Goal: Transaction & Acquisition: Purchase product/service

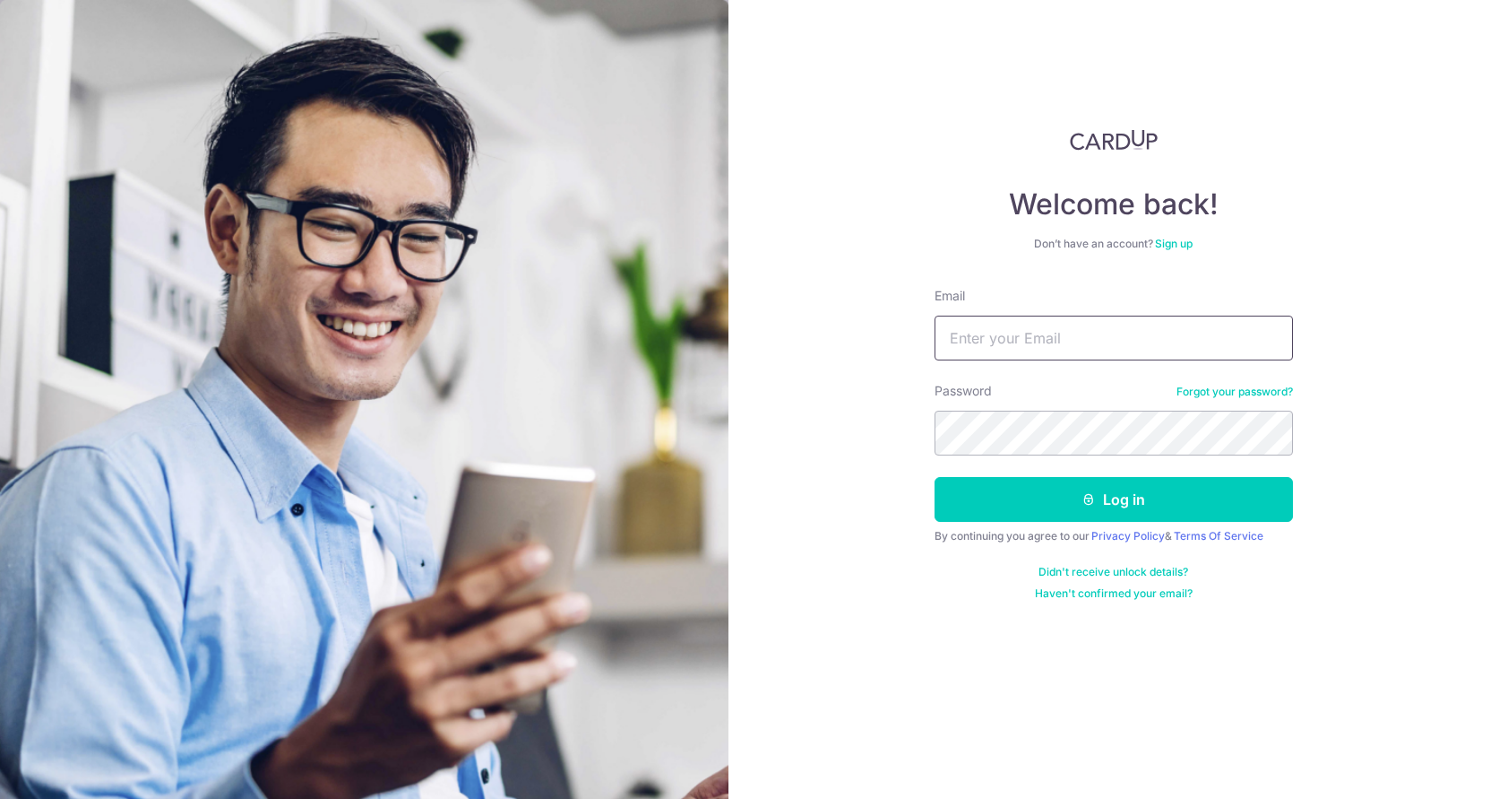
click at [1095, 359] on input "Email" at bounding box center [1114, 337] width 358 height 45
type input "[PERSON_NAME][EMAIL_ADDRESS][DOMAIN_NAME]"
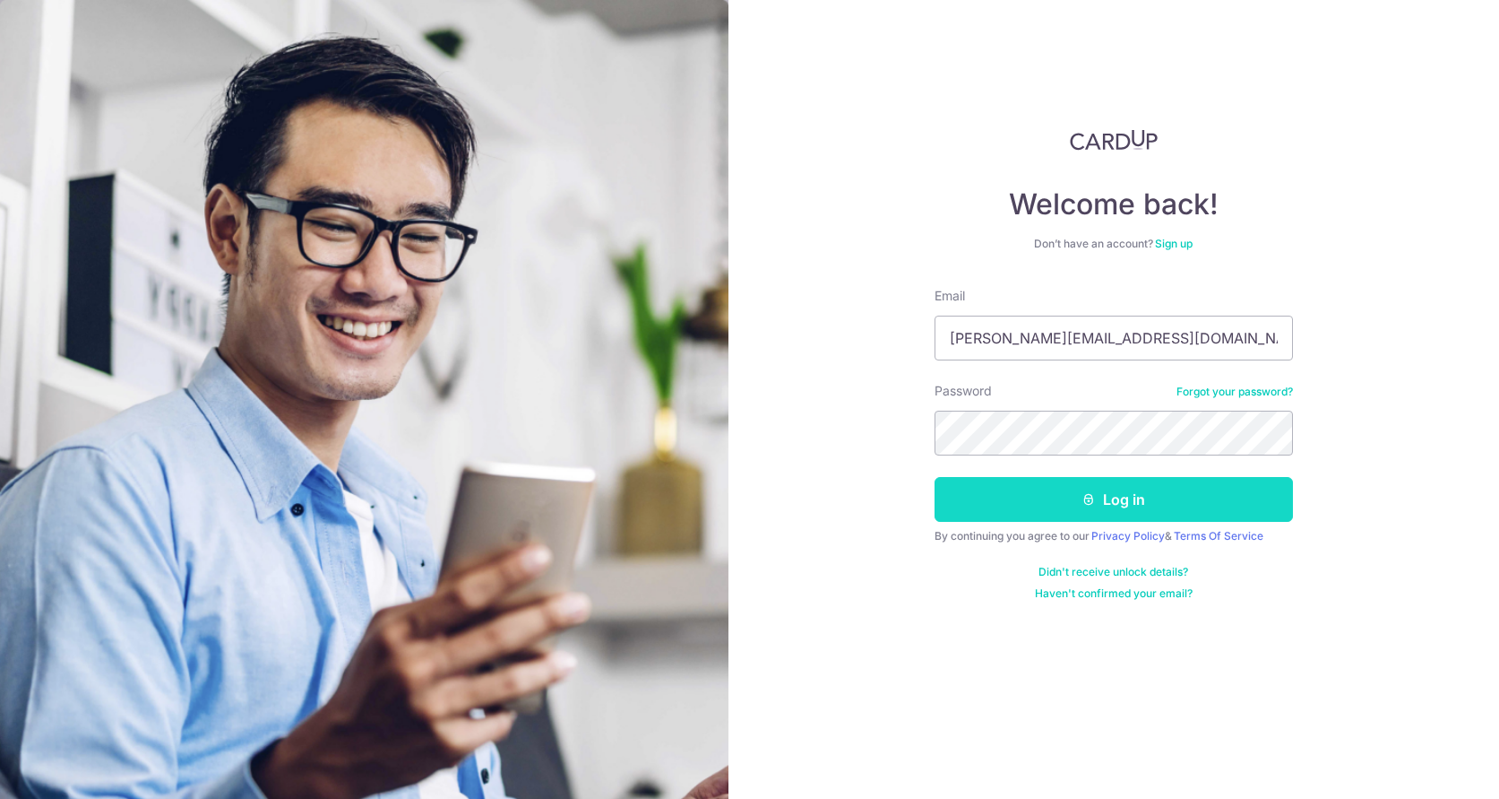
click at [1150, 503] on button "Log in" at bounding box center [1114, 499] width 358 height 45
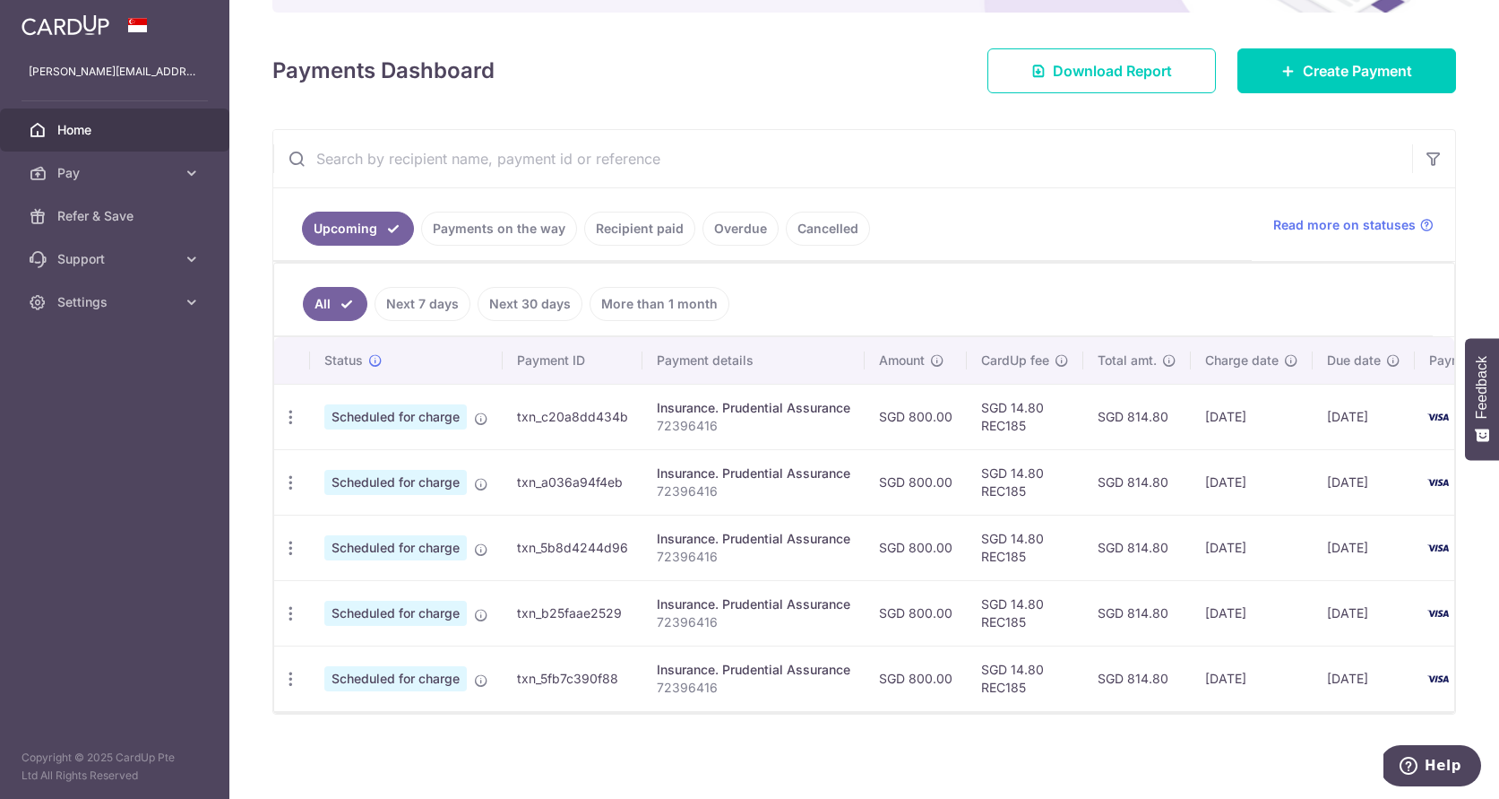
scroll to position [0, 15]
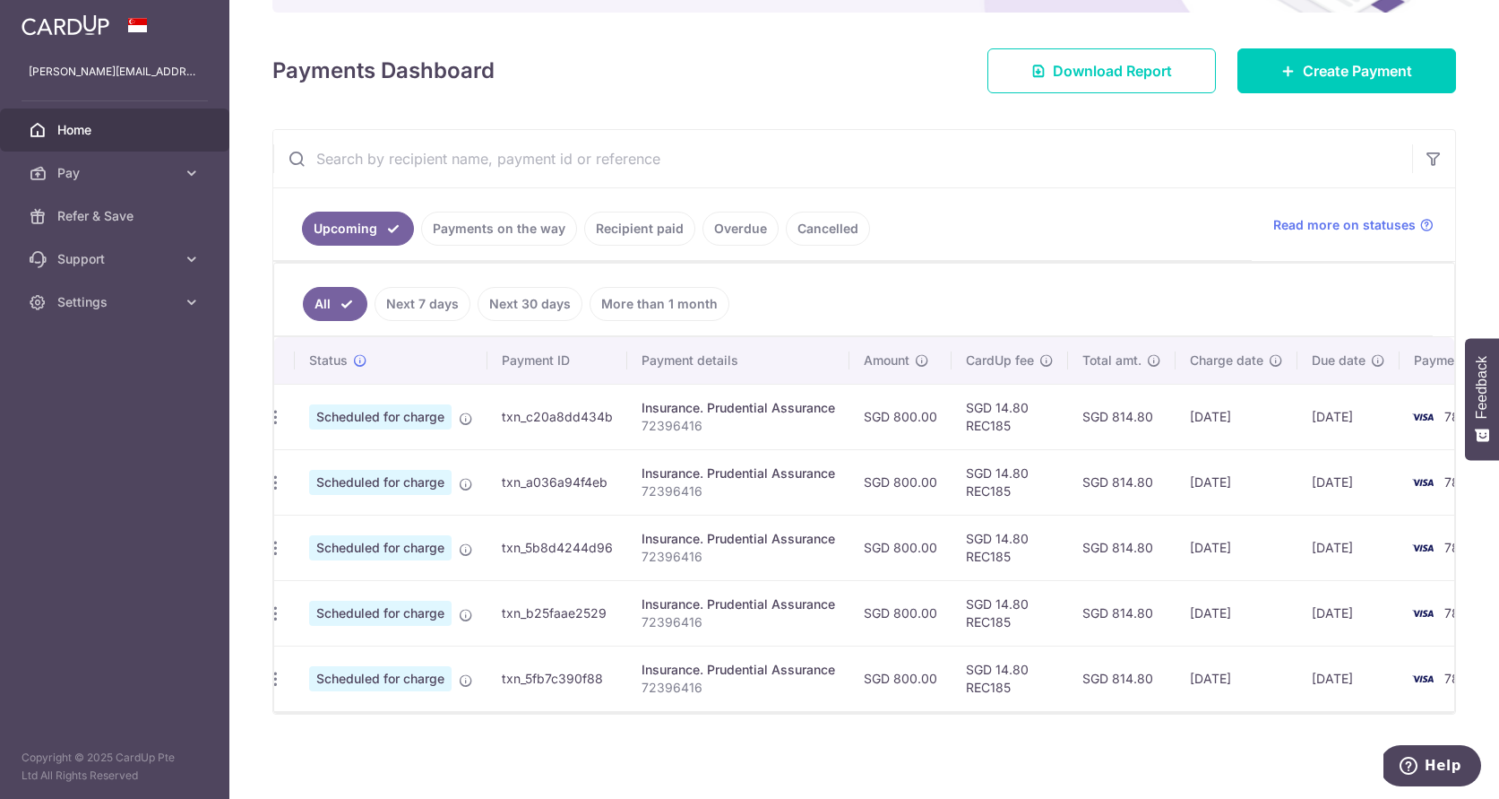
click at [277, 427] on icon "button" at bounding box center [275, 417] width 19 height 19
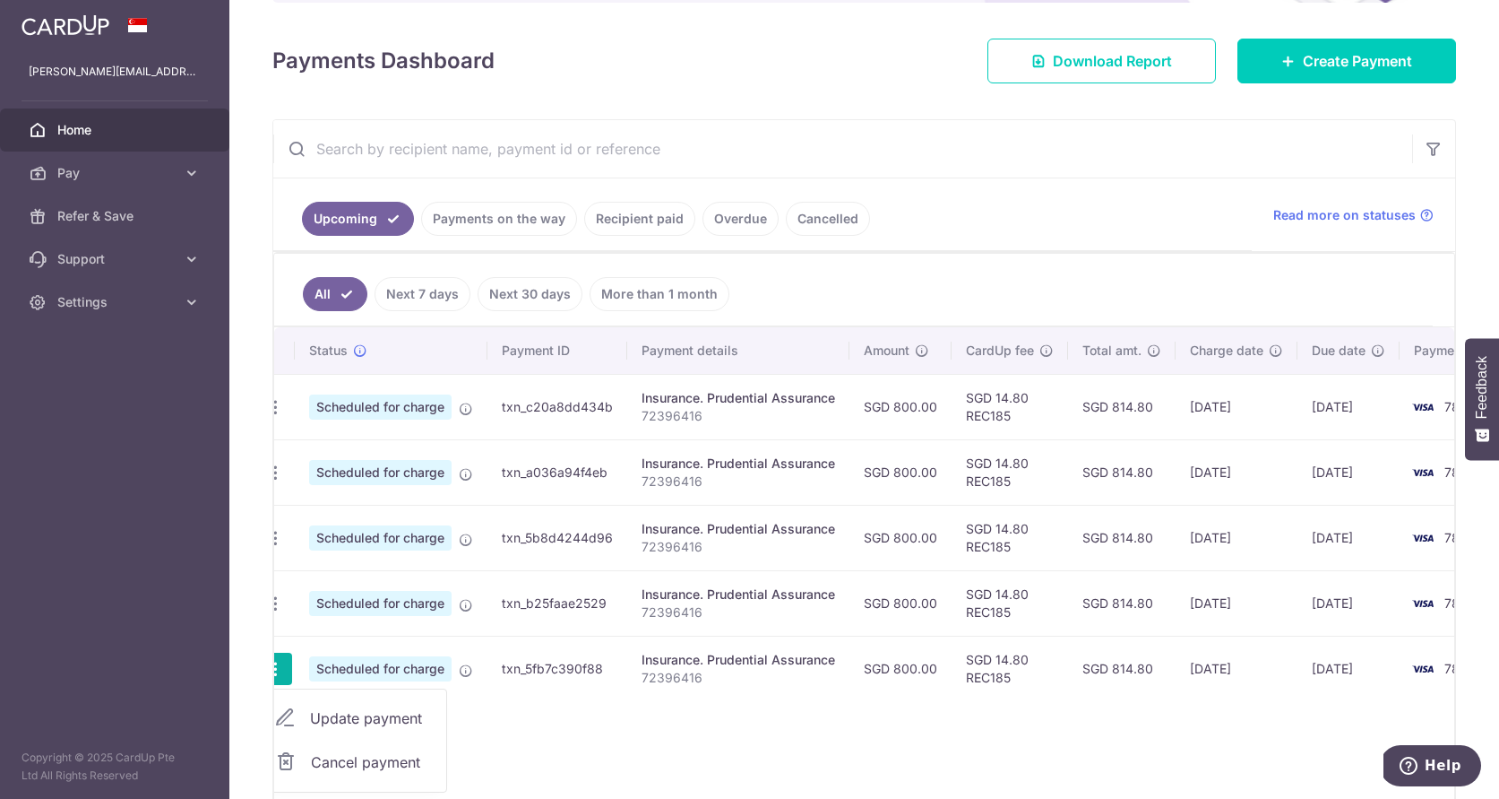
click at [379, 761] on span "Cancel payment" at bounding box center [371, 762] width 120 height 22
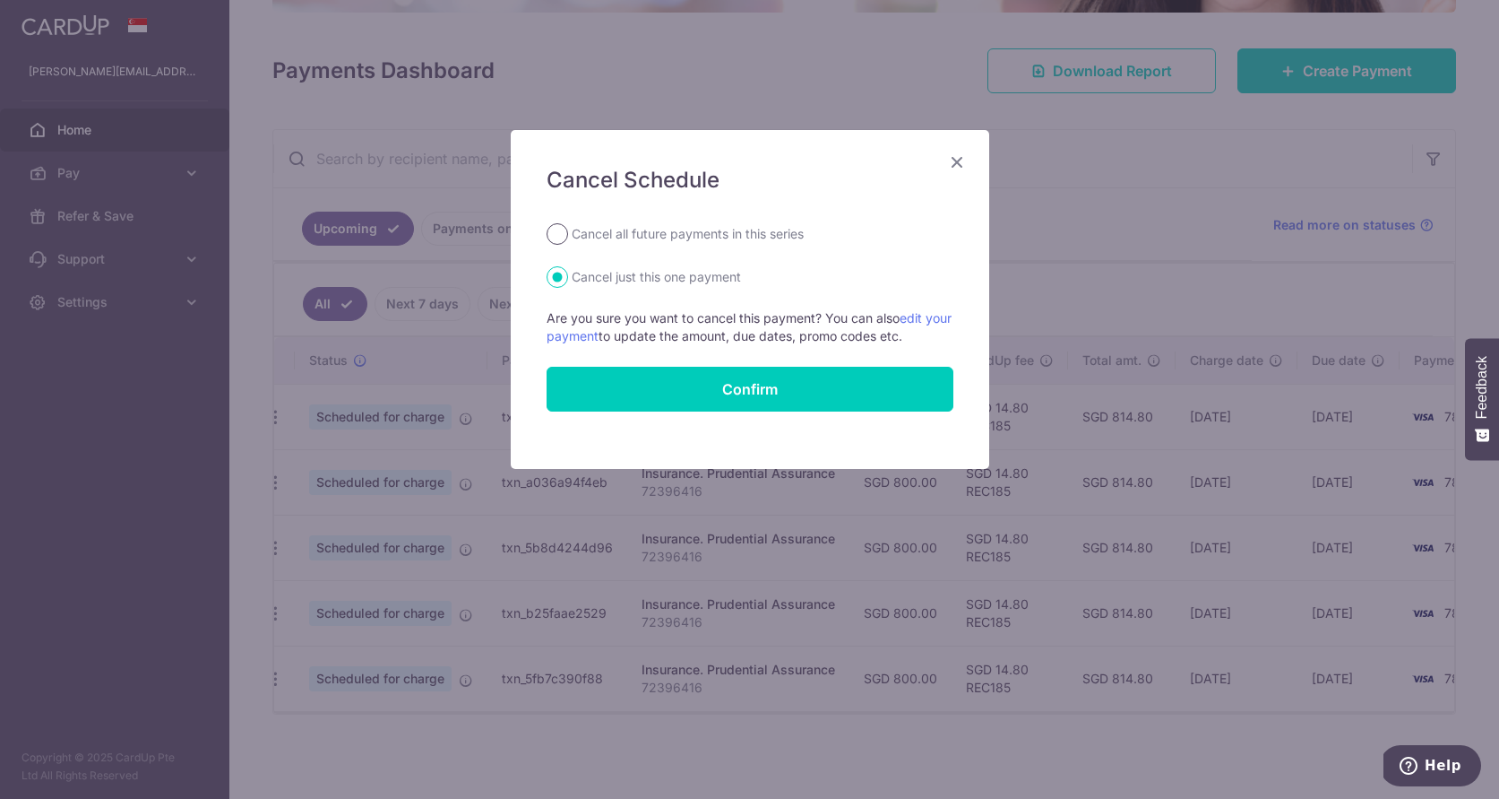
click at [557, 229] on input "Cancel all future payments in this series" at bounding box center [558, 234] width 22 height 22
radio input "true"
click at [562, 273] on input "Cancel just this one payment" at bounding box center [558, 277] width 22 height 22
radio input "true"
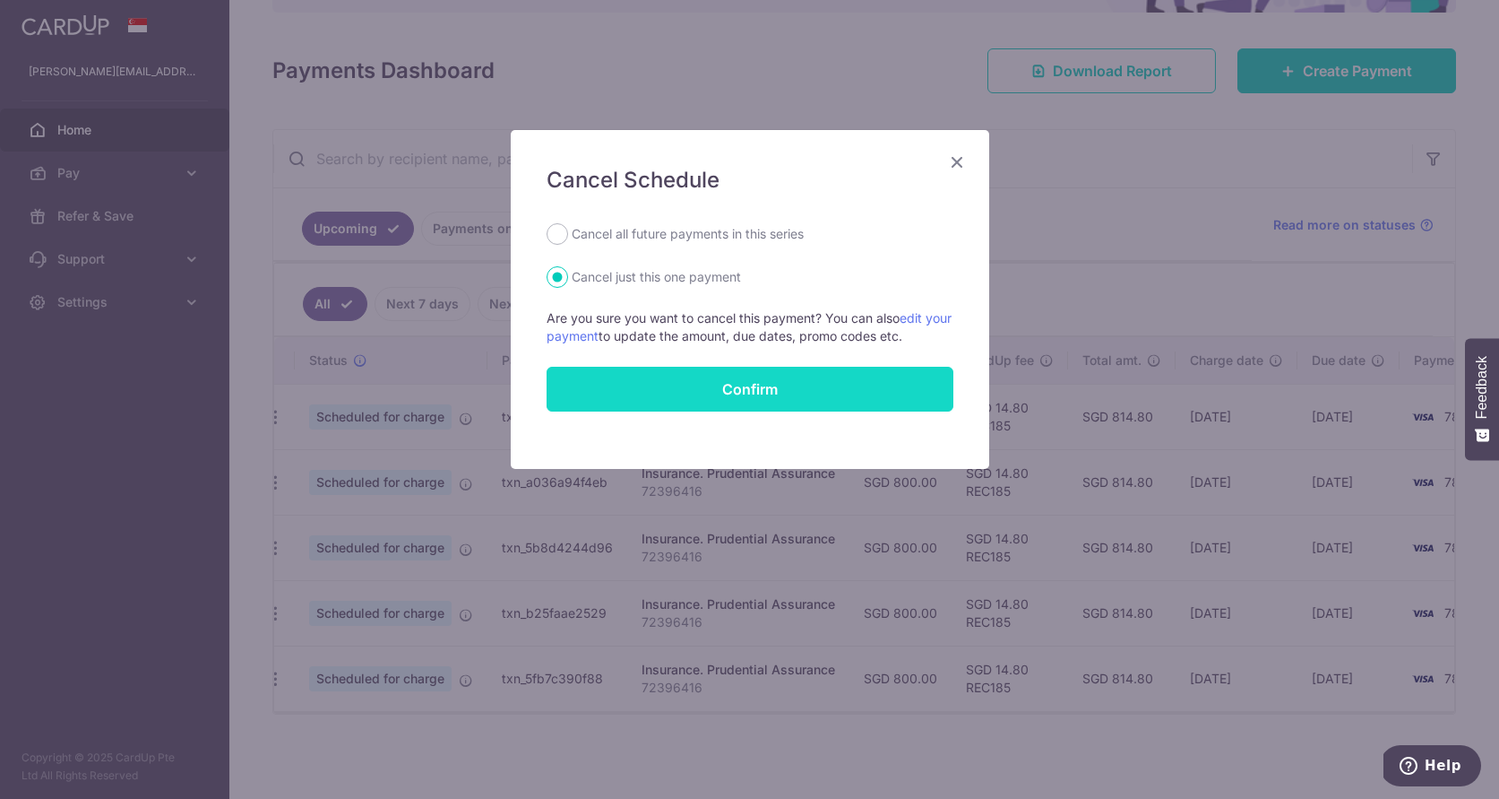
click at [831, 389] on button "Confirm" at bounding box center [750, 389] width 407 height 45
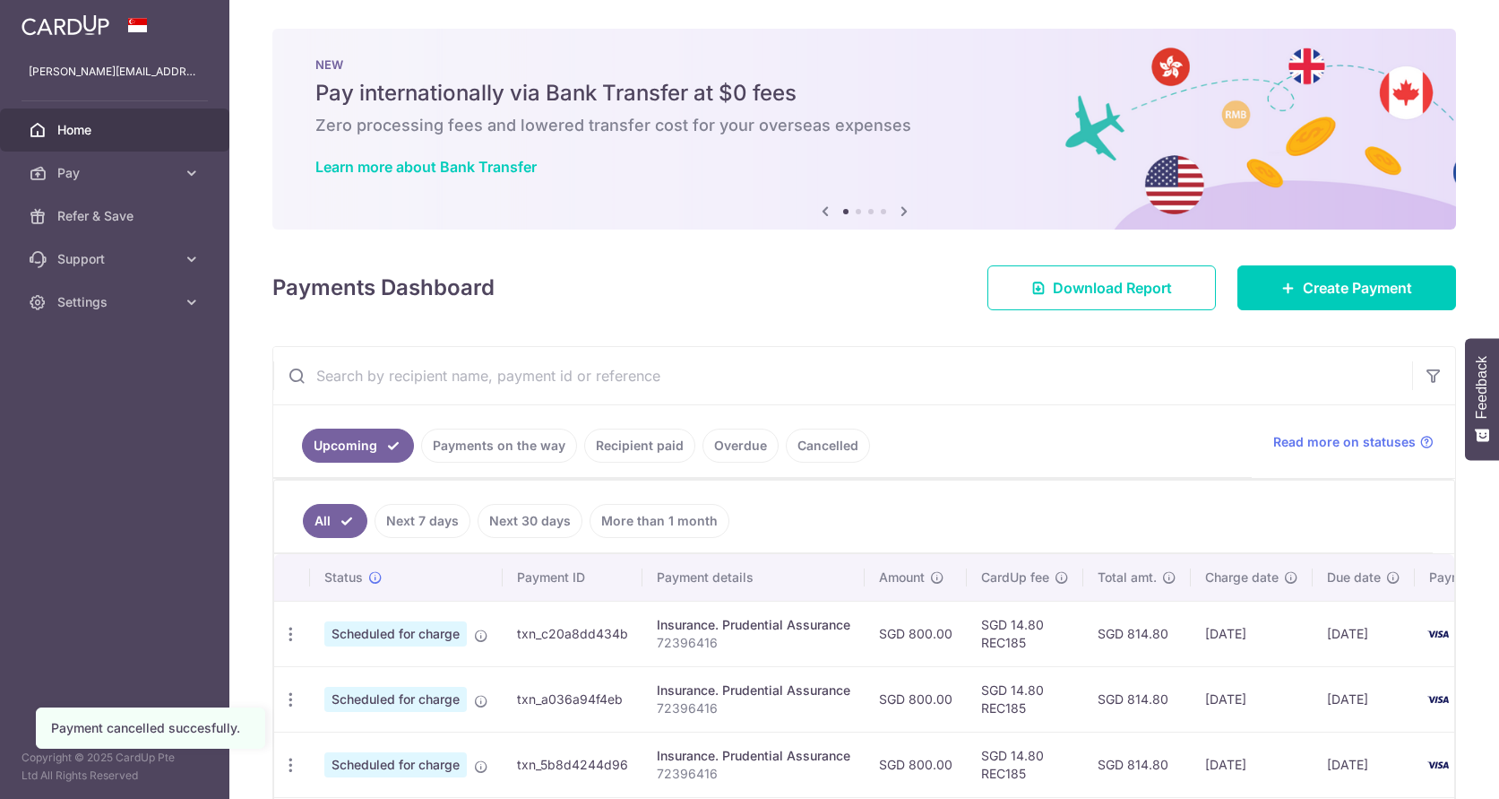
scroll to position [161, 0]
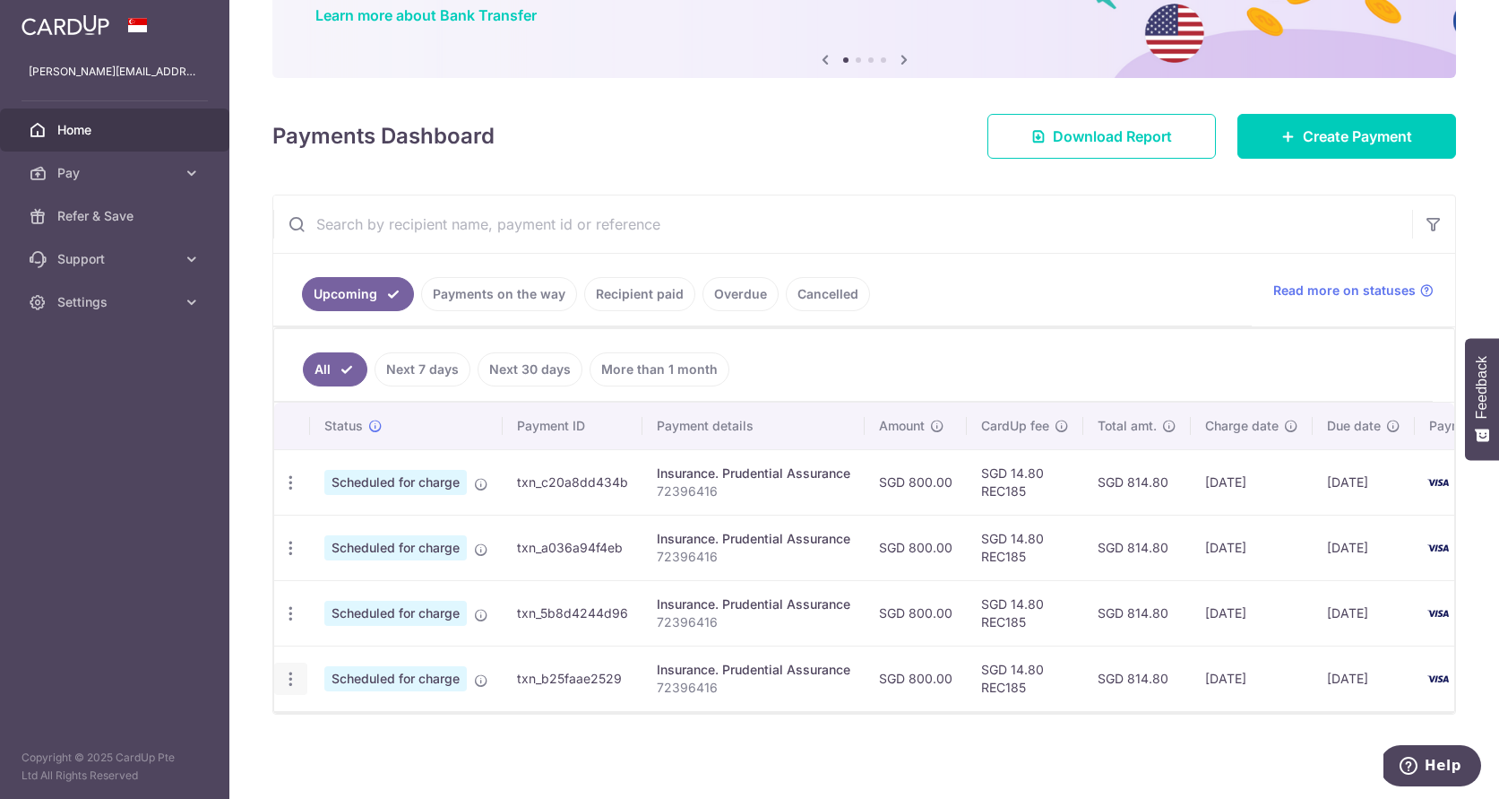
click at [284, 492] on icon "button" at bounding box center [290, 482] width 19 height 19
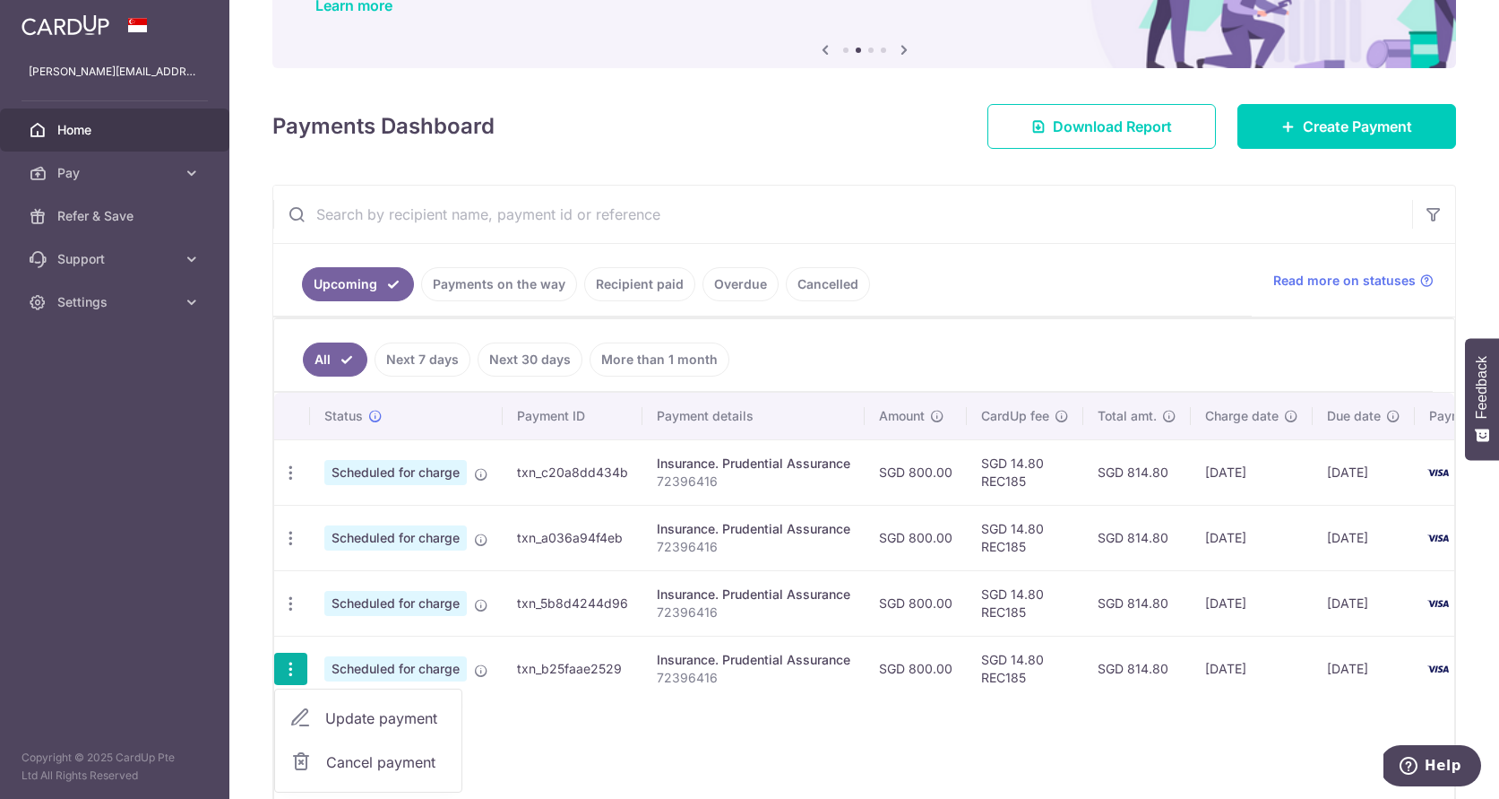
click at [386, 760] on span "Cancel payment" at bounding box center [386, 762] width 120 height 22
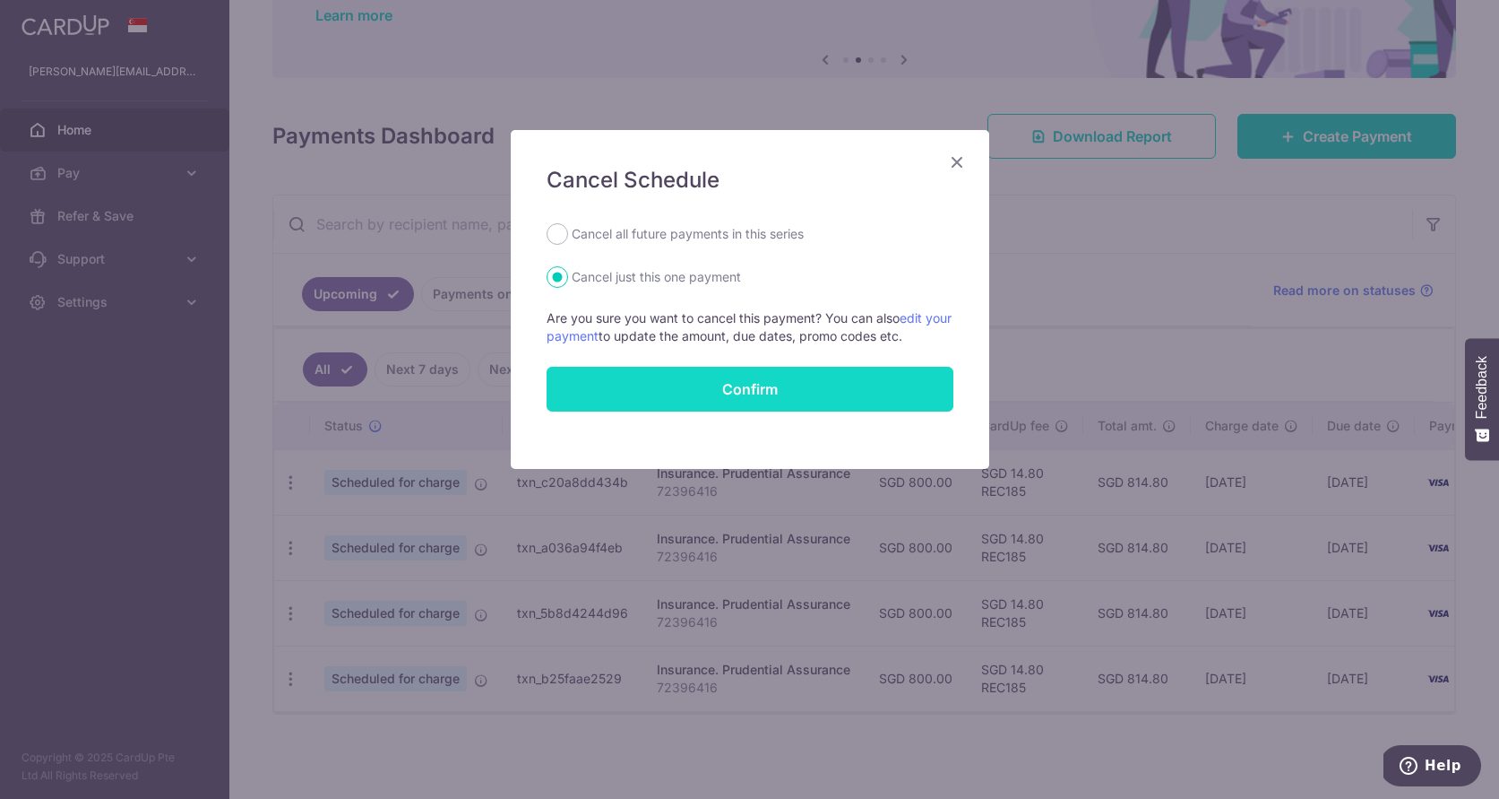
click at [654, 393] on button "Confirm" at bounding box center [750, 389] width 407 height 45
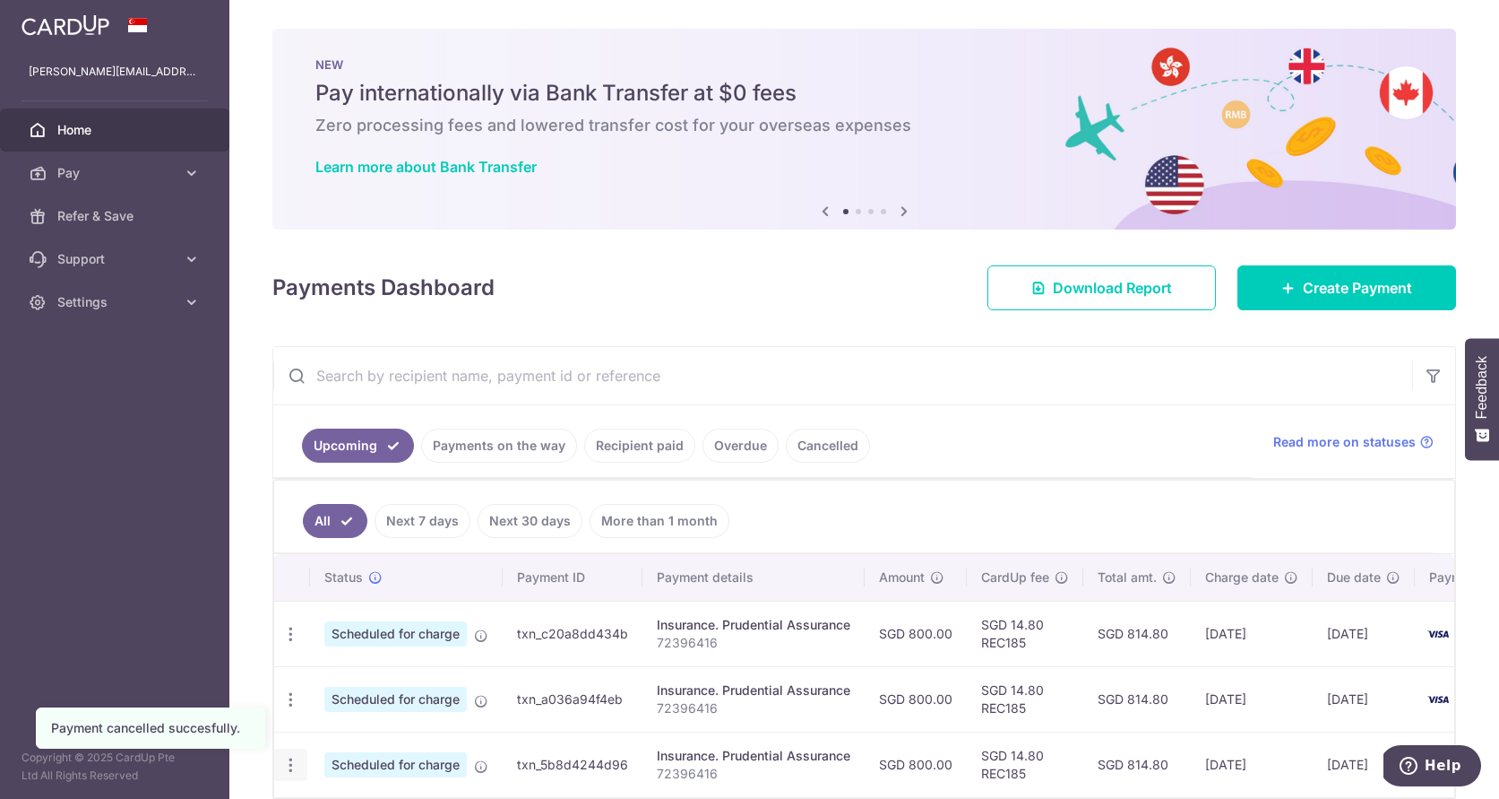
click at [289, 644] on icon "button" at bounding box center [290, 634] width 19 height 19
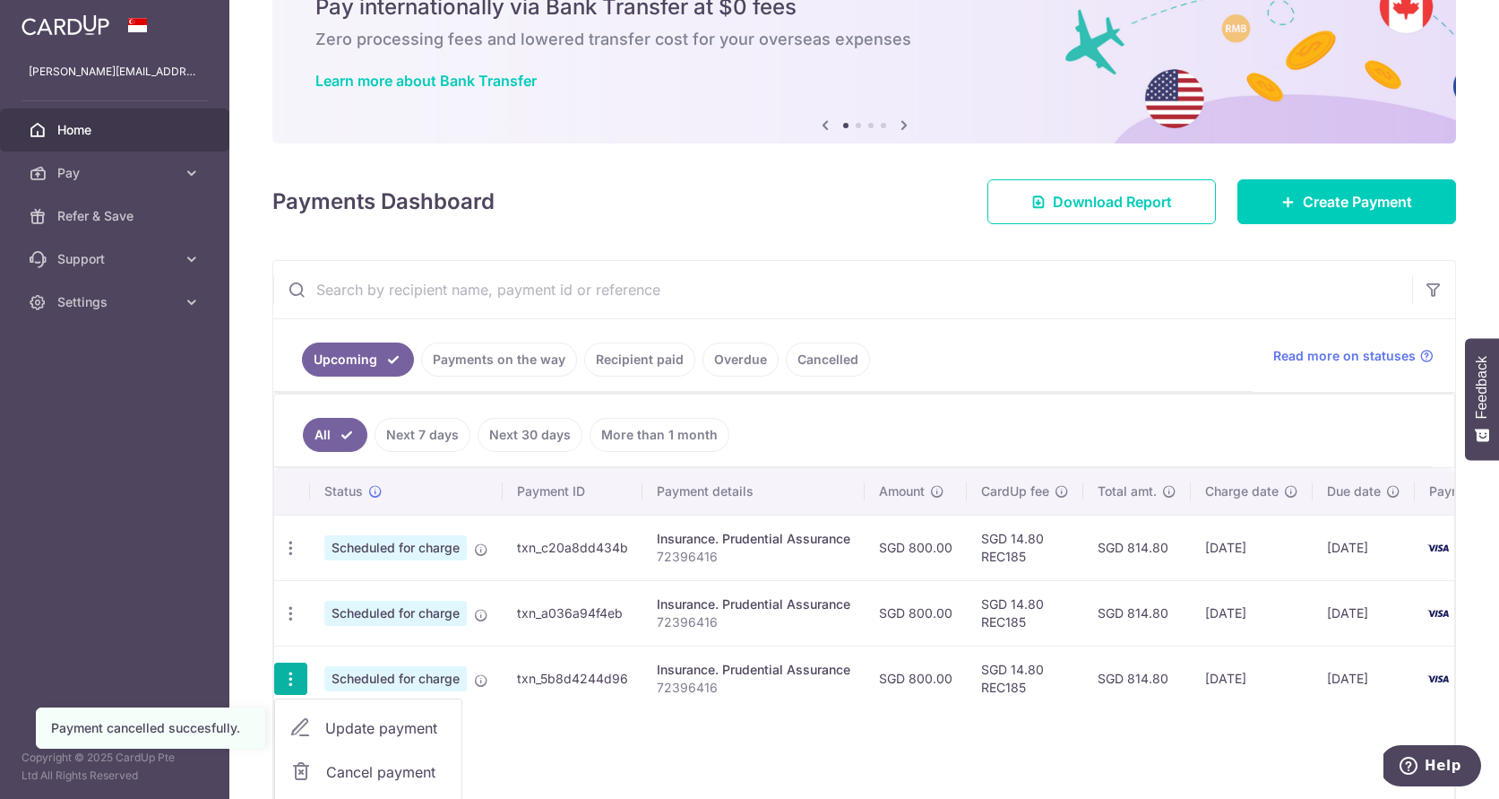
scroll to position [113, 0]
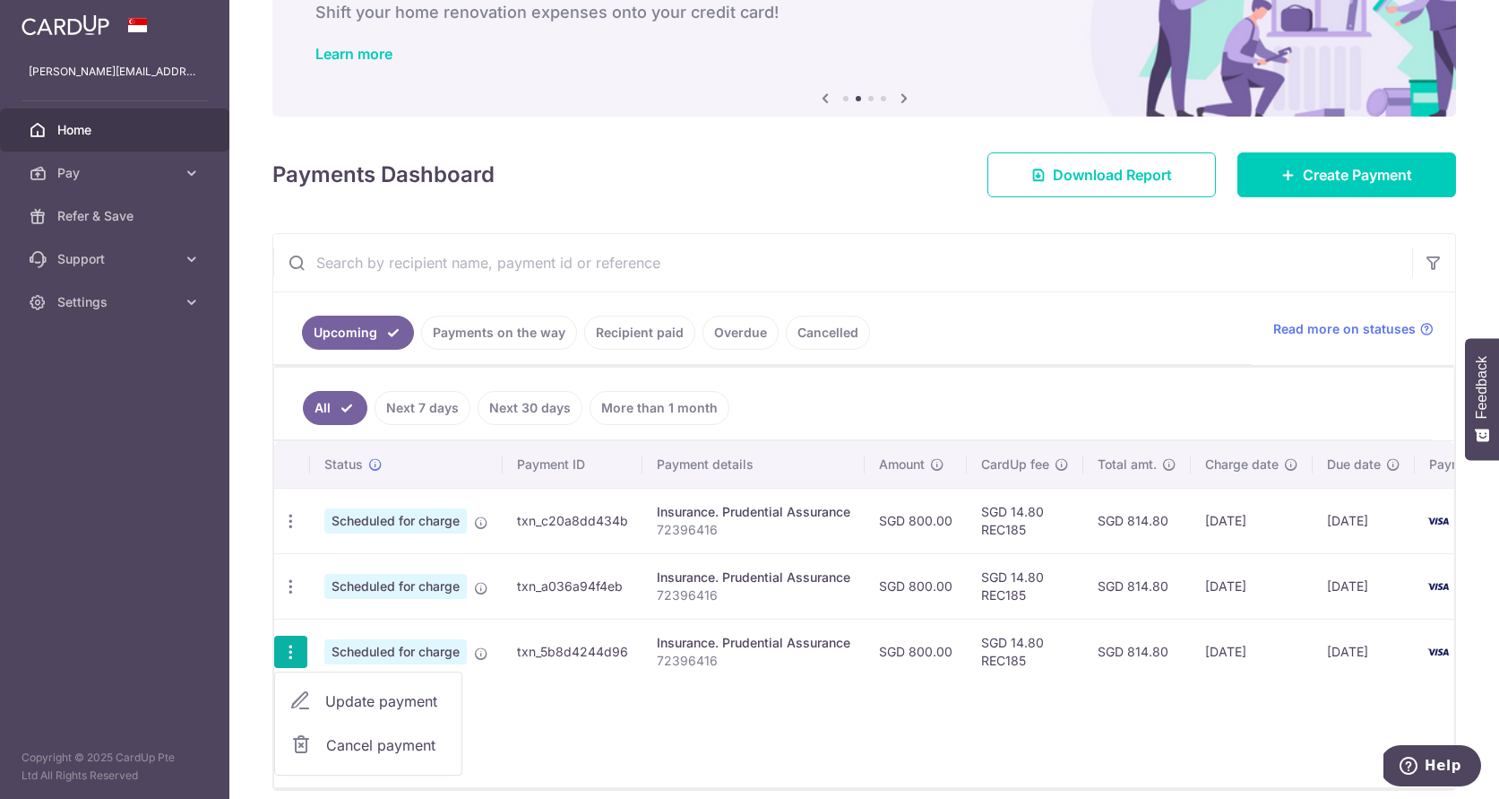
click at [376, 747] on span "Cancel payment" at bounding box center [386, 745] width 120 height 22
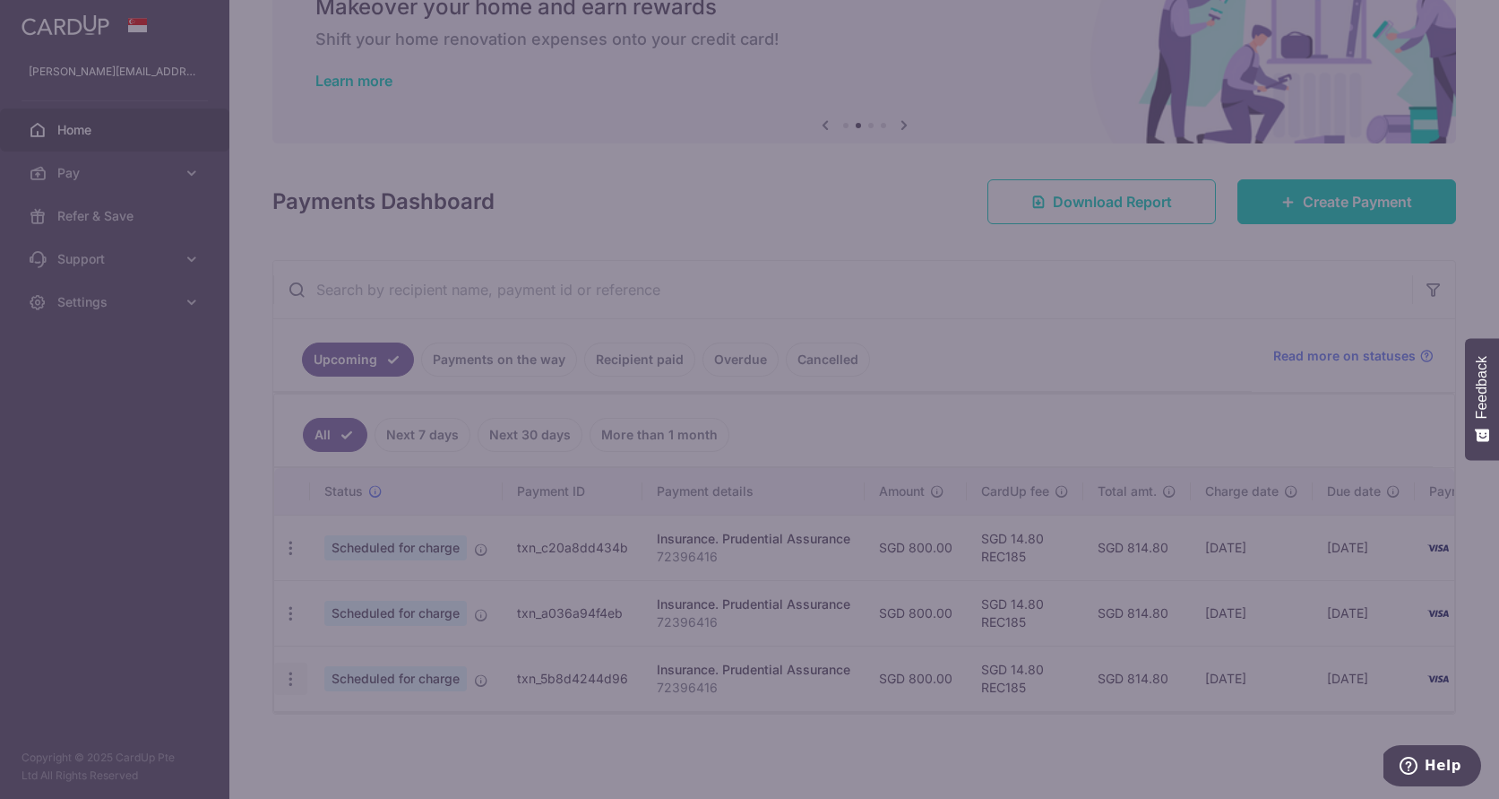
scroll to position [96, 0]
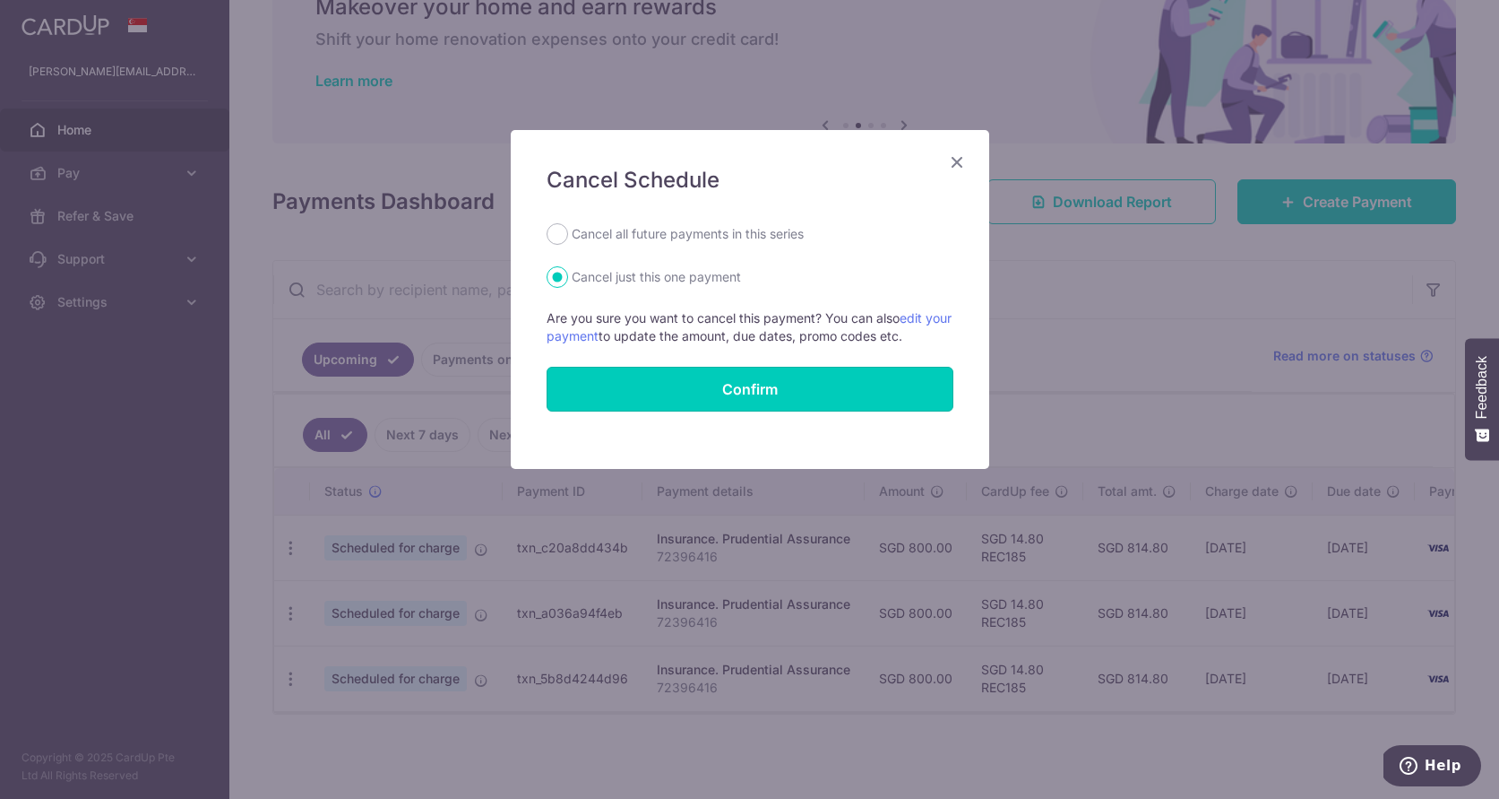
click at [698, 403] on button "Confirm" at bounding box center [750, 389] width 407 height 45
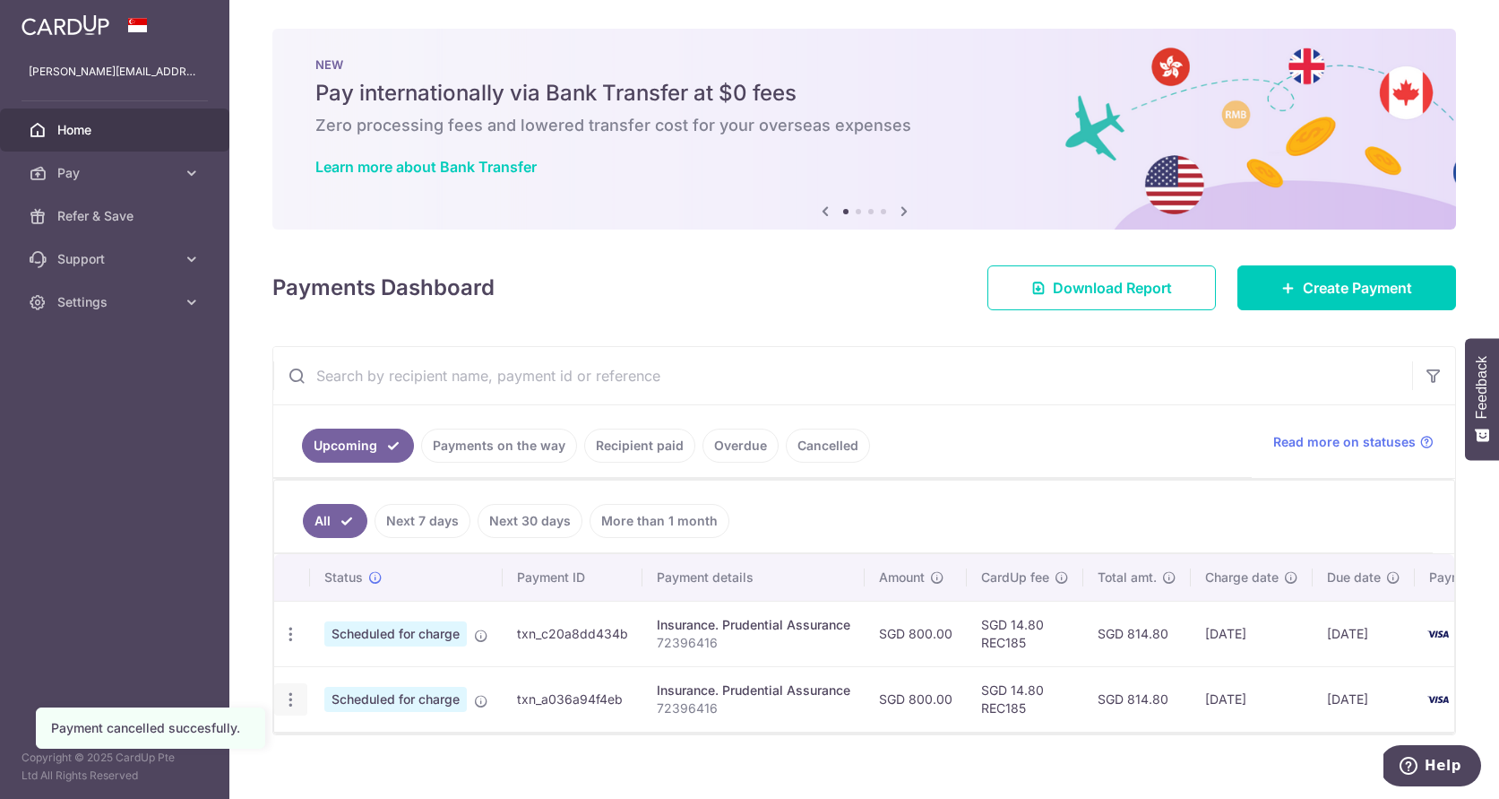
click at [288, 644] on icon "button" at bounding box center [290, 634] width 19 height 19
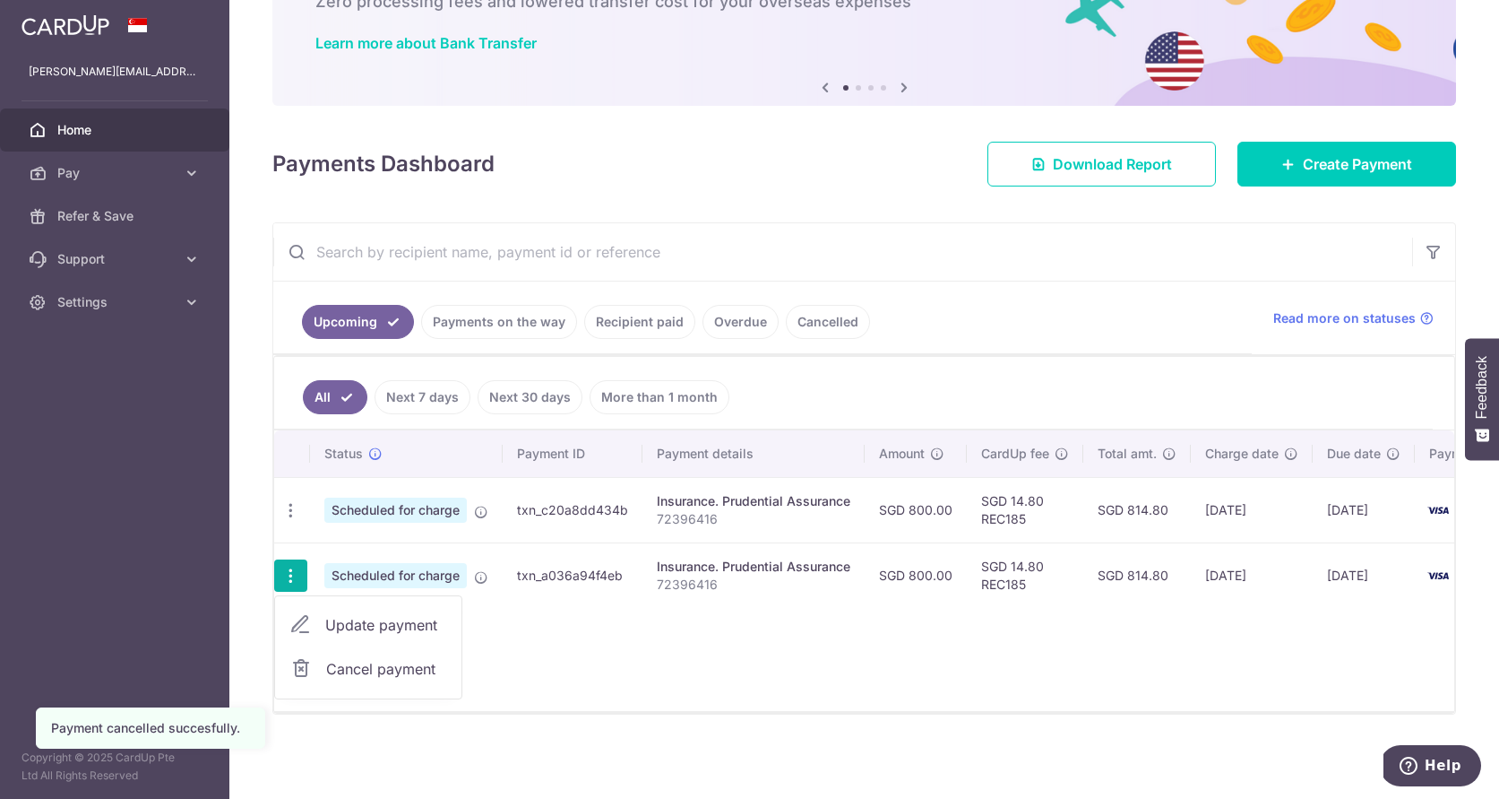
click at [378, 659] on span "Cancel payment" at bounding box center [386, 669] width 120 height 22
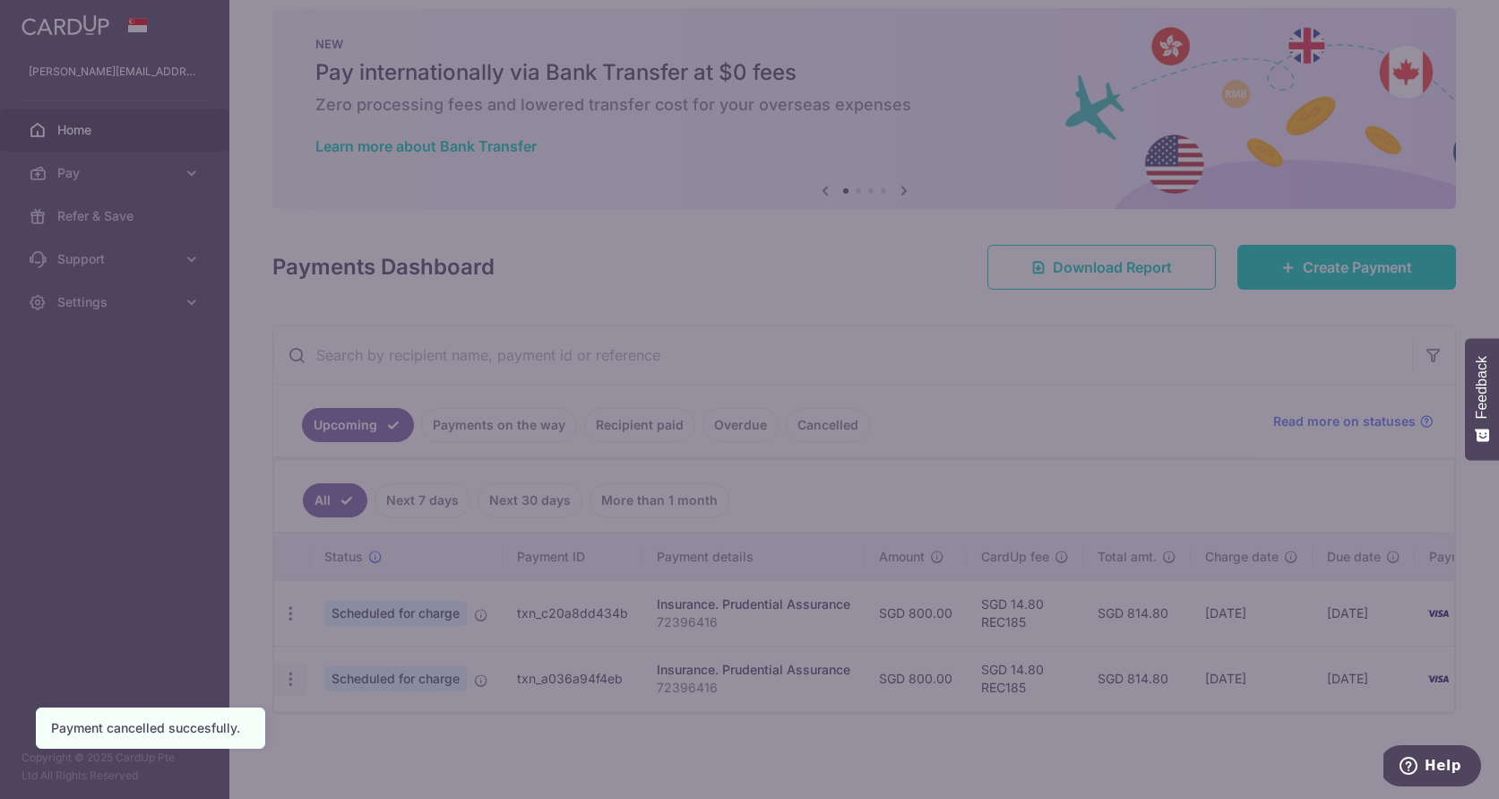
scroll to position [30, 0]
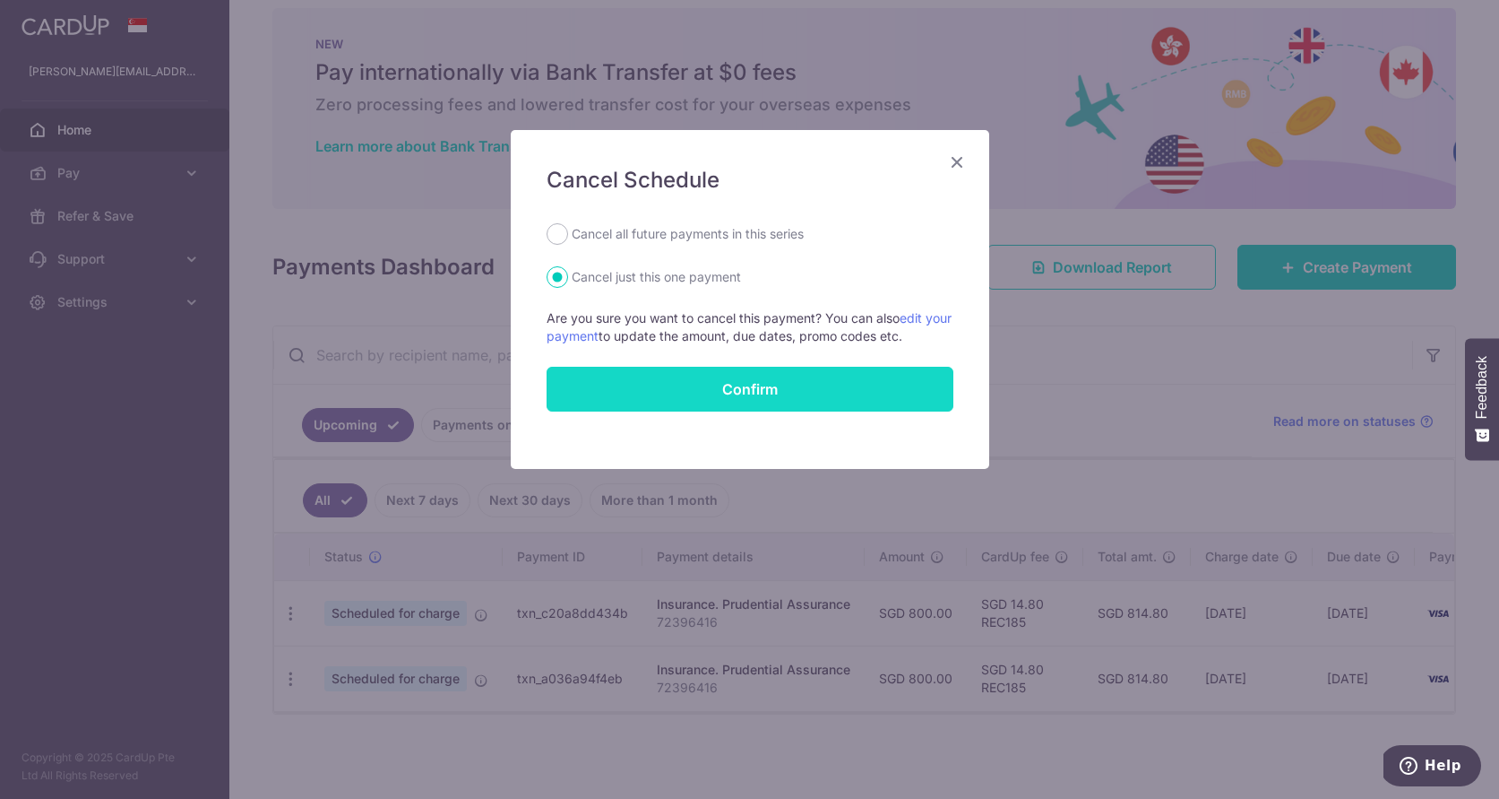
click at [574, 401] on button "Confirm" at bounding box center [750, 389] width 407 height 45
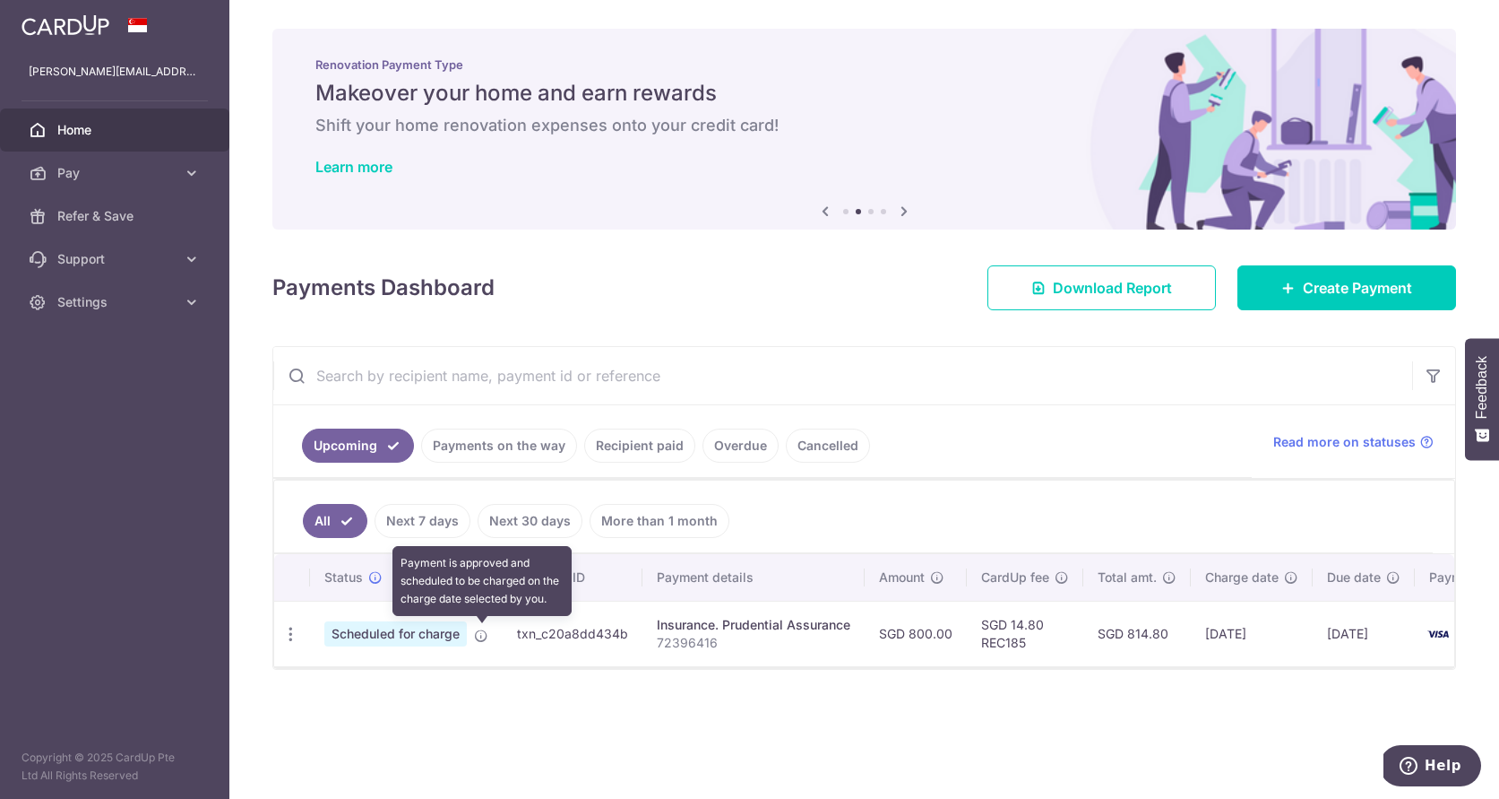
click at [483, 641] on icon at bounding box center [481, 635] width 14 height 14
click at [481, 638] on icon at bounding box center [481, 635] width 14 height 14
click at [483, 637] on icon at bounding box center [481, 635] width 14 height 14
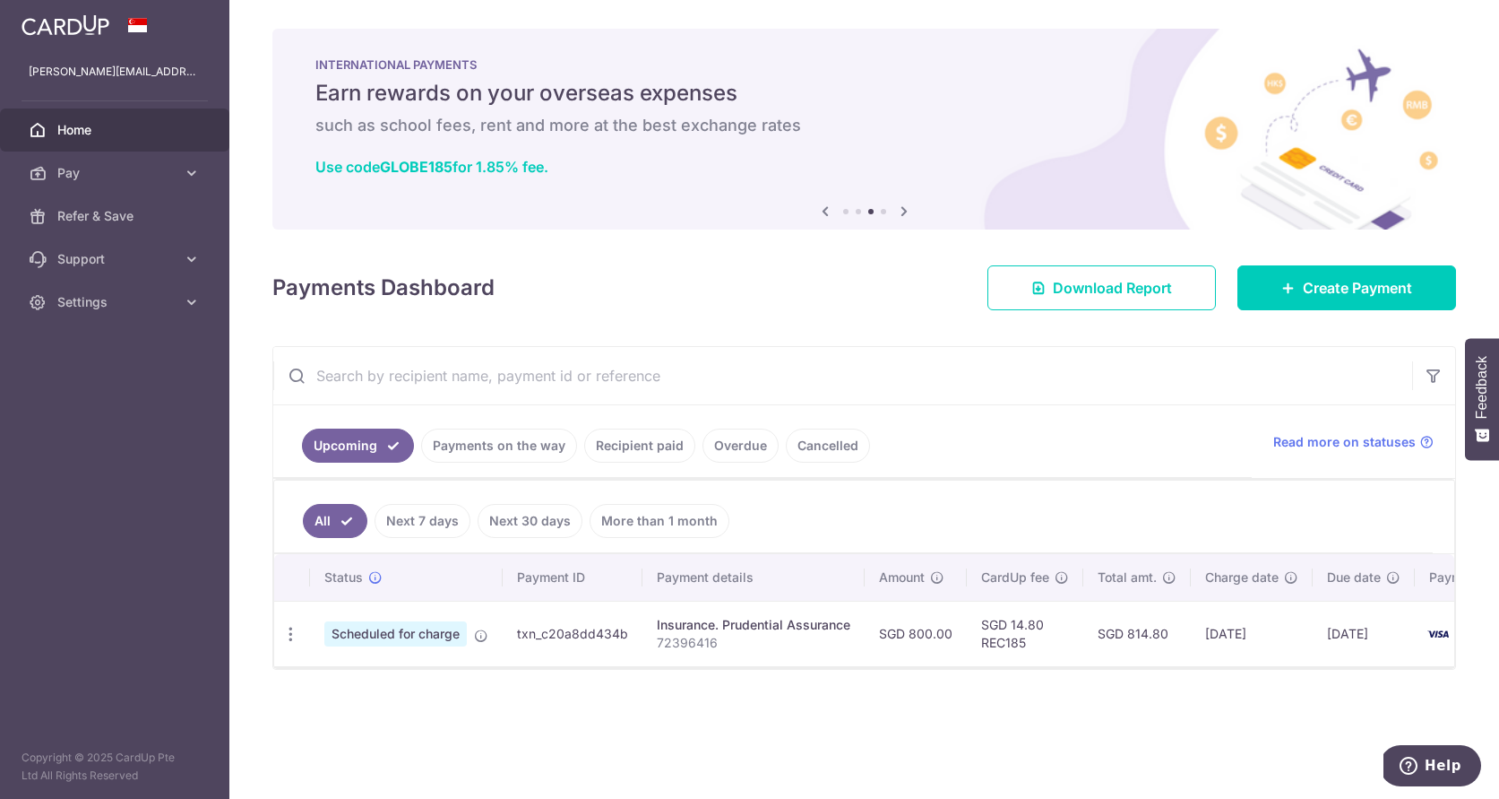
click at [439, 632] on span "Scheduled for charge" at bounding box center [395, 633] width 143 height 25
click at [428, 635] on span "Scheduled for charge" at bounding box center [395, 633] width 143 height 25
click at [363, 640] on span "Scheduled for charge" at bounding box center [395, 633] width 143 height 25
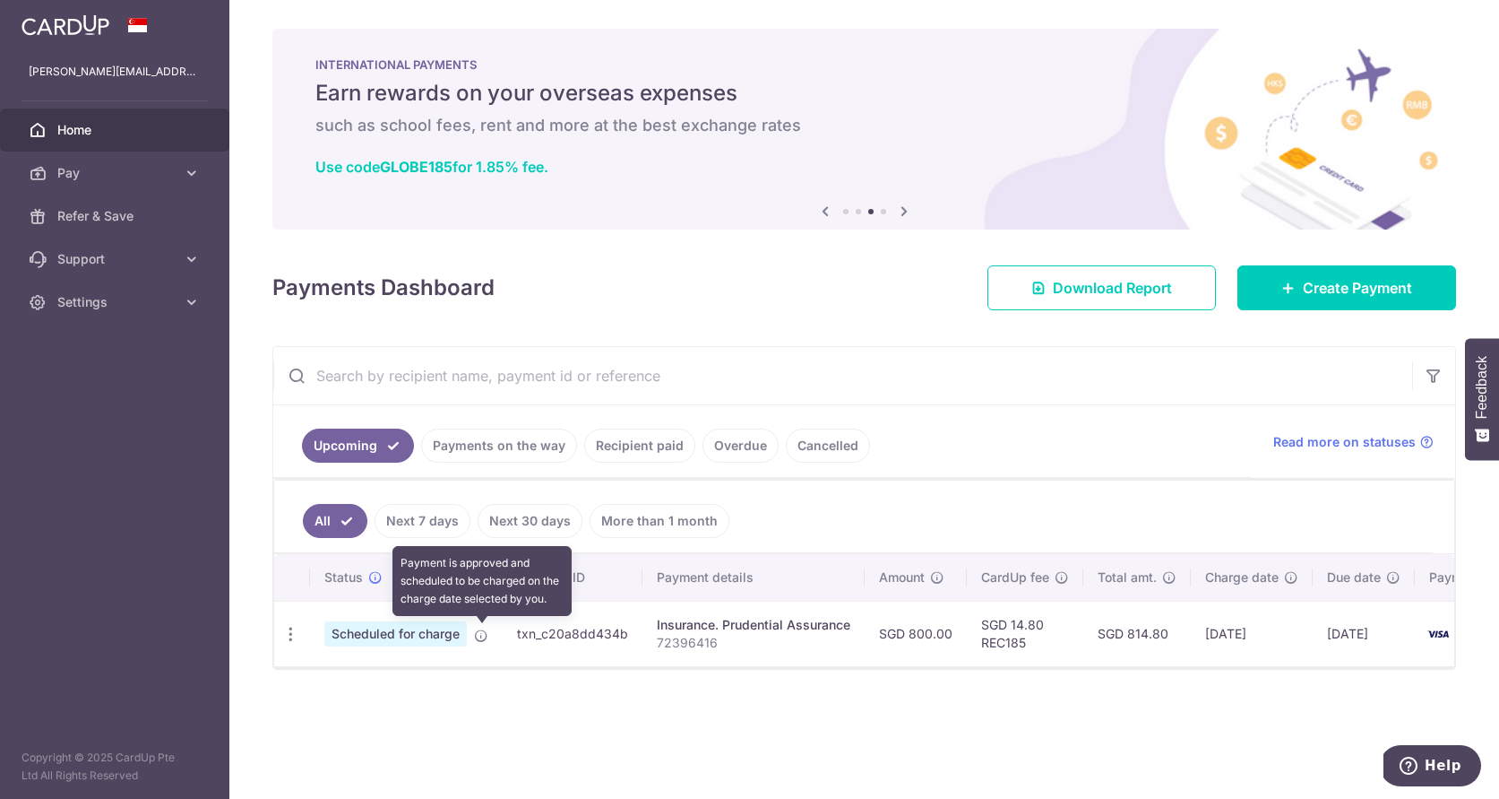
click at [485, 637] on icon at bounding box center [481, 635] width 14 height 14
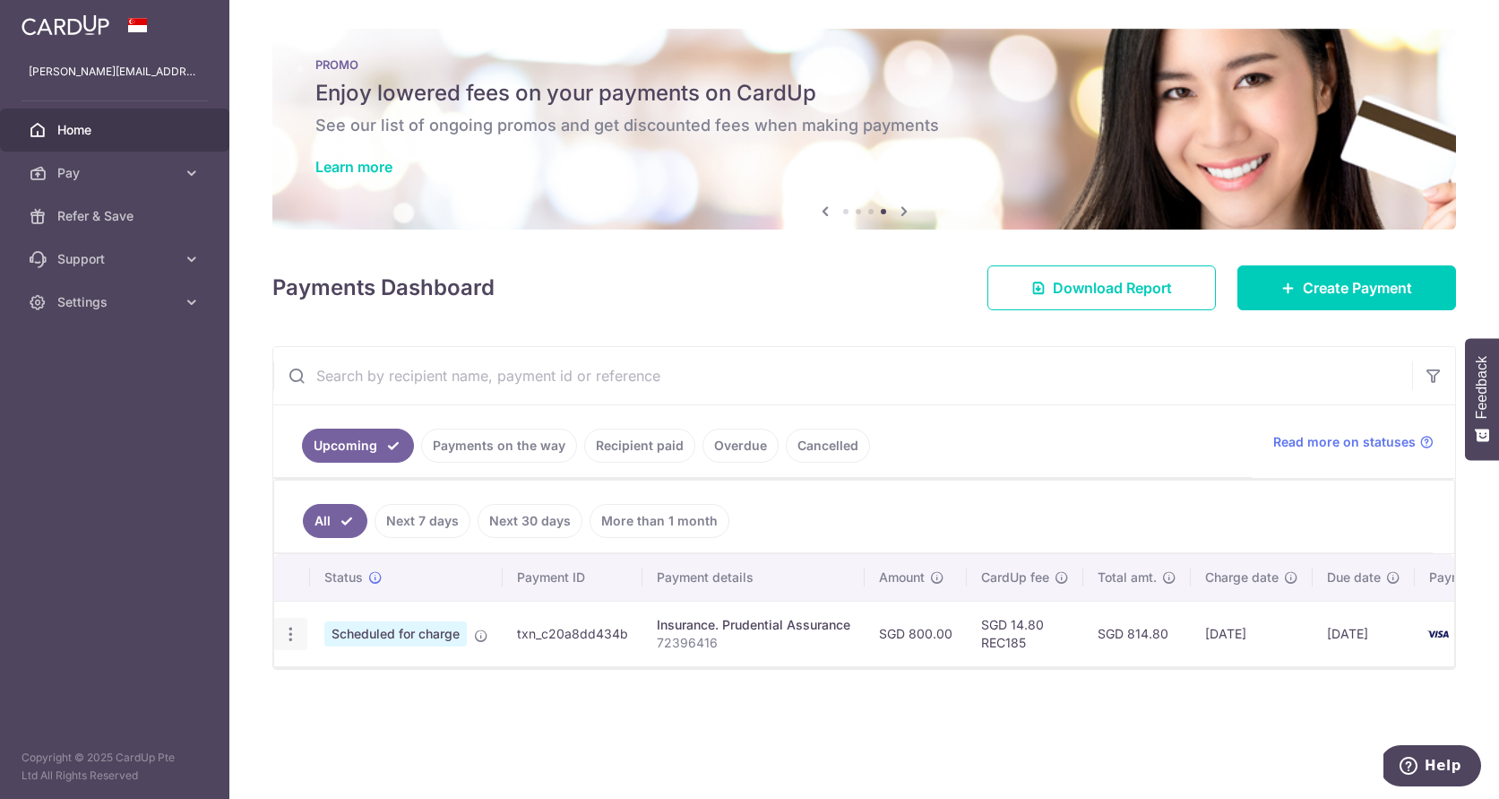
click at [289, 634] on icon "button" at bounding box center [290, 634] width 19 height 19
click at [426, 683] on span "Update payment" at bounding box center [386, 683] width 122 height 22
radio input "true"
type input "800.00"
type input "25/09/2025"
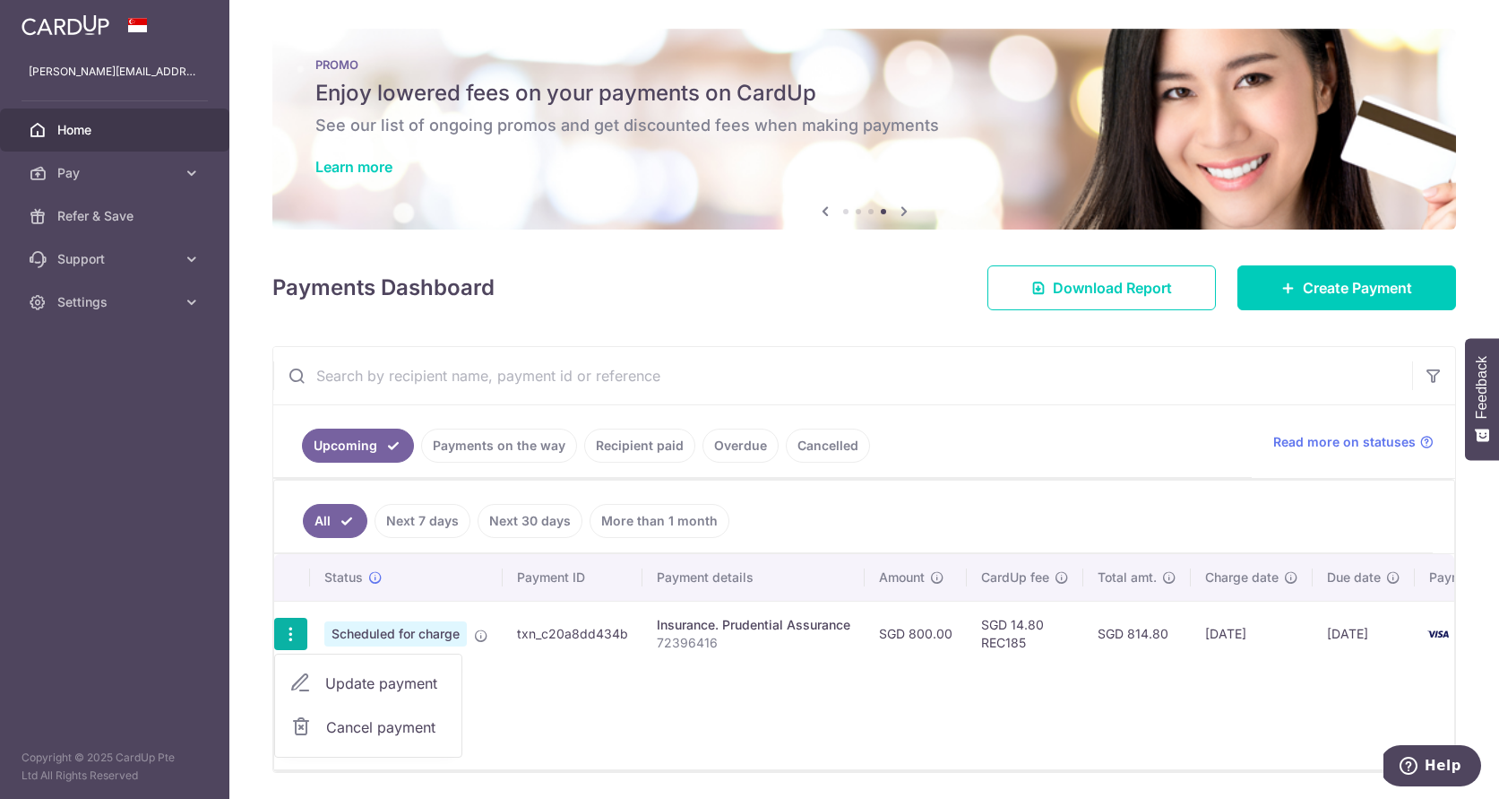
type input "72396416"
type input "REC185"
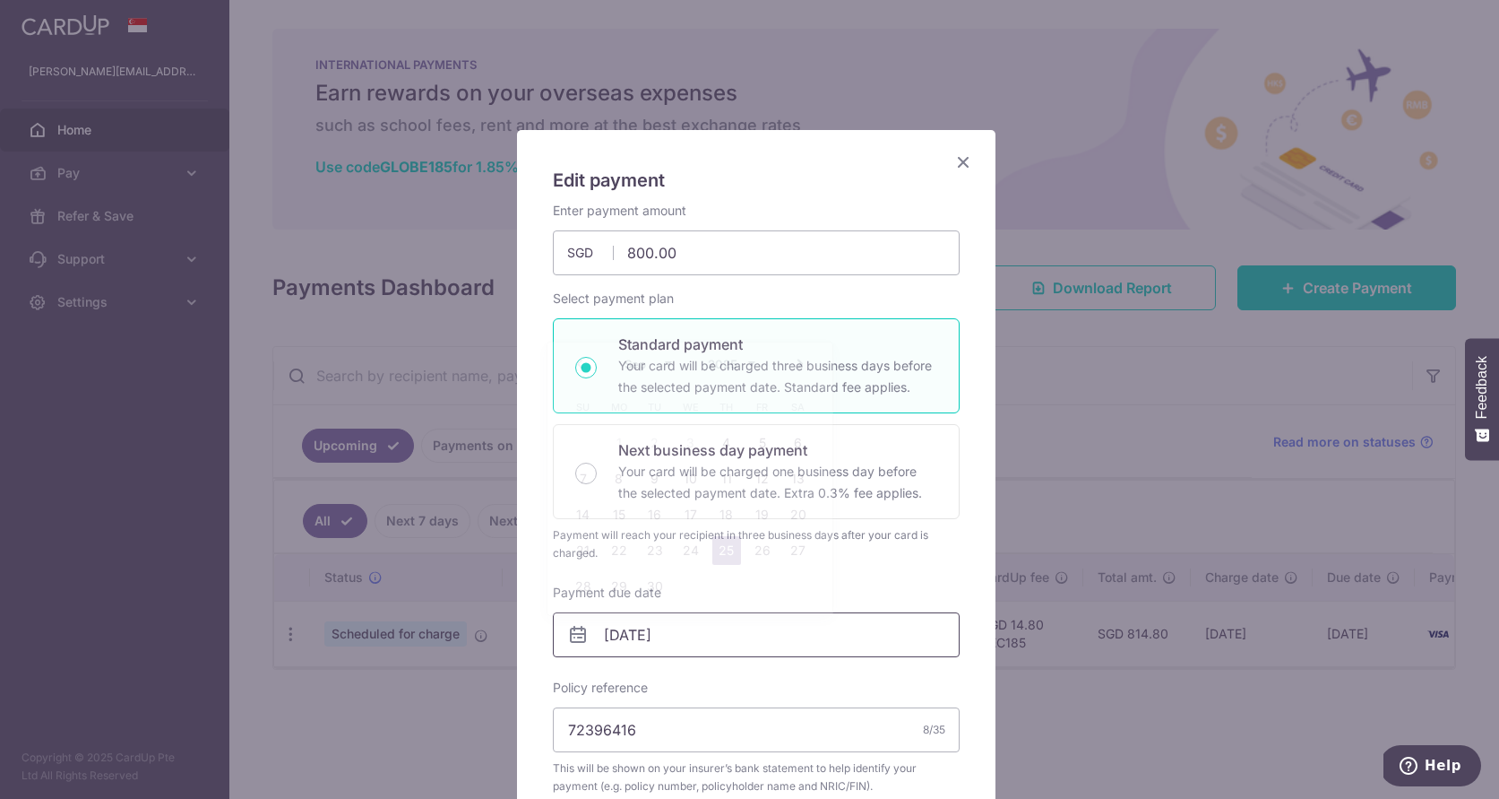
click at [720, 628] on input "25/09/2025" at bounding box center [756, 634] width 407 height 45
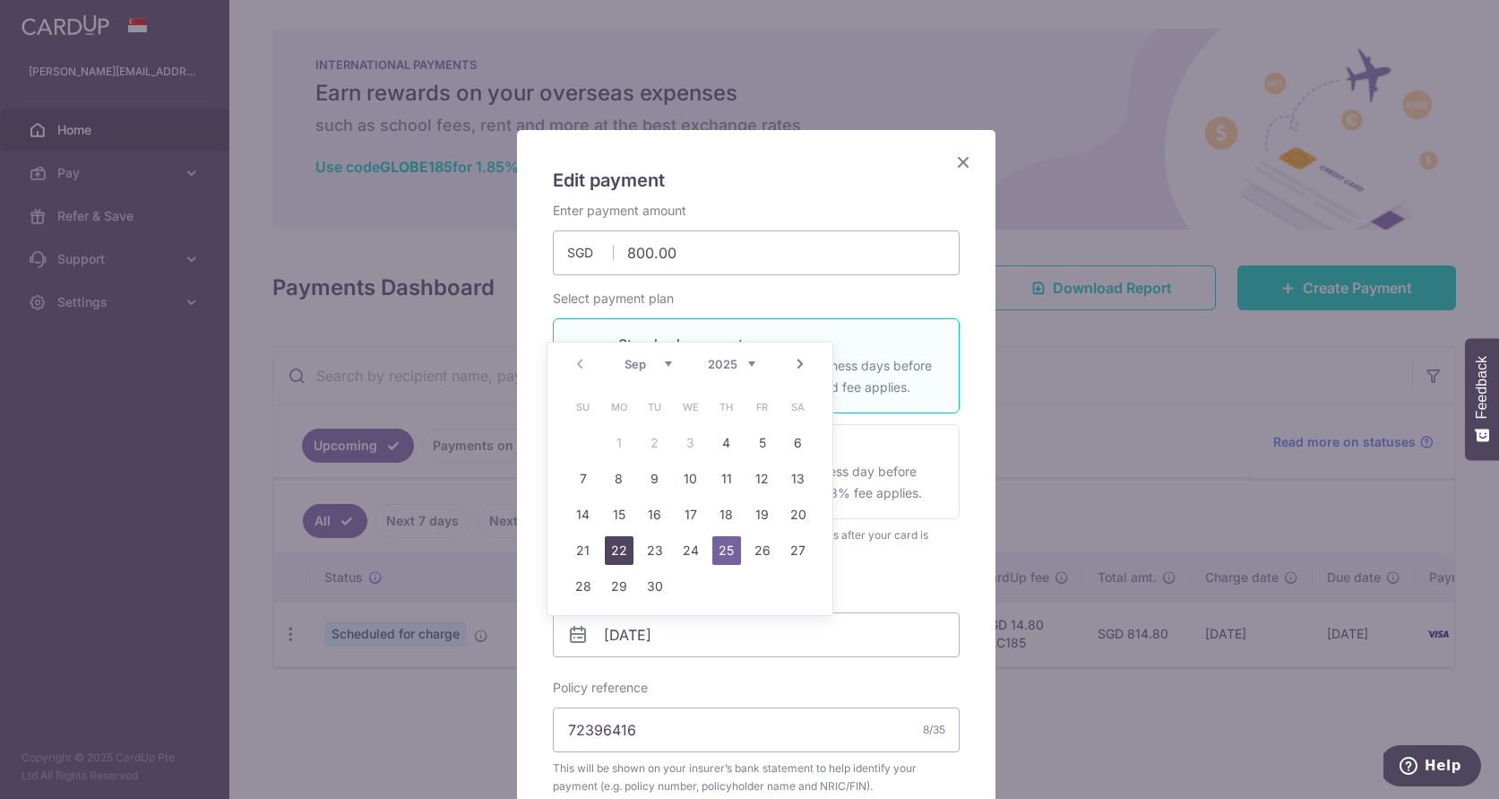
click at [613, 546] on link "22" at bounding box center [619, 550] width 29 height 29
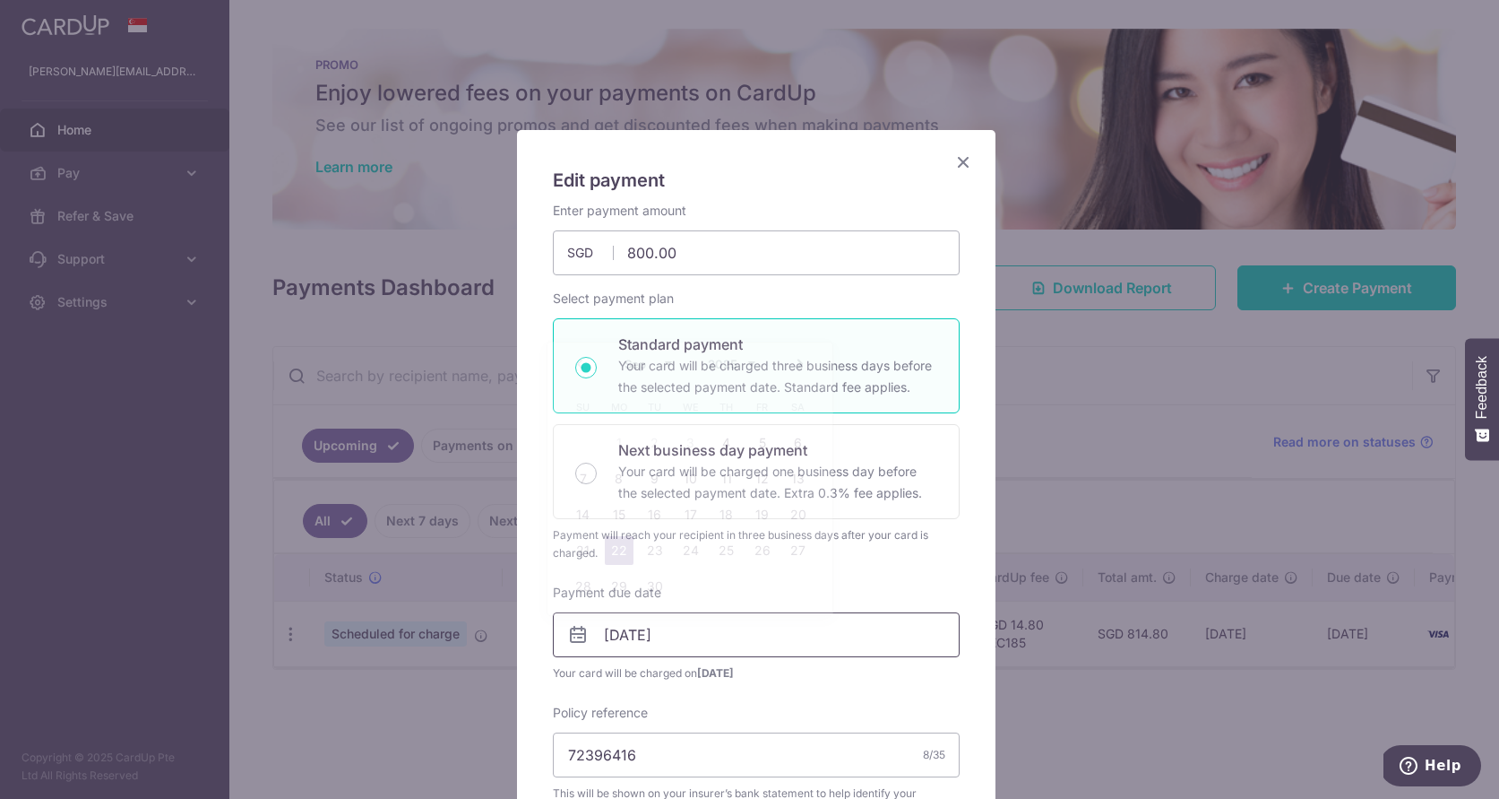
click at [614, 634] on input "22/09/2025" at bounding box center [756, 634] width 407 height 45
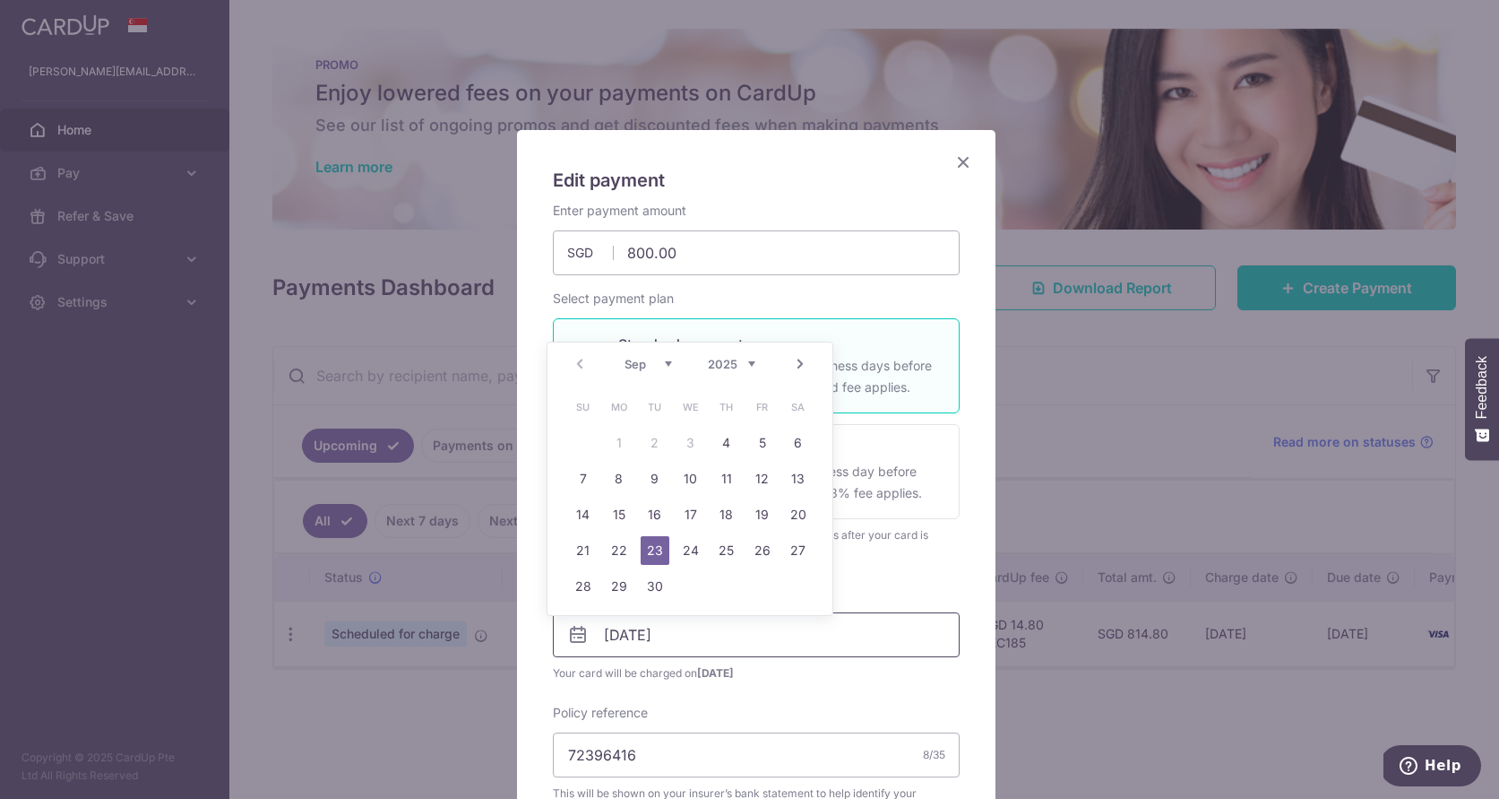
type input "[DATE]"
click at [723, 730] on div "Policy reference 72396416 8/35 This will be shown on your insurer’s bank statem…" at bounding box center [756, 762] width 407 height 117
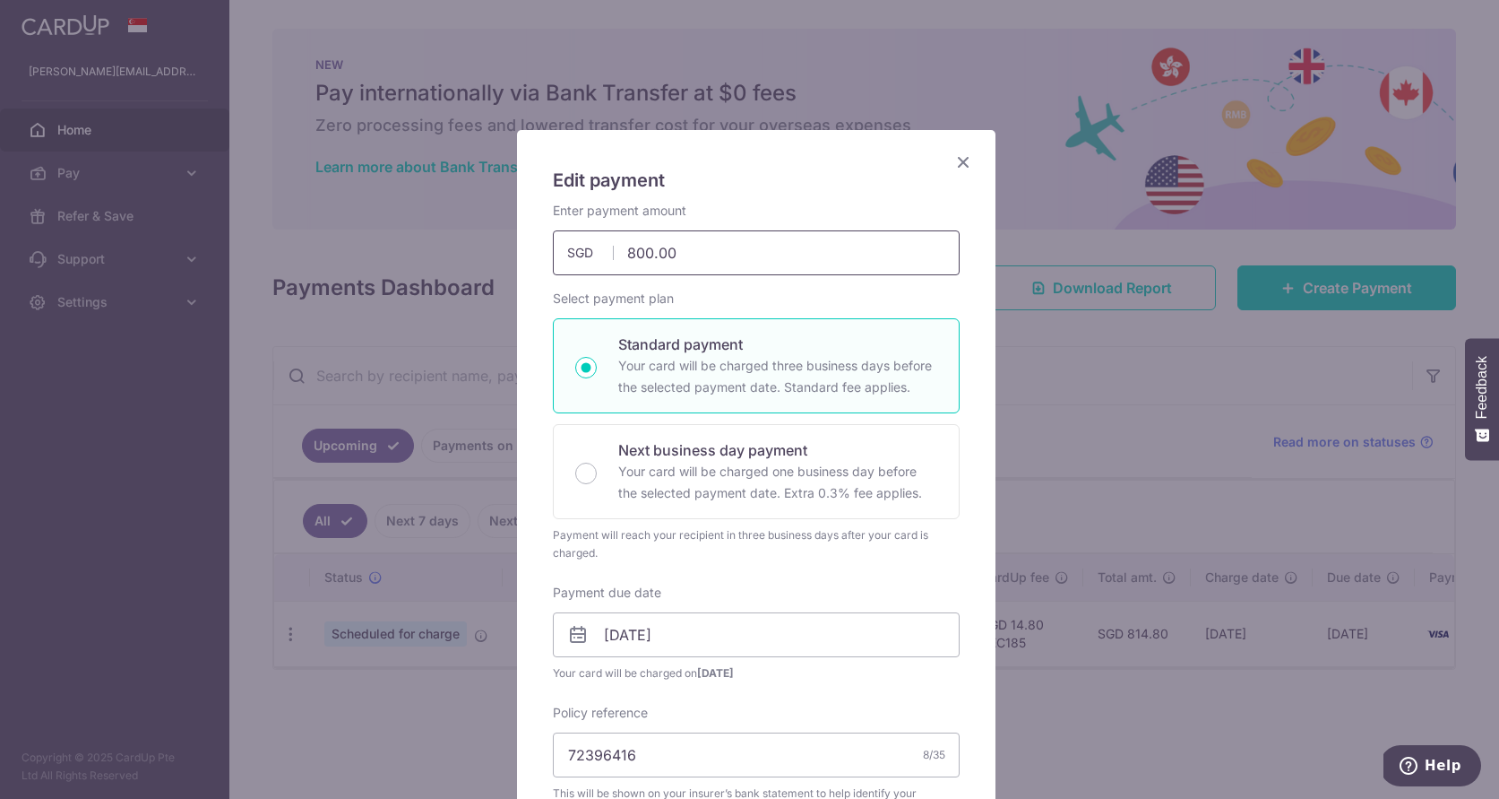
drag, startPoint x: 678, startPoint y: 255, endPoint x: 594, endPoint y: 230, distance: 87.9
click at [594, 230] on input "800.00" at bounding box center [756, 252] width 407 height 45
type input "201.53"
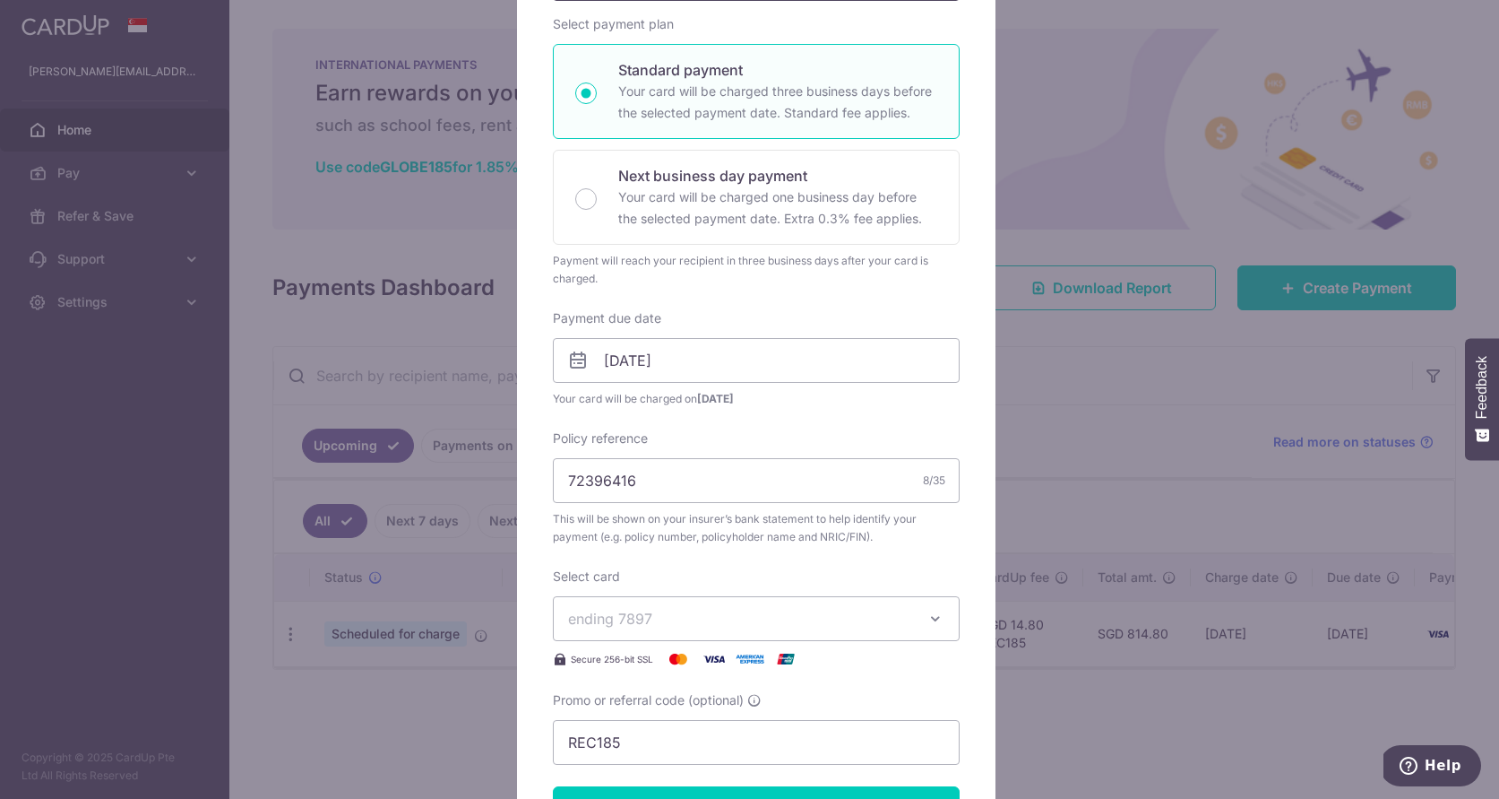
scroll to position [500, 0]
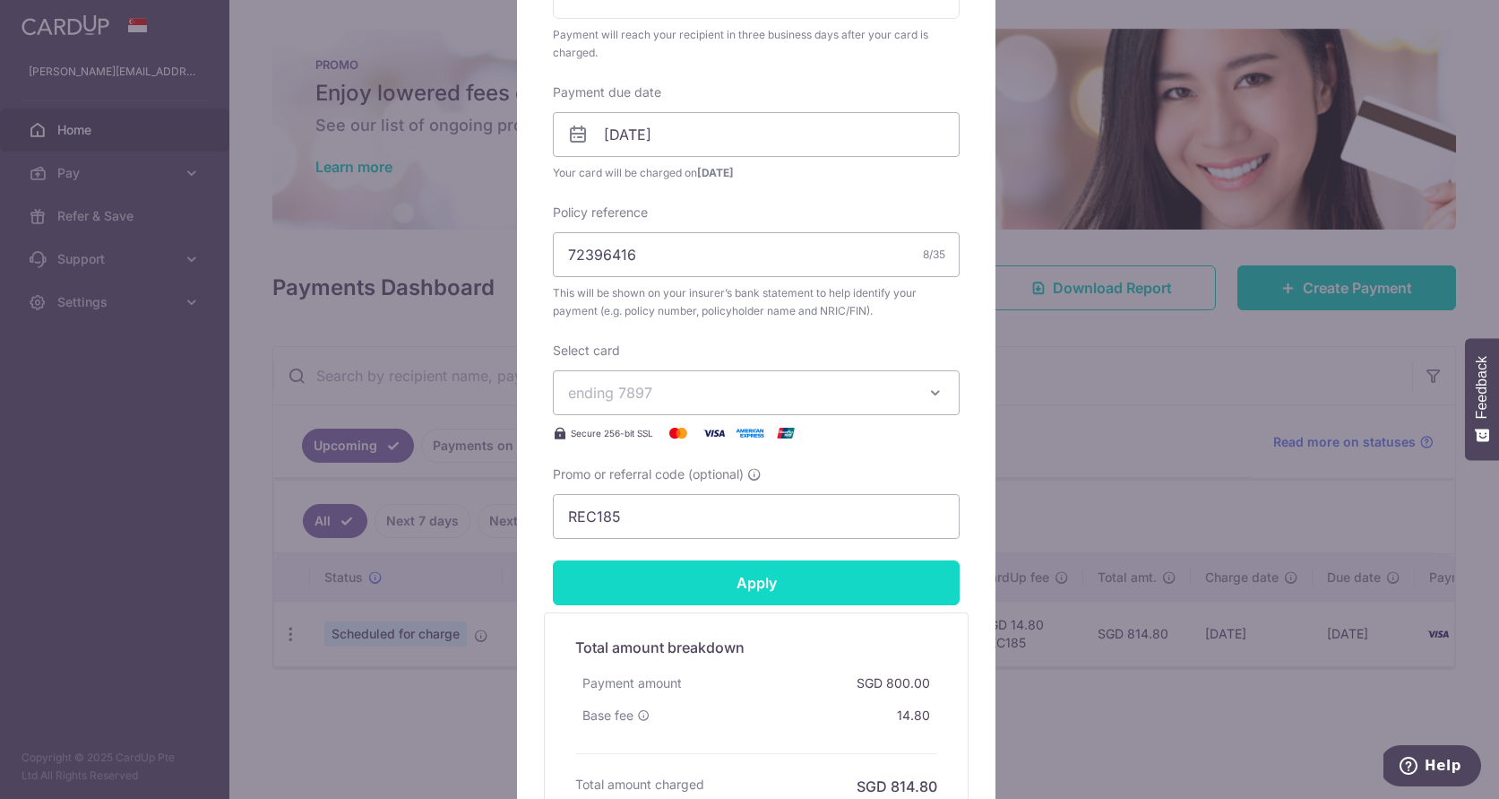
click at [634, 577] on input "Apply" at bounding box center [756, 582] width 407 height 45
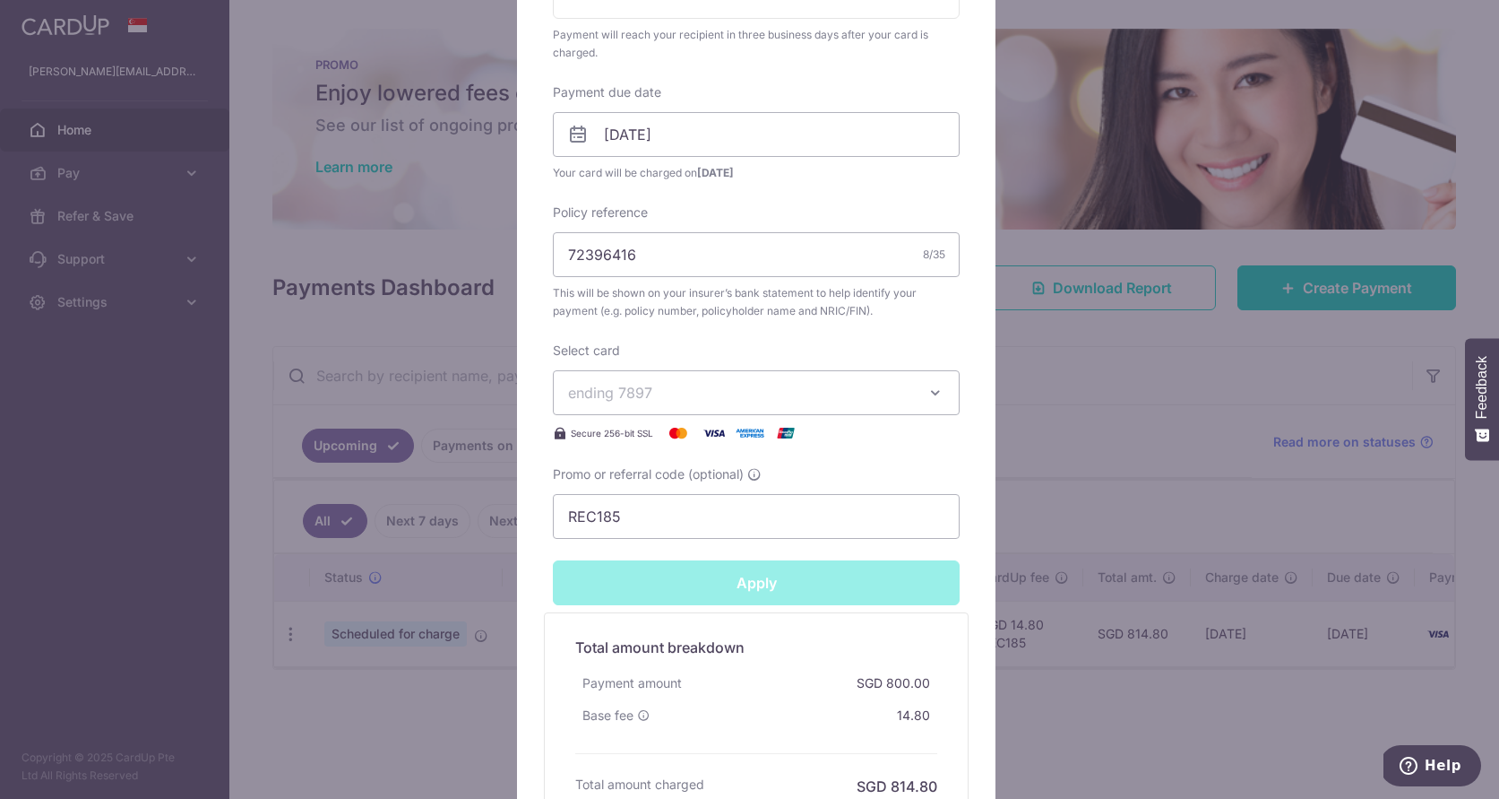
type input "Successfully Applied"
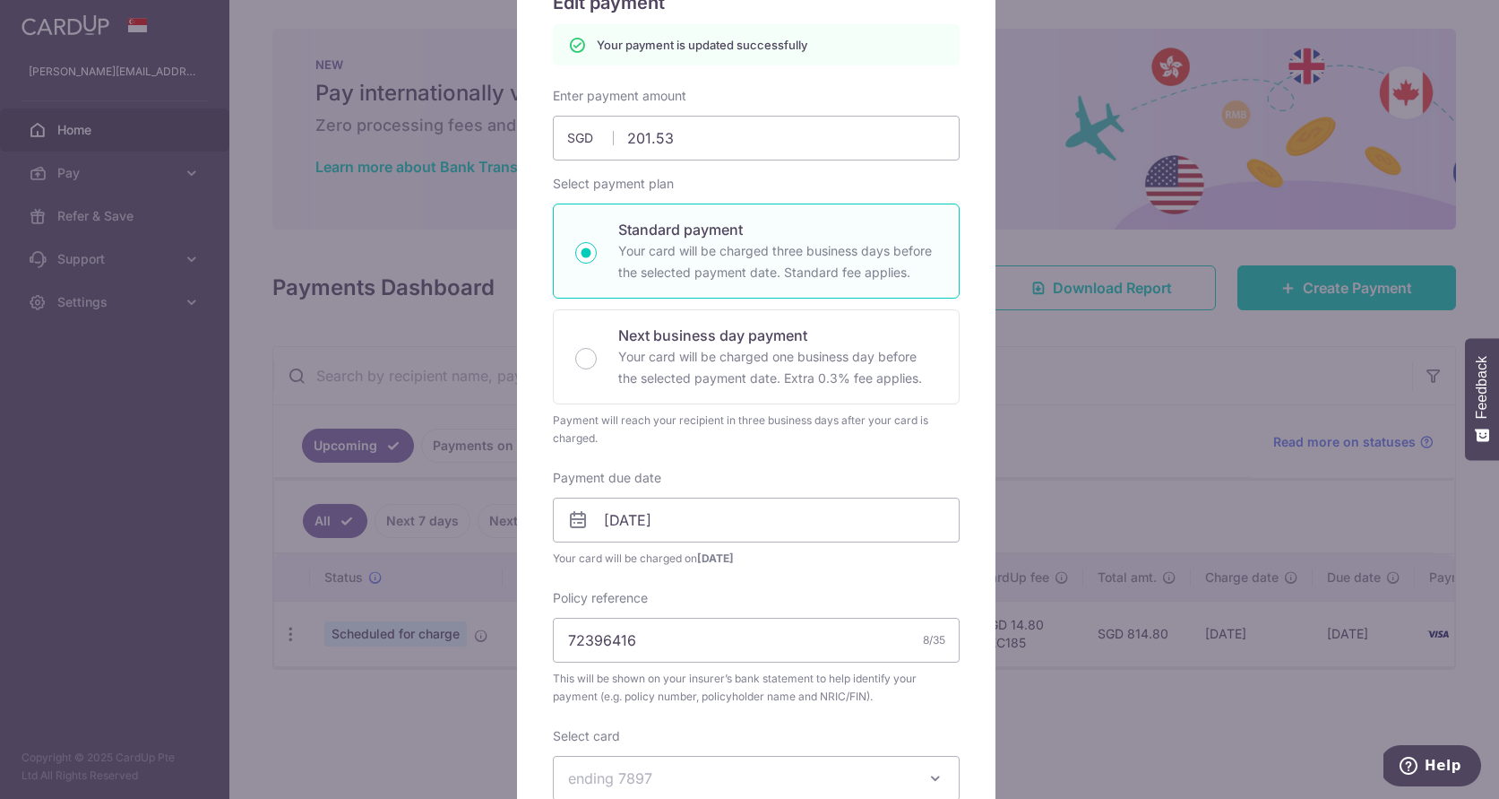
scroll to position [0, 0]
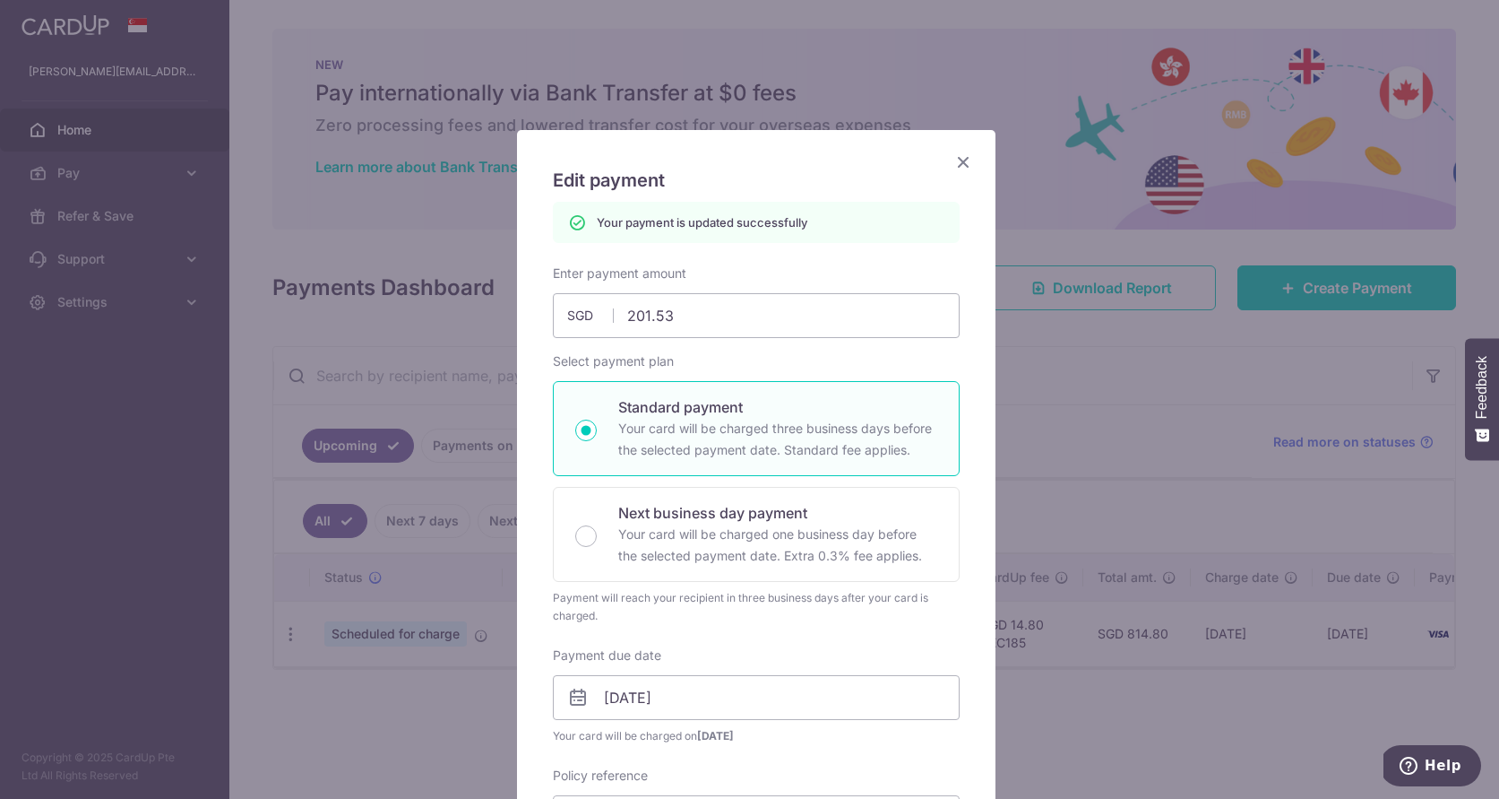
click at [963, 161] on icon "Close" at bounding box center [964, 162] width 22 height 22
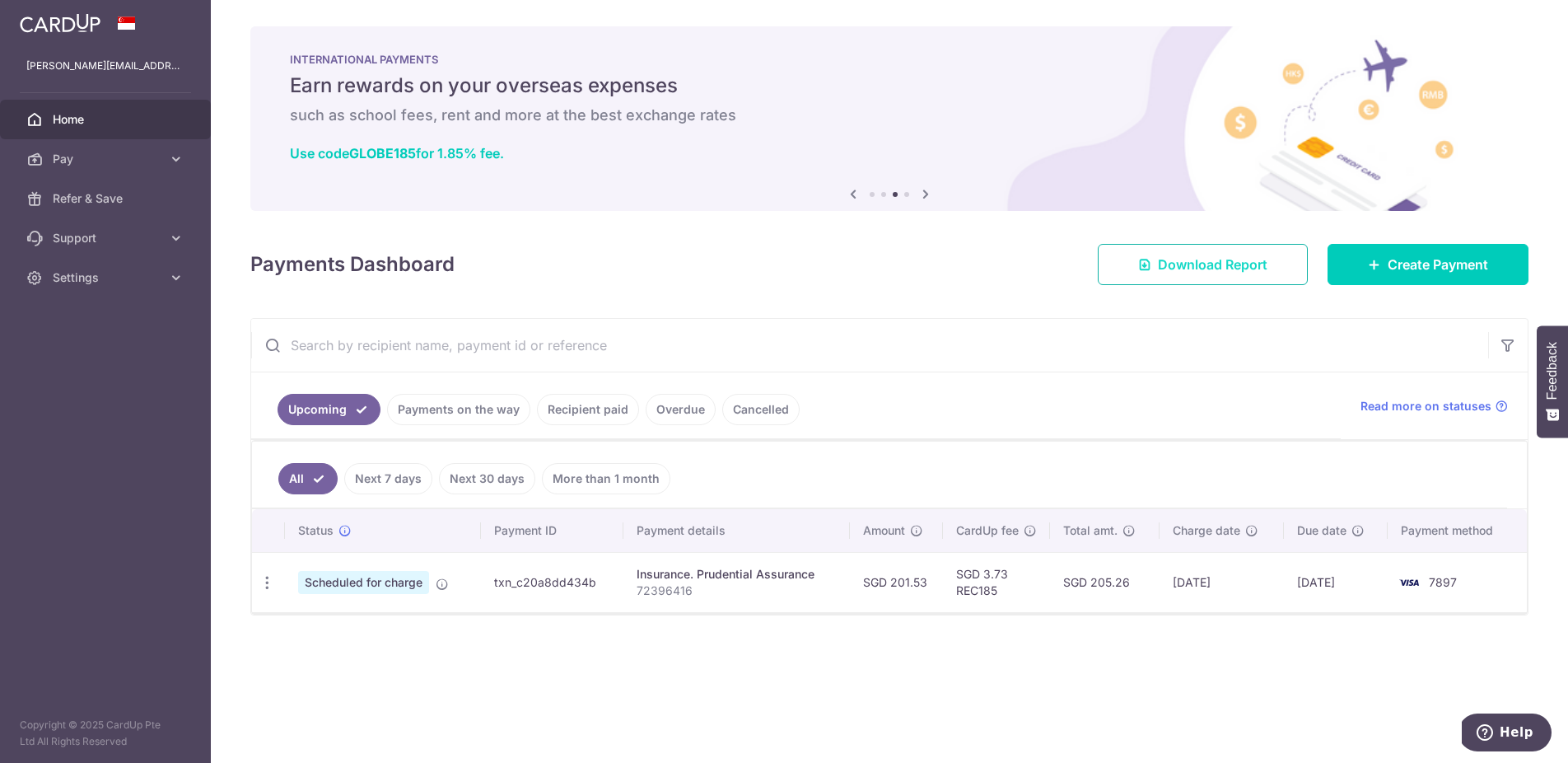
click at [1228, 268] on span "Download Report" at bounding box center [1212, 265] width 109 height 20
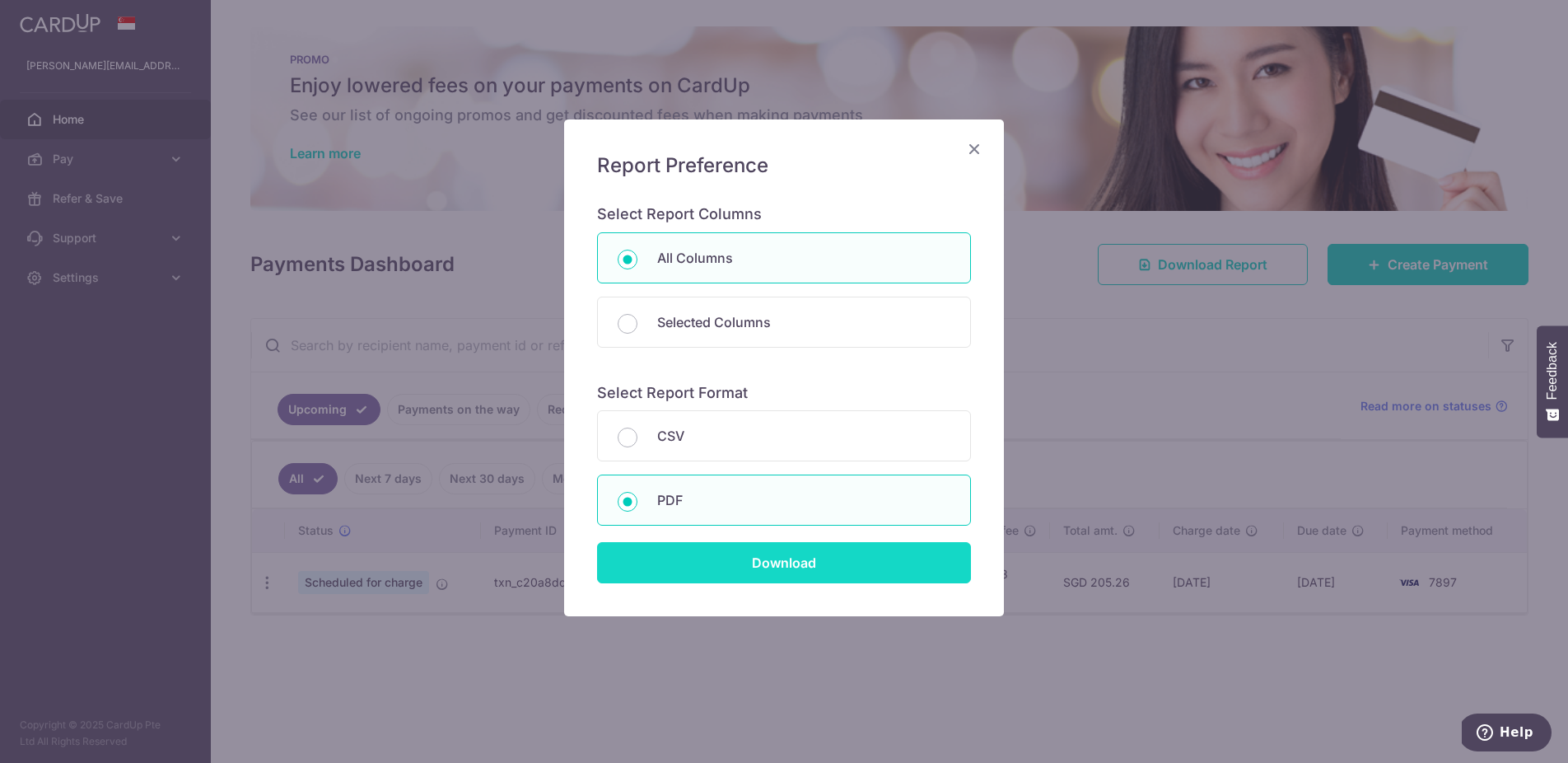
click at [898, 562] on input "Download" at bounding box center [784, 563] width 374 height 41
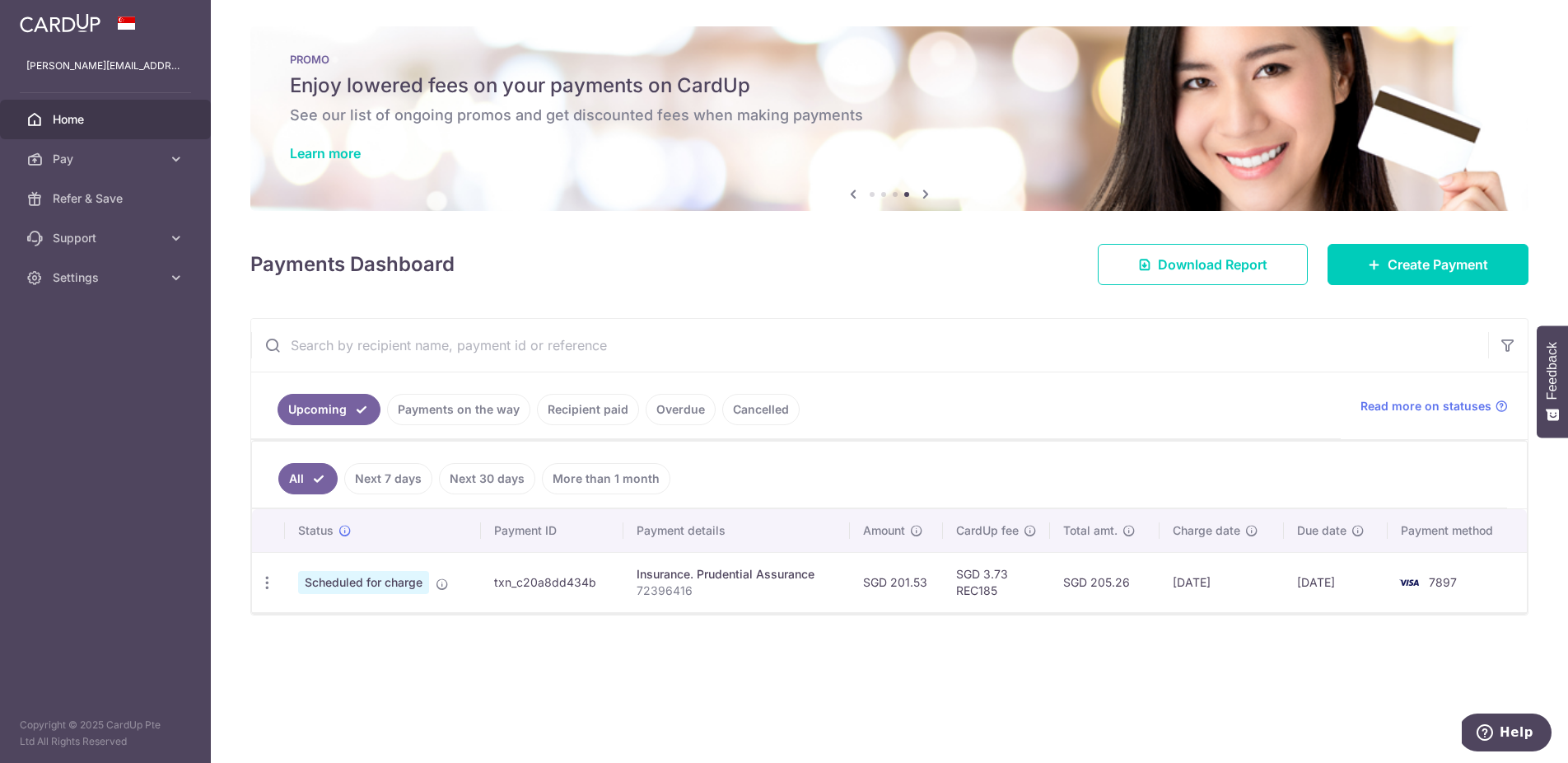
click at [384, 585] on span "Scheduled for charge" at bounding box center [363, 582] width 131 height 23
click at [267, 585] on icon "button" at bounding box center [267, 583] width 17 height 17
click at [335, 631] on span "Update payment" at bounding box center [355, 628] width 112 height 20
radio input "true"
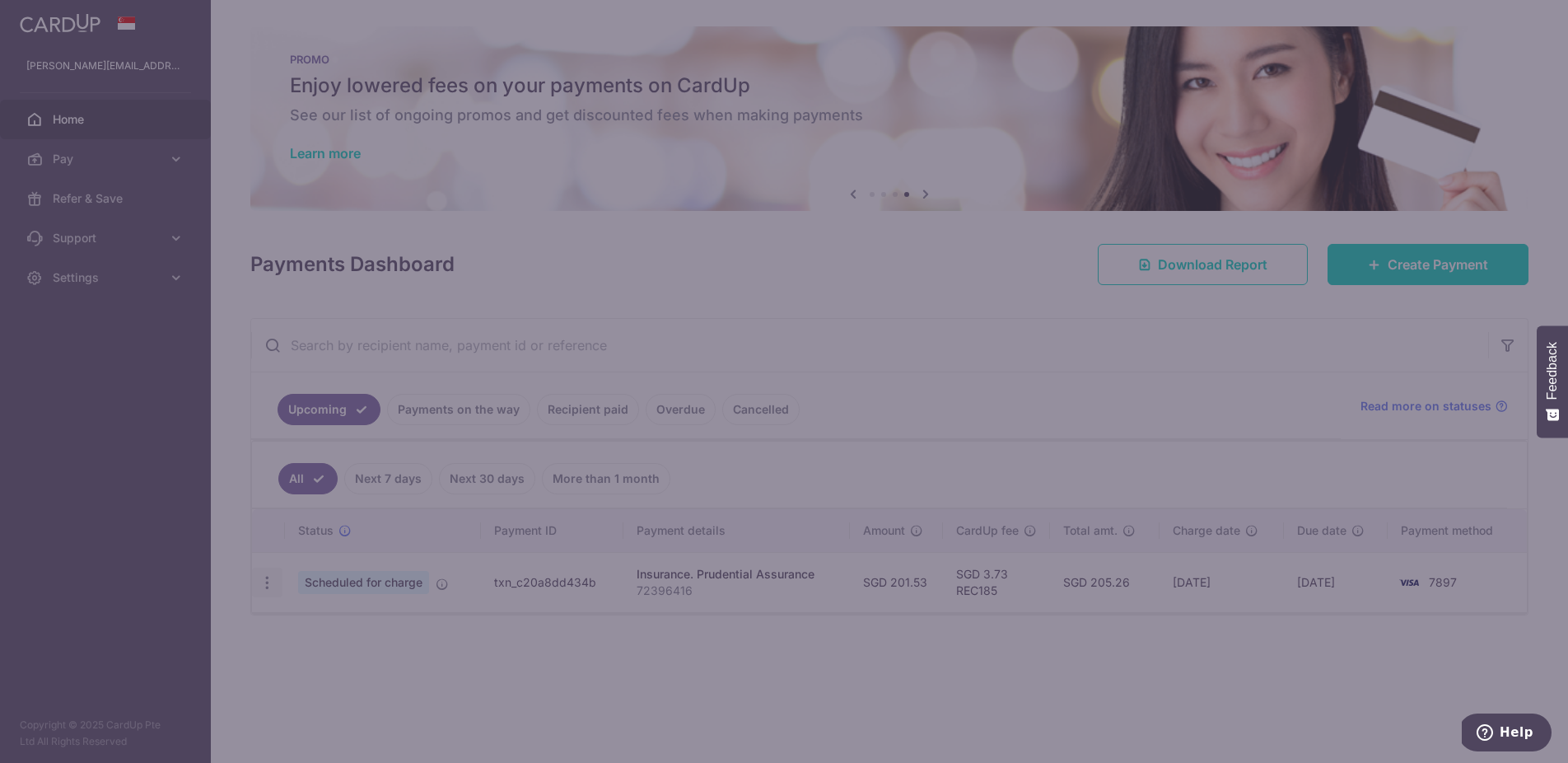
type input "201.53"
type input "[DATE]"
type input "72396416"
type input "REC185"
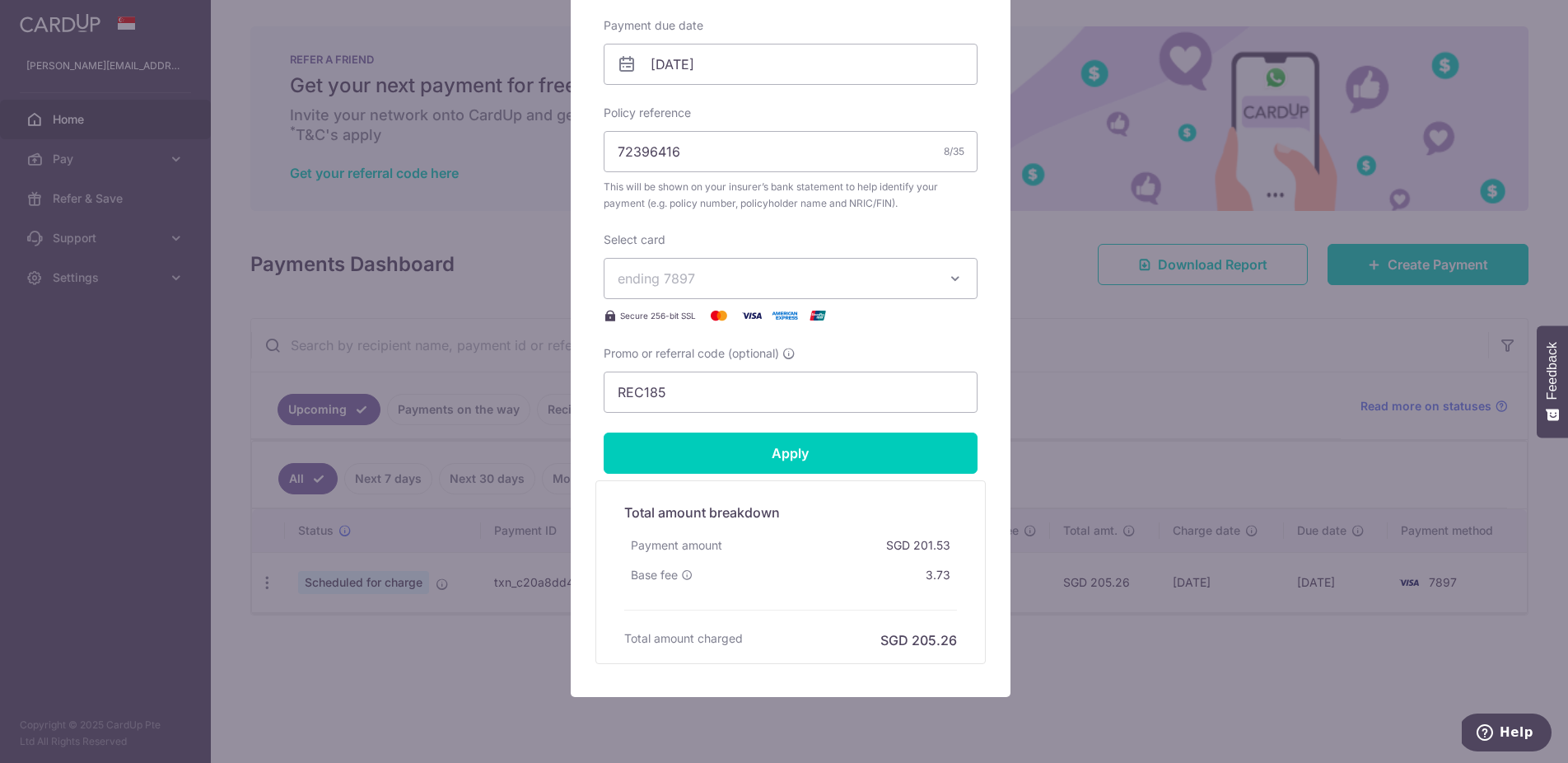
scroll to position [119, 0]
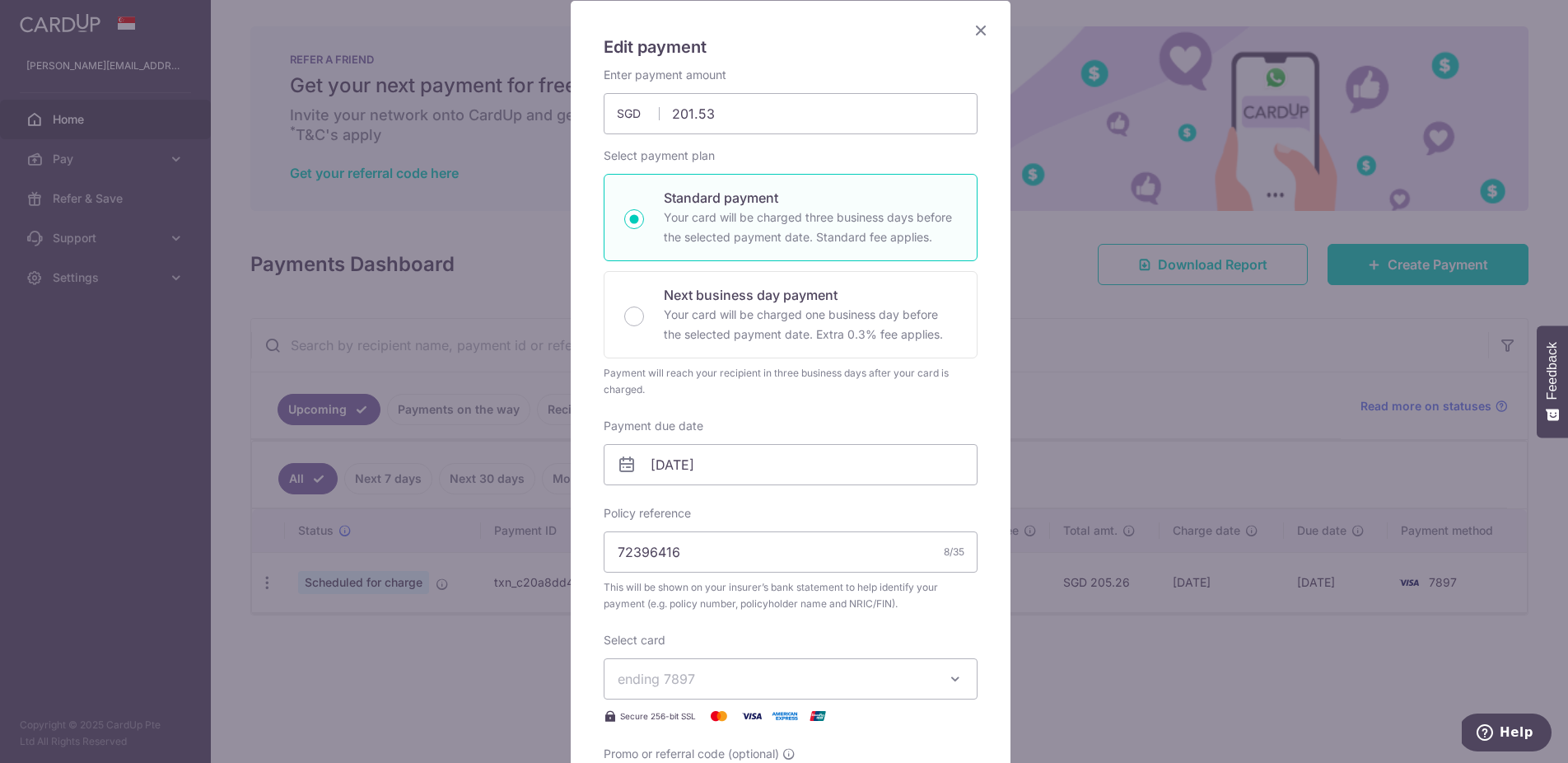
click at [977, 30] on icon "Close" at bounding box center [982, 30] width 20 height 20
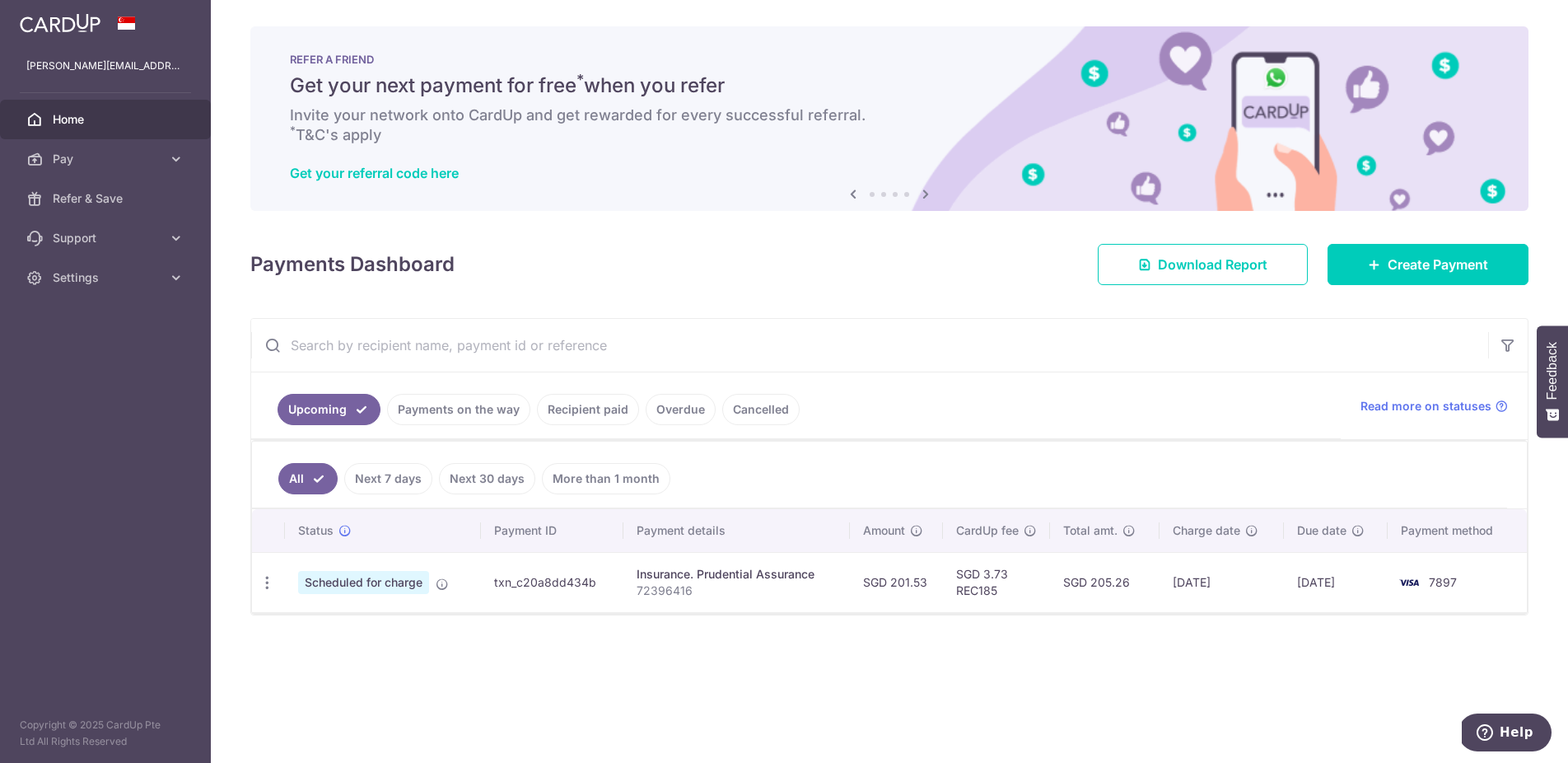
click at [90, 121] on span "Home" at bounding box center [107, 120] width 108 height 17
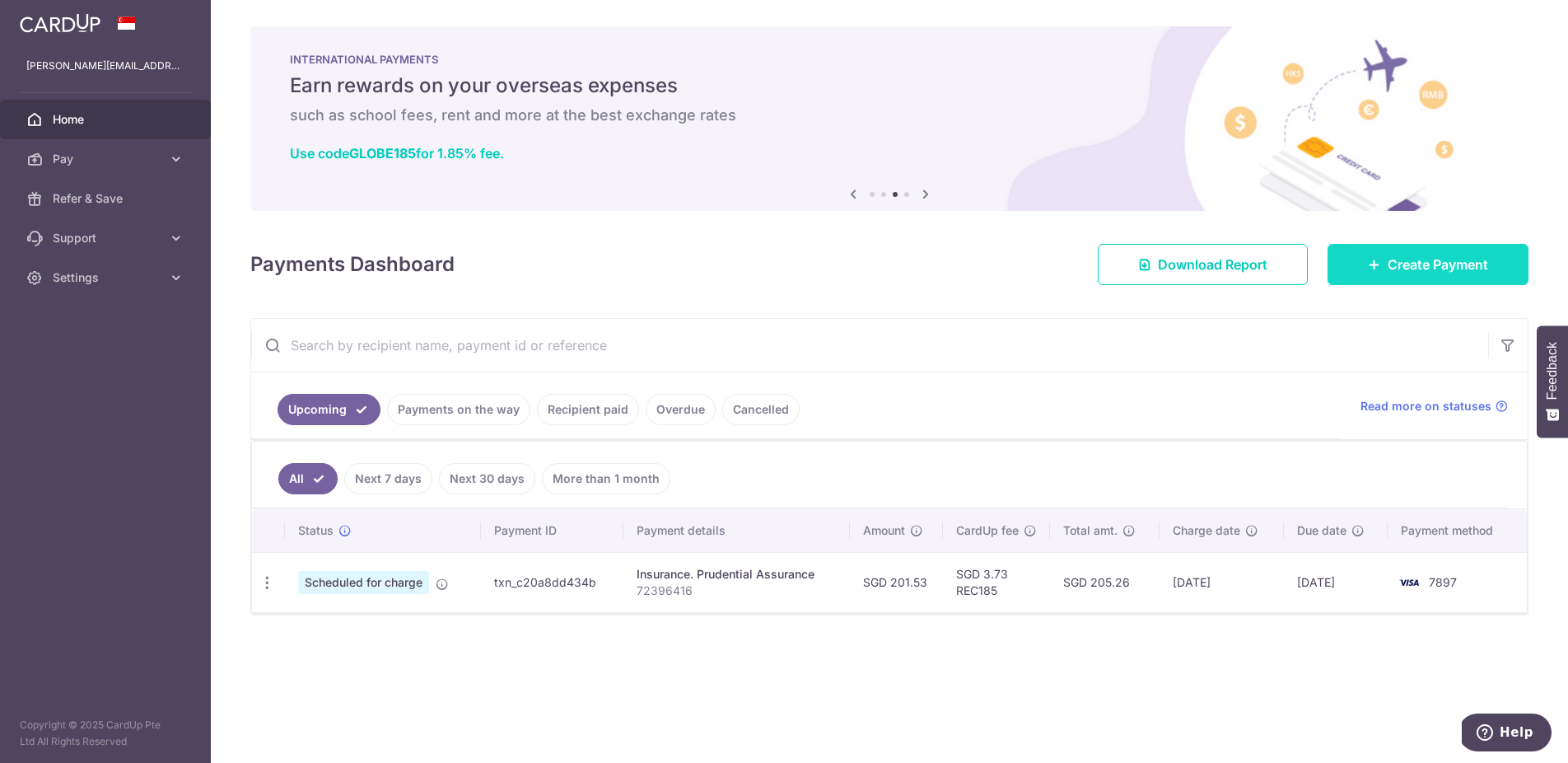
click at [1498, 274] on link "Create Payment" at bounding box center [1428, 264] width 201 height 41
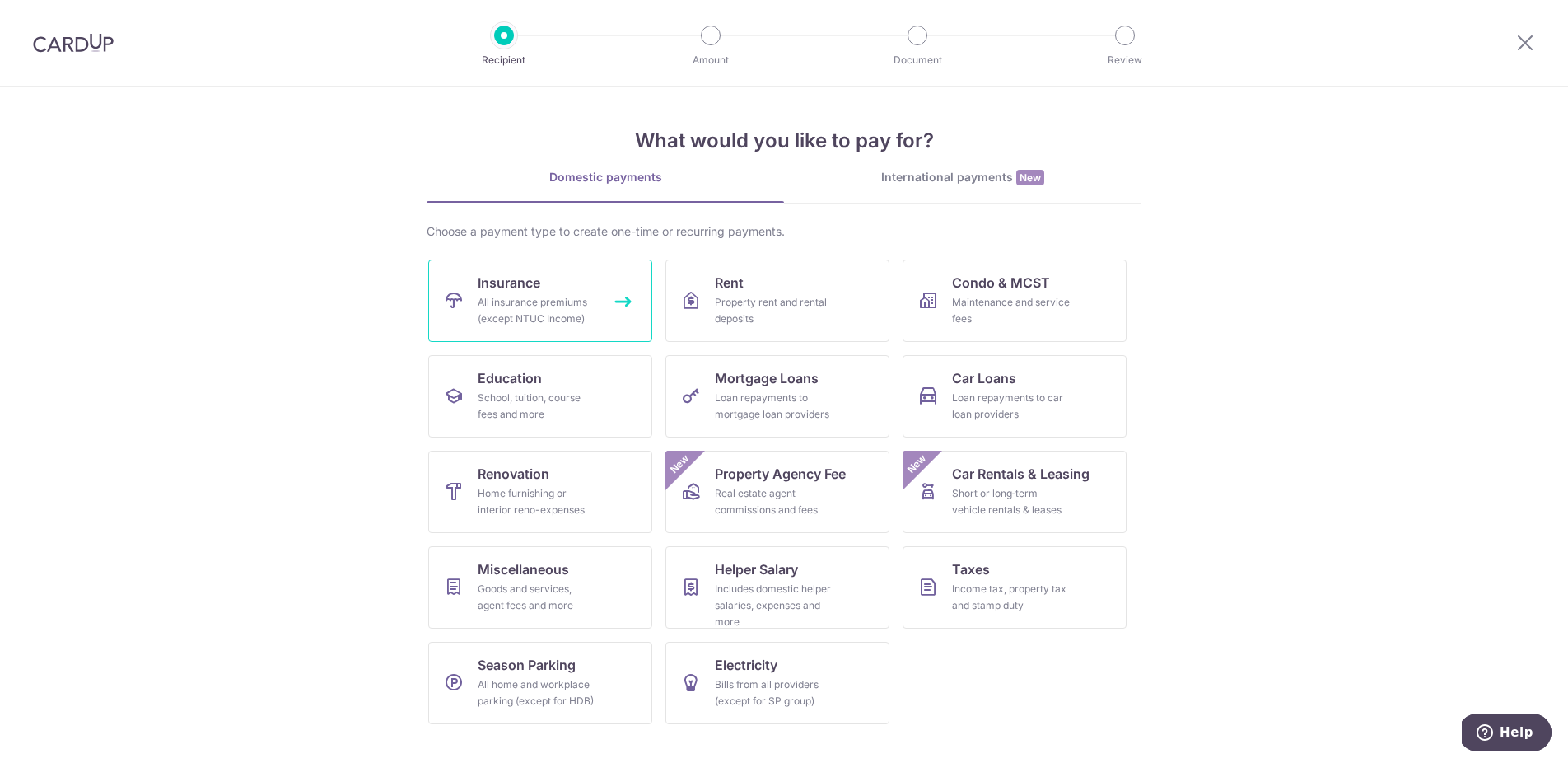
click at [494, 300] on div "All insurance premiums (except NTUC Income)" at bounding box center [537, 311] width 119 height 33
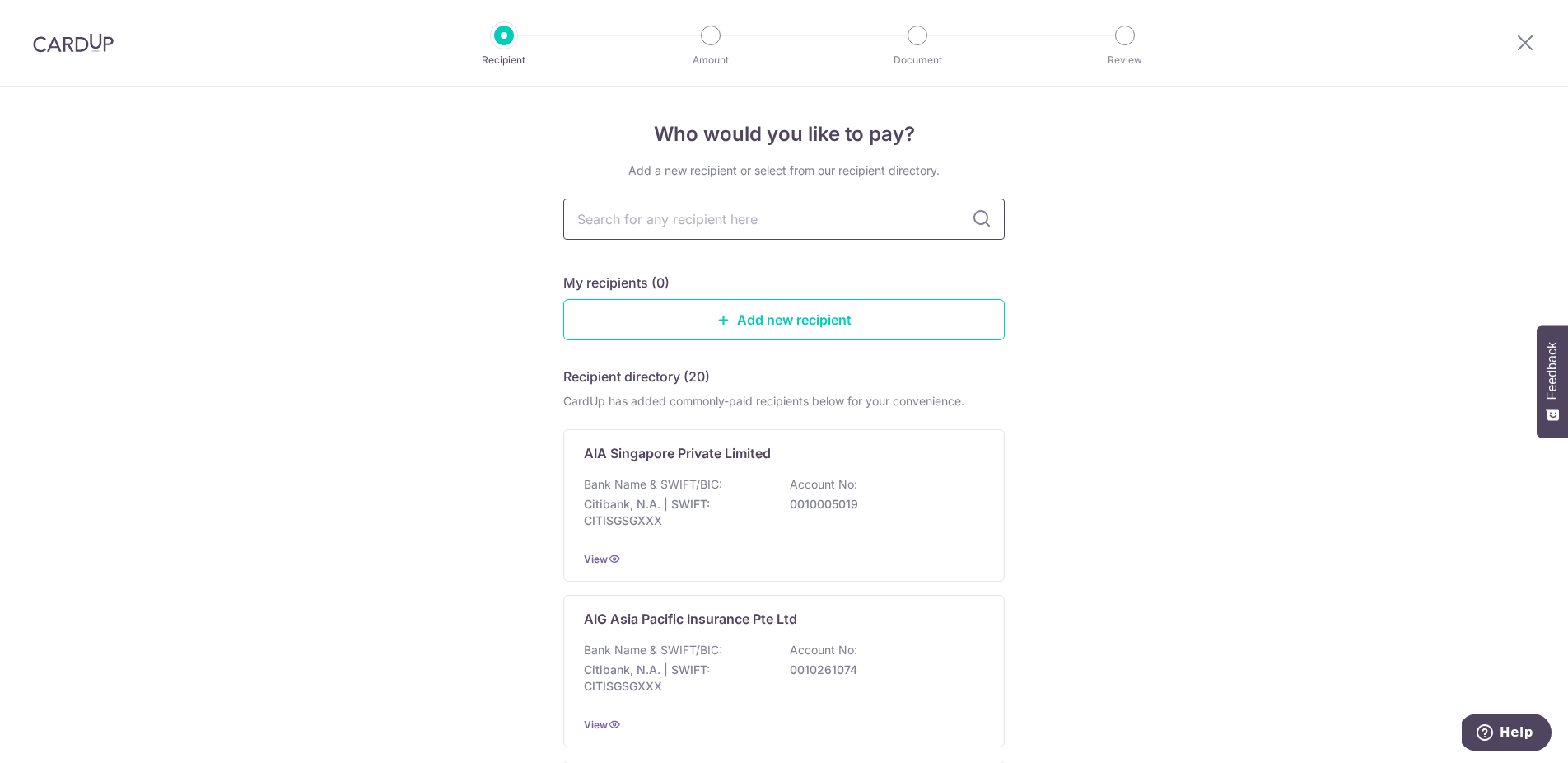
click at [766, 228] on input "text" at bounding box center [784, 219] width 441 height 41
type input "pru"
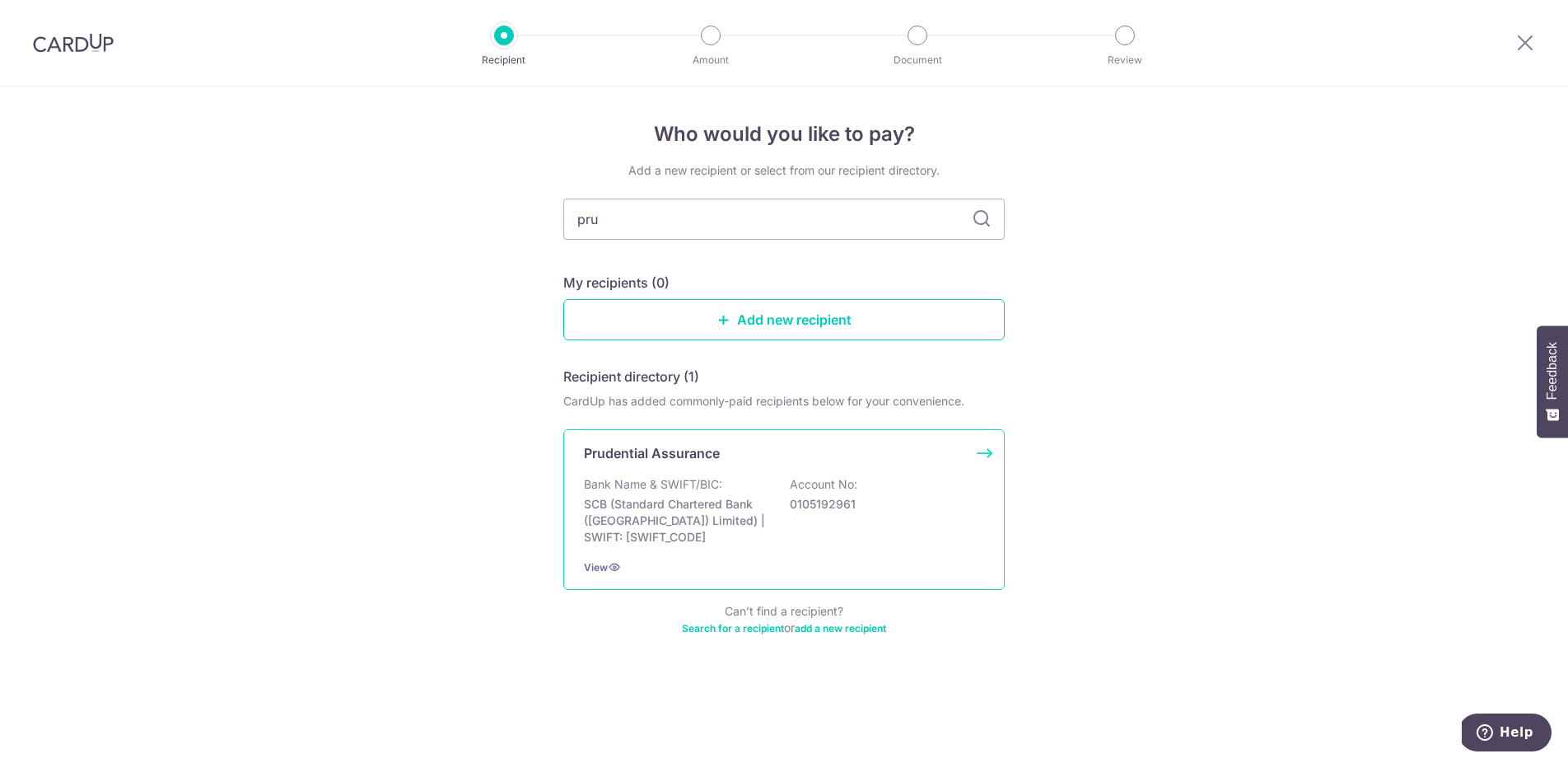
click at [718, 491] on p "Bank Name & SWIFT/BIC:" at bounding box center [653, 484] width 139 height 17
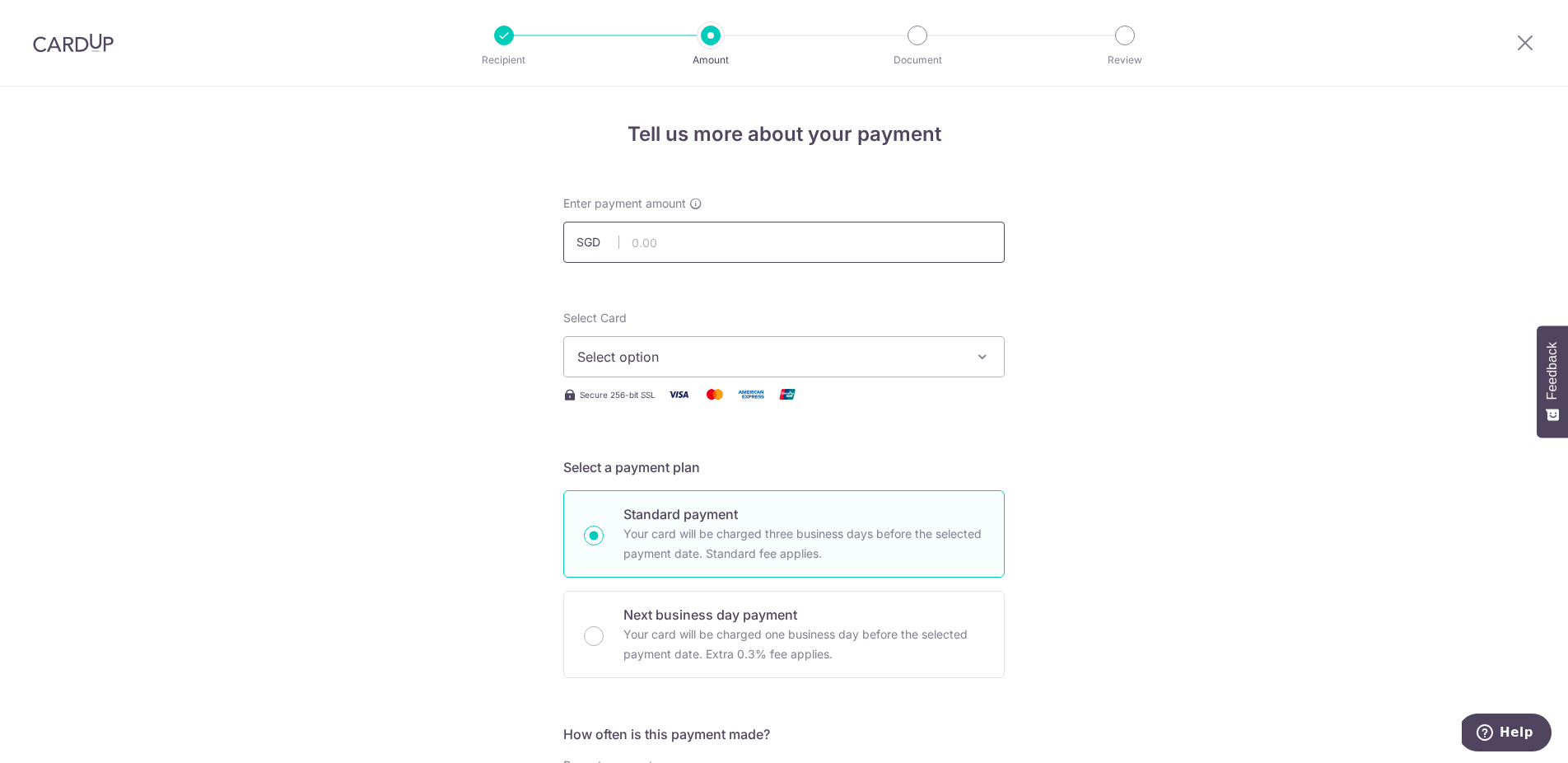
click at [786, 259] on input "text" at bounding box center [784, 242] width 441 height 41
type input "490.00"
click at [816, 353] on span "Select option" at bounding box center [769, 357] width 384 height 20
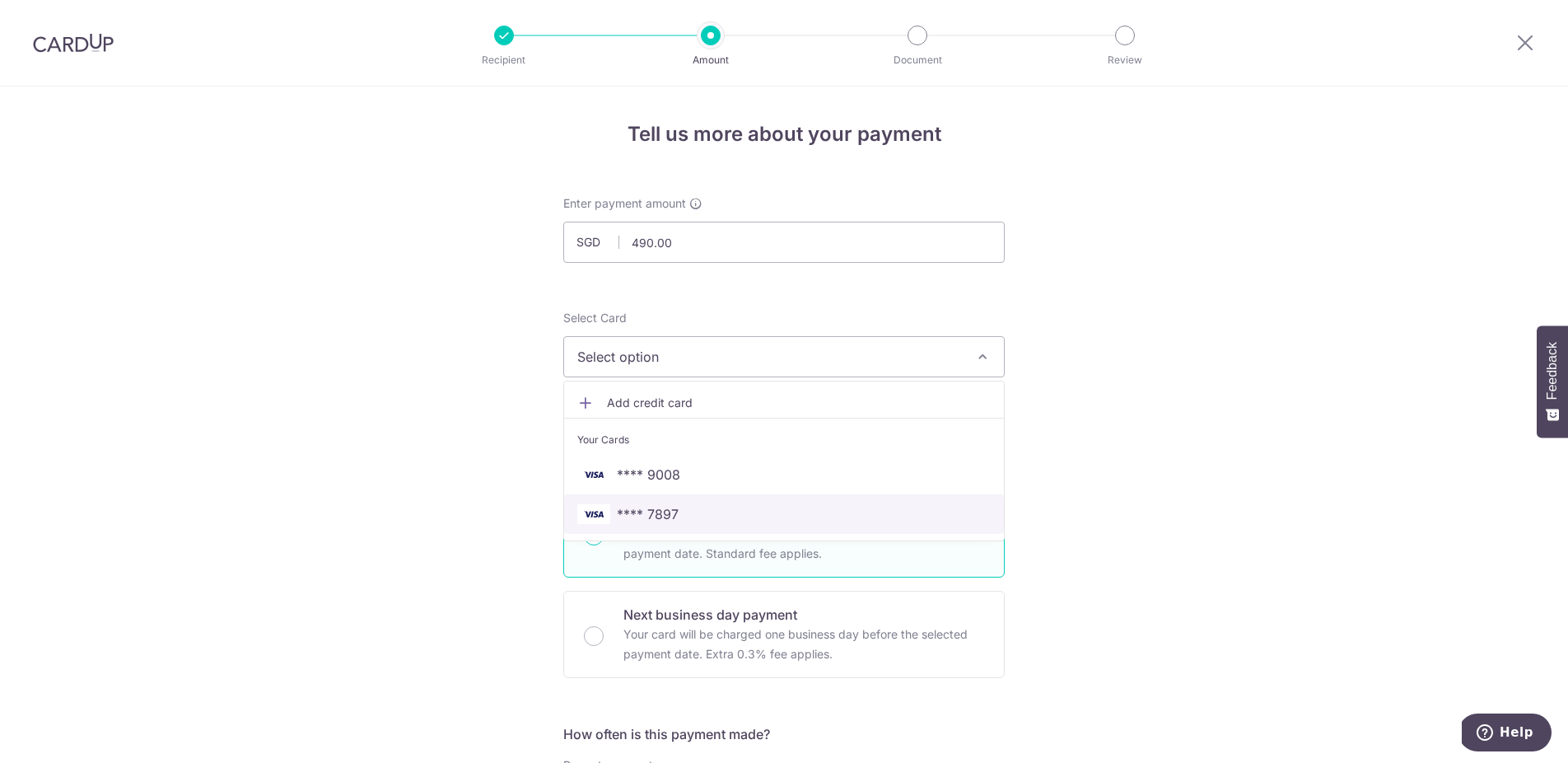
click at [655, 514] on span "**** 7897" at bounding box center [647, 515] width 62 height 20
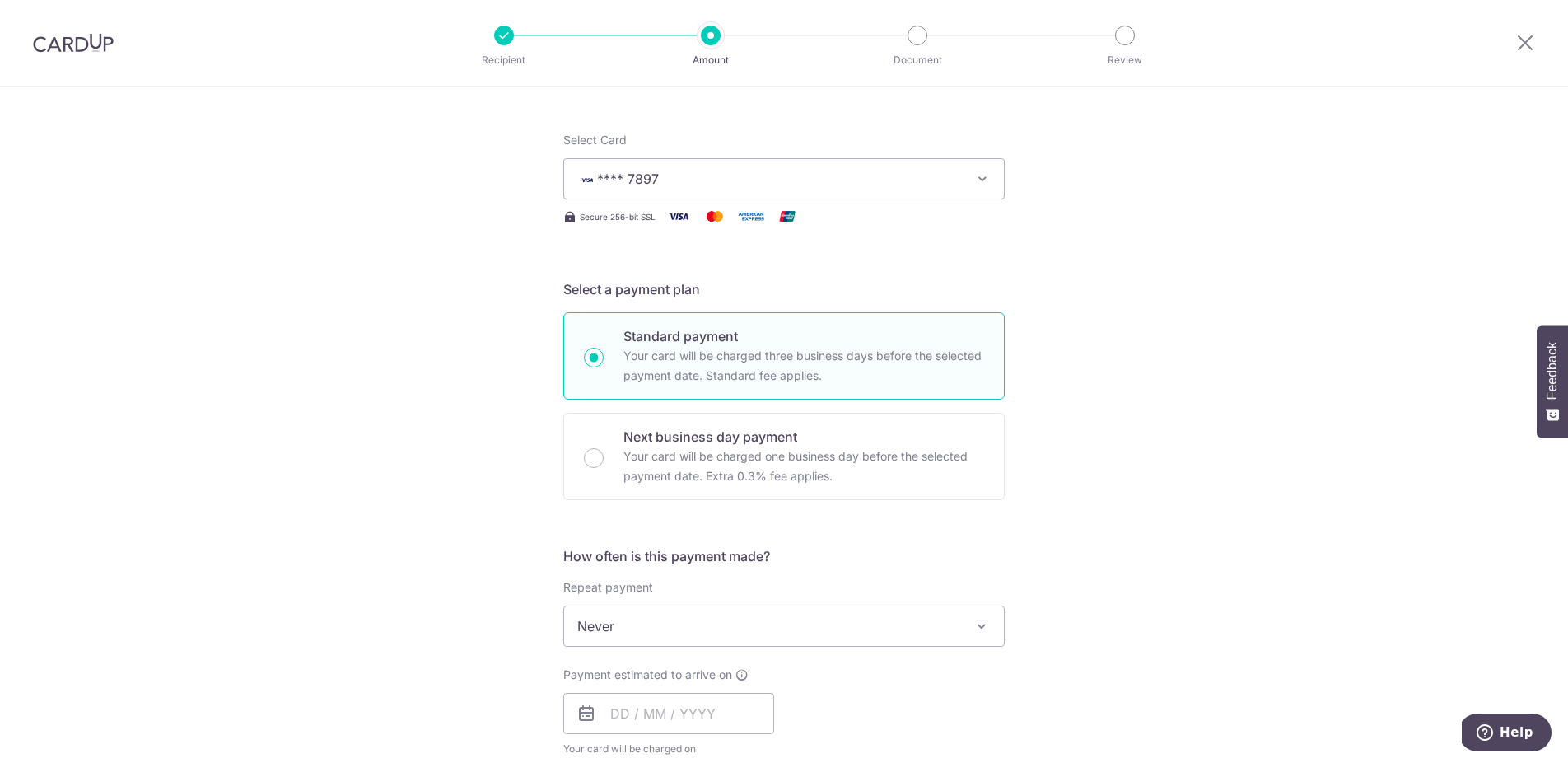
scroll to position [267, 0]
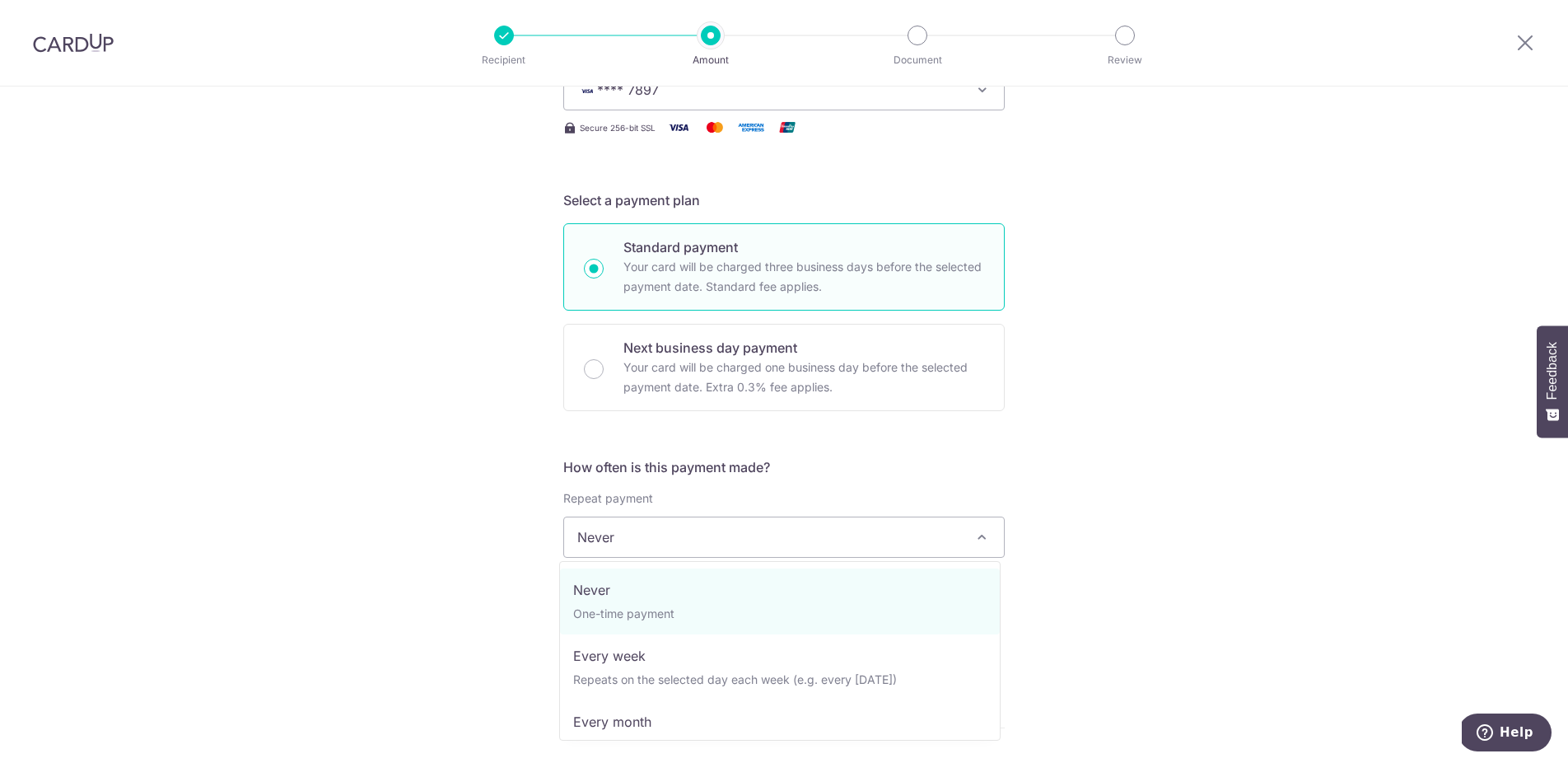
click at [844, 539] on span "Never" at bounding box center [784, 537] width 440 height 40
select select "3"
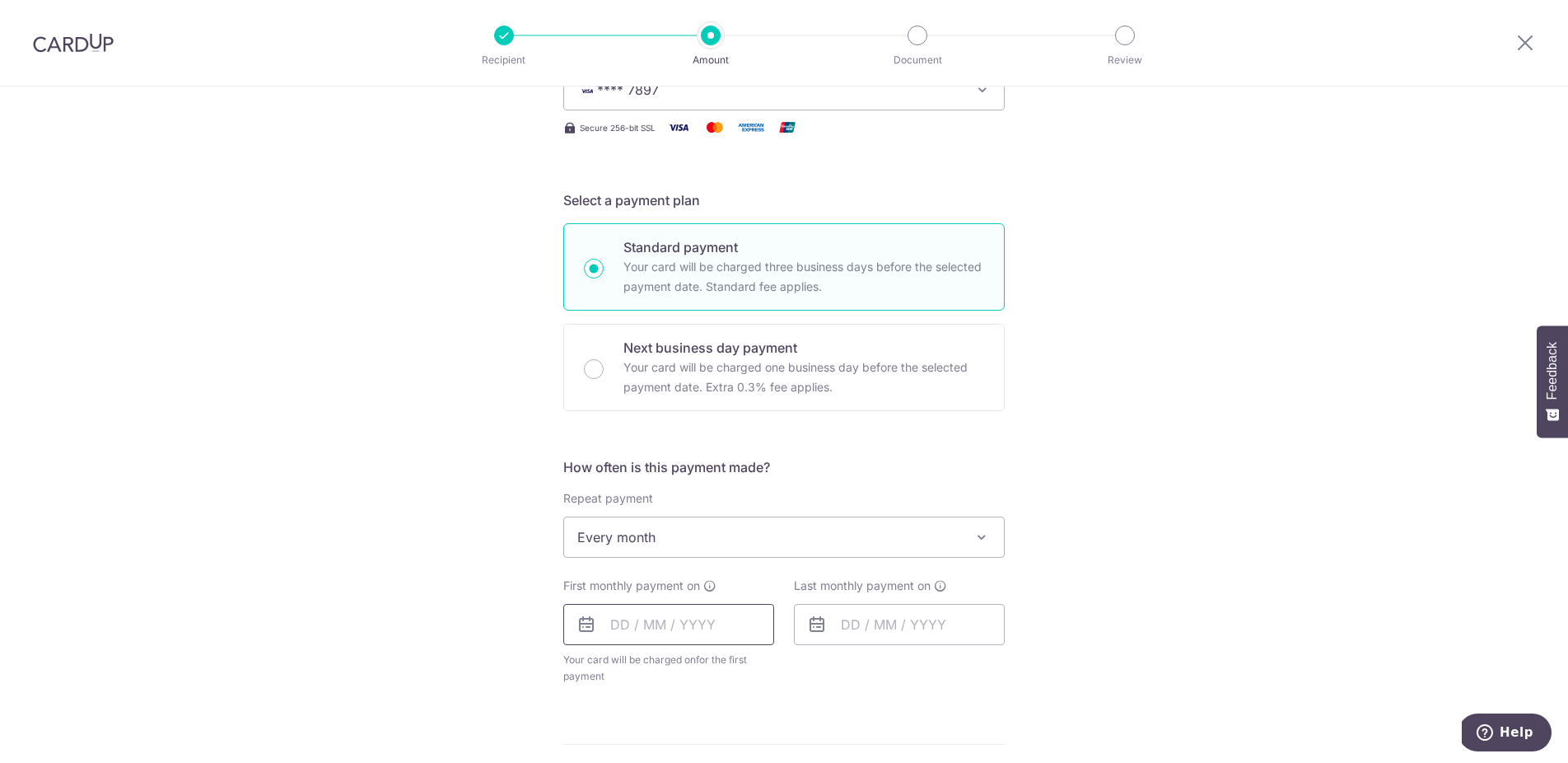
click at [744, 621] on input "text" at bounding box center [668, 624] width 210 height 41
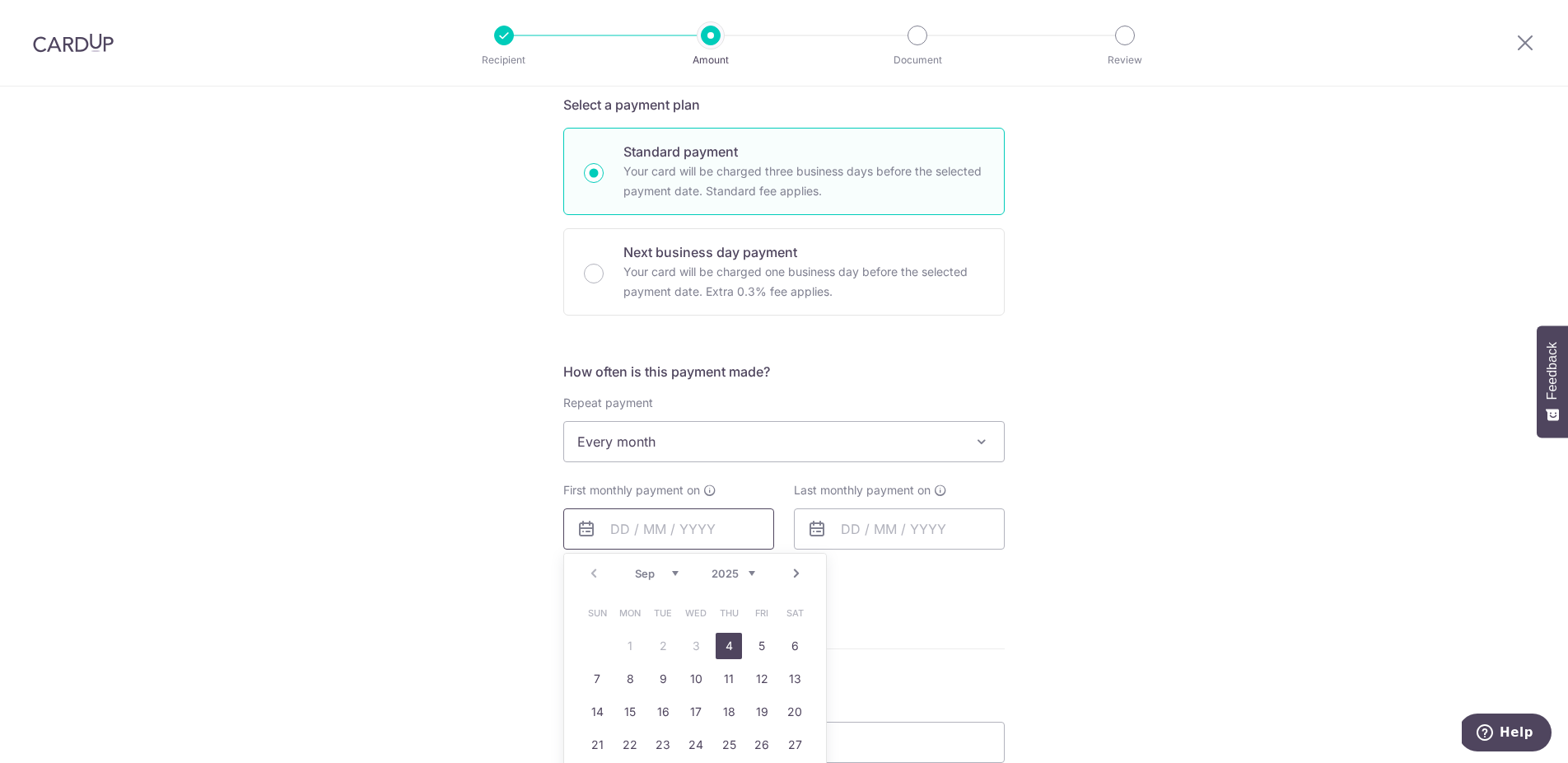
scroll to position [430, 0]
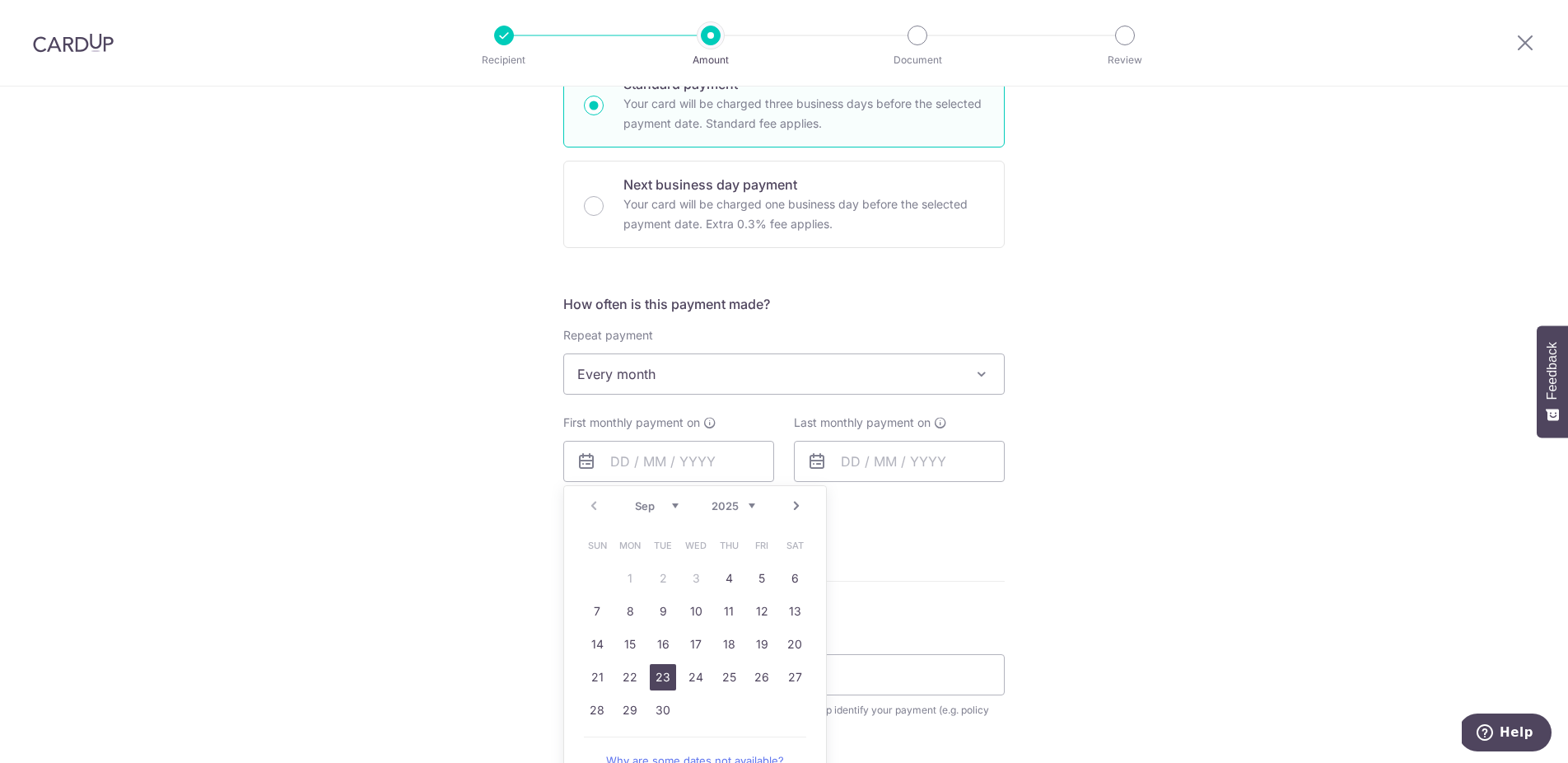
click at [661, 676] on link "23" at bounding box center [663, 677] width 27 height 27
type input "[DATE]"
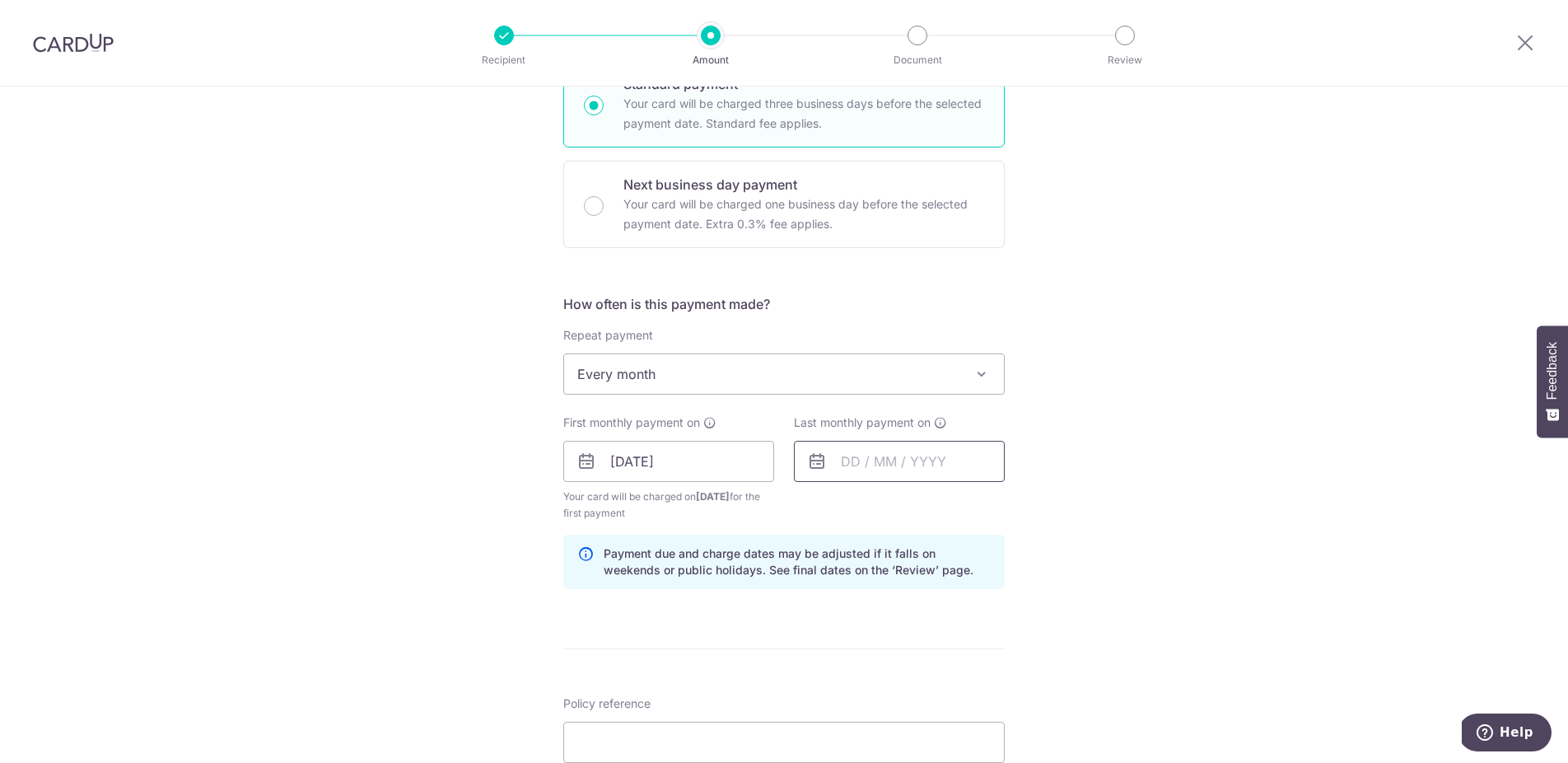
click at [889, 472] on input "text" at bounding box center [899, 461] width 210 height 41
click at [1024, 504] on link "Next" at bounding box center [1028, 507] width 20 height 20
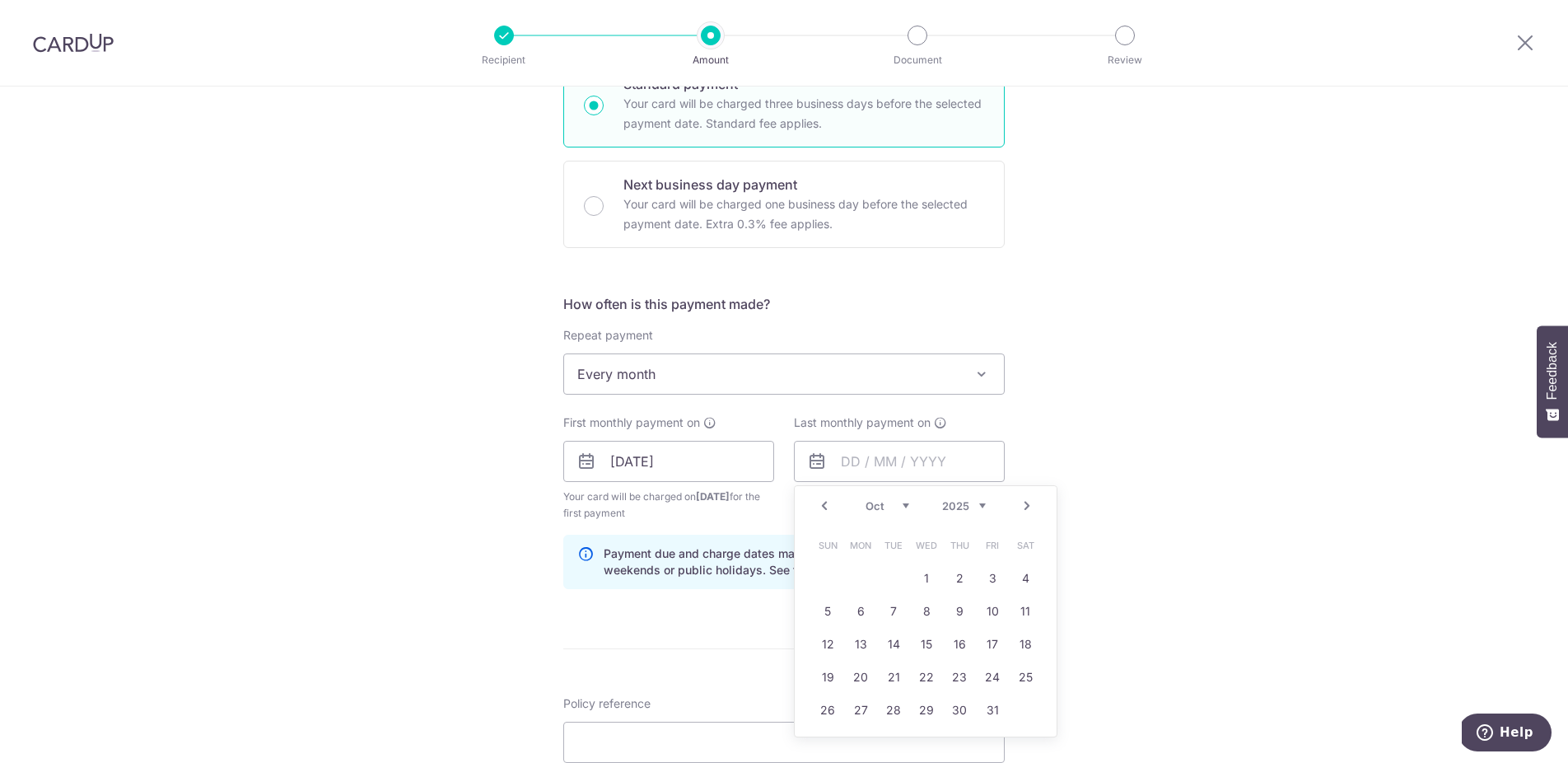
click at [1024, 504] on link "Next" at bounding box center [1028, 507] width 20 height 20
click at [961, 681] on link "22" at bounding box center [960, 677] width 27 height 27
type input "[DATE]"
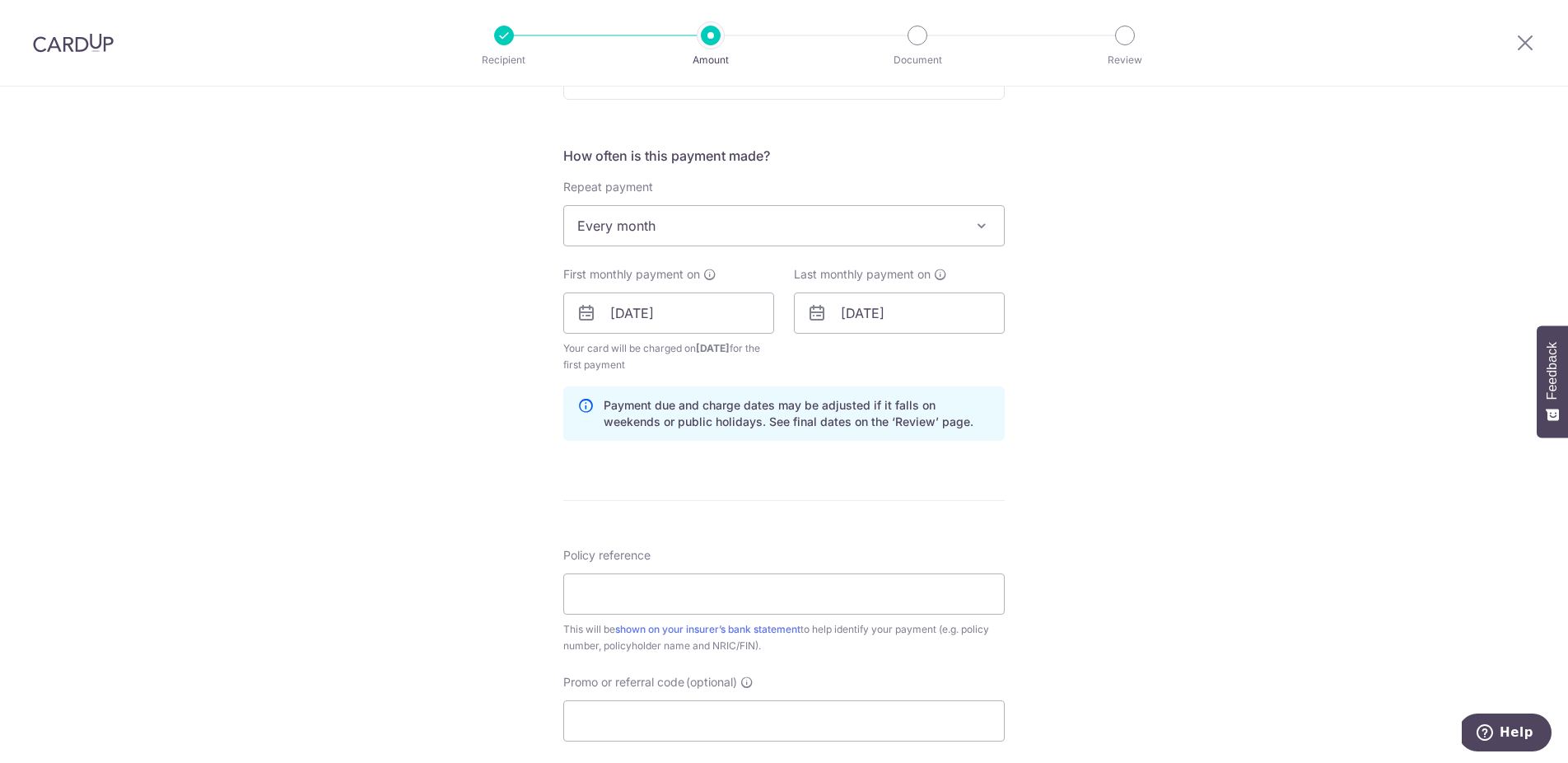
scroll to position [771, 0]
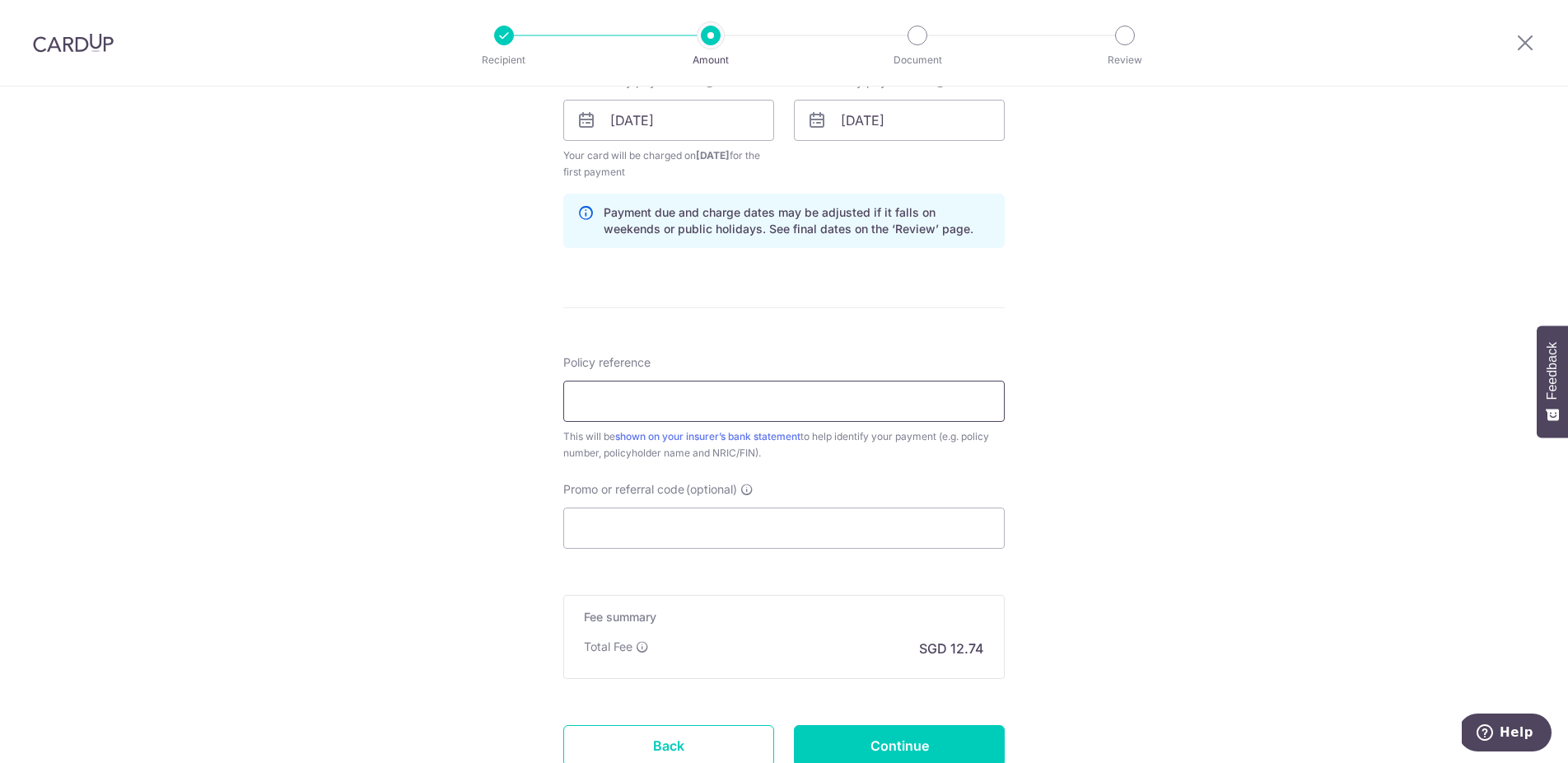
click at [816, 409] on input "Policy reference" at bounding box center [784, 401] width 441 height 41
type input "70798286"
click at [710, 525] on input "Promo or referral code (optional)" at bounding box center [784, 528] width 441 height 41
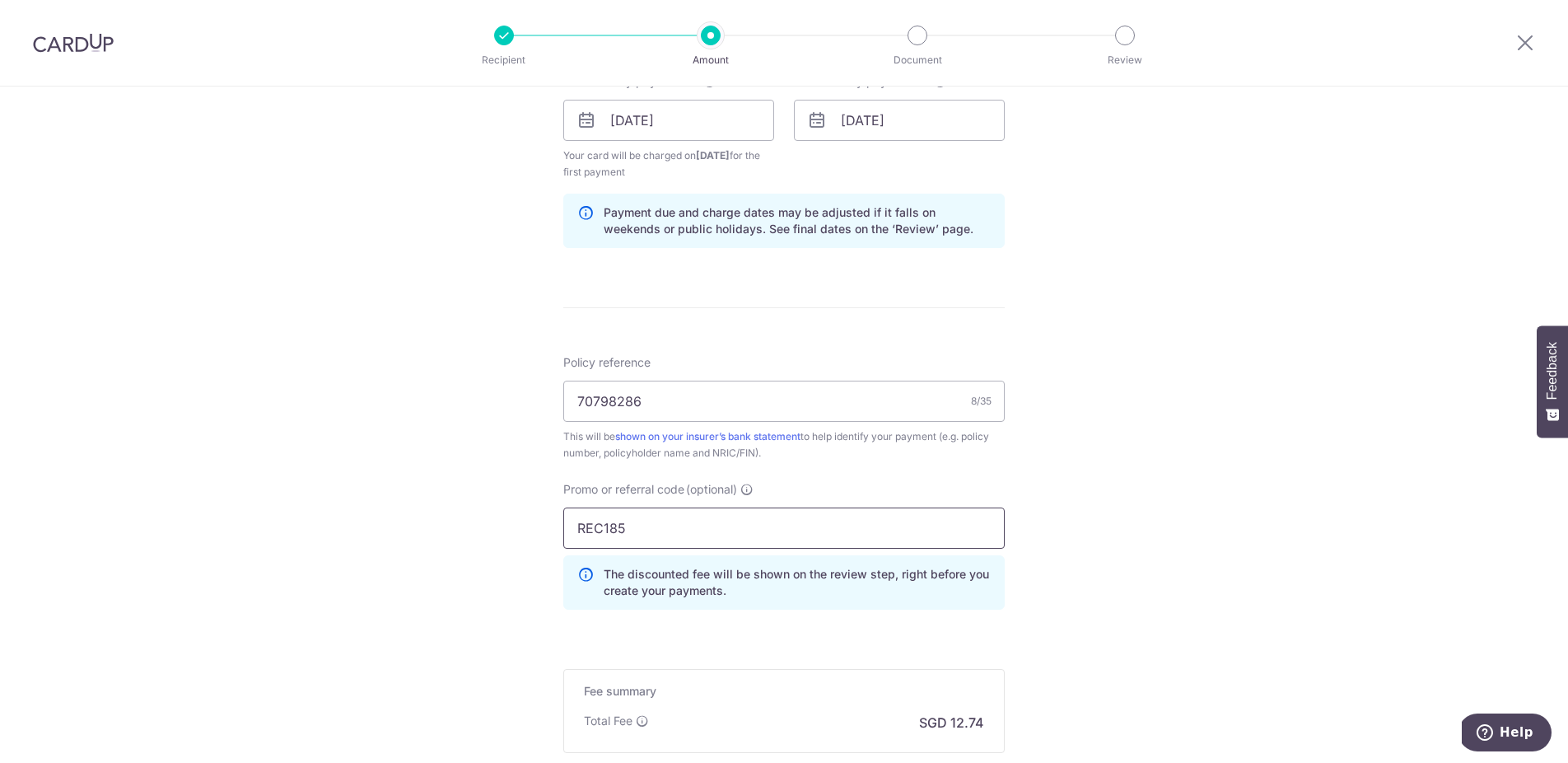
scroll to position [973, 0]
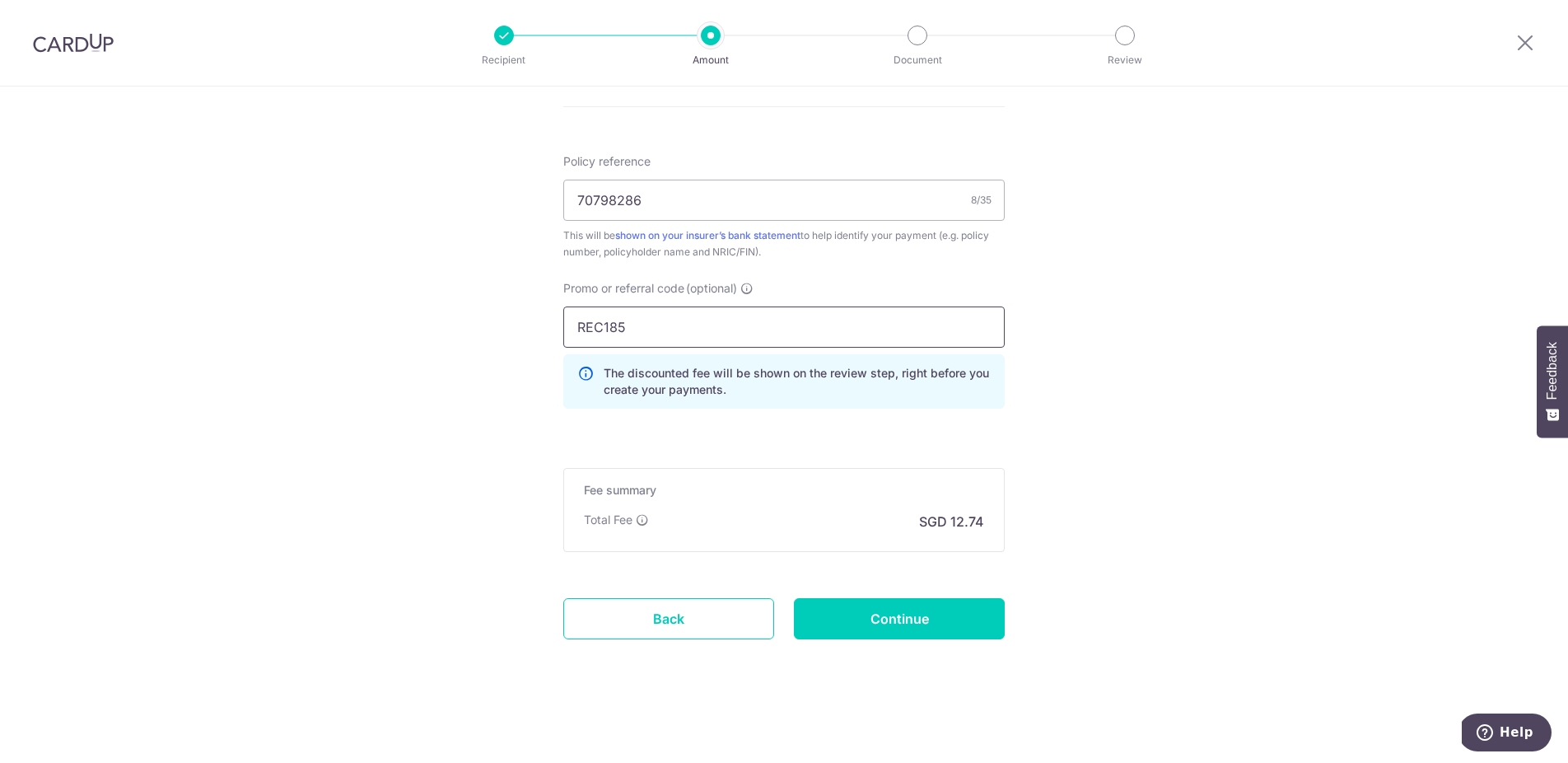
type input "REC185"
click at [753, 494] on h5 "Fee summary" at bounding box center [784, 490] width 401 height 17
click at [730, 327] on input "REC185" at bounding box center [784, 326] width 441 height 41
click button "Add Card" at bounding box center [0, 0] width 0 height 0
drag, startPoint x: 632, startPoint y: 325, endPoint x: 543, endPoint y: 324, distance: 89.0
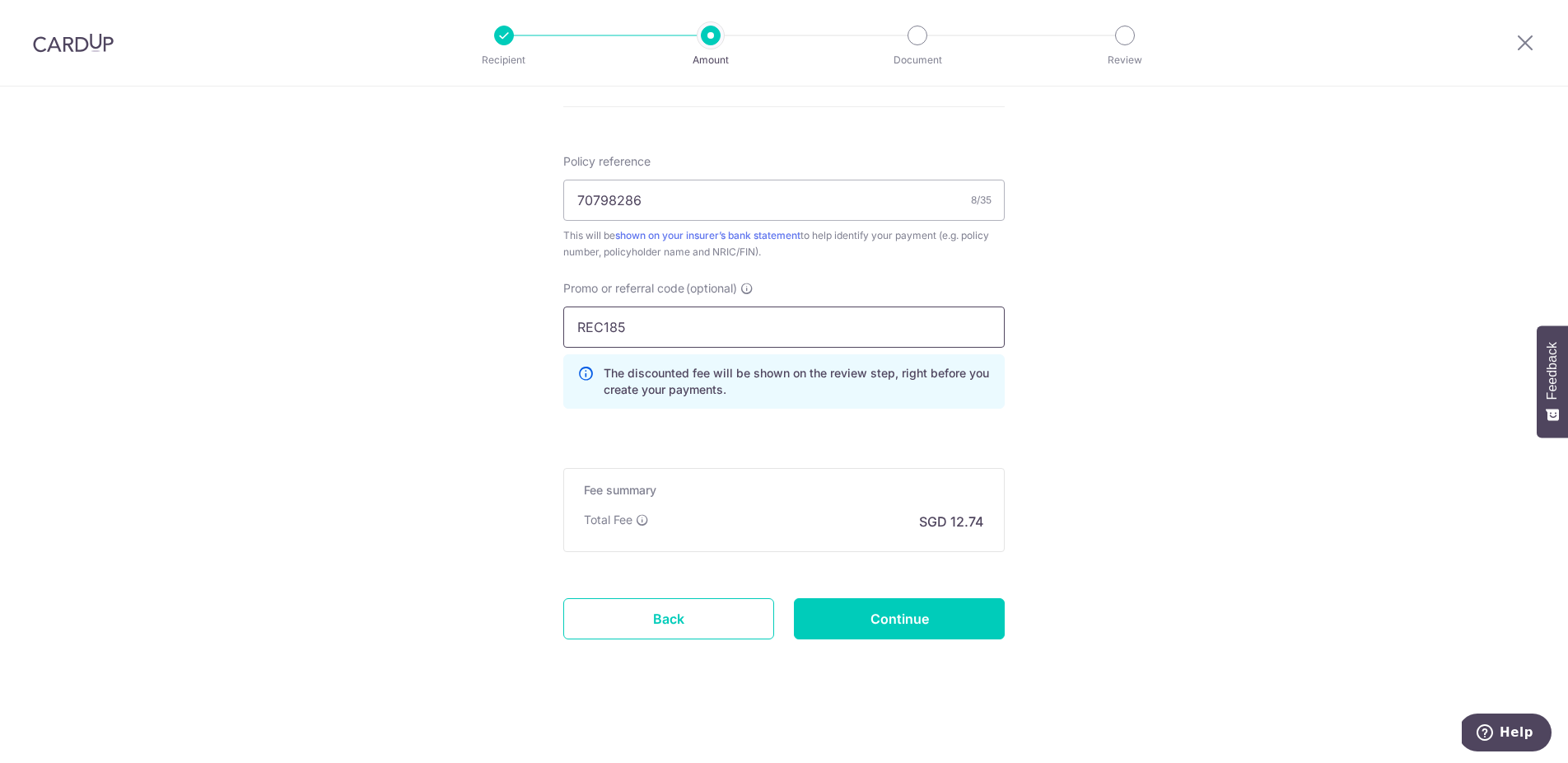
click at [563, 324] on input "REC185" at bounding box center [784, 326] width 441 height 41
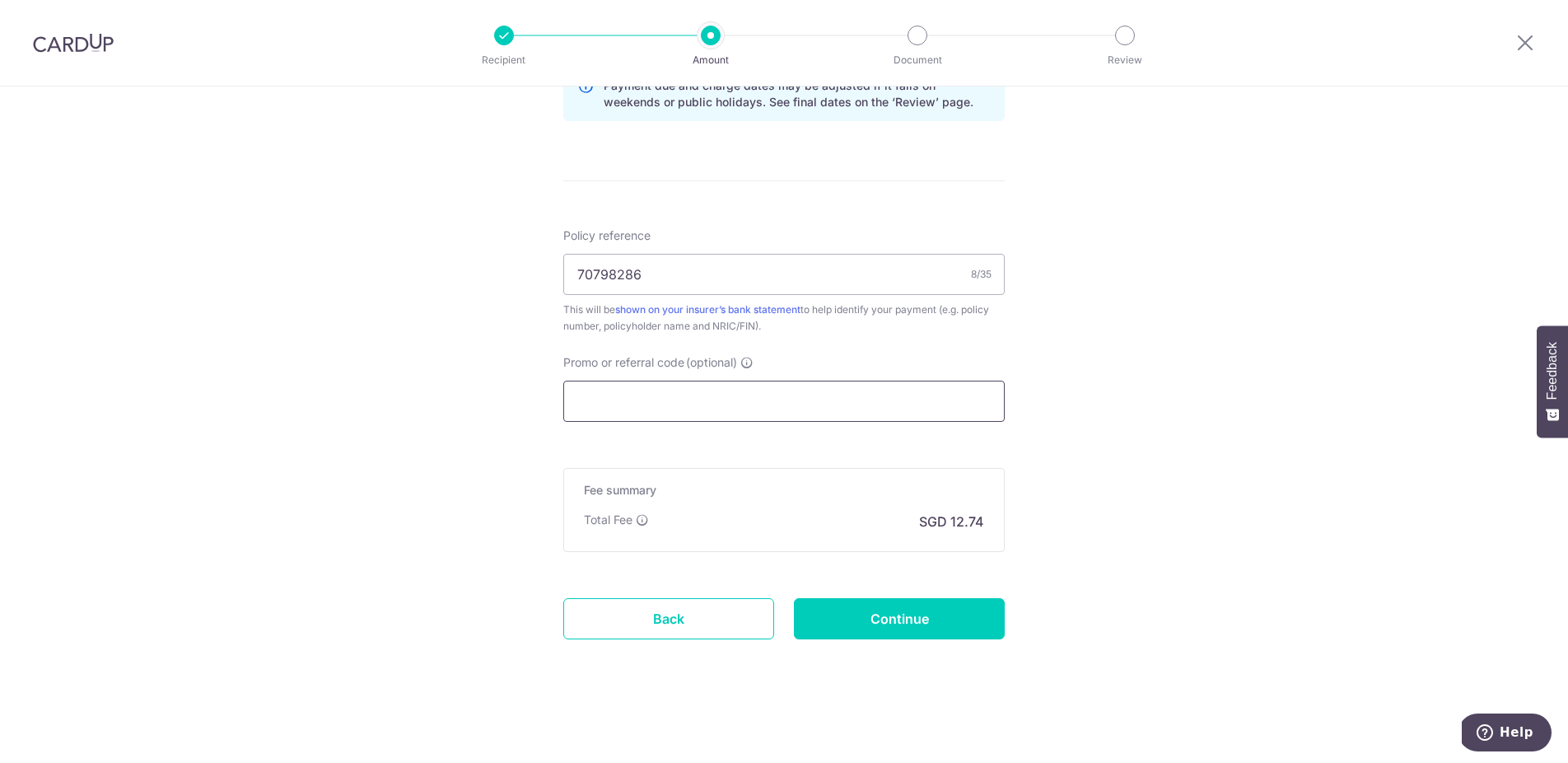
scroll to position [898, 0]
click at [685, 399] on input "Promo or referral code (optional)" at bounding box center [784, 401] width 441 height 41
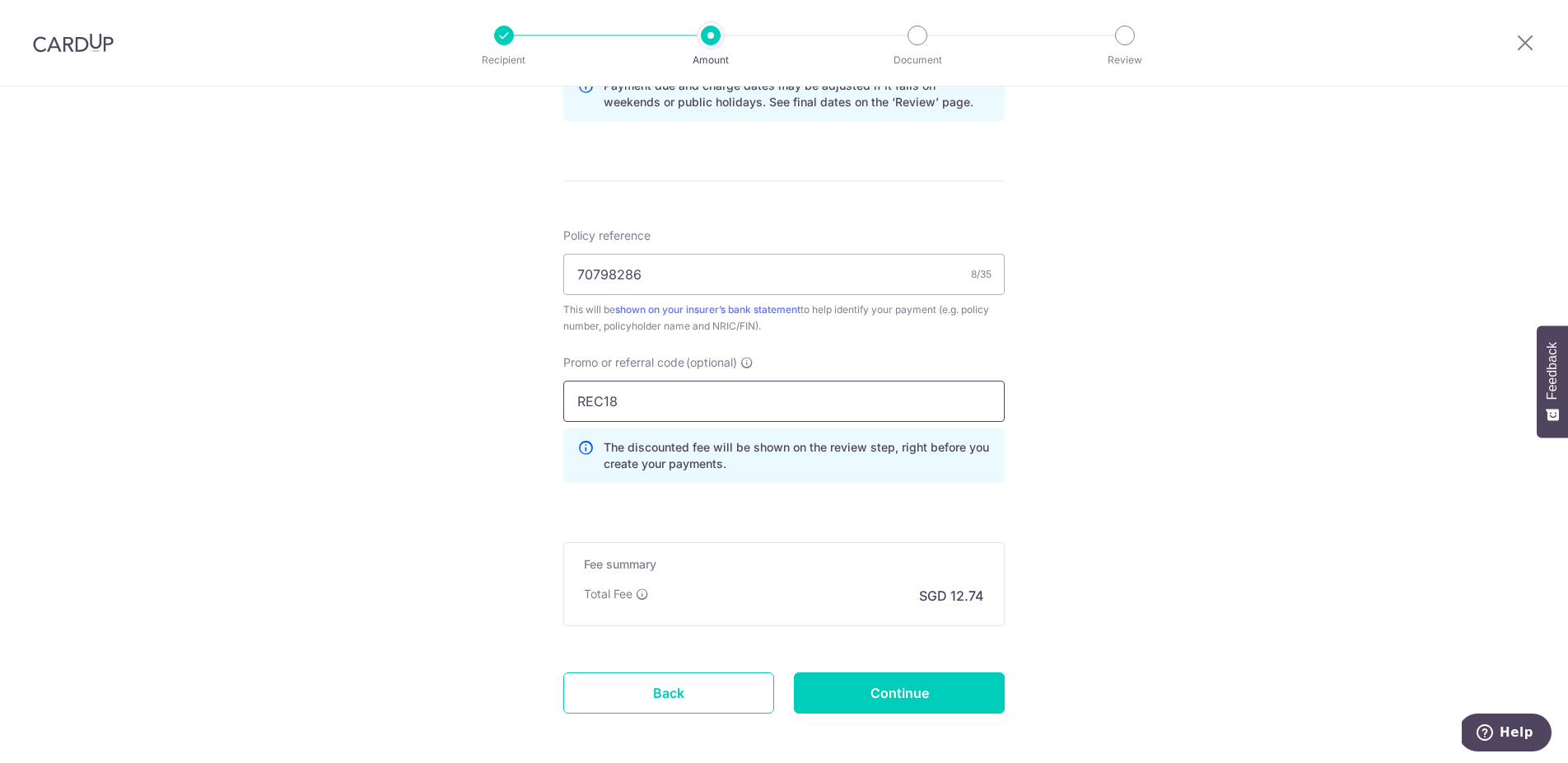
type input "REC185"
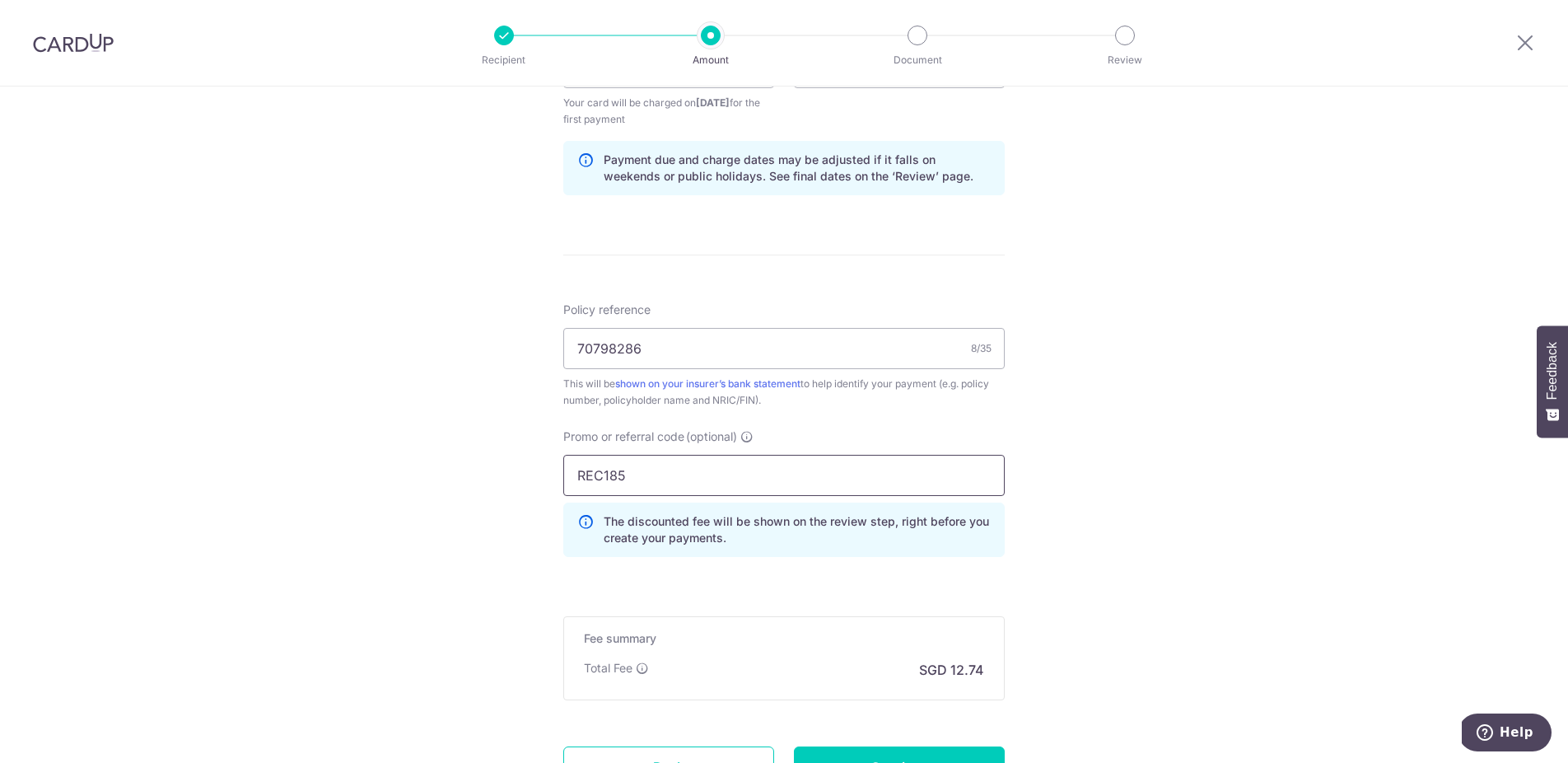
scroll to position [973, 0]
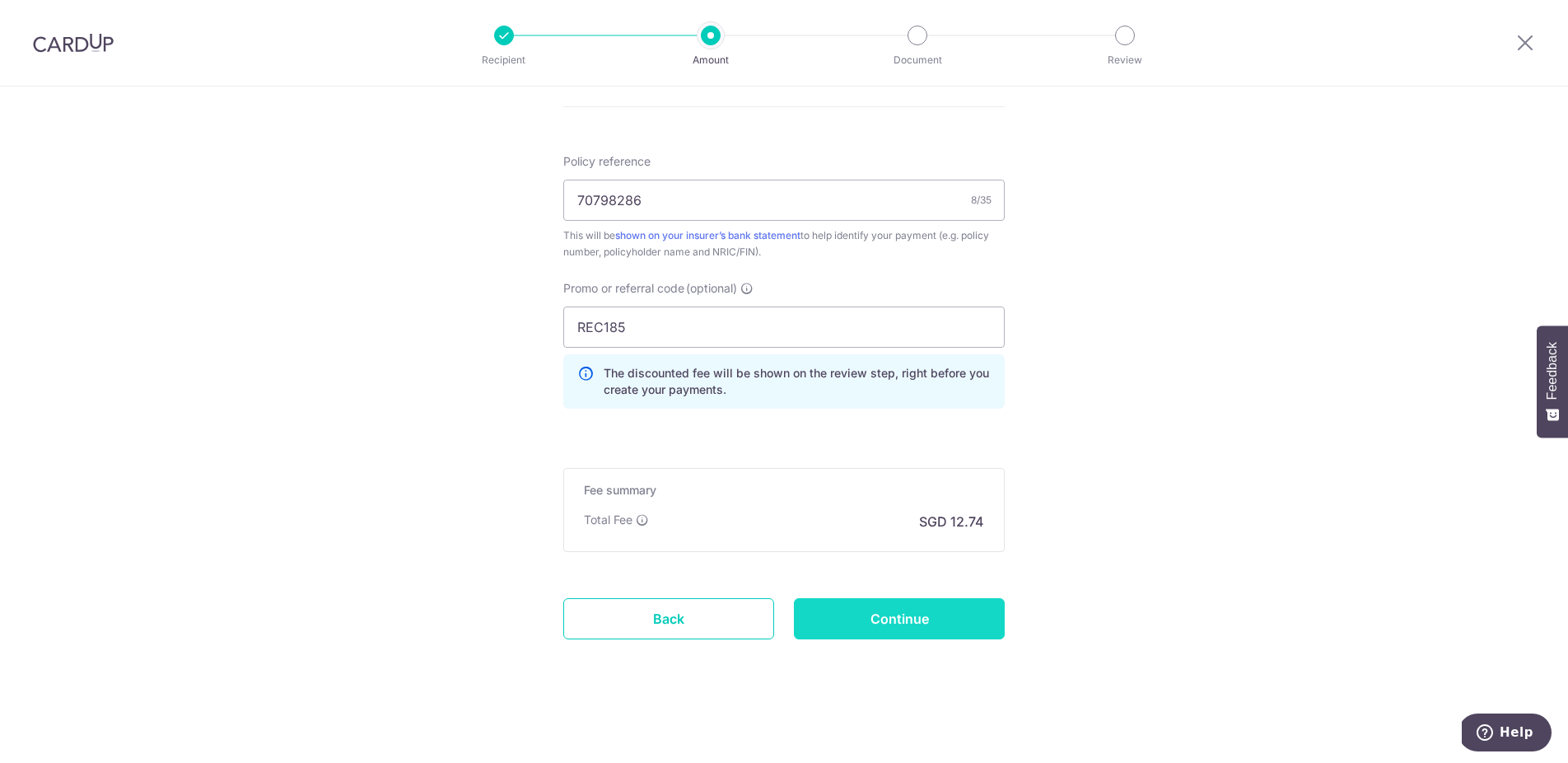
click at [923, 624] on input "Continue" at bounding box center [899, 619] width 210 height 41
type input "Create Schedule"
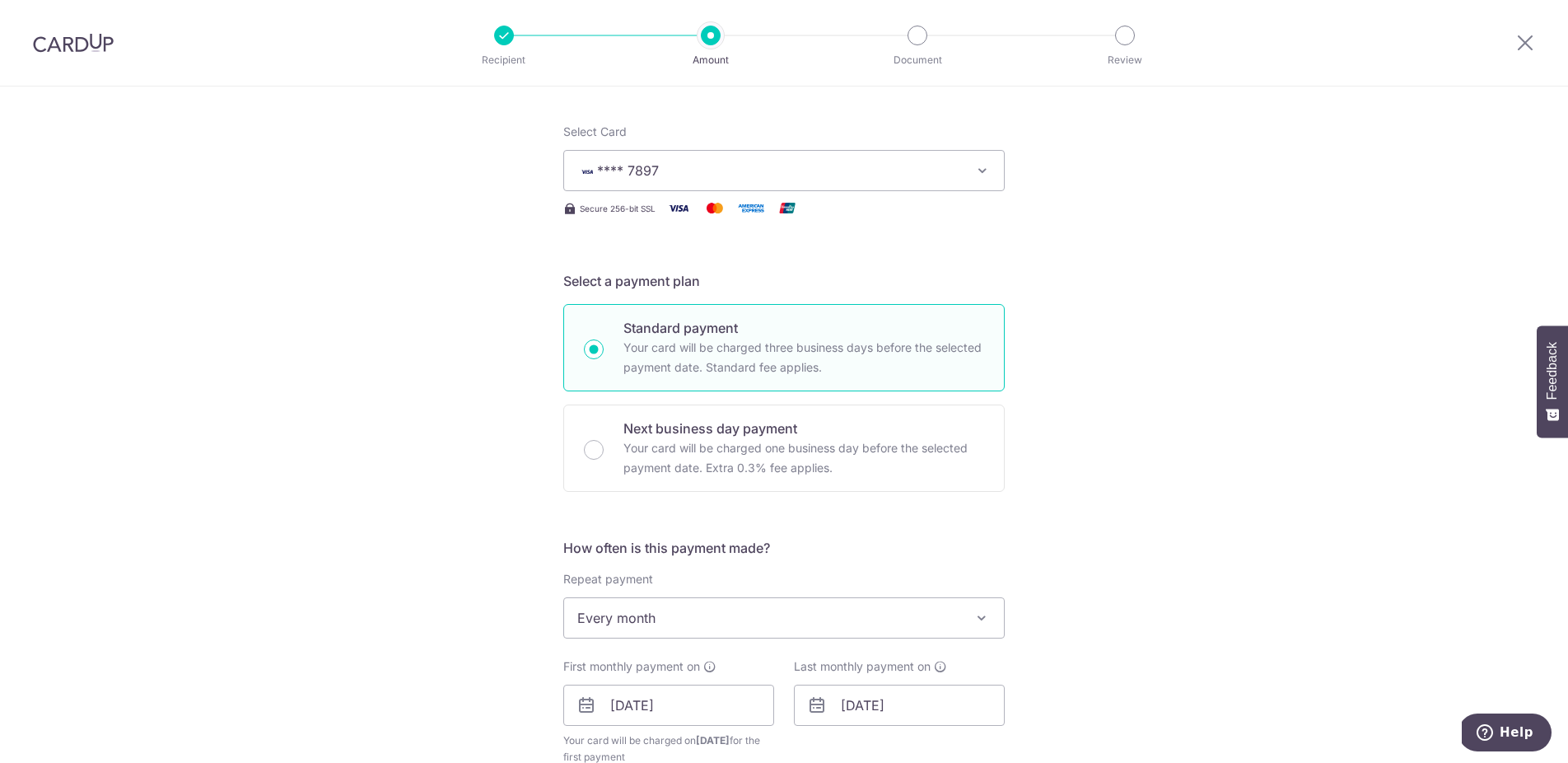
scroll to position [171, 0]
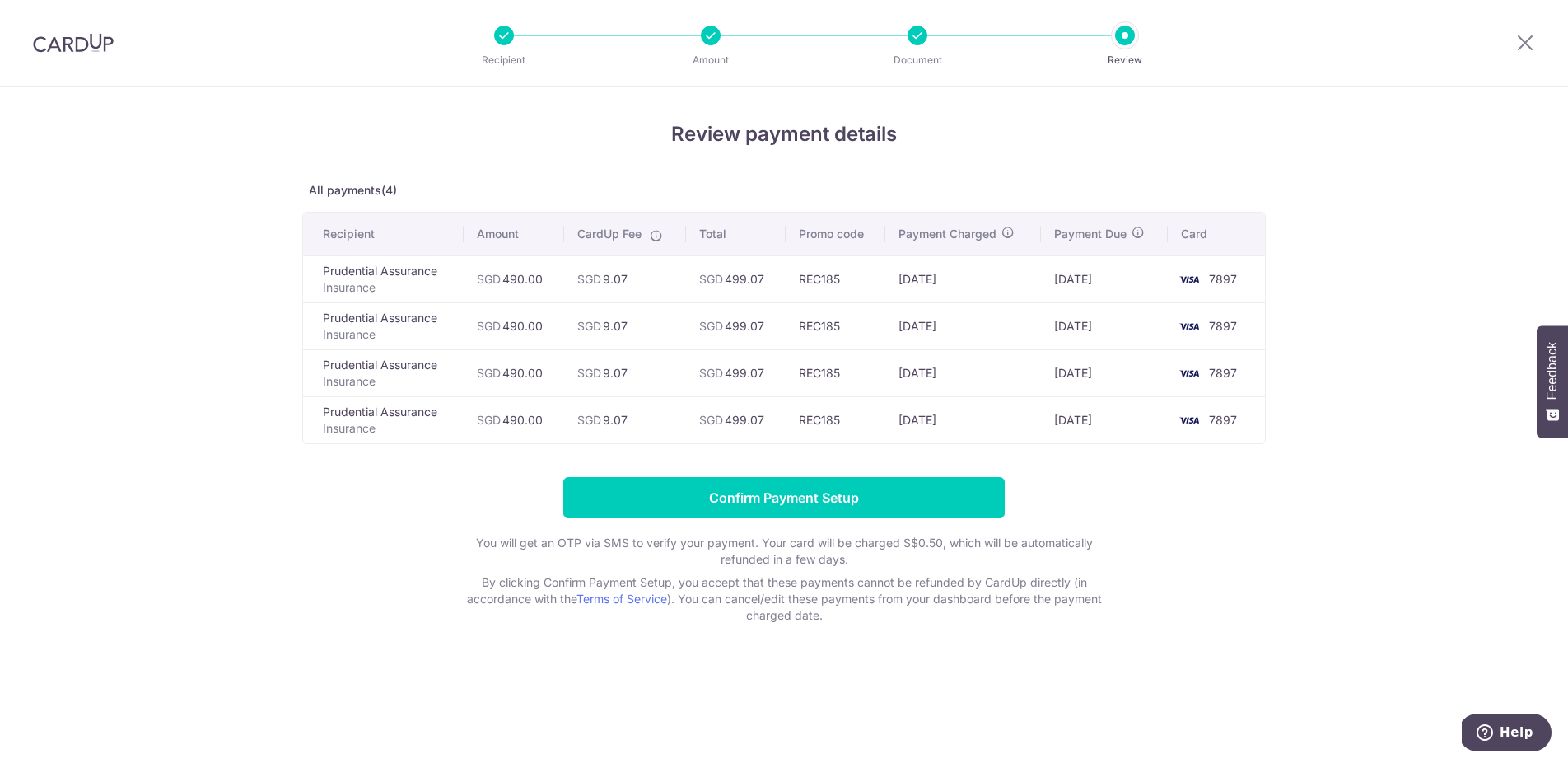
click at [920, 36] on div at bounding box center [918, 36] width 20 height 20
click at [1522, 51] on icon at bounding box center [1526, 42] width 20 height 20
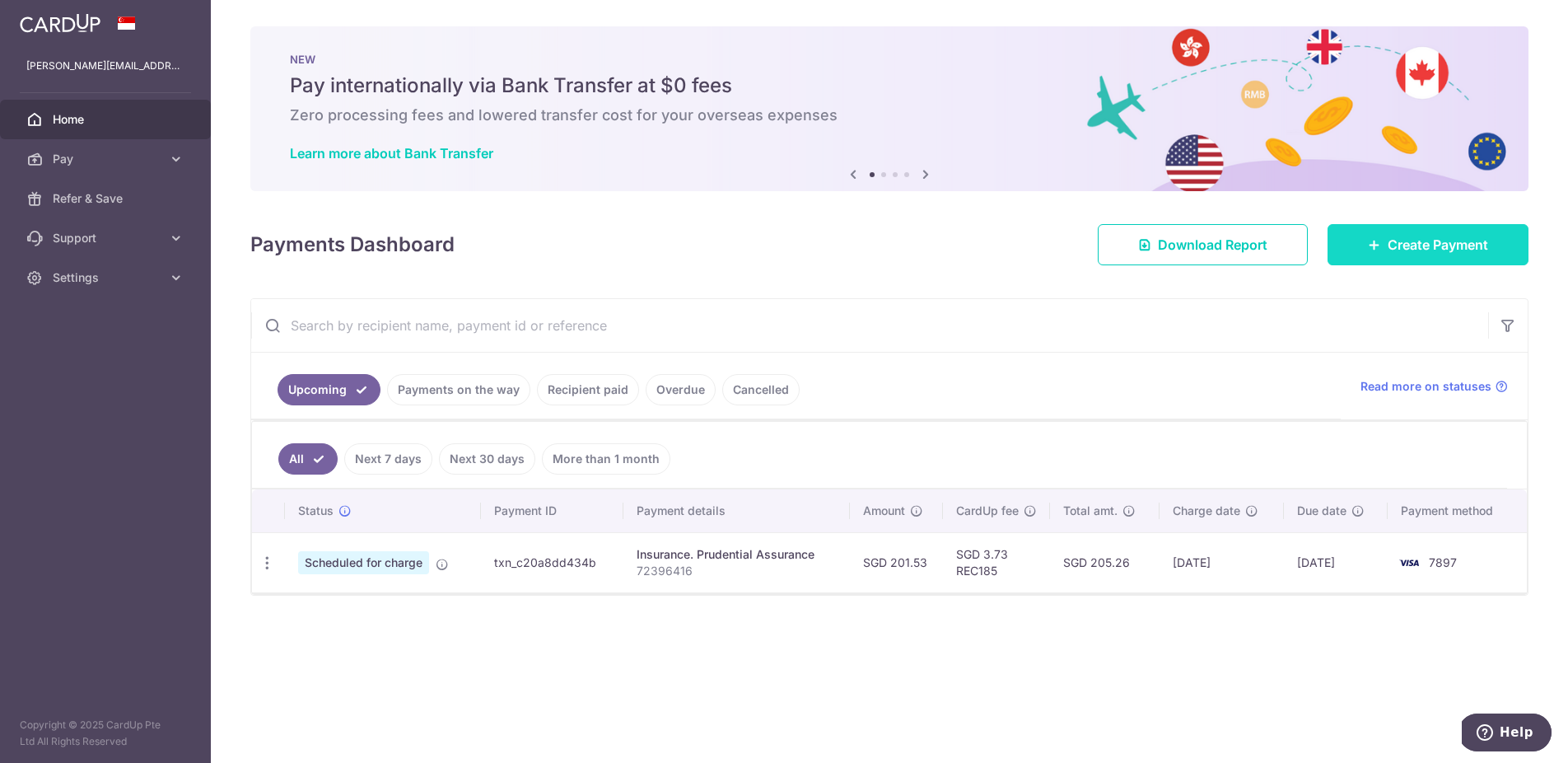
click at [1428, 252] on span "Create Payment" at bounding box center [1437, 245] width 100 height 20
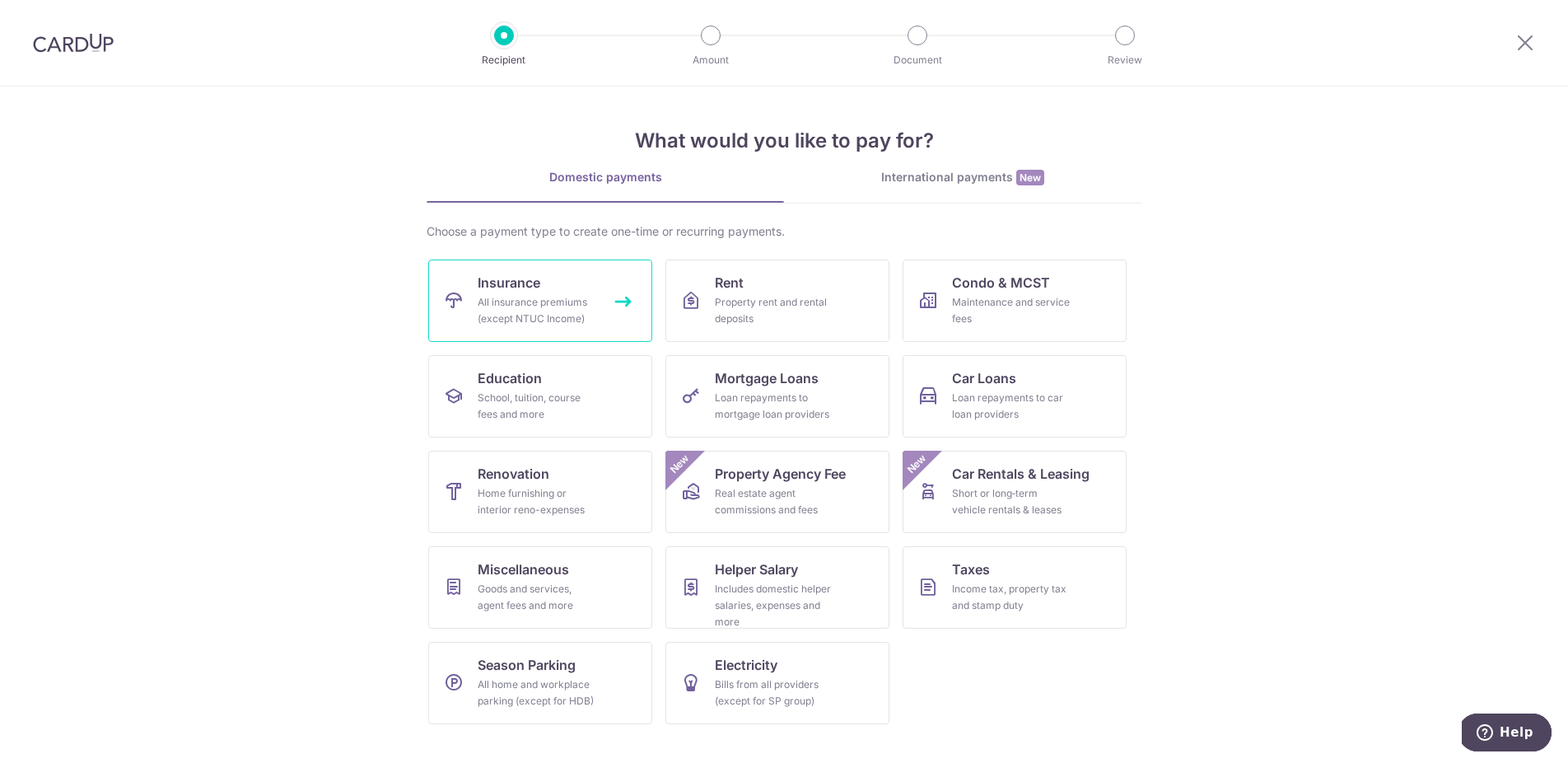
click at [574, 290] on link "Insurance All insurance premiums (except NTUC Income)" at bounding box center [540, 301] width 224 height 83
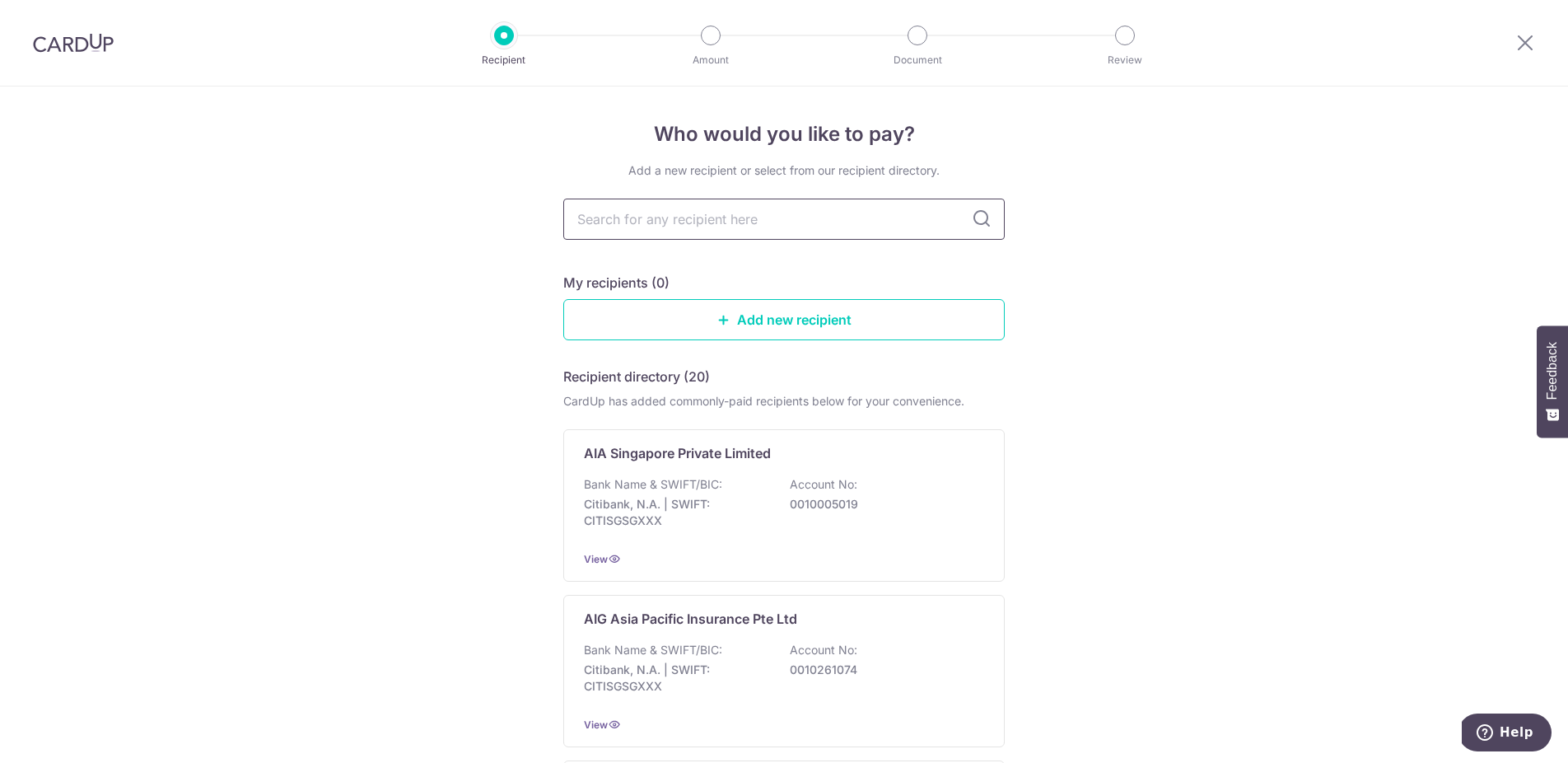
click at [710, 214] on input "text" at bounding box center [784, 219] width 441 height 41
type input "pru"
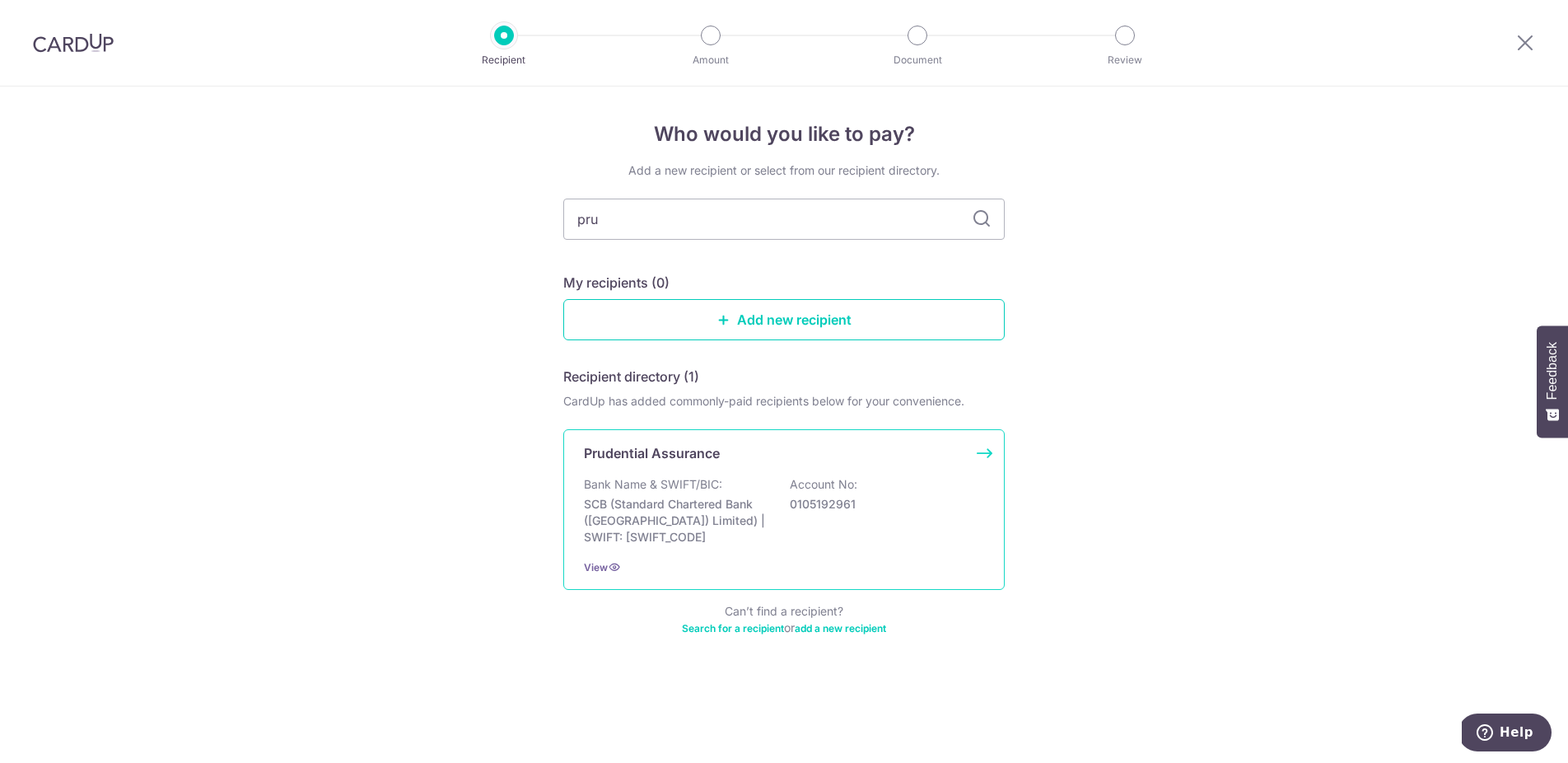
click at [713, 449] on p "Prudential Assurance" at bounding box center [652, 453] width 136 height 20
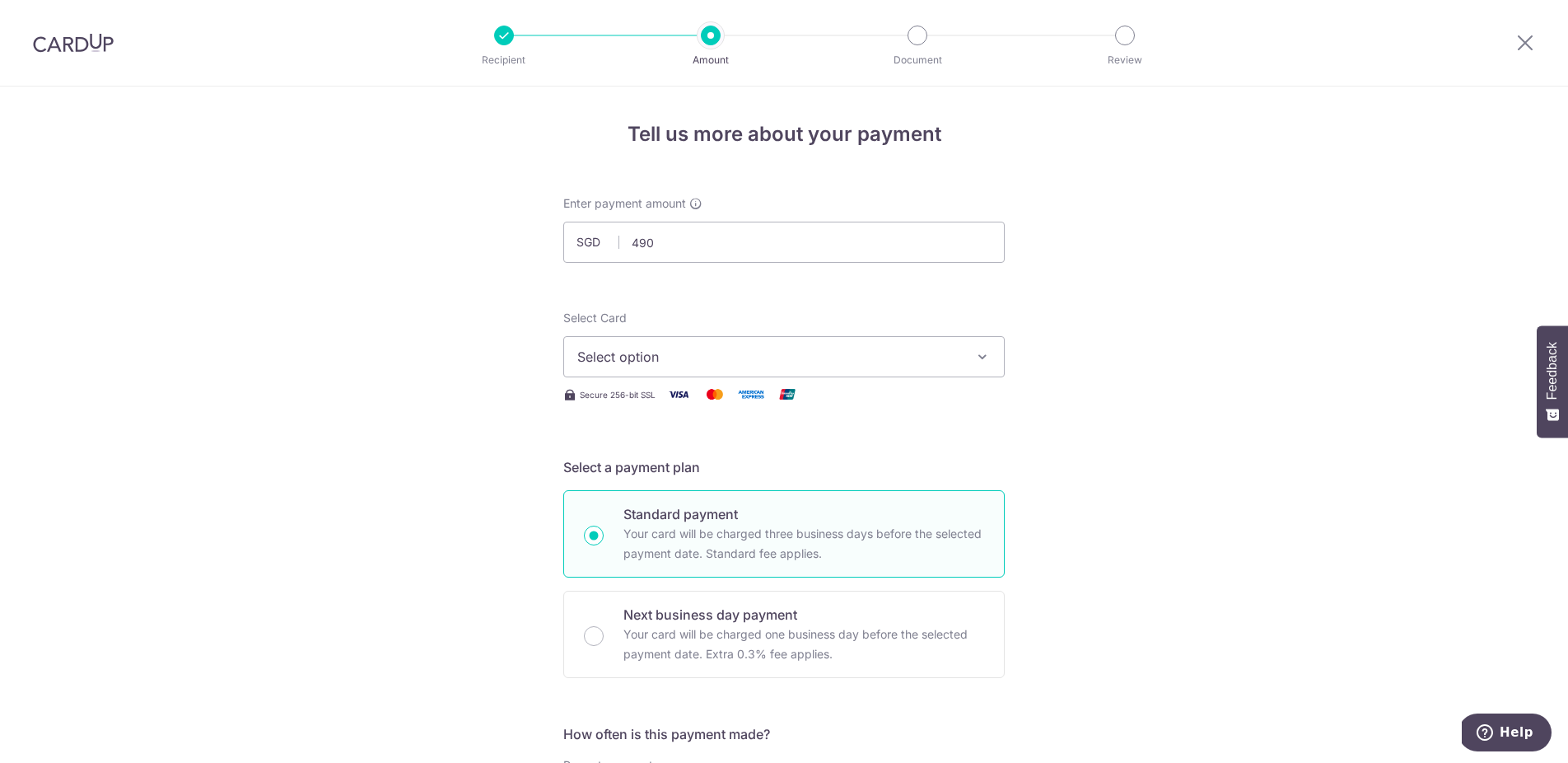
type input "490.00"
click at [693, 353] on span "Select option" at bounding box center [769, 357] width 384 height 20
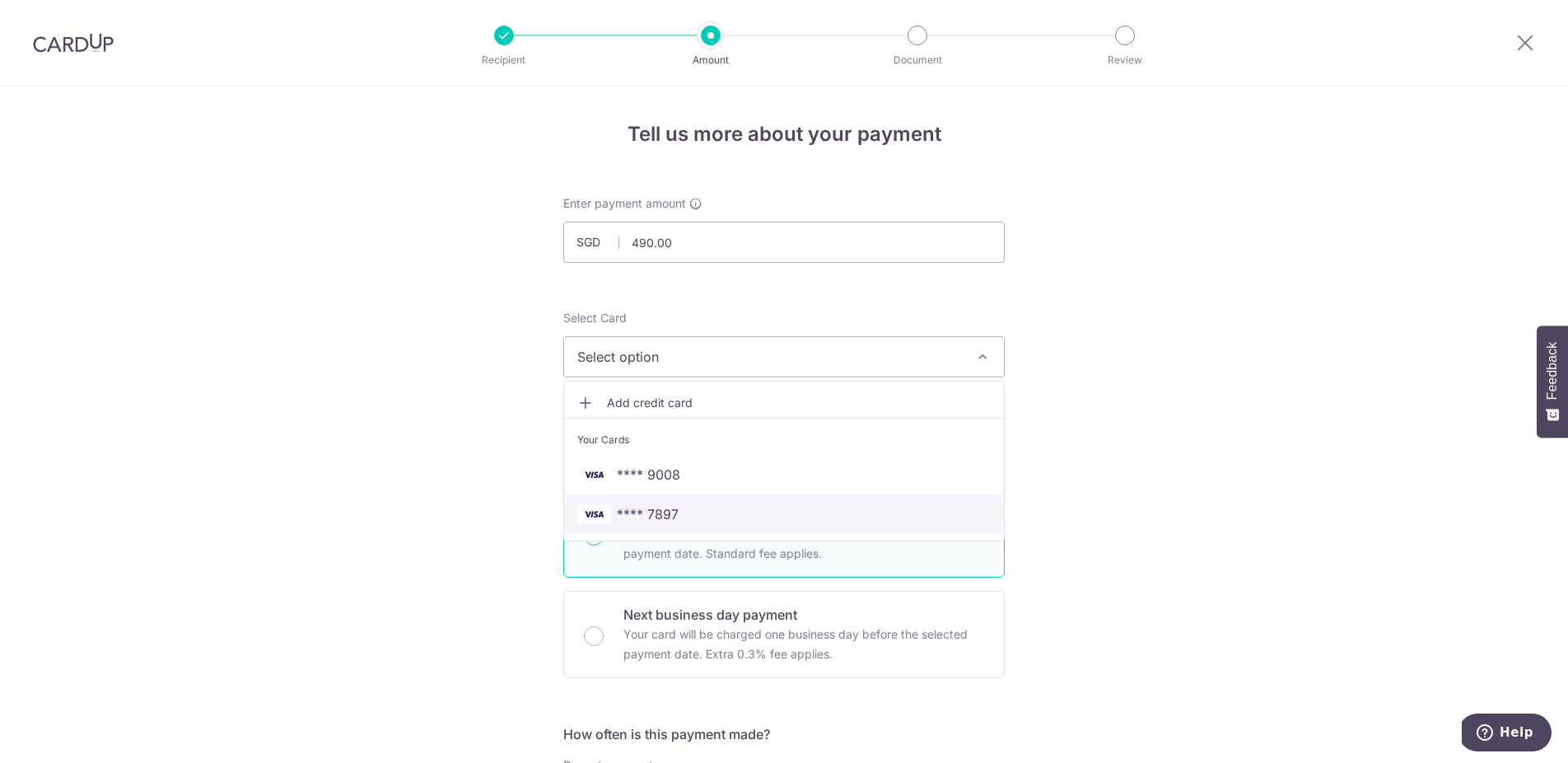
click at [712, 515] on span "**** 7897" at bounding box center [784, 515] width 414 height 20
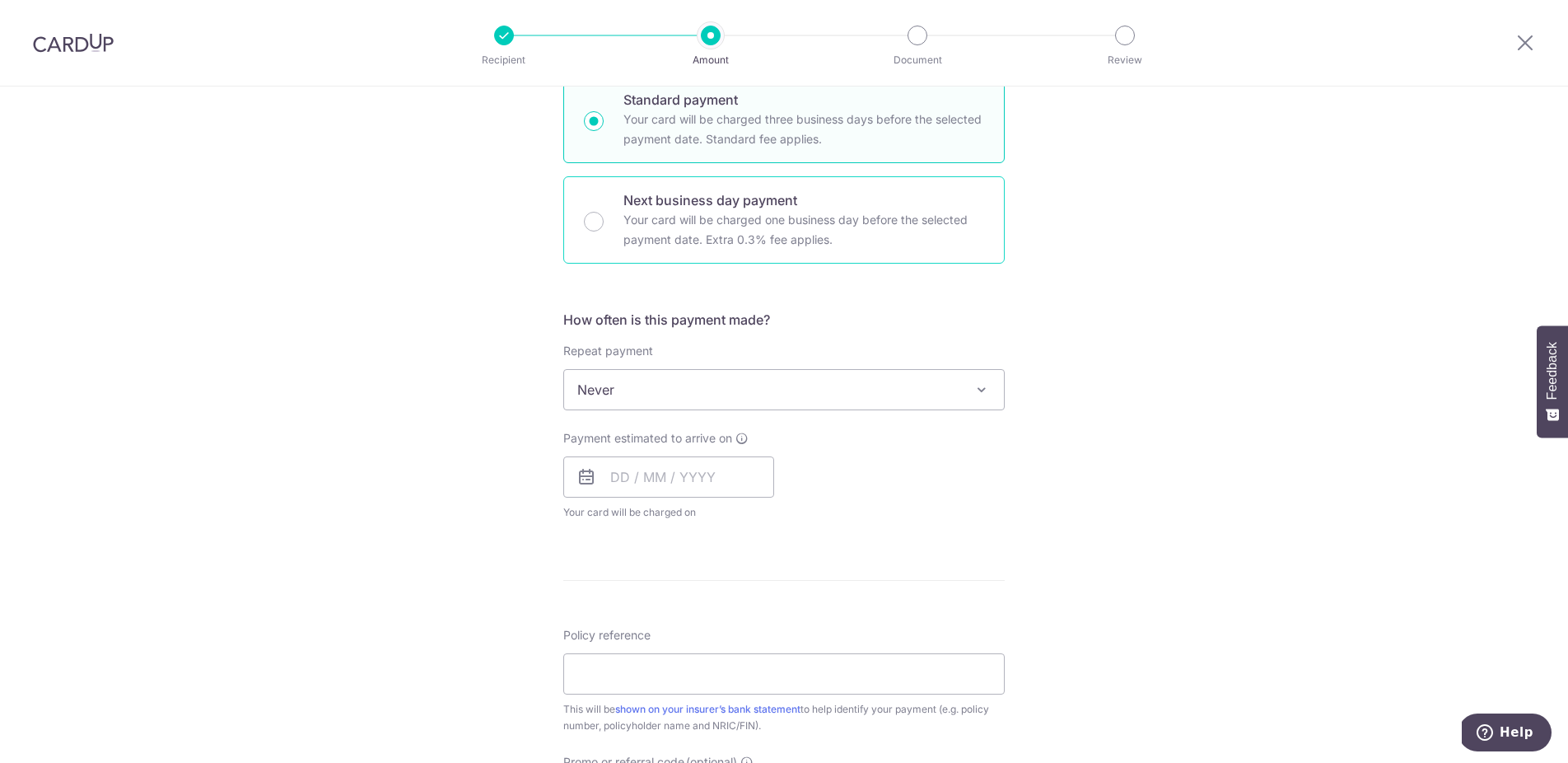
scroll to position [416, 0]
click at [743, 473] on input "text" at bounding box center [668, 476] width 210 height 41
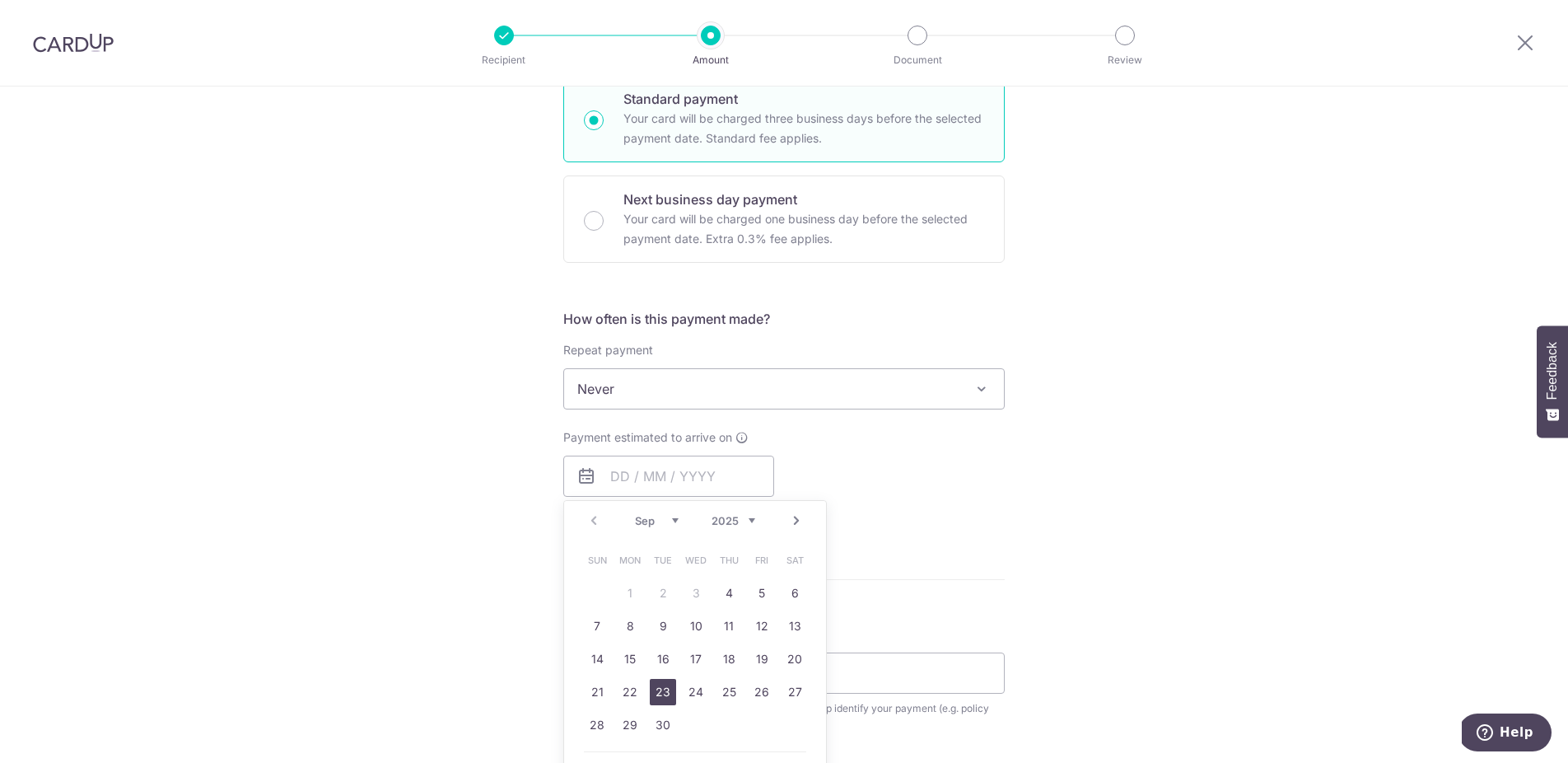
click at [653, 690] on link "23" at bounding box center [663, 692] width 27 height 27
type input "[DATE]"
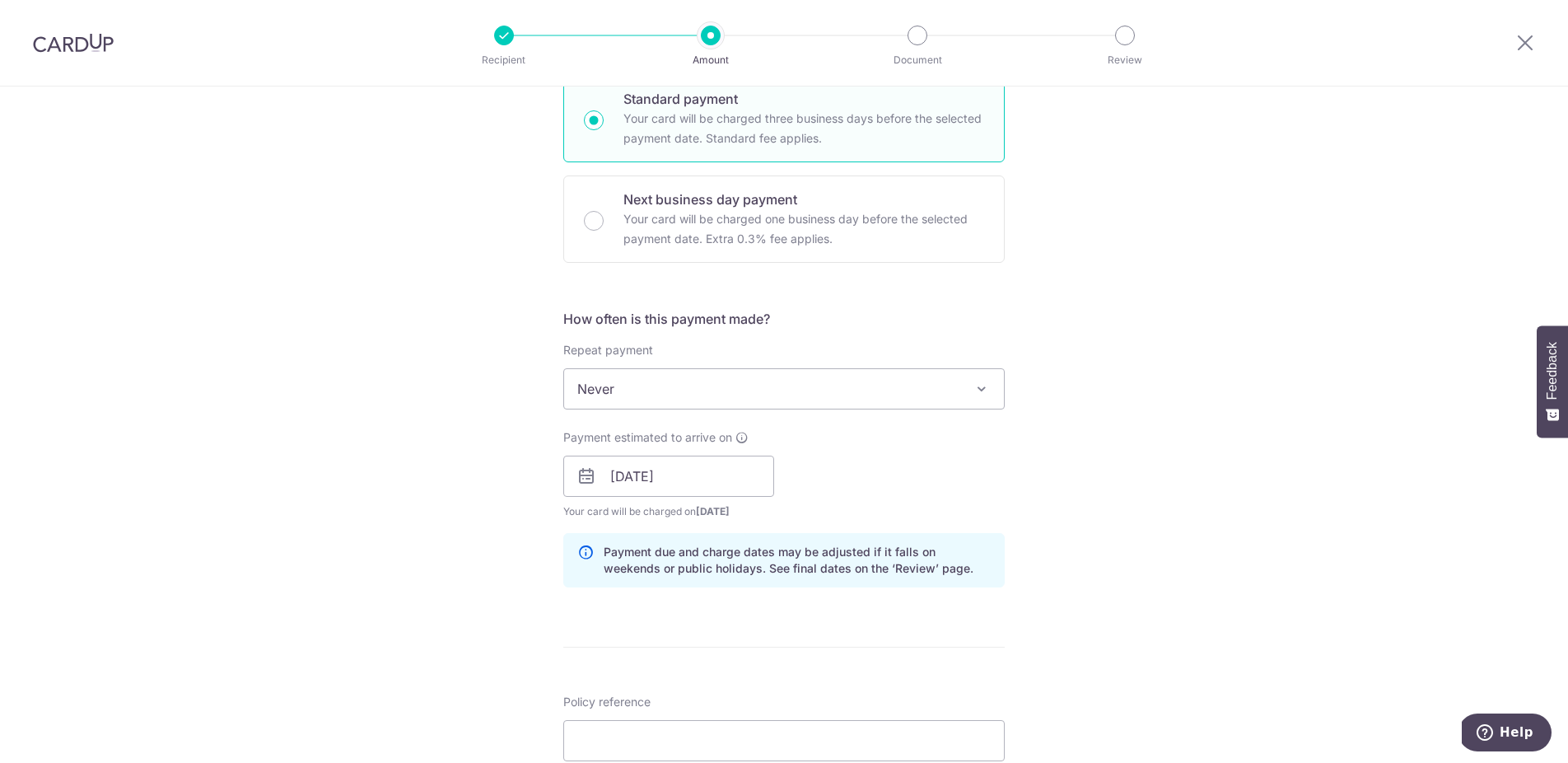
scroll to position [593, 0]
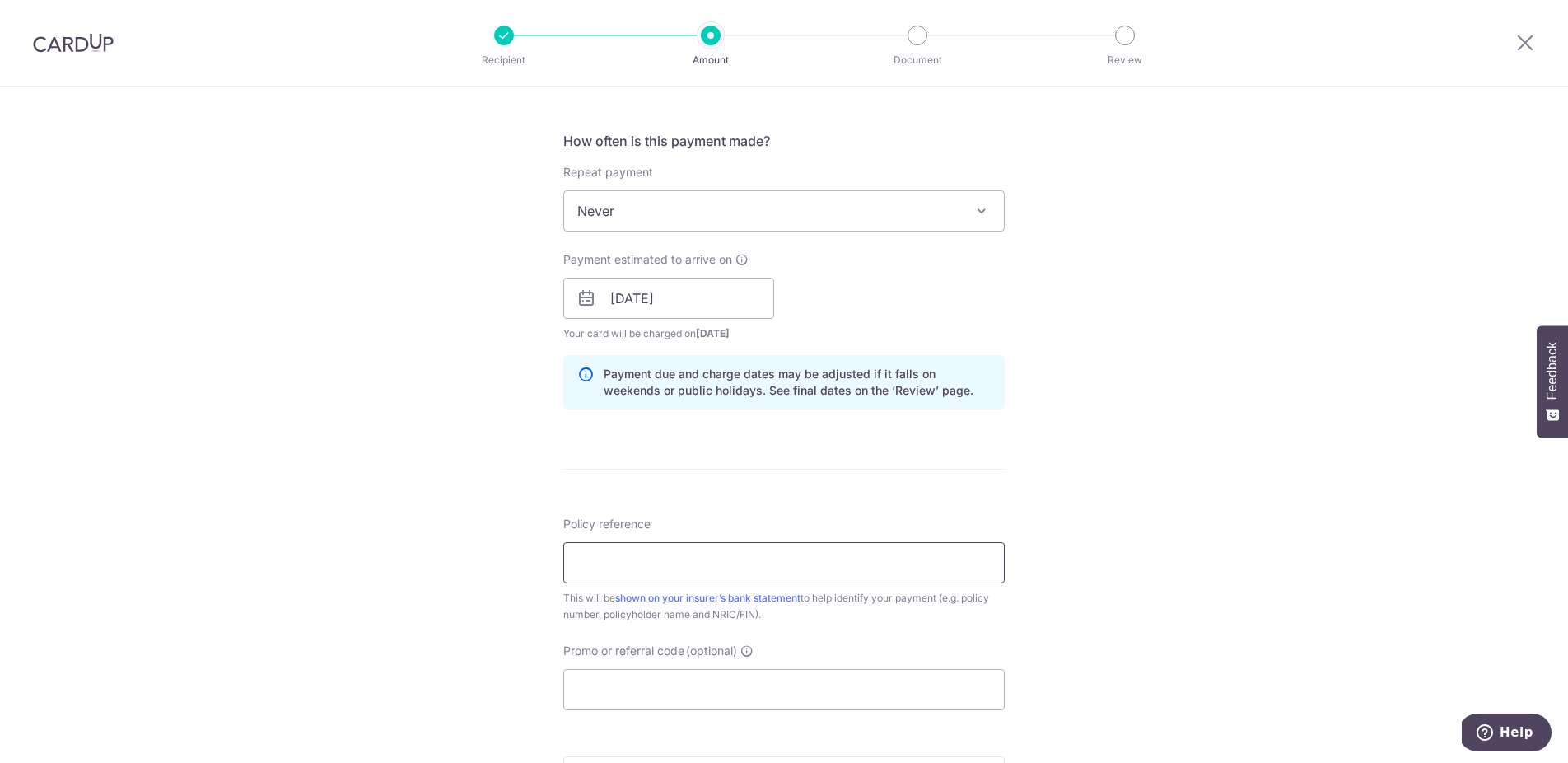
click at [760, 568] on input "Policy reference" at bounding box center [784, 563] width 441 height 41
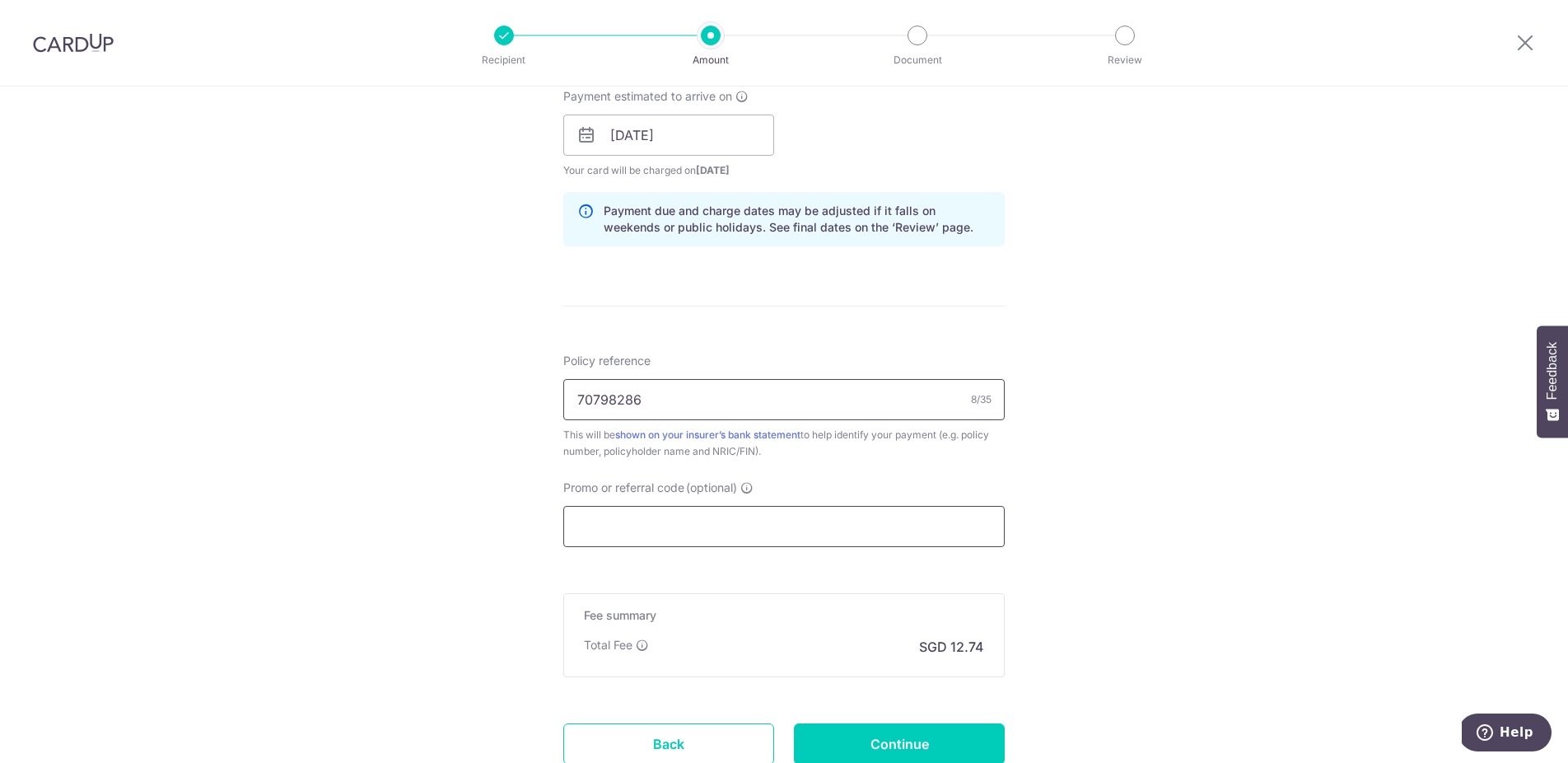
type input "70798286"
click at [865, 520] on input "Promo or referral code (optional)" at bounding box center [784, 526] width 441 height 41
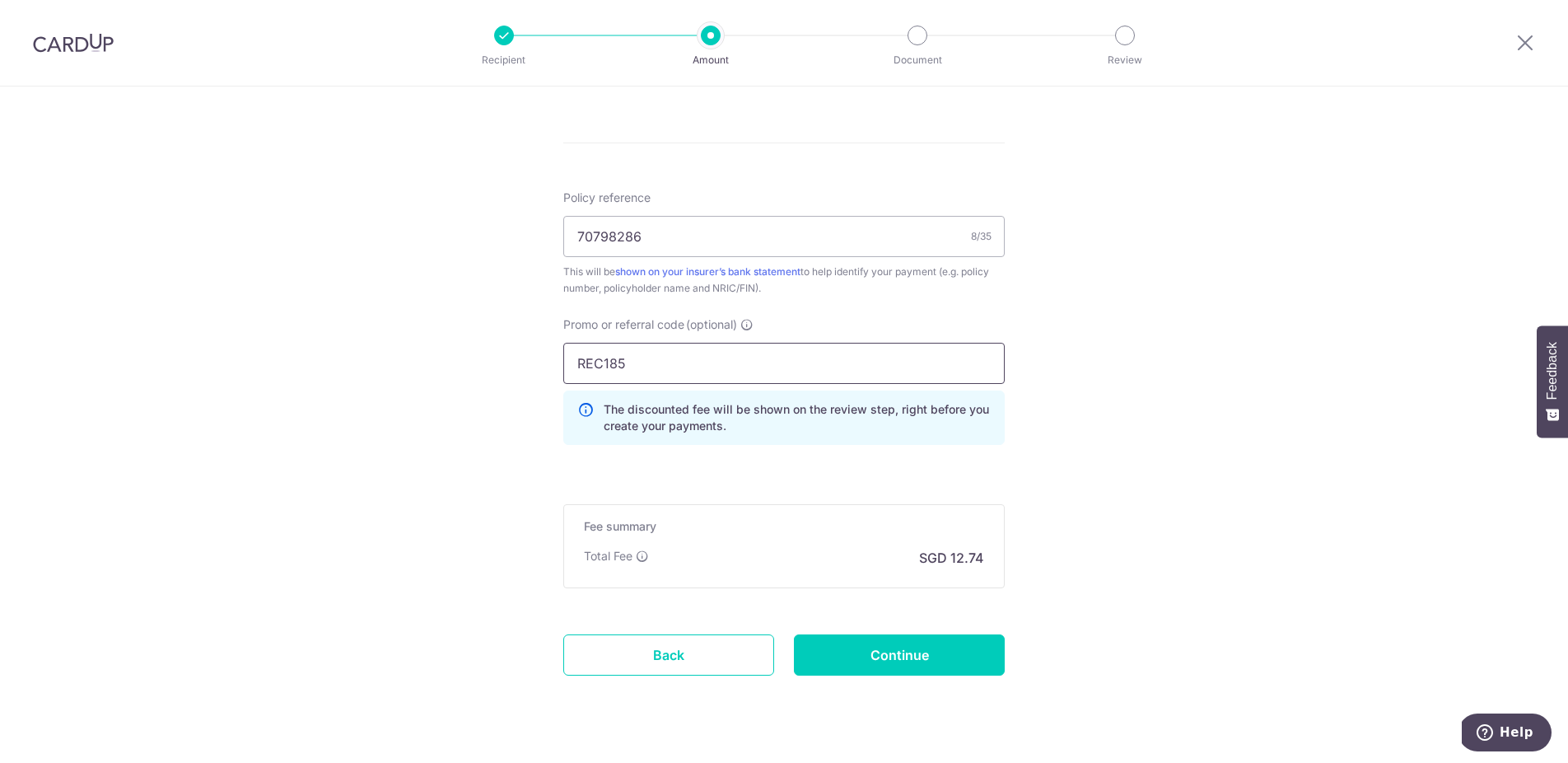
scroll to position [956, 0]
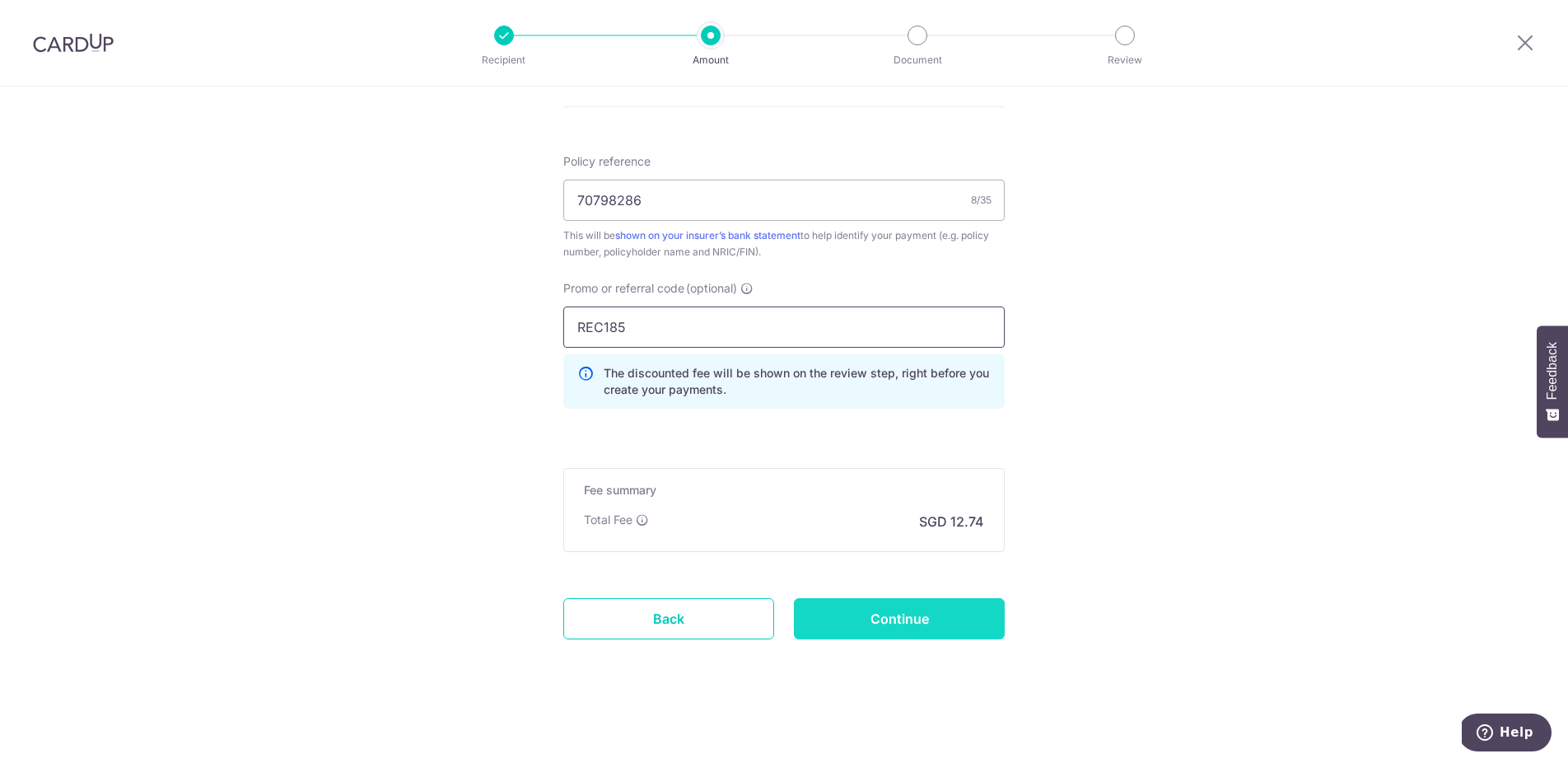
type input "REC185"
click at [917, 621] on input "Continue" at bounding box center [899, 619] width 210 height 41
type input "Create Schedule"
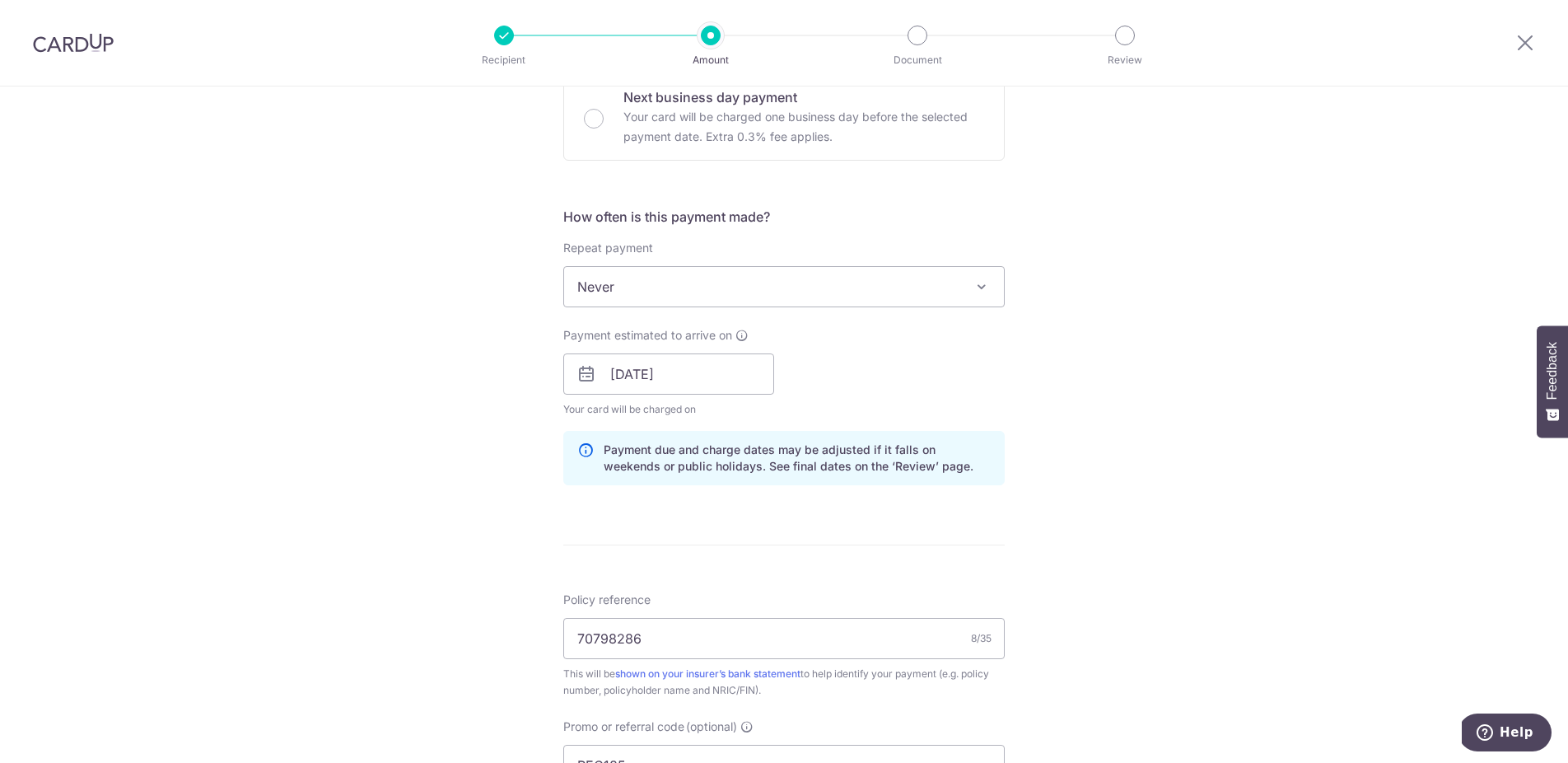
scroll to position [505, 0]
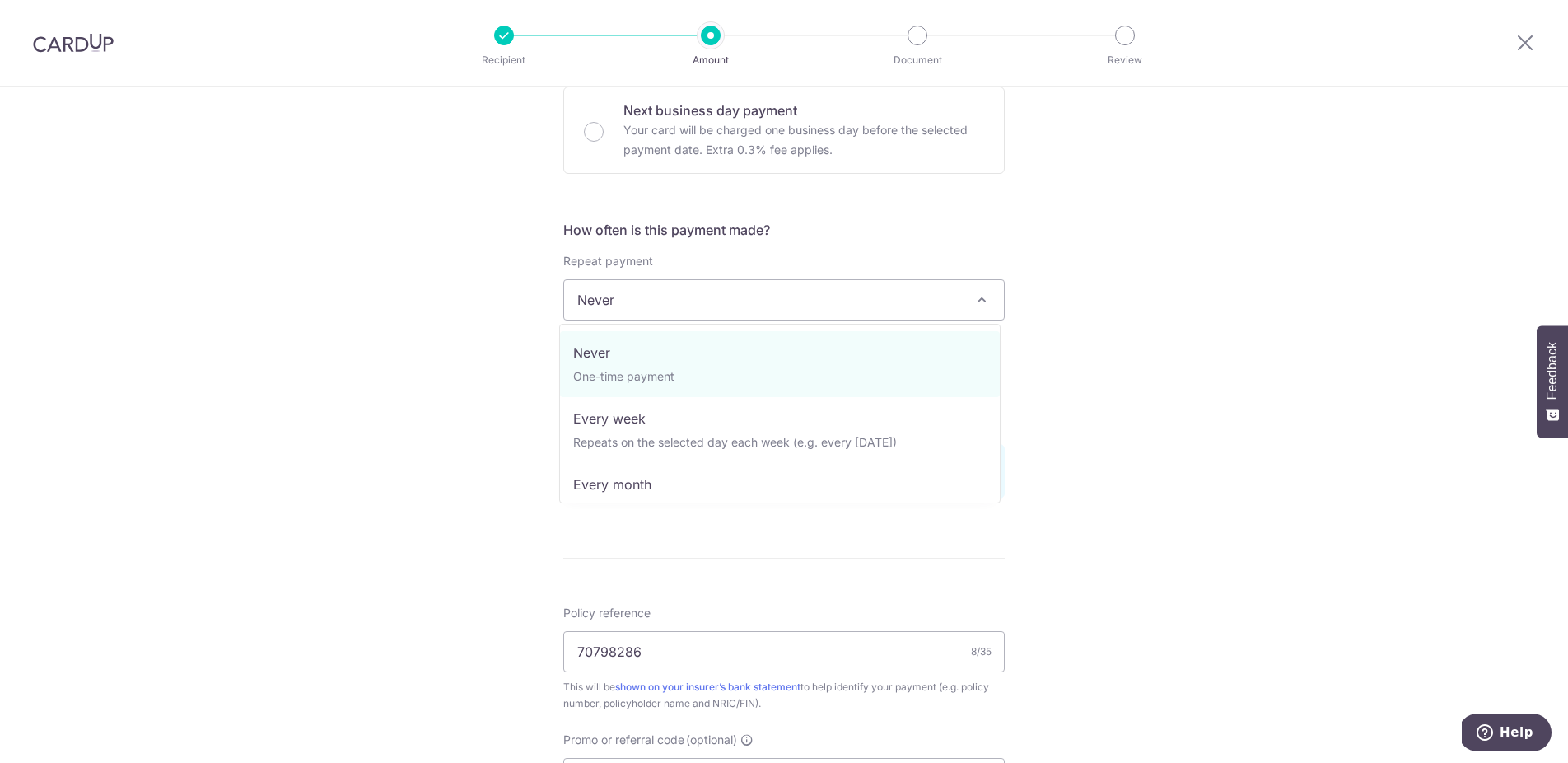
click at [728, 308] on span "Never" at bounding box center [784, 300] width 440 height 40
select select "3"
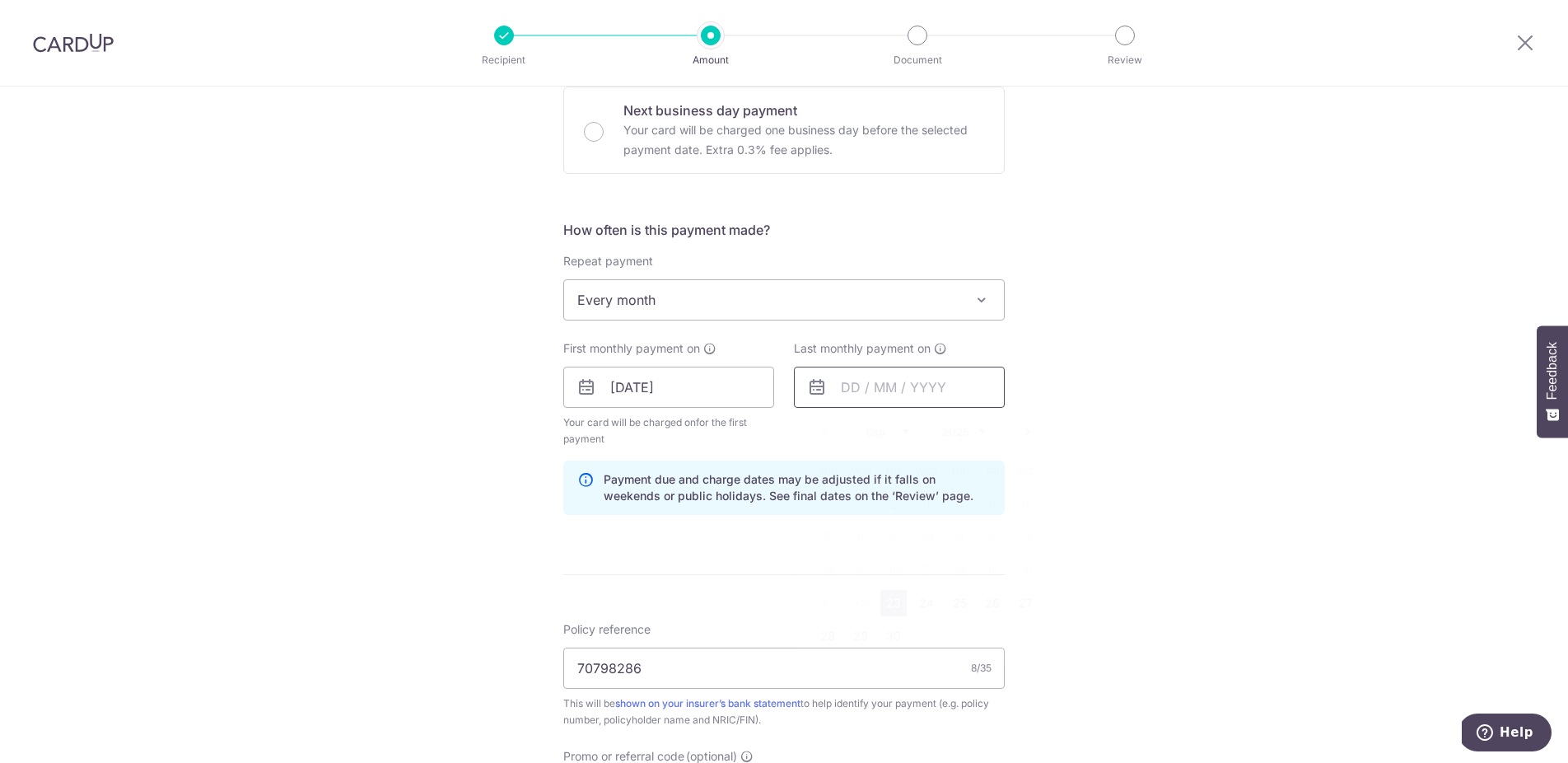
click at [960, 386] on input "text" at bounding box center [899, 387] width 210 height 41
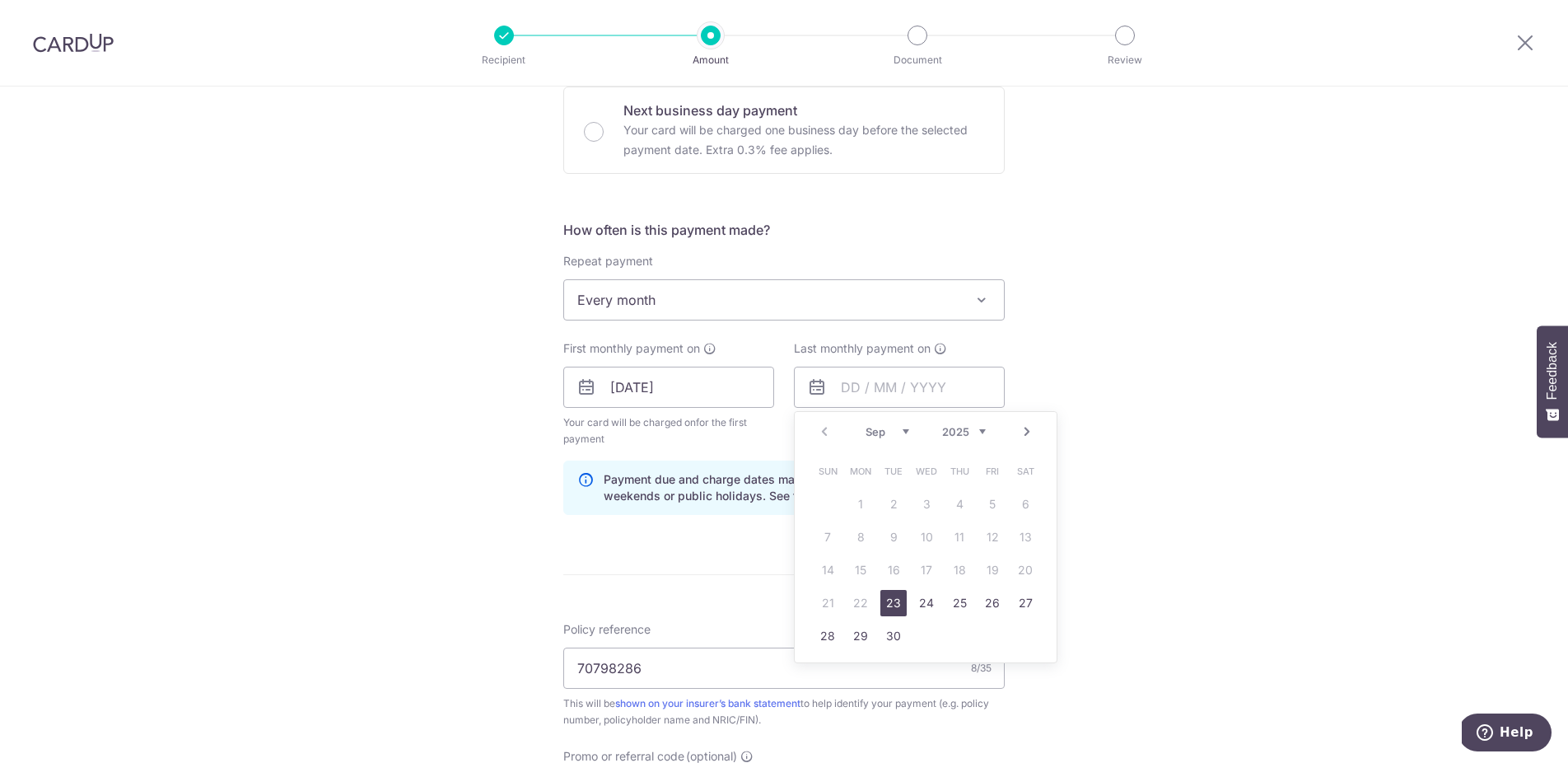
click at [960, 443] on div "Prev Next Sep Oct Nov Dec 2025 2026 2027 2028 2029 2030 2031 2032 2033 2034 2035" at bounding box center [926, 431] width 262 height 40
click at [960, 606] on link "22" at bounding box center [960, 603] width 27 height 27
type input "22/01/2026"
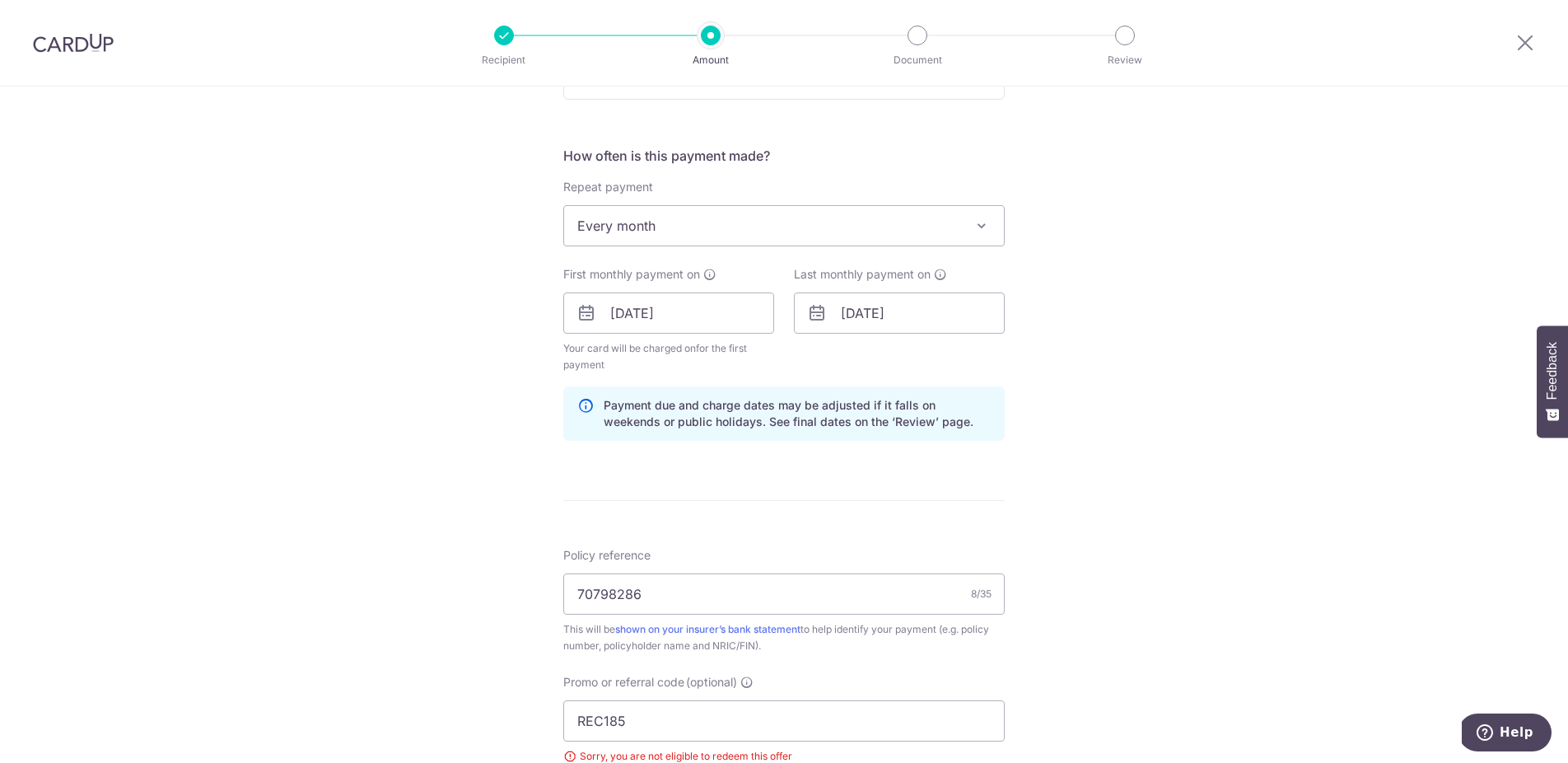
scroll to position [890, 0]
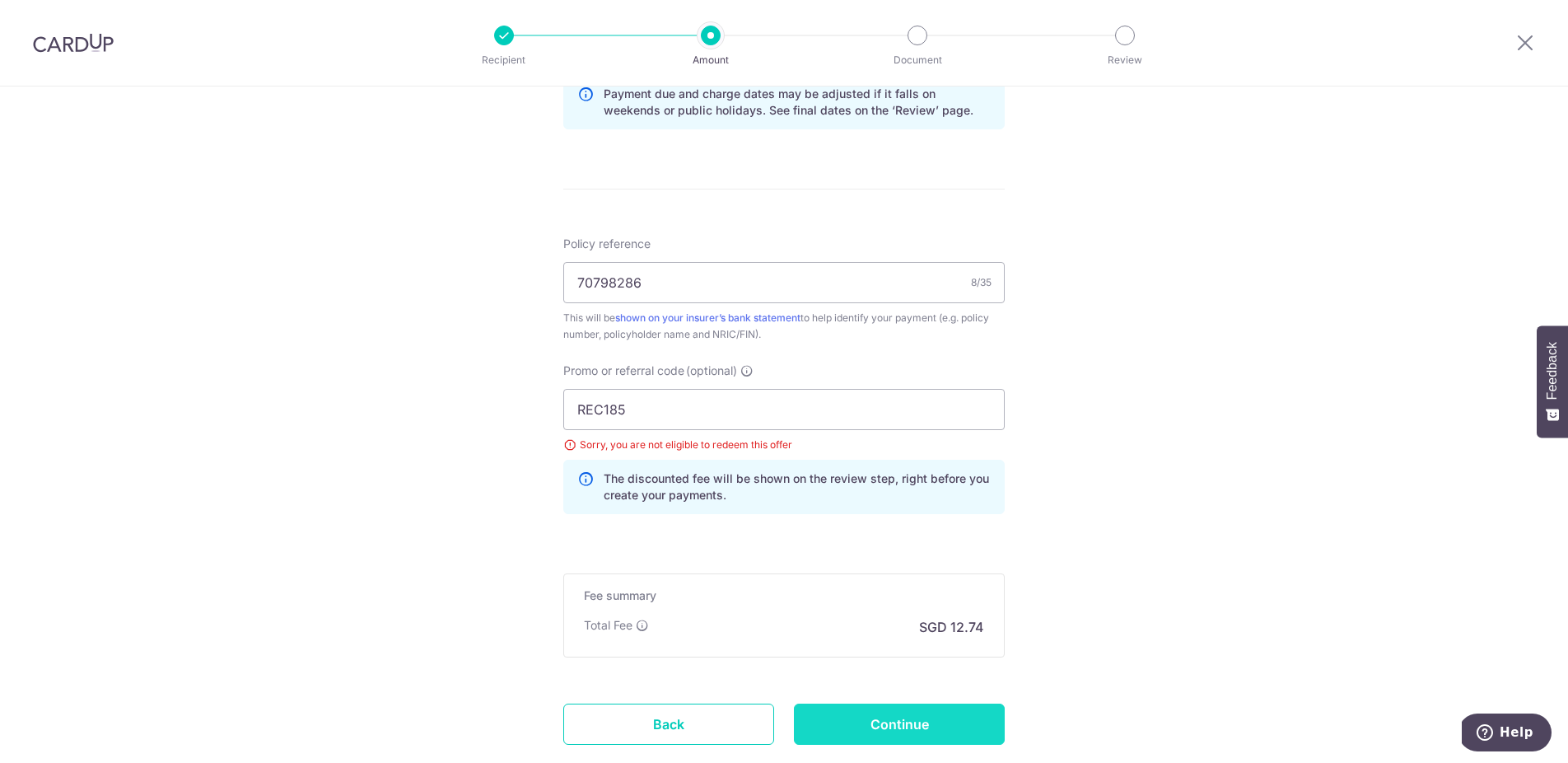
click at [895, 719] on input "Continue" at bounding box center [899, 723] width 210 height 41
type input "Update Schedule"
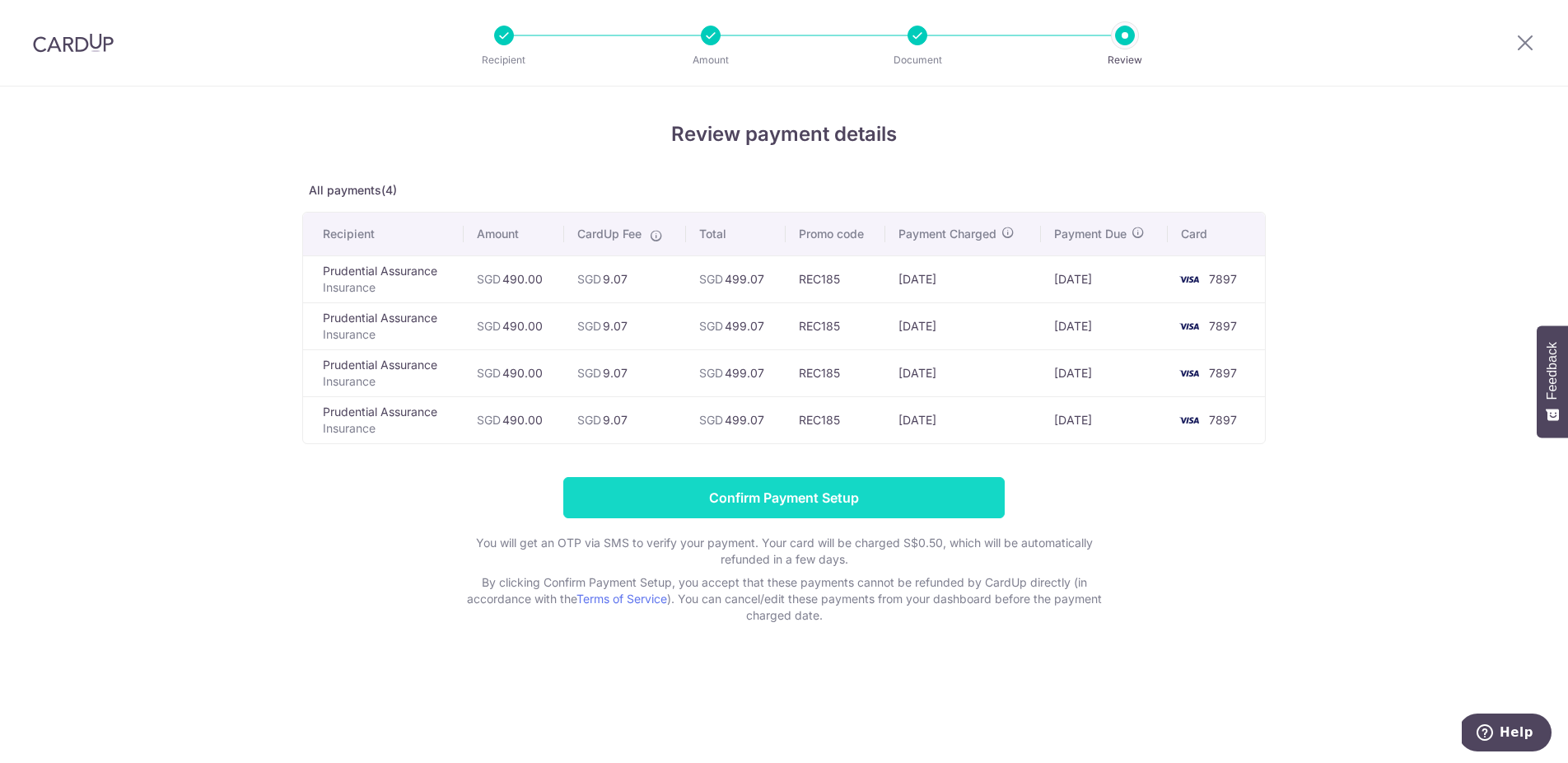
click at [944, 495] on input "Confirm Payment Setup" at bounding box center [784, 497] width 441 height 41
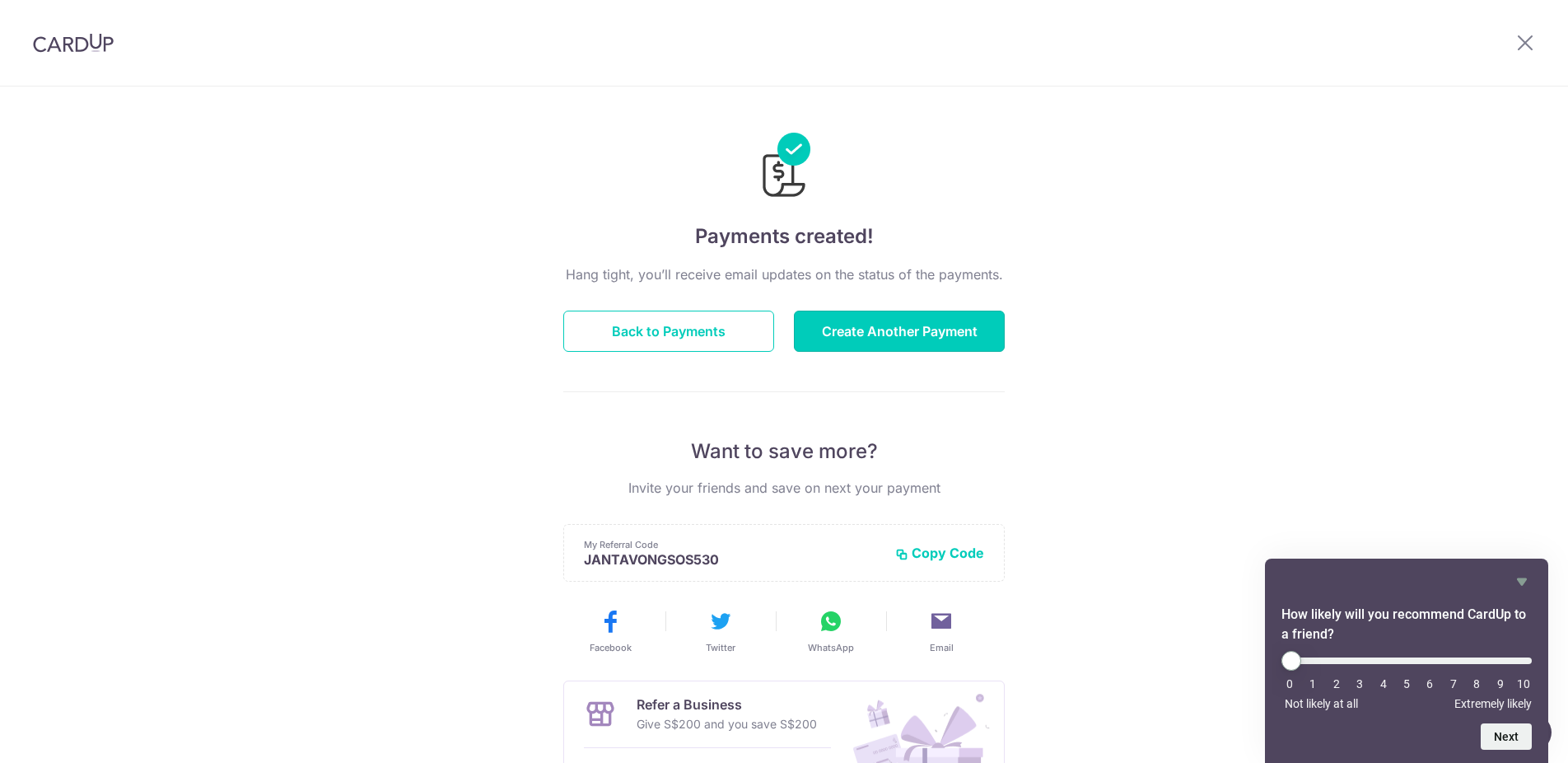
click at [947, 334] on button "Create Another Payment" at bounding box center [899, 331] width 210 height 41
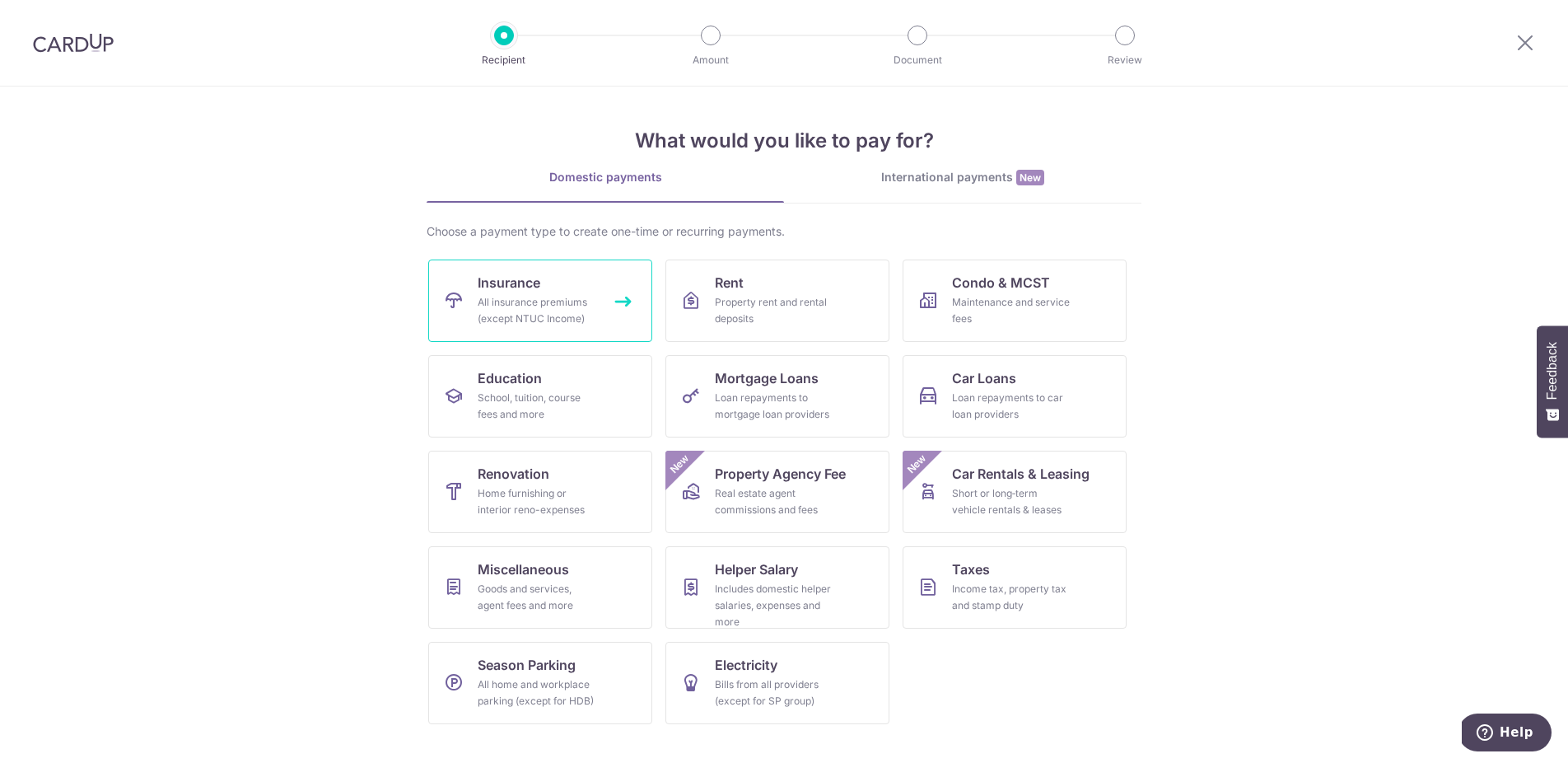
click at [578, 288] on link "Insurance All insurance premiums (except NTUC Income)" at bounding box center [540, 301] width 224 height 83
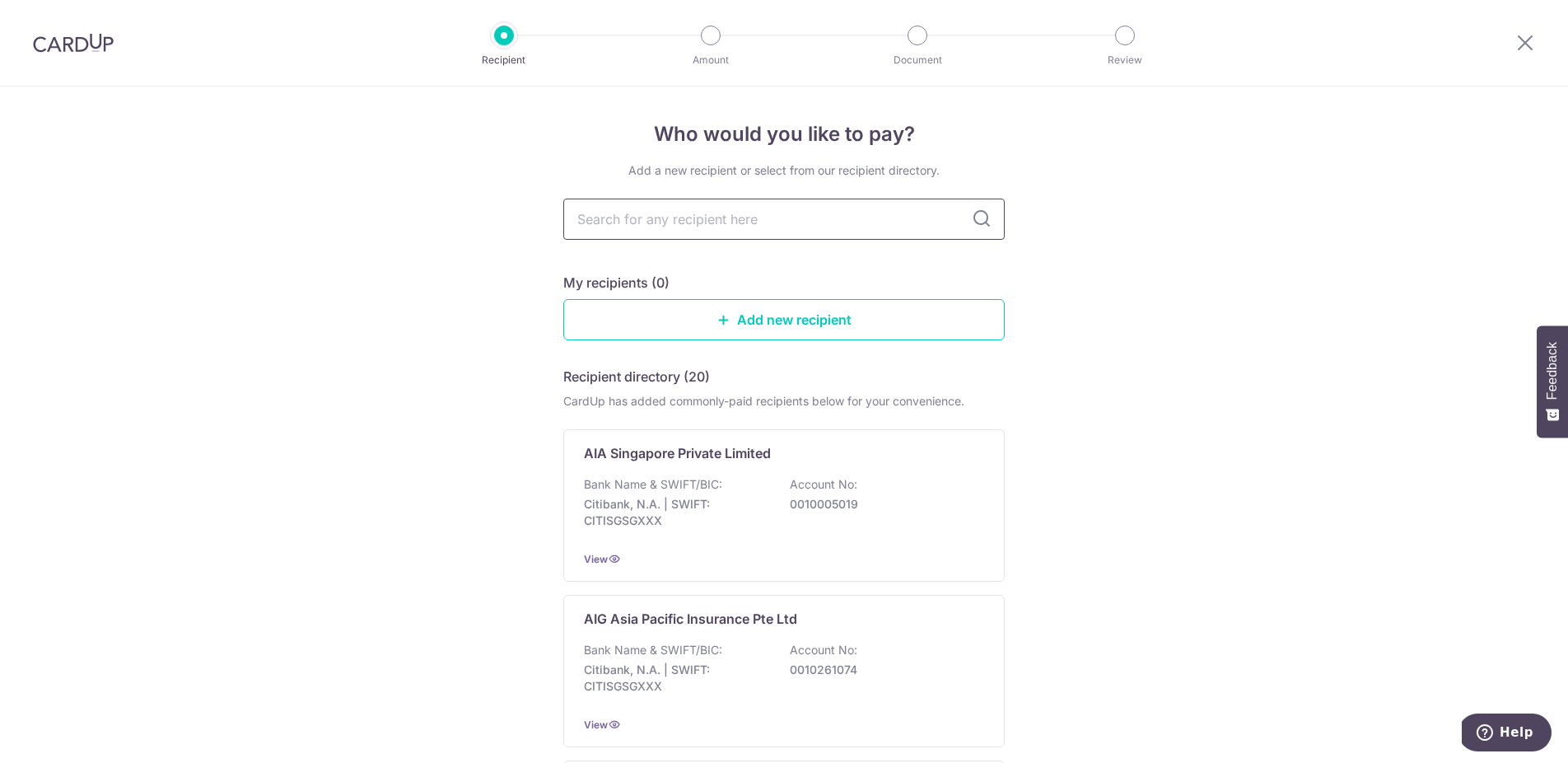
click at [669, 205] on input "text" at bounding box center [784, 219] width 441 height 41
type input "pru"
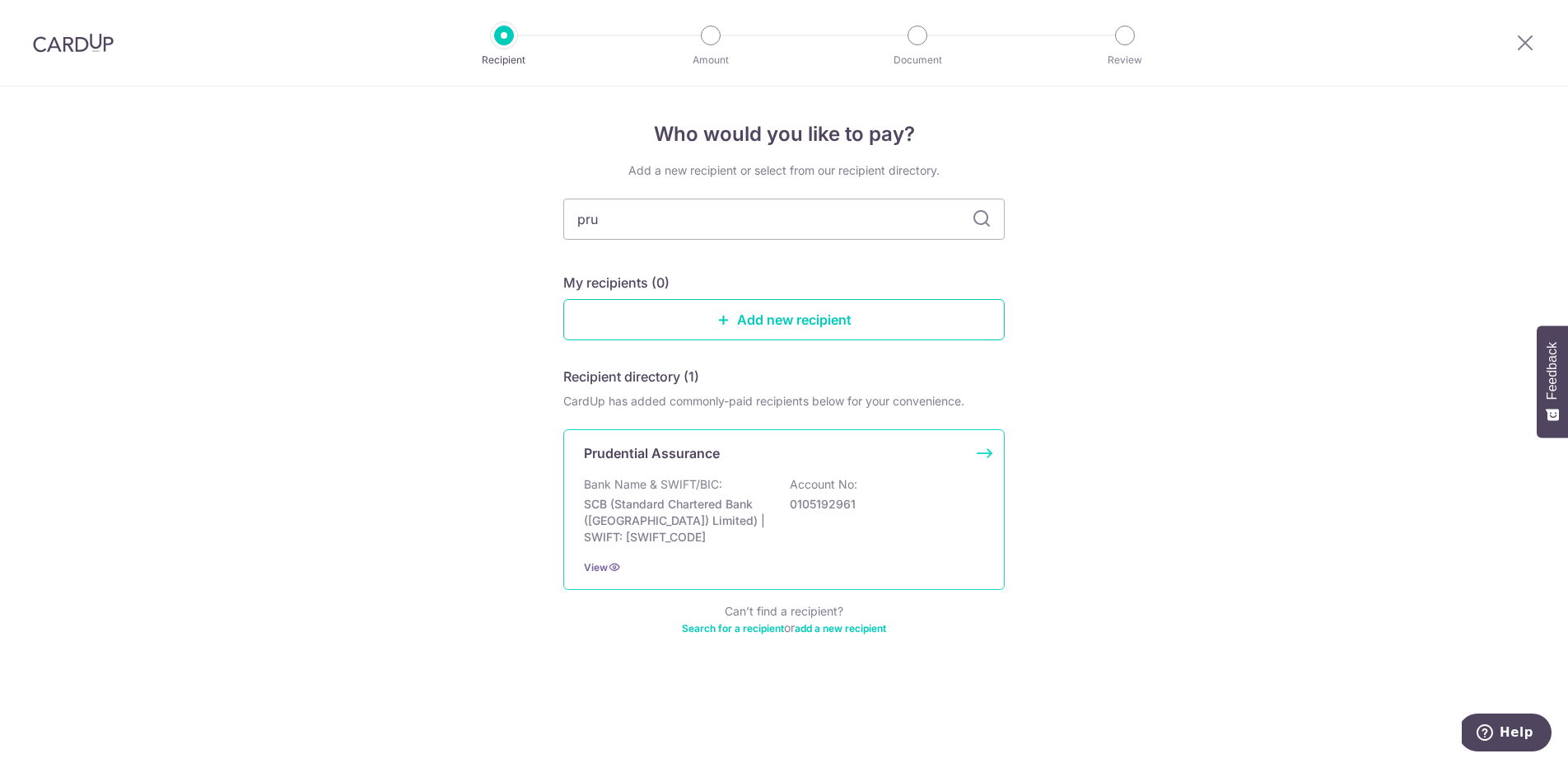
click at [670, 499] on p "SCB (Standard Chartered Bank (Singapore) Limited) | SWIFT: SCBLSG22XXX" at bounding box center [676, 521] width 185 height 50
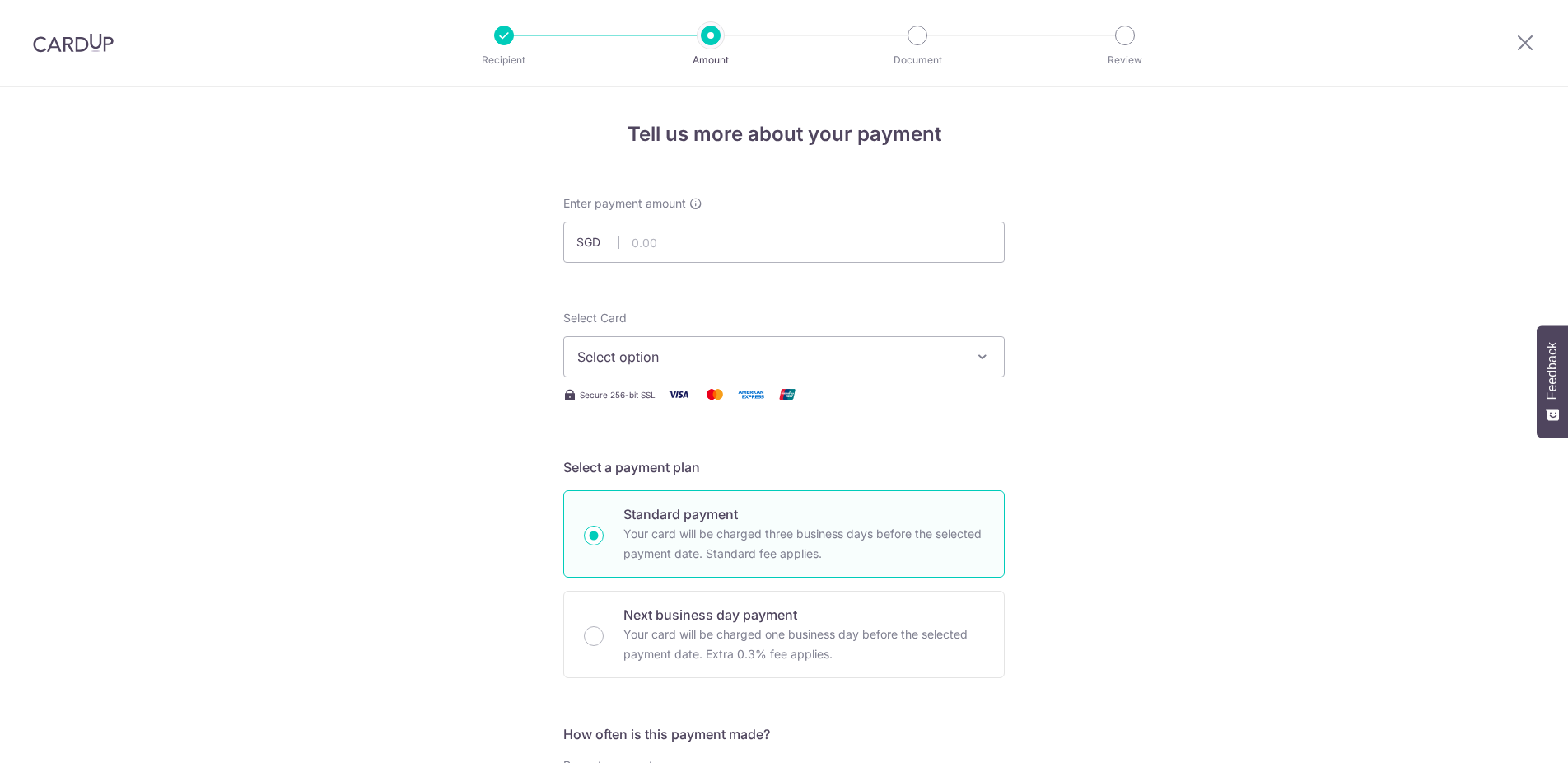
click at [728, 254] on input "text" at bounding box center [784, 242] width 441 height 41
type input "296.00"
click at [711, 360] on span "Select option" at bounding box center [769, 357] width 384 height 20
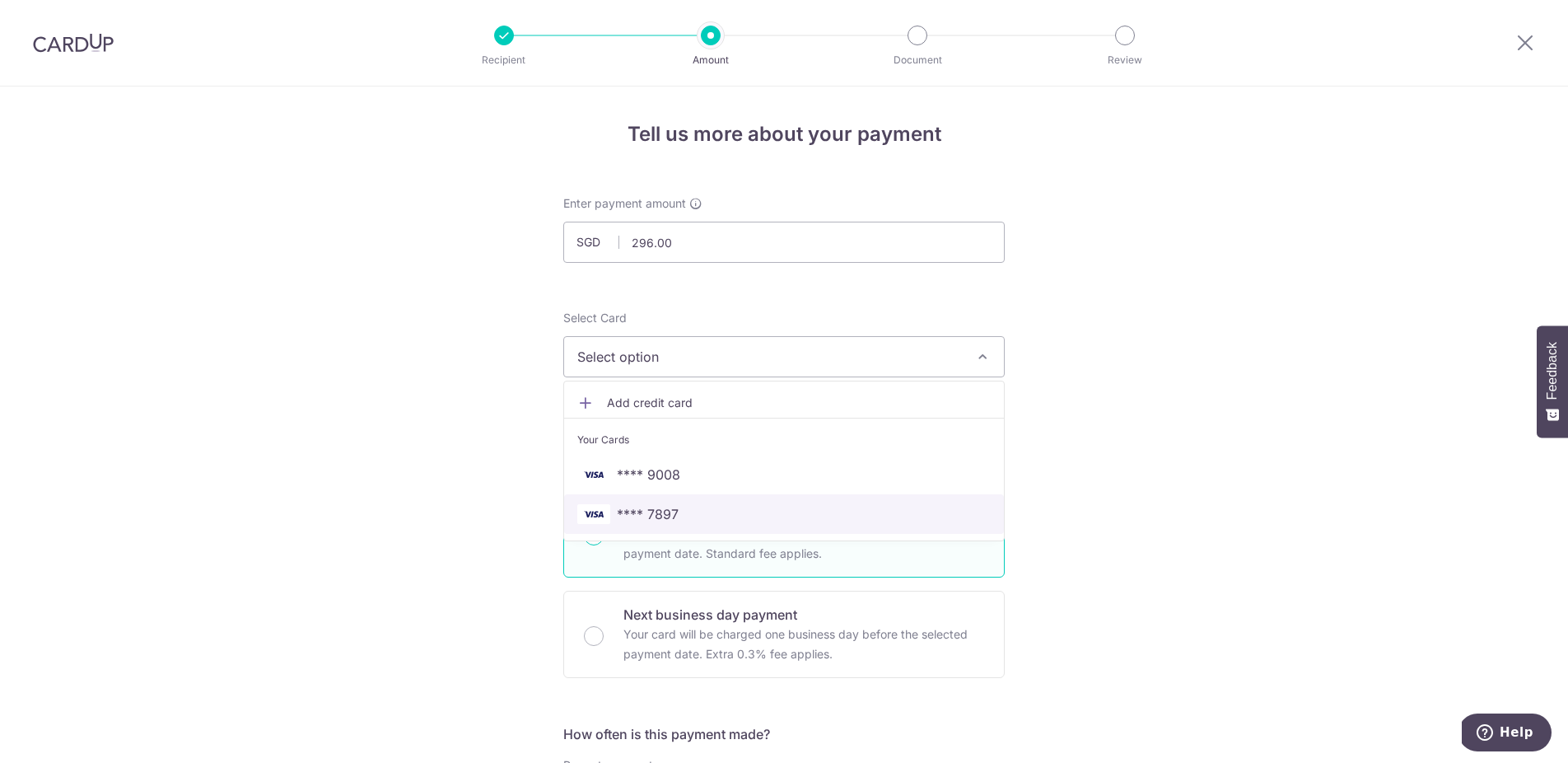
click at [691, 512] on span "**** 7897" at bounding box center [784, 515] width 414 height 20
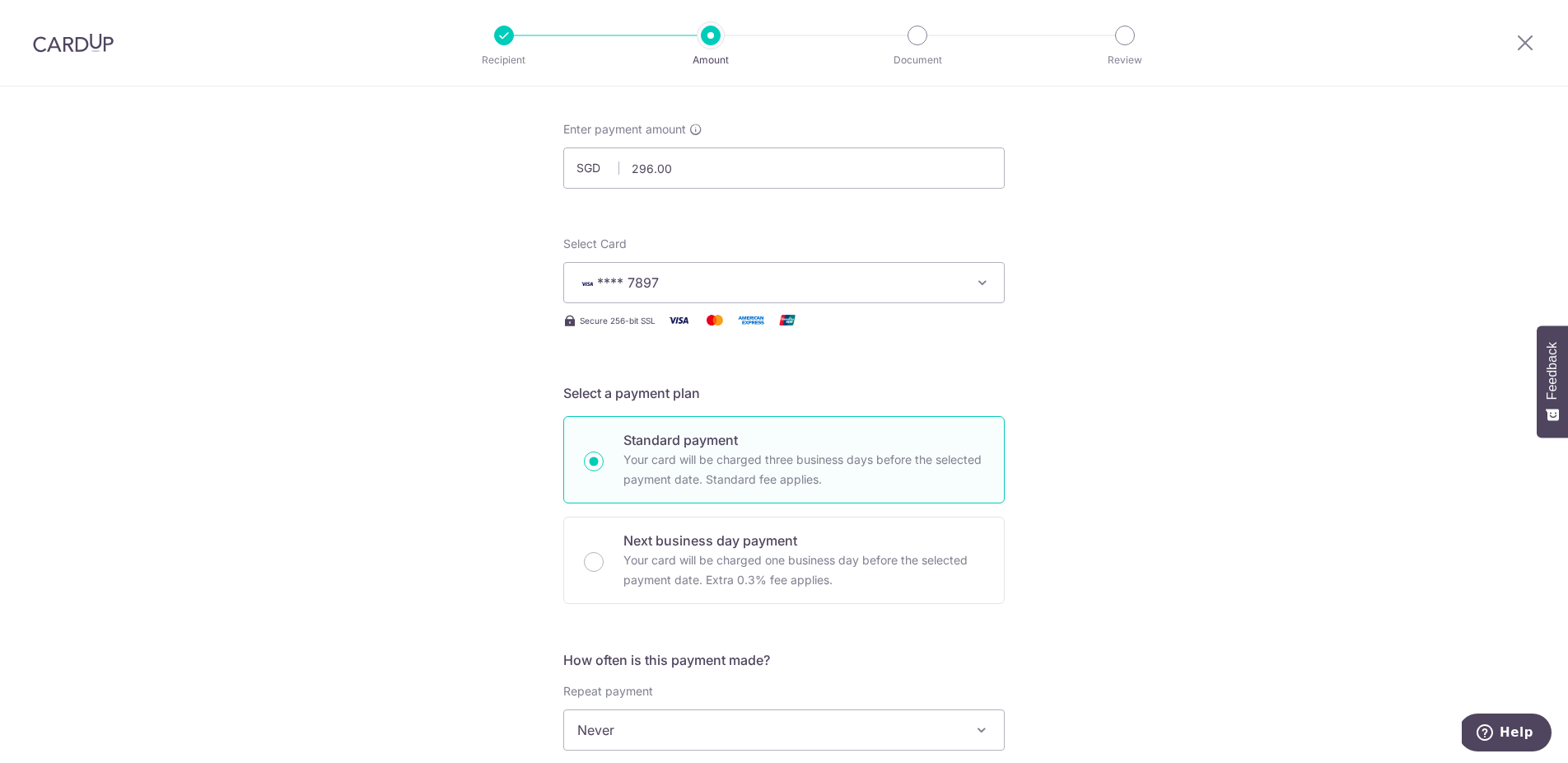
scroll to position [252, 0]
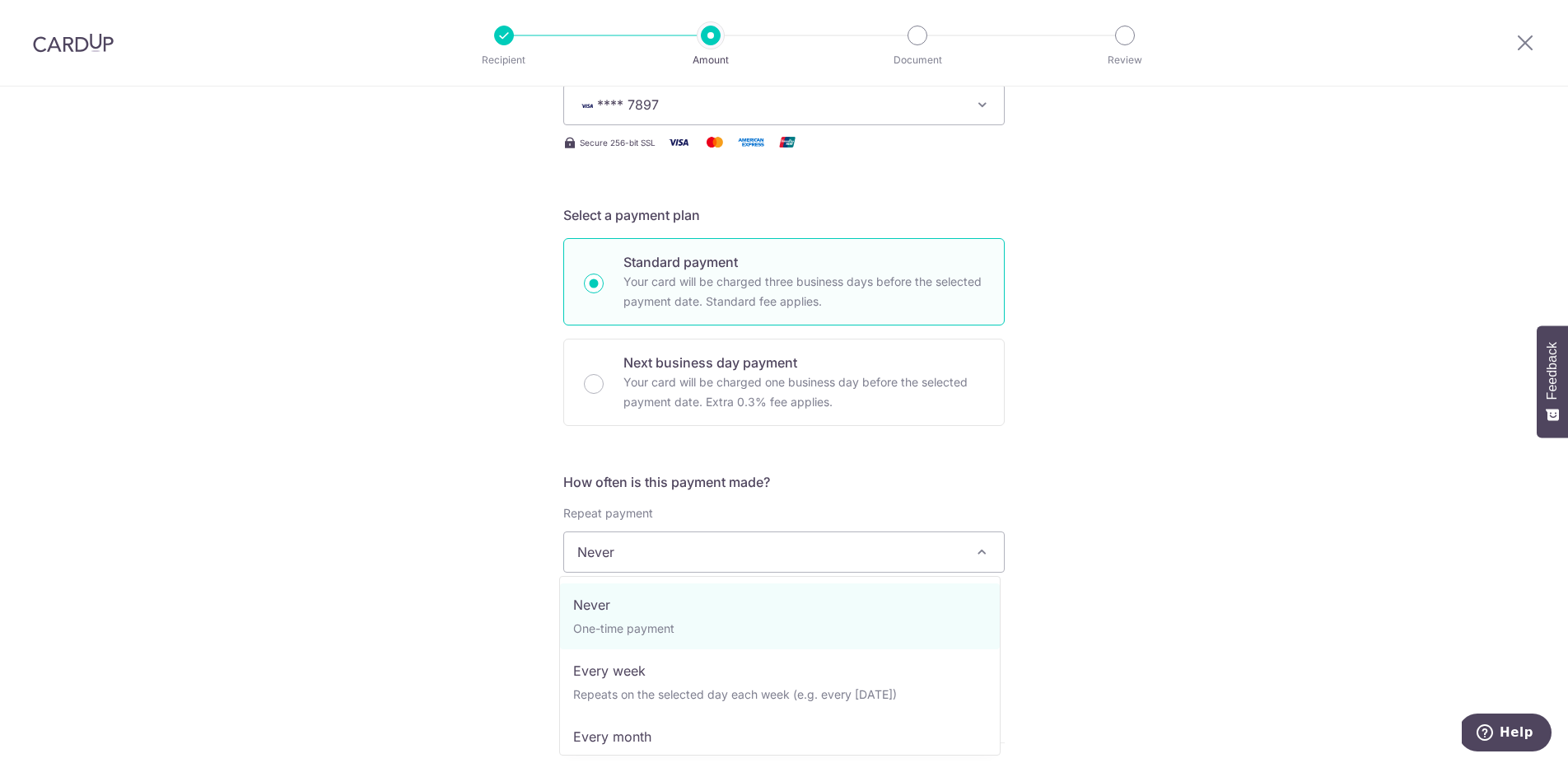
click at [655, 544] on span "Never" at bounding box center [784, 552] width 440 height 40
select select "3"
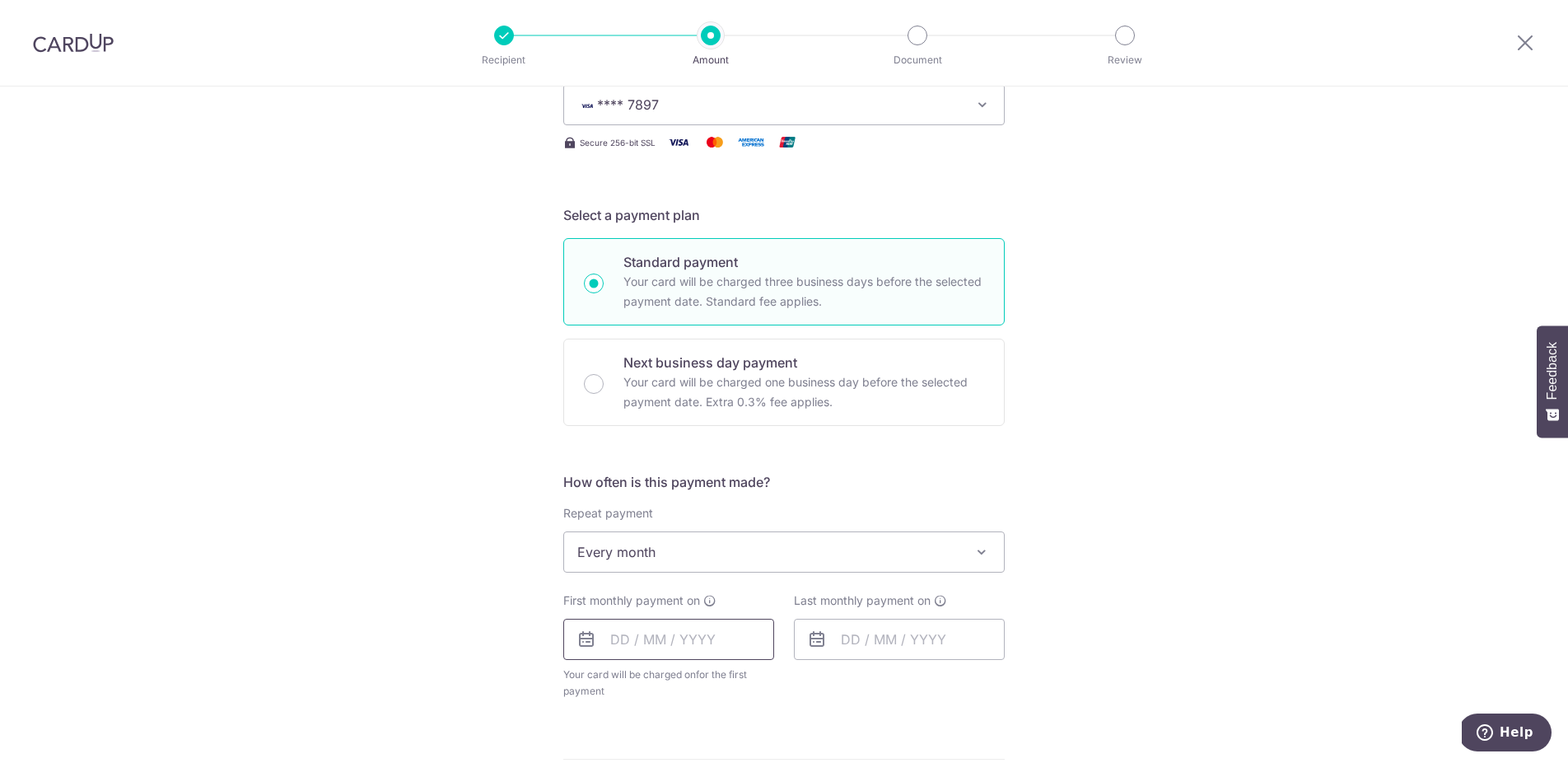
click at [687, 632] on input "text" at bounding box center [668, 639] width 210 height 41
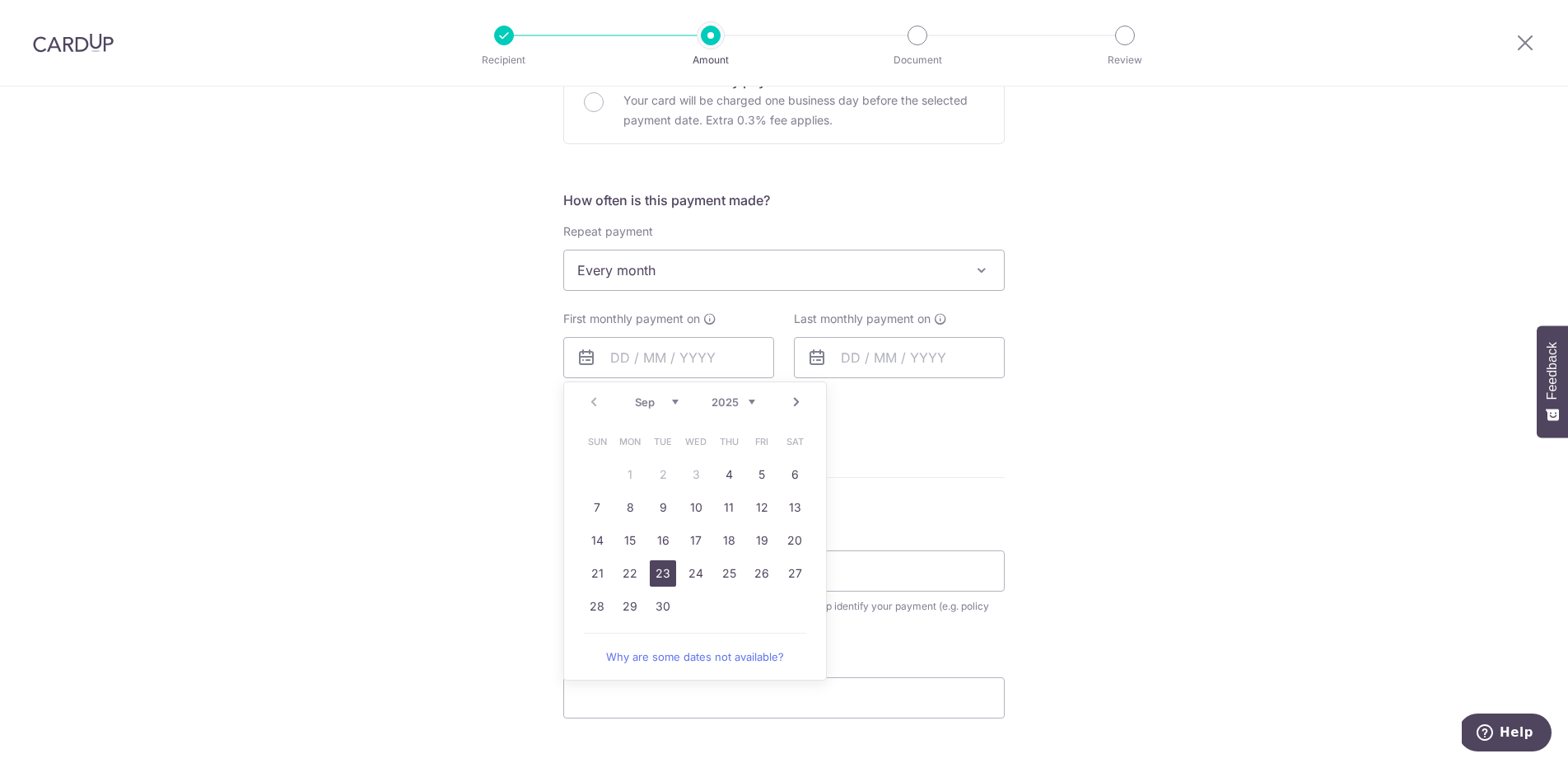
click at [650, 571] on link "23" at bounding box center [663, 573] width 27 height 27
type input "[DATE]"
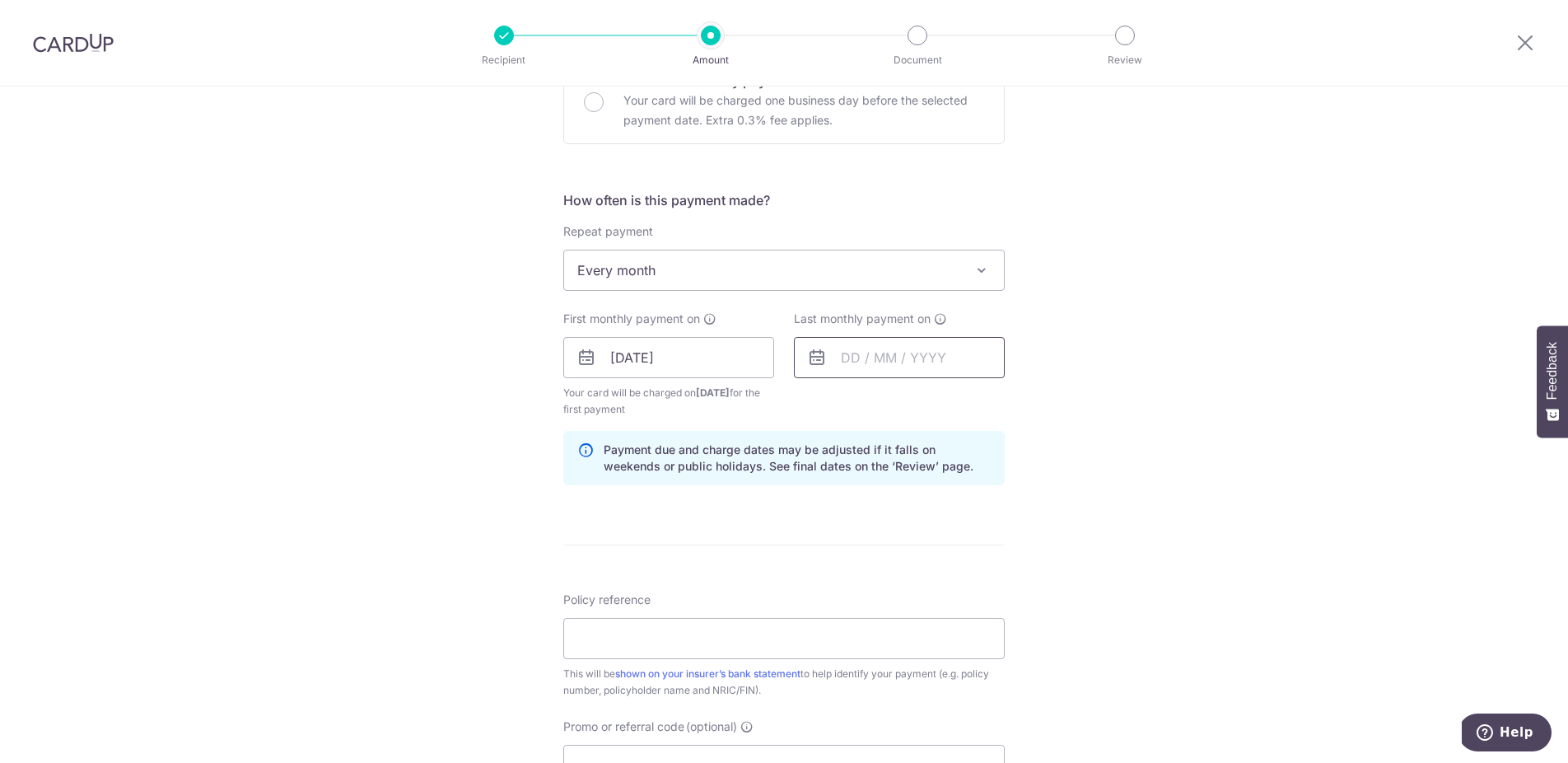
click at [909, 362] on input "text" at bounding box center [899, 358] width 210 height 41
click at [984, 404] on div "Prev Next Sep Oct Nov Dec 2025 2026 2027 2028 2029 2030 2031 2032 2033 2034 2035" at bounding box center [926, 402] width 262 height 40
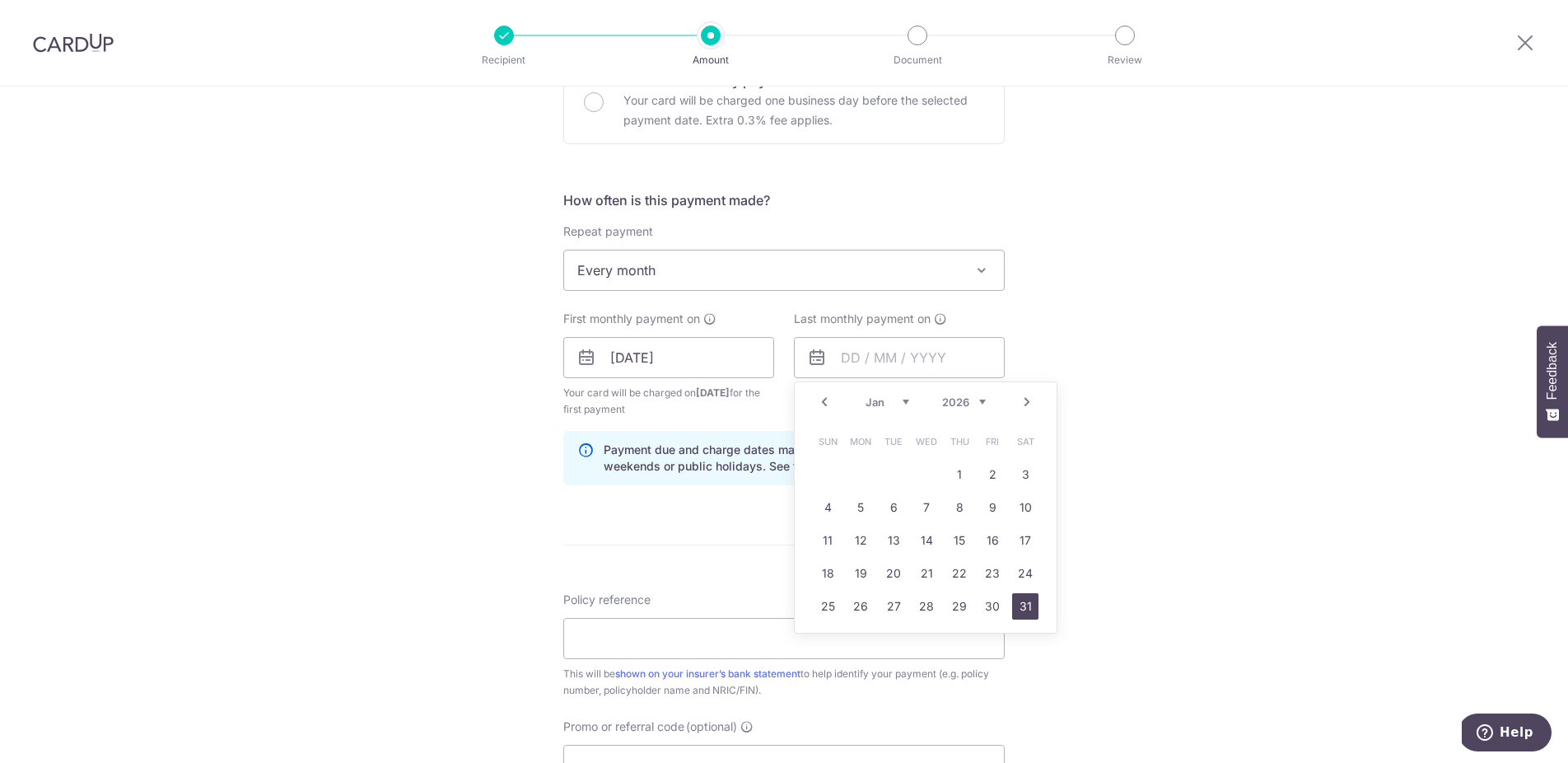
click at [1024, 601] on link "31" at bounding box center [1025, 606] width 27 height 27
type input "31/01/2026"
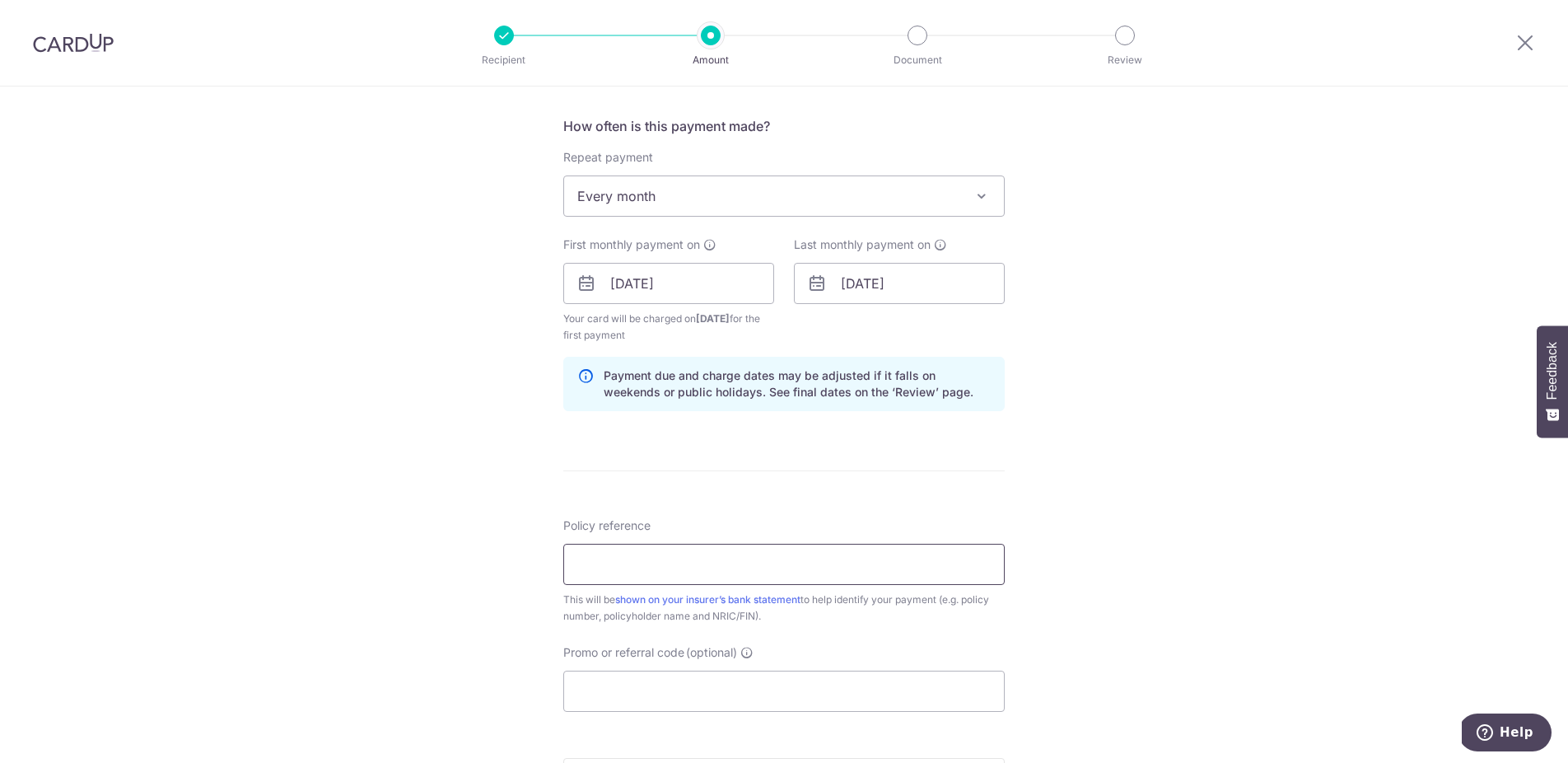
scroll to position [623, 0]
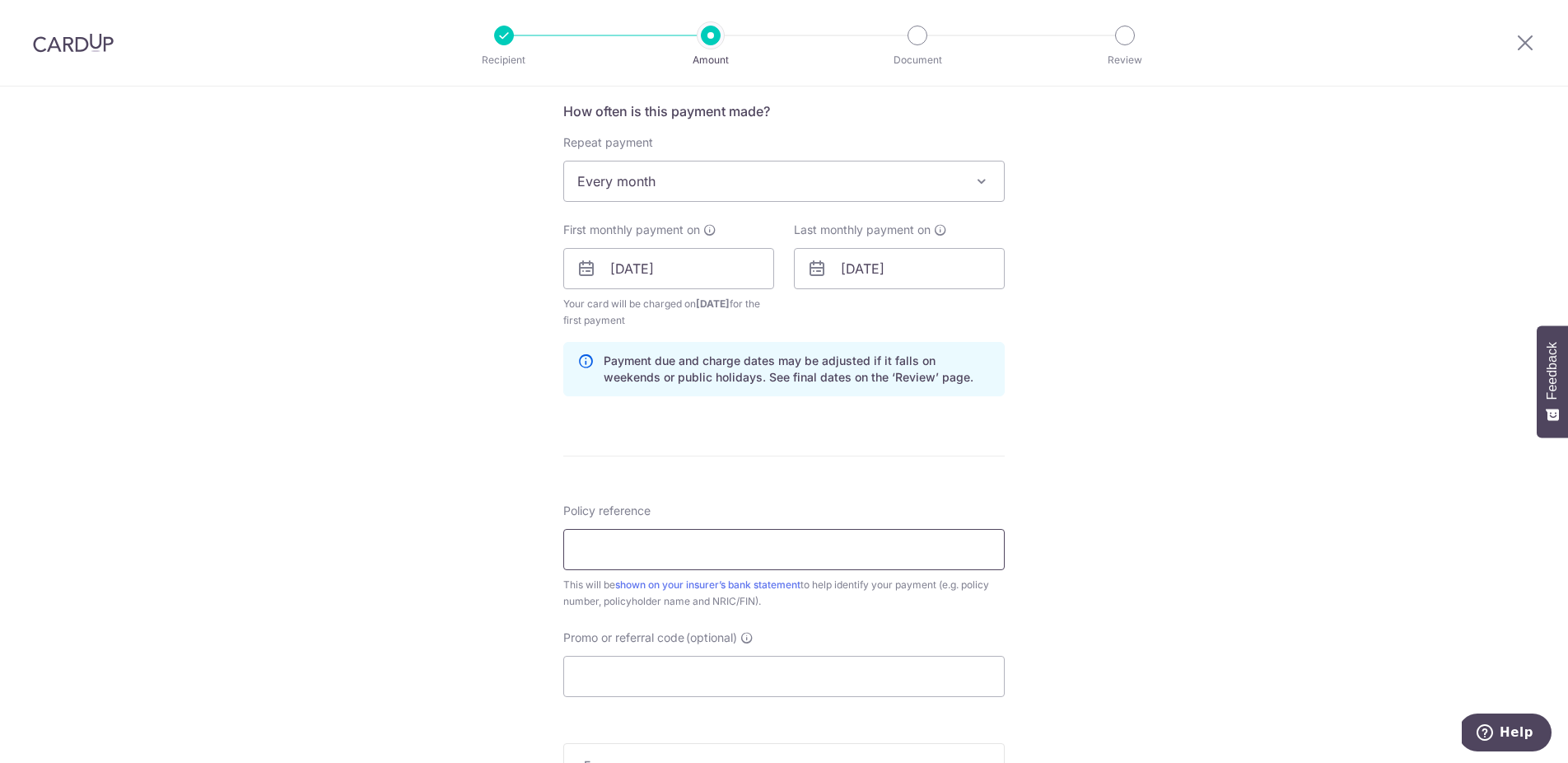
click at [804, 544] on input "Policy reference" at bounding box center [784, 549] width 441 height 41
type input "47467357"
click at [743, 687] on input "Promo or referral code (optional)" at bounding box center [784, 676] width 441 height 41
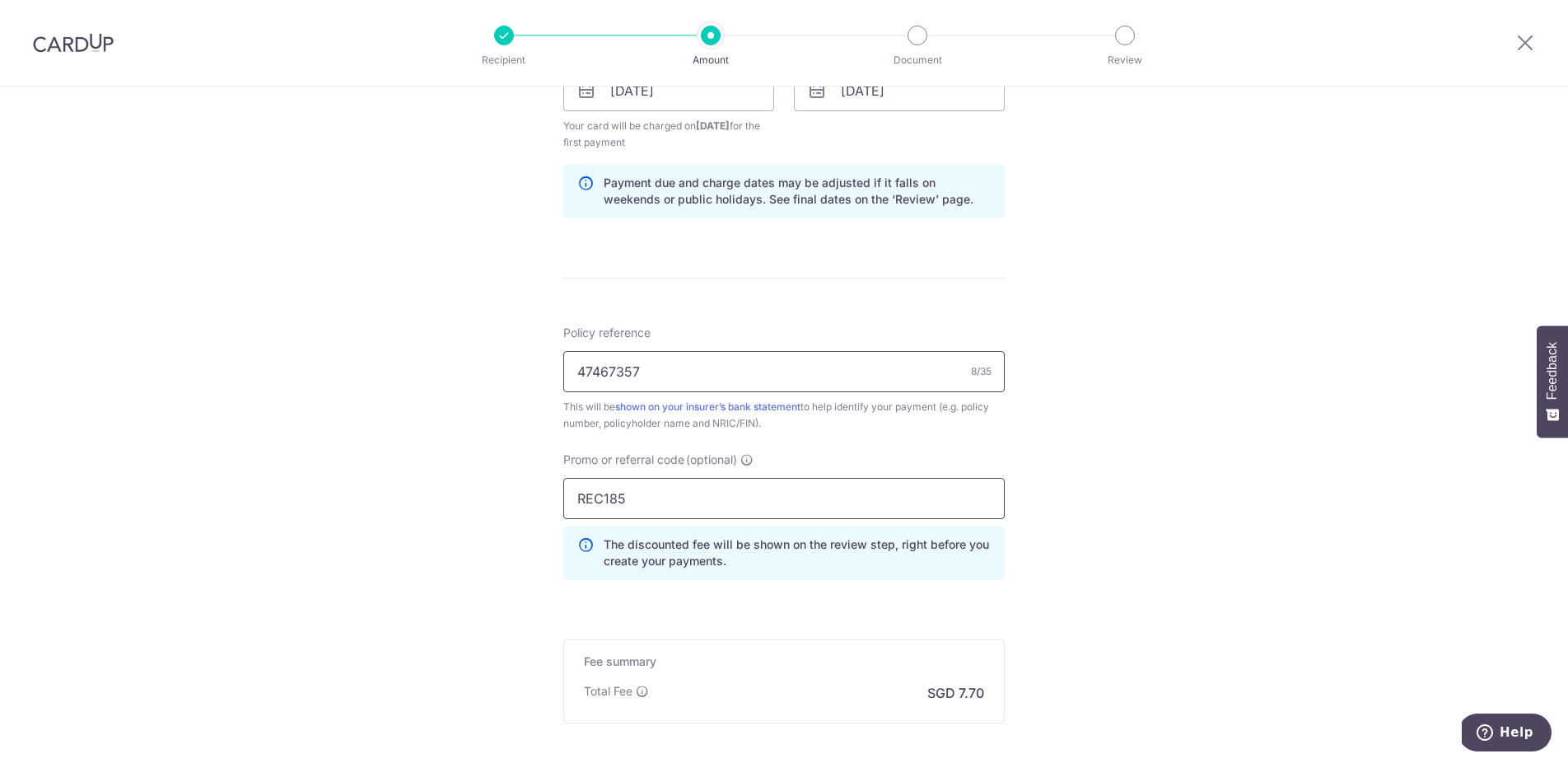
scroll to position [949, 0]
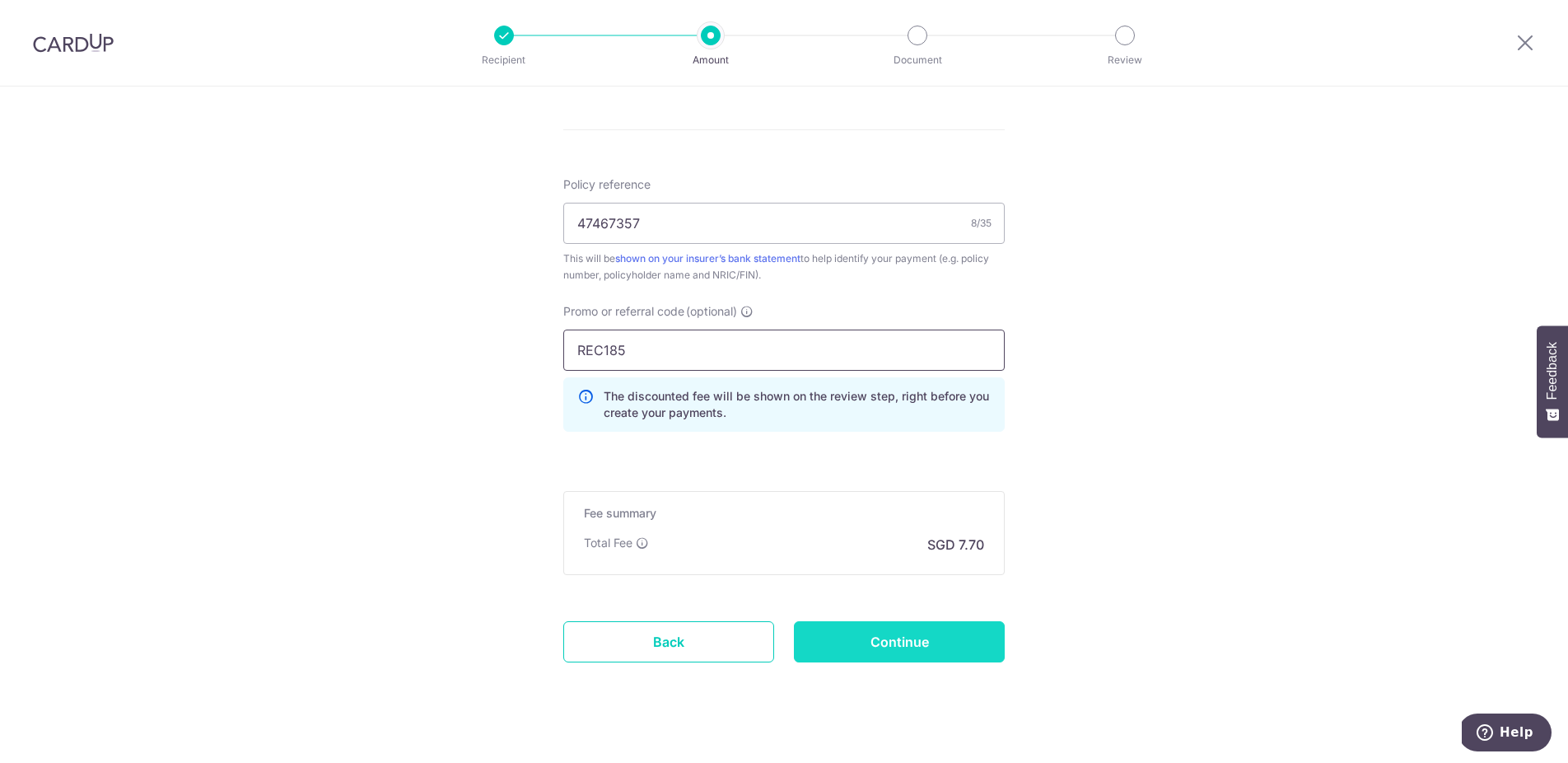
type input "REC185"
click at [903, 647] on input "Continue" at bounding box center [899, 642] width 210 height 41
type input "Create Schedule"
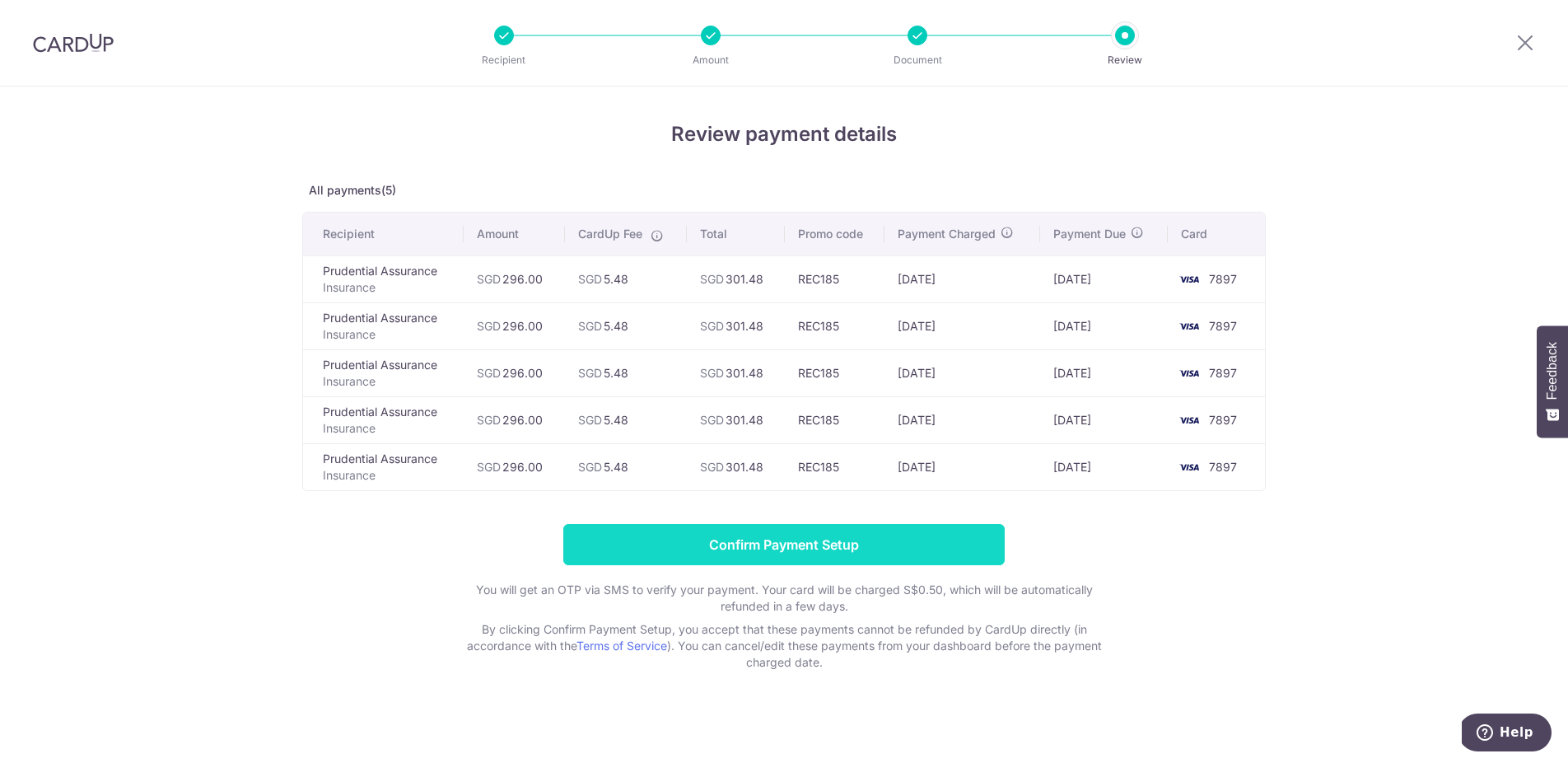
click at [839, 546] on input "Confirm Payment Setup" at bounding box center [784, 544] width 441 height 41
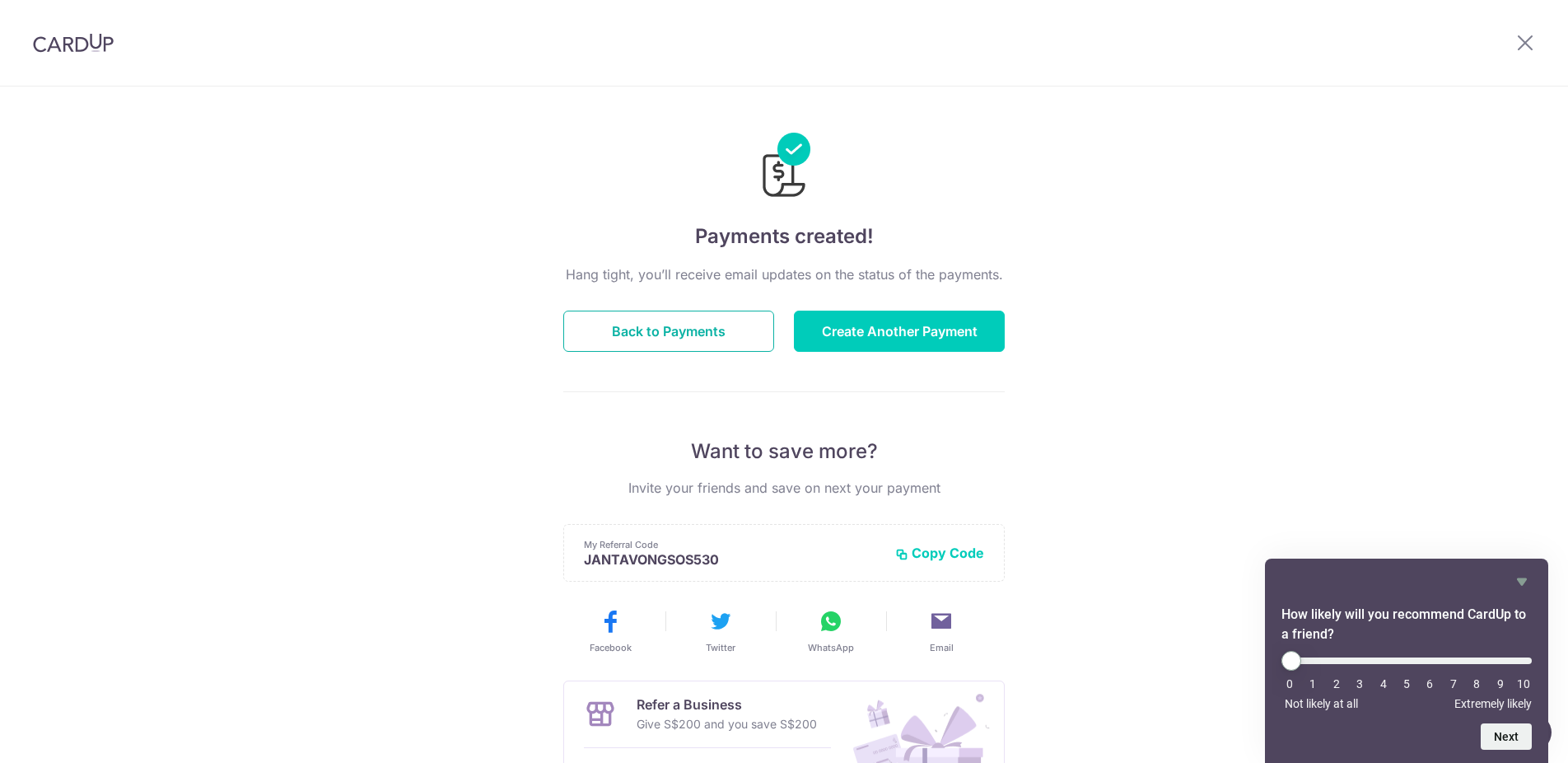
click at [700, 328] on button "Back to Payments" at bounding box center [668, 331] width 210 height 41
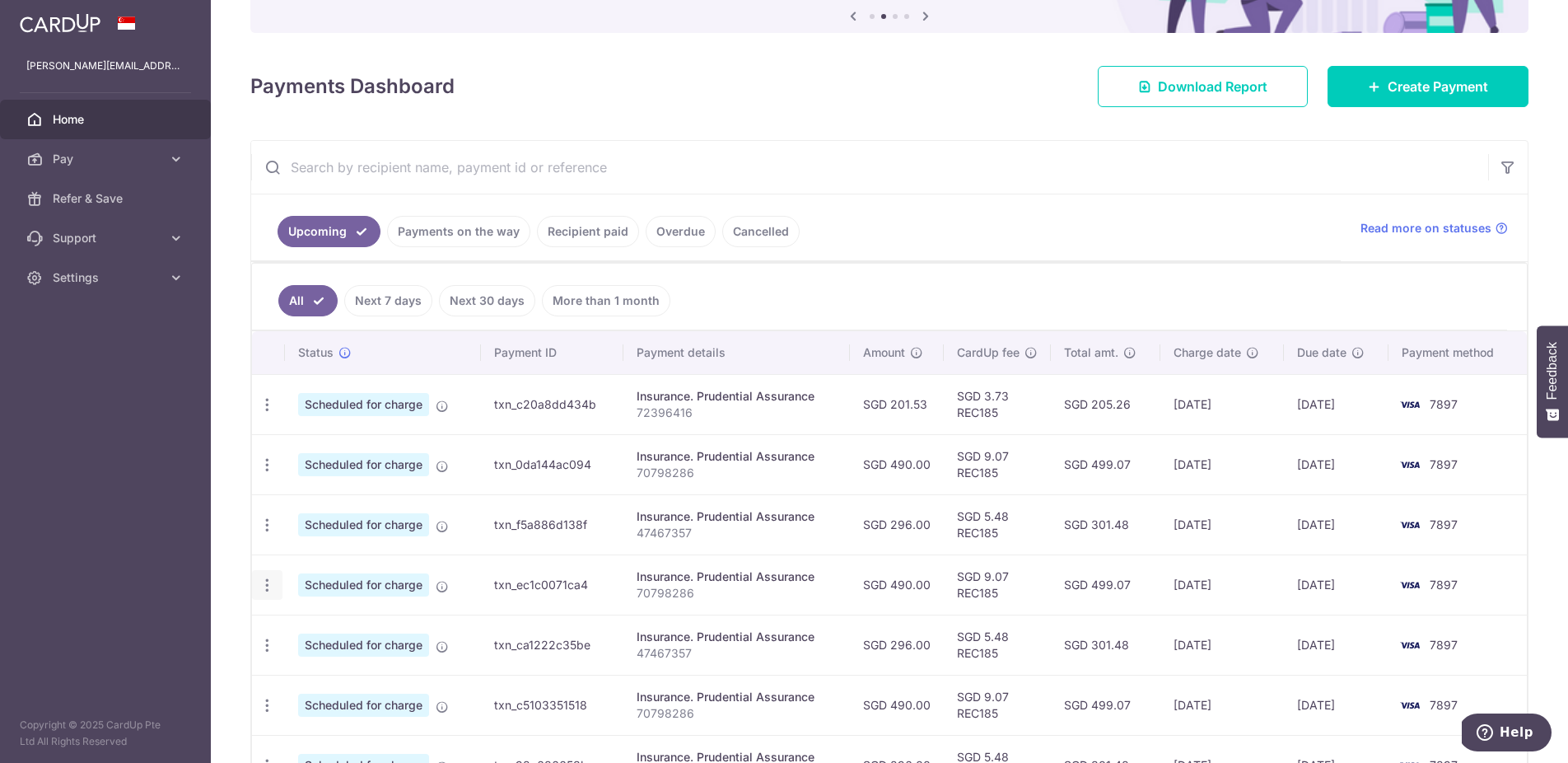
click at [260, 414] on icon "button" at bounding box center [267, 404] width 17 height 17
click at [372, 633] on span "Update payment" at bounding box center [355, 631] width 112 height 20
radio input "true"
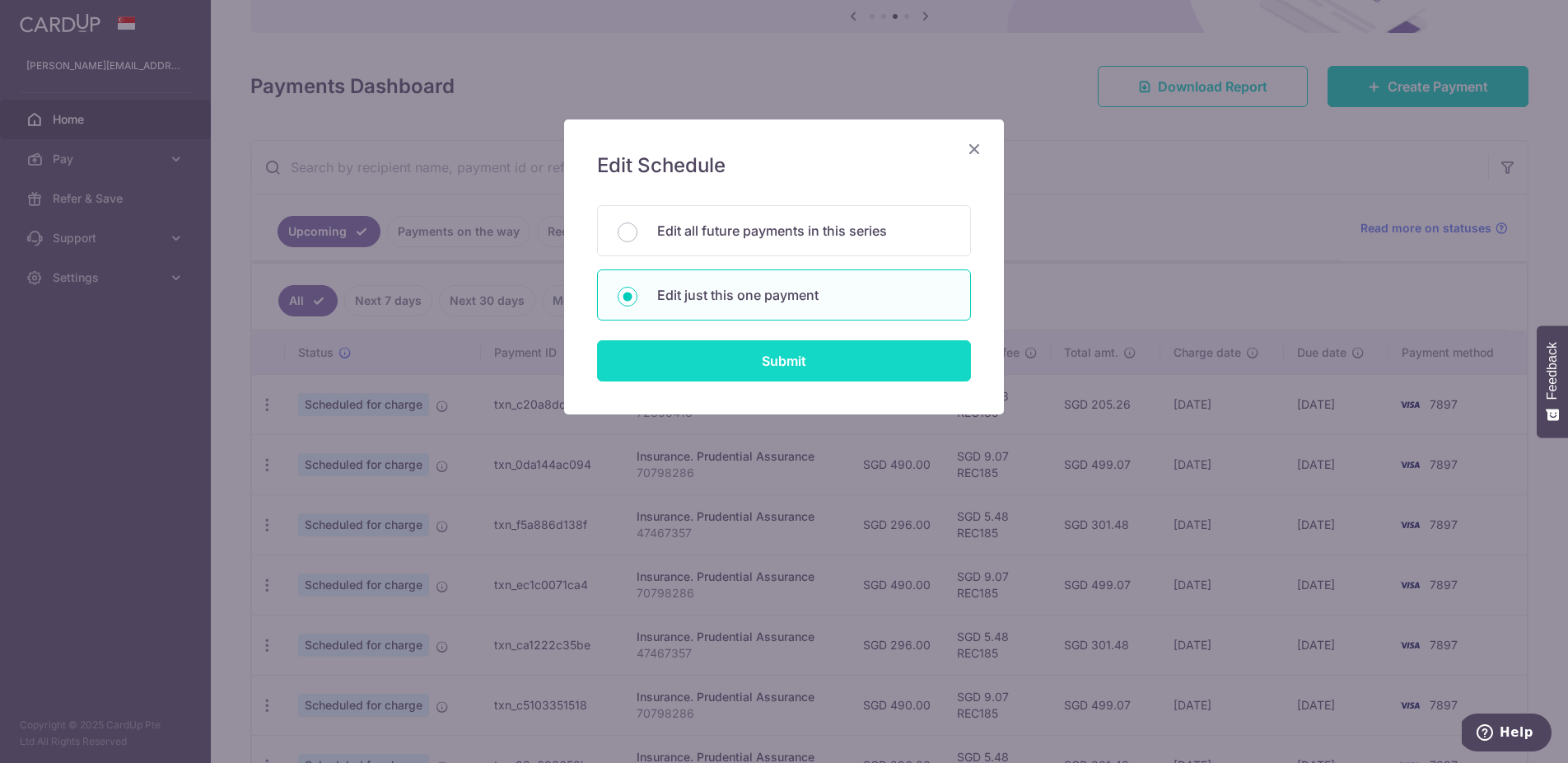
click at [764, 370] on input "Submit" at bounding box center [784, 360] width 374 height 41
radio input "true"
type input "490.00"
type input "[DATE]"
type input "70798286"
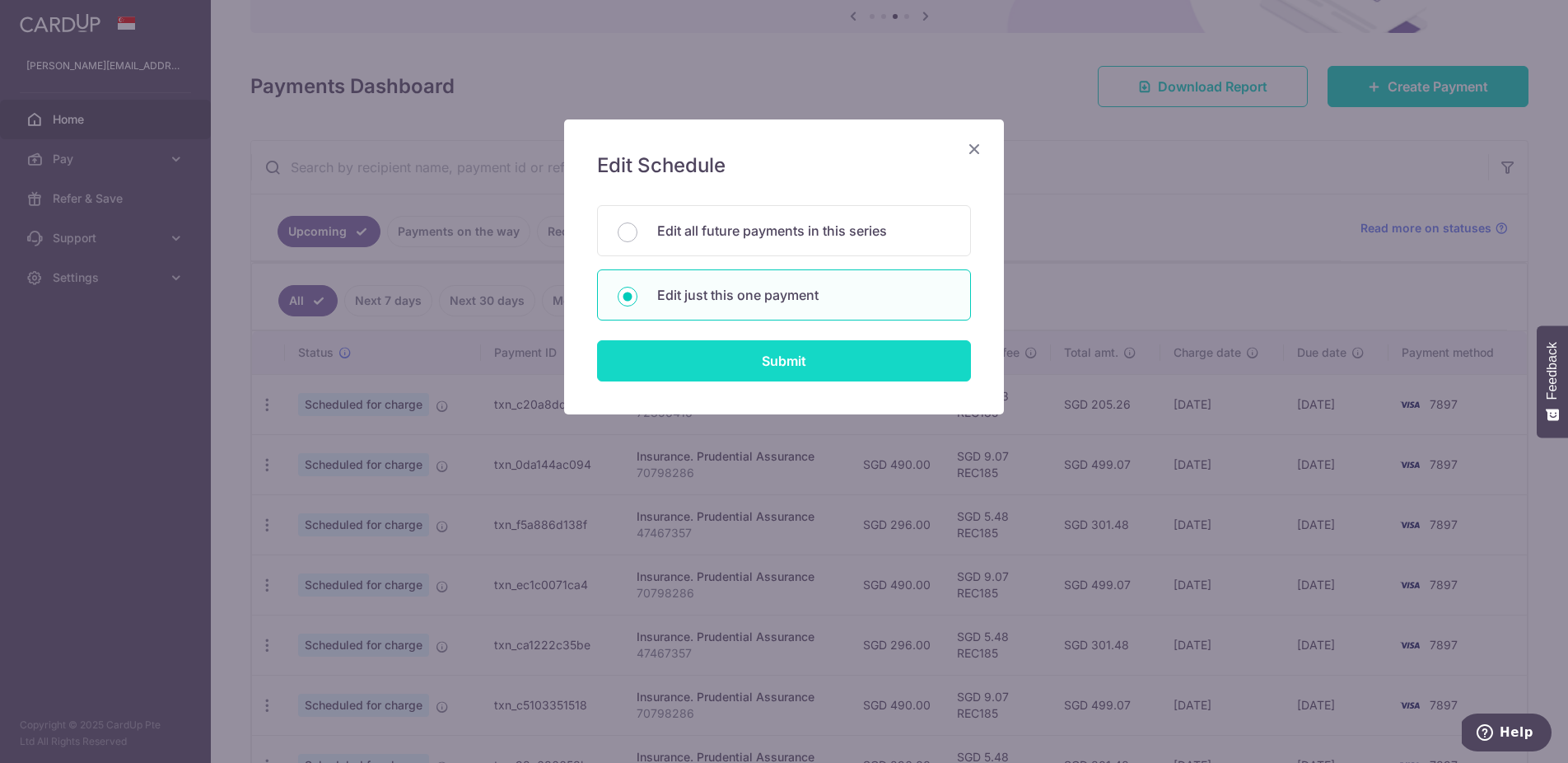
type input "REC185"
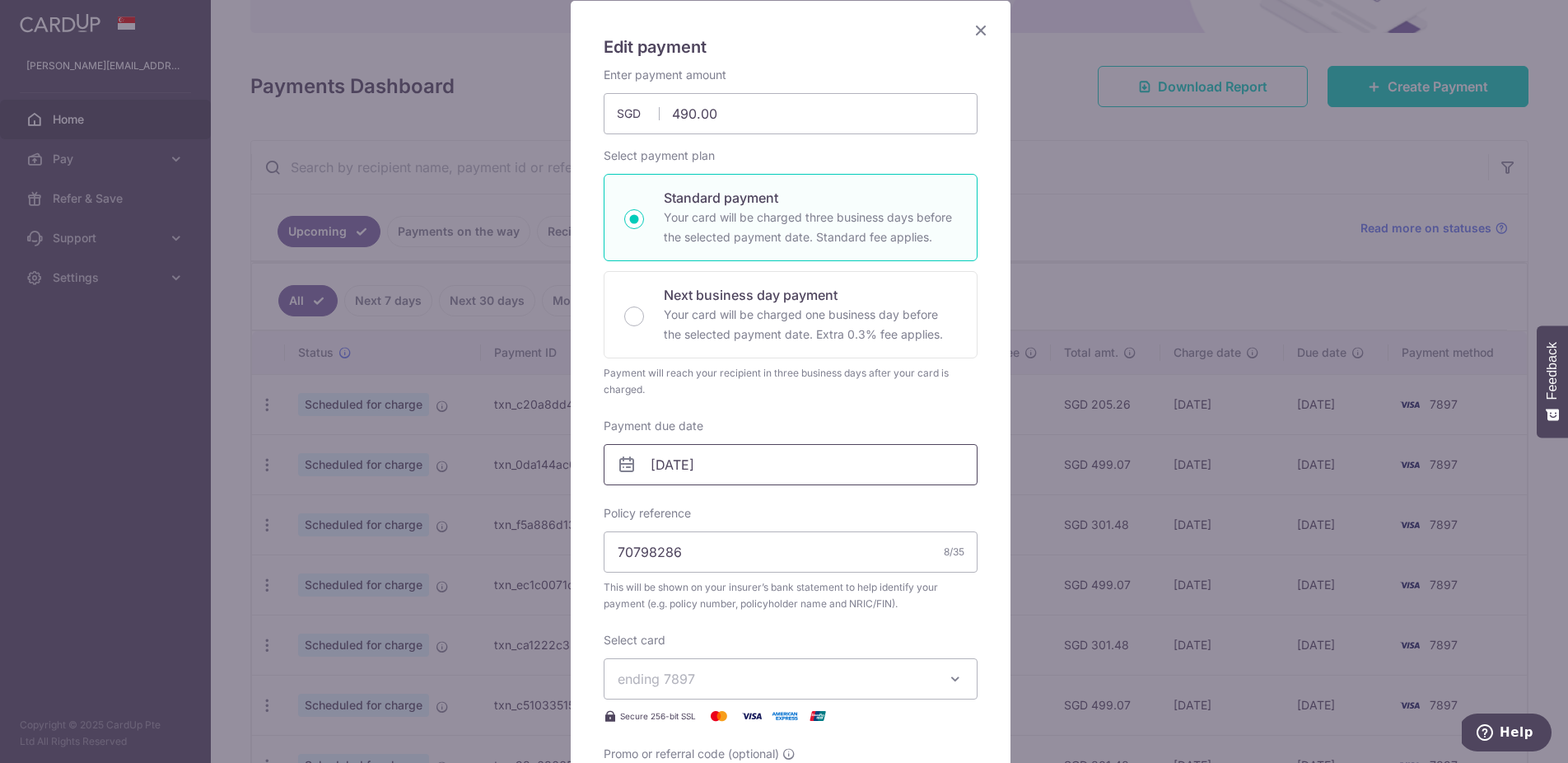
scroll to position [267, 0]
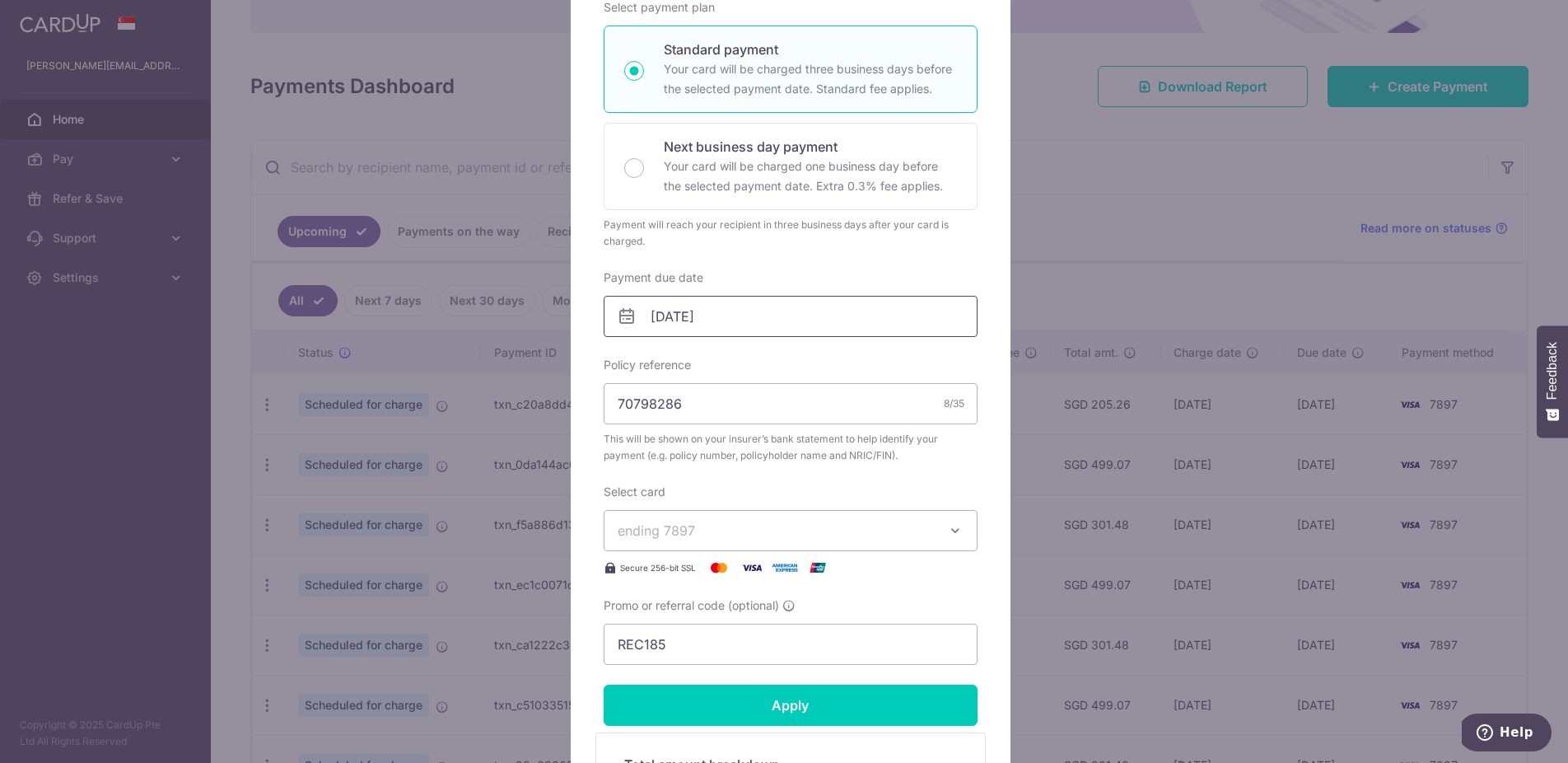
click at [771, 326] on input "[DATE]" at bounding box center [790, 316] width 374 height 41
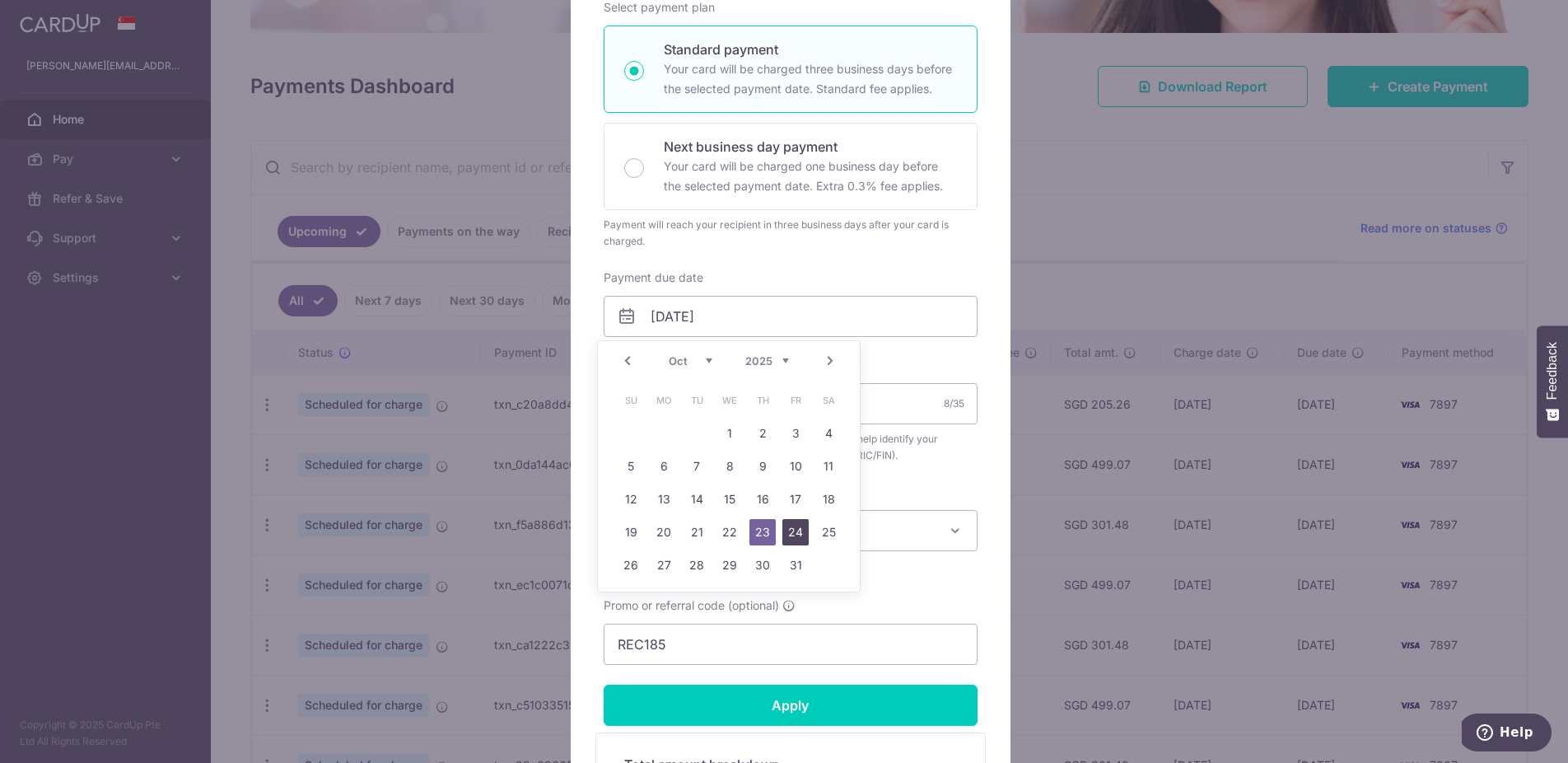
click at [792, 538] on link "24" at bounding box center [795, 532] width 27 height 27
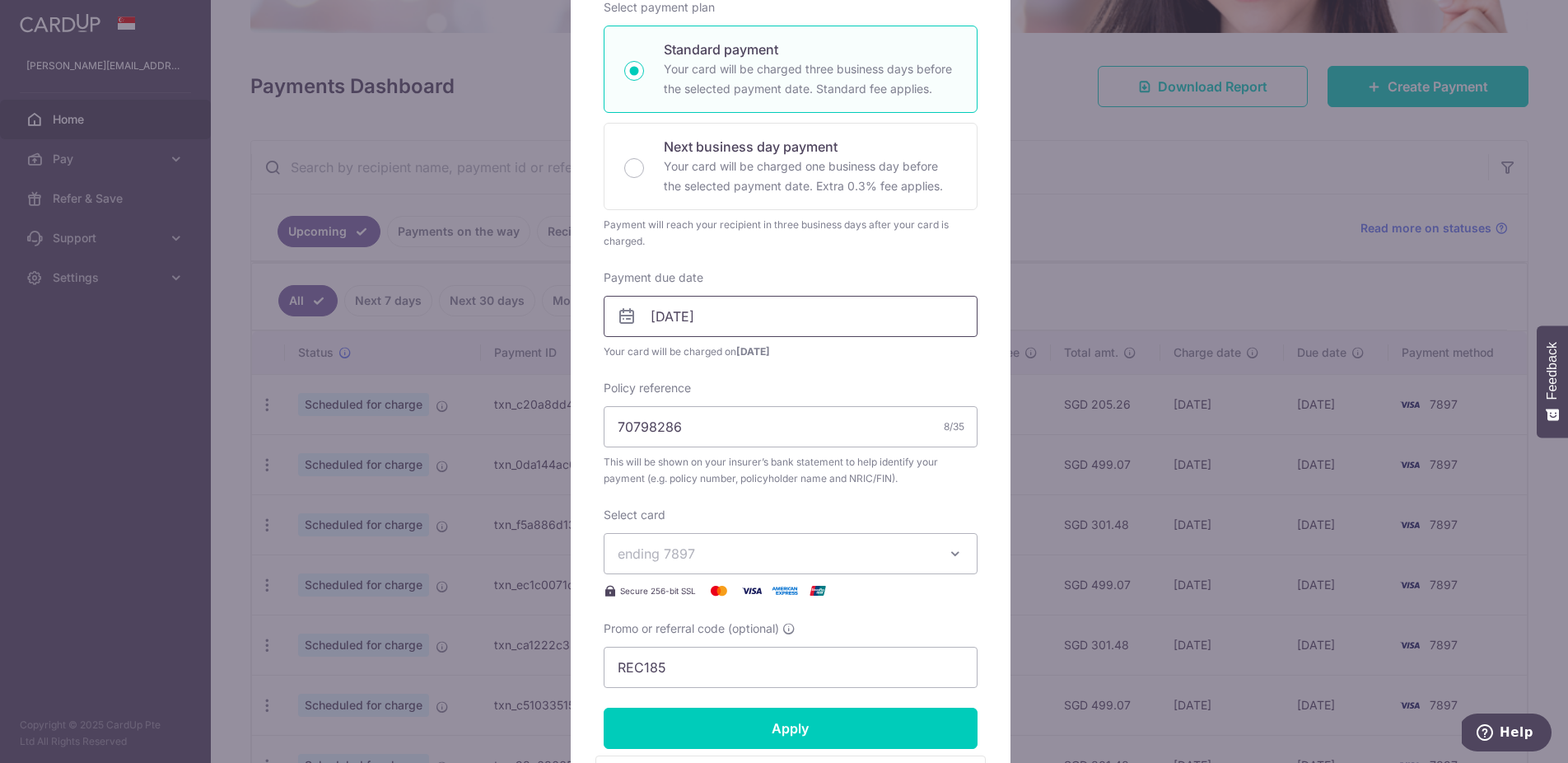
click at [779, 313] on input "[DATE]" at bounding box center [790, 316] width 374 height 41
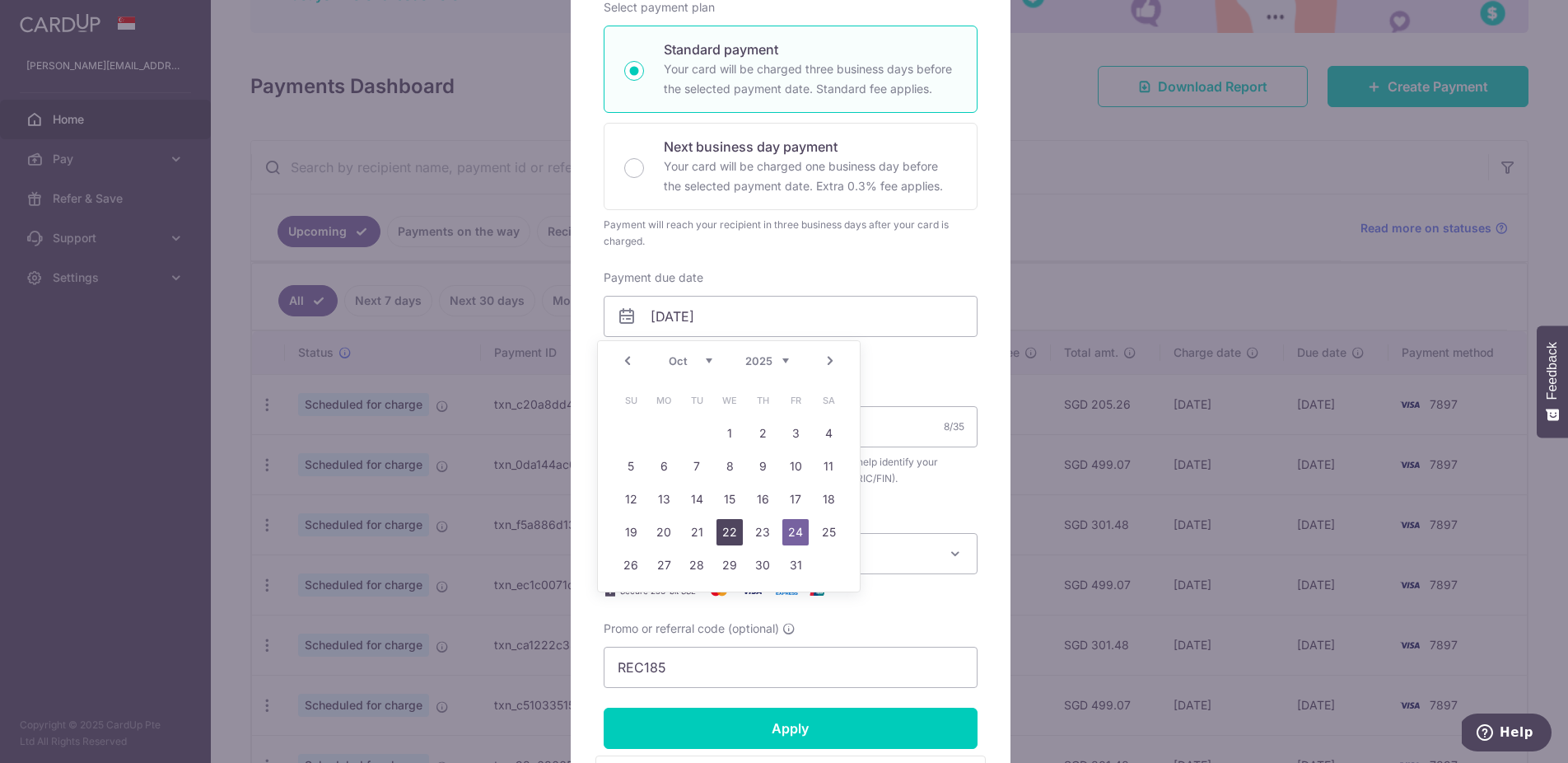
click at [731, 531] on link "22" at bounding box center [730, 532] width 27 height 27
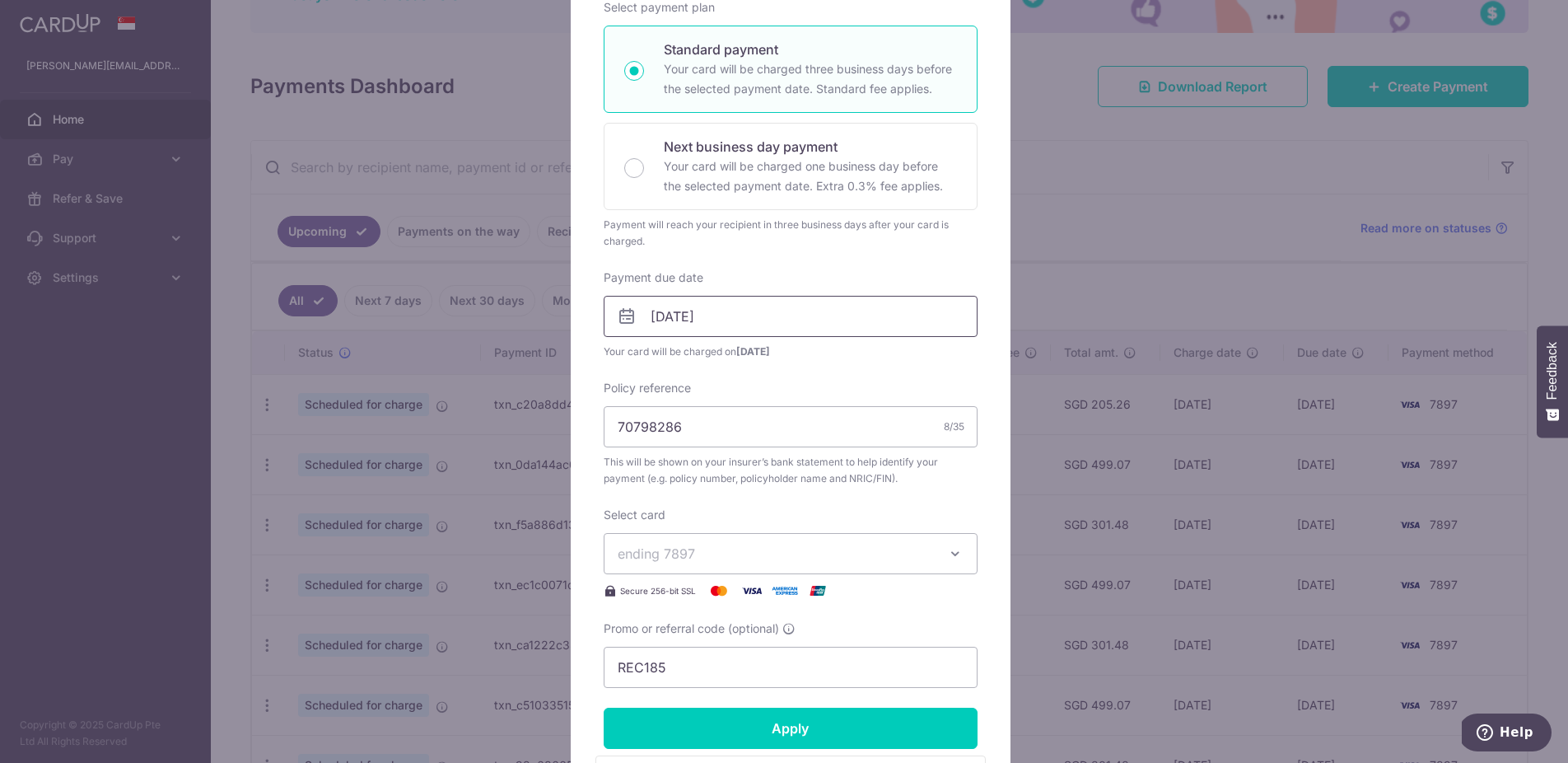
click at [752, 326] on input "22/10/2025" at bounding box center [790, 316] width 374 height 41
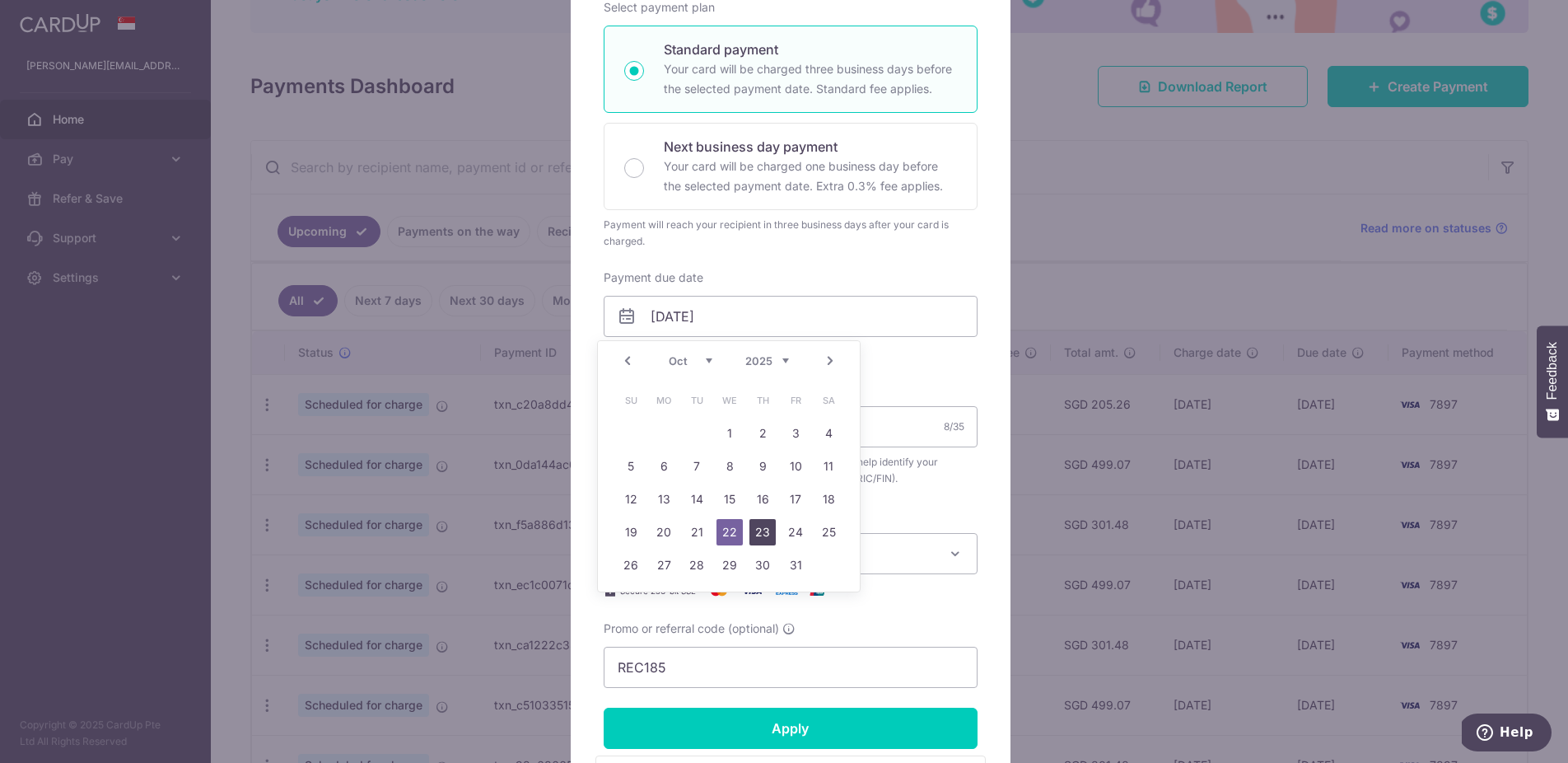
click at [762, 532] on link "23" at bounding box center [763, 532] width 27 height 27
click at [767, 307] on input "[DATE]" at bounding box center [790, 316] width 374 height 41
click at [798, 529] on link "24" at bounding box center [795, 532] width 27 height 27
type input "24/10/2025"
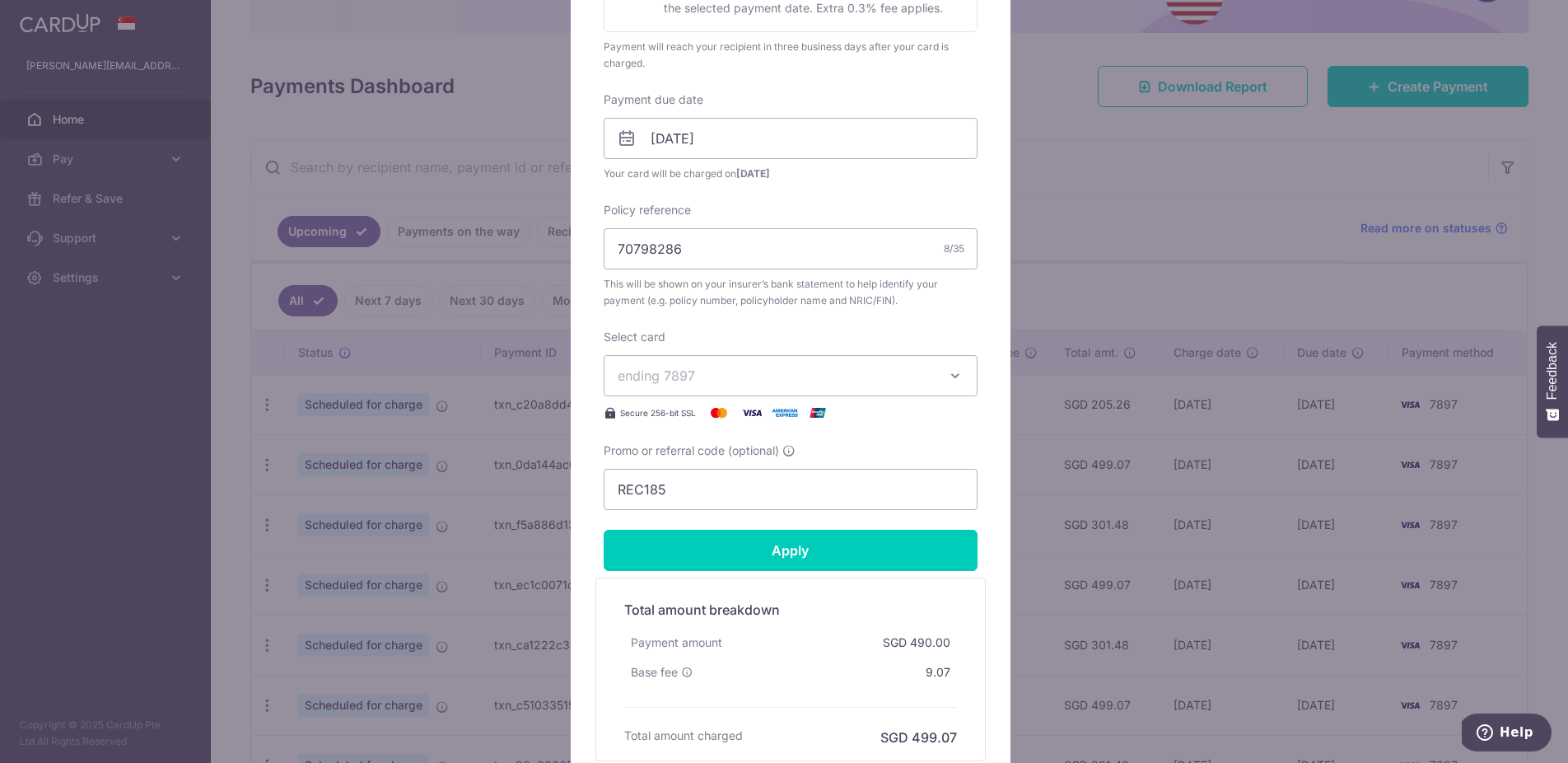
scroll to position [596, 0]
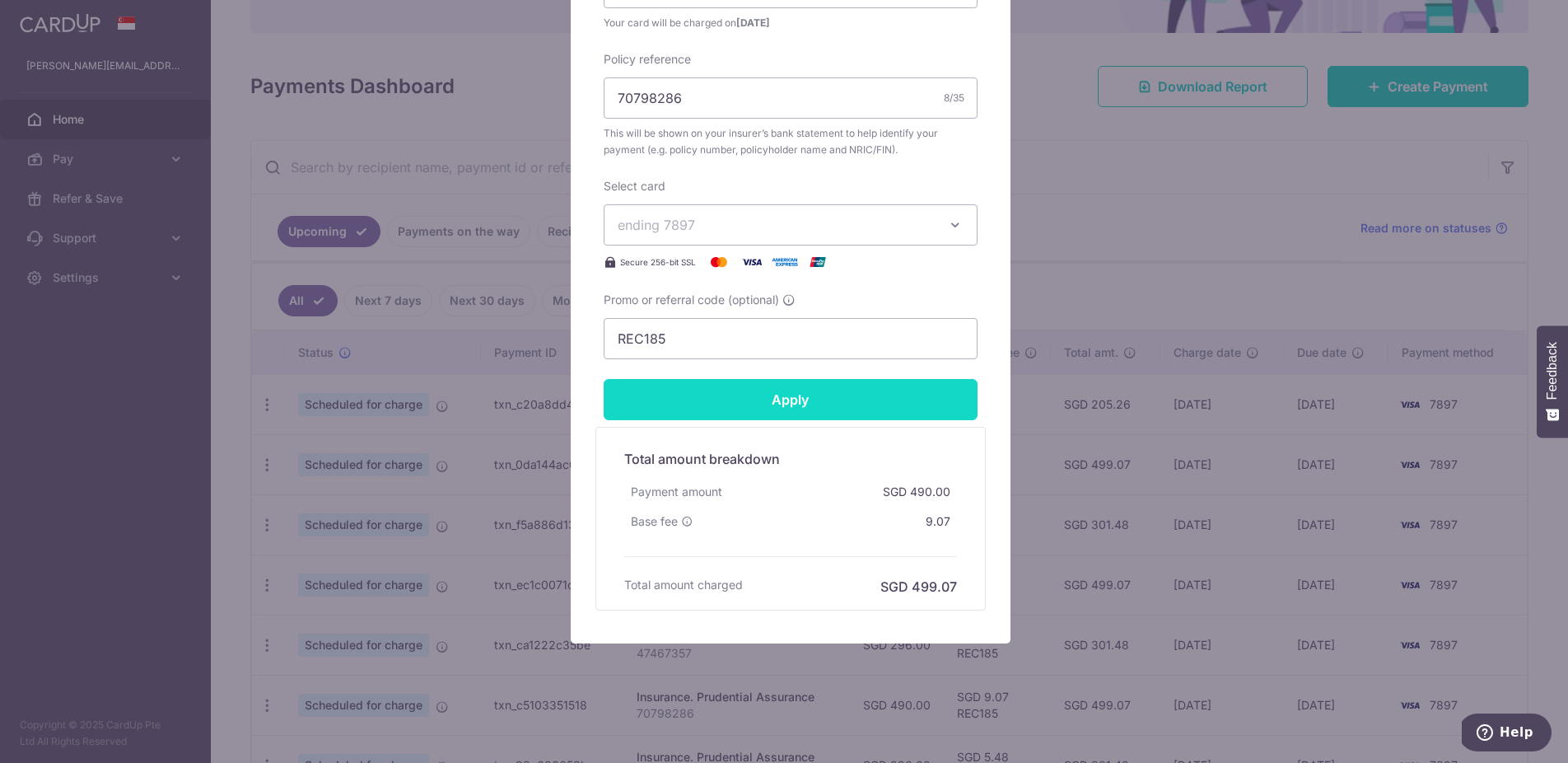
click at [849, 405] on input "Apply" at bounding box center [790, 399] width 374 height 41
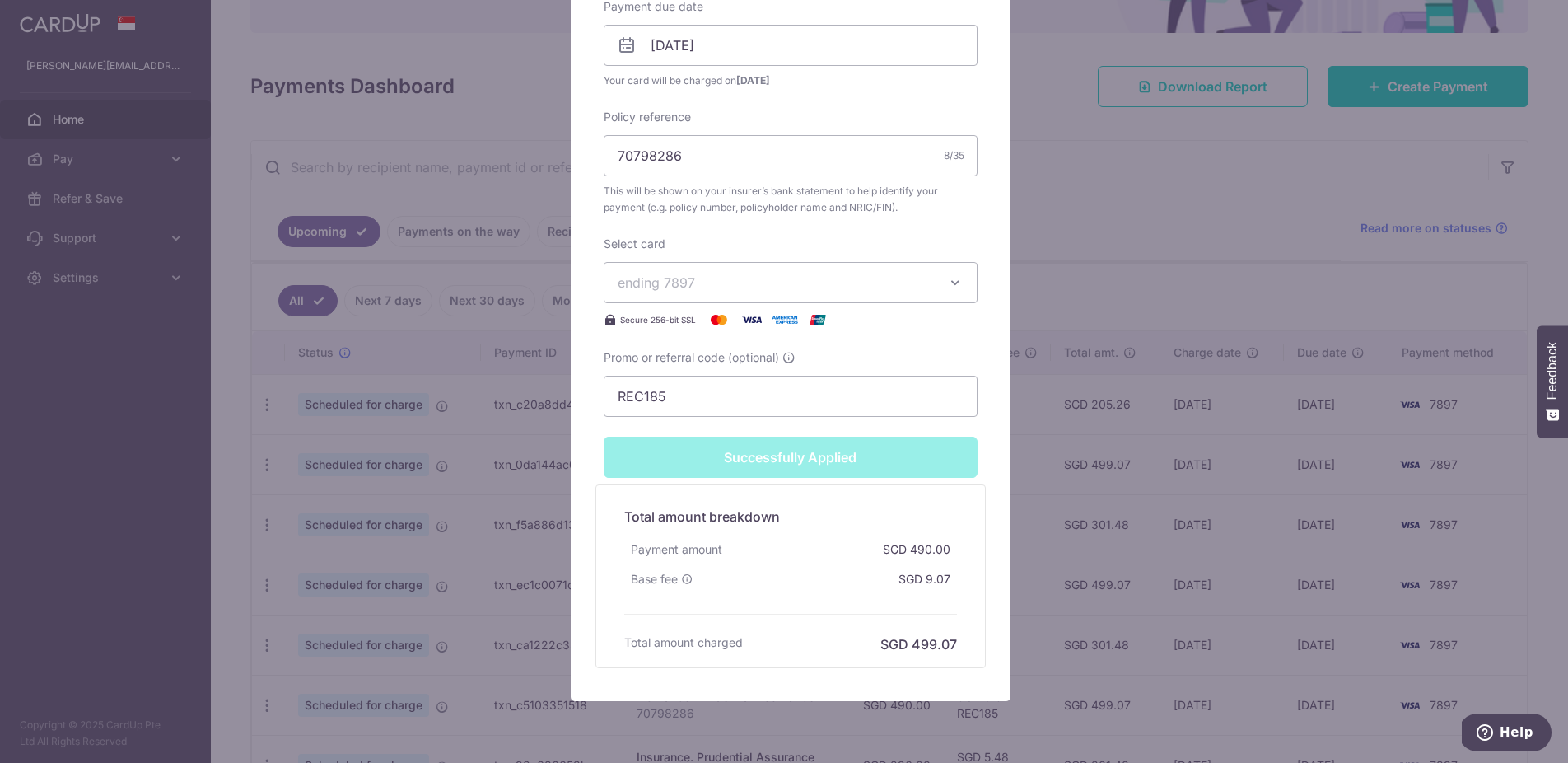
type input "Successfully Applied"
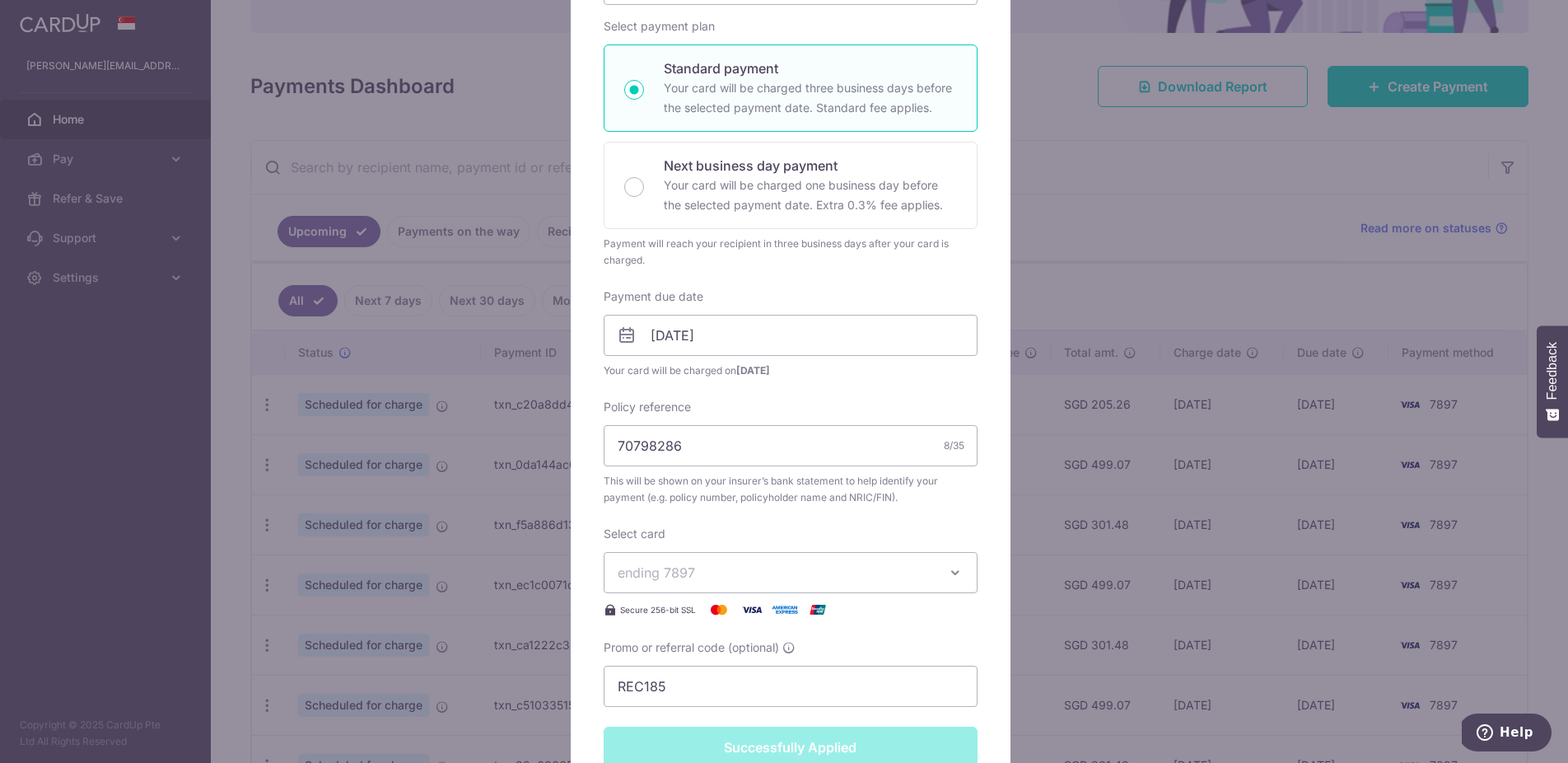
scroll to position [120, 0]
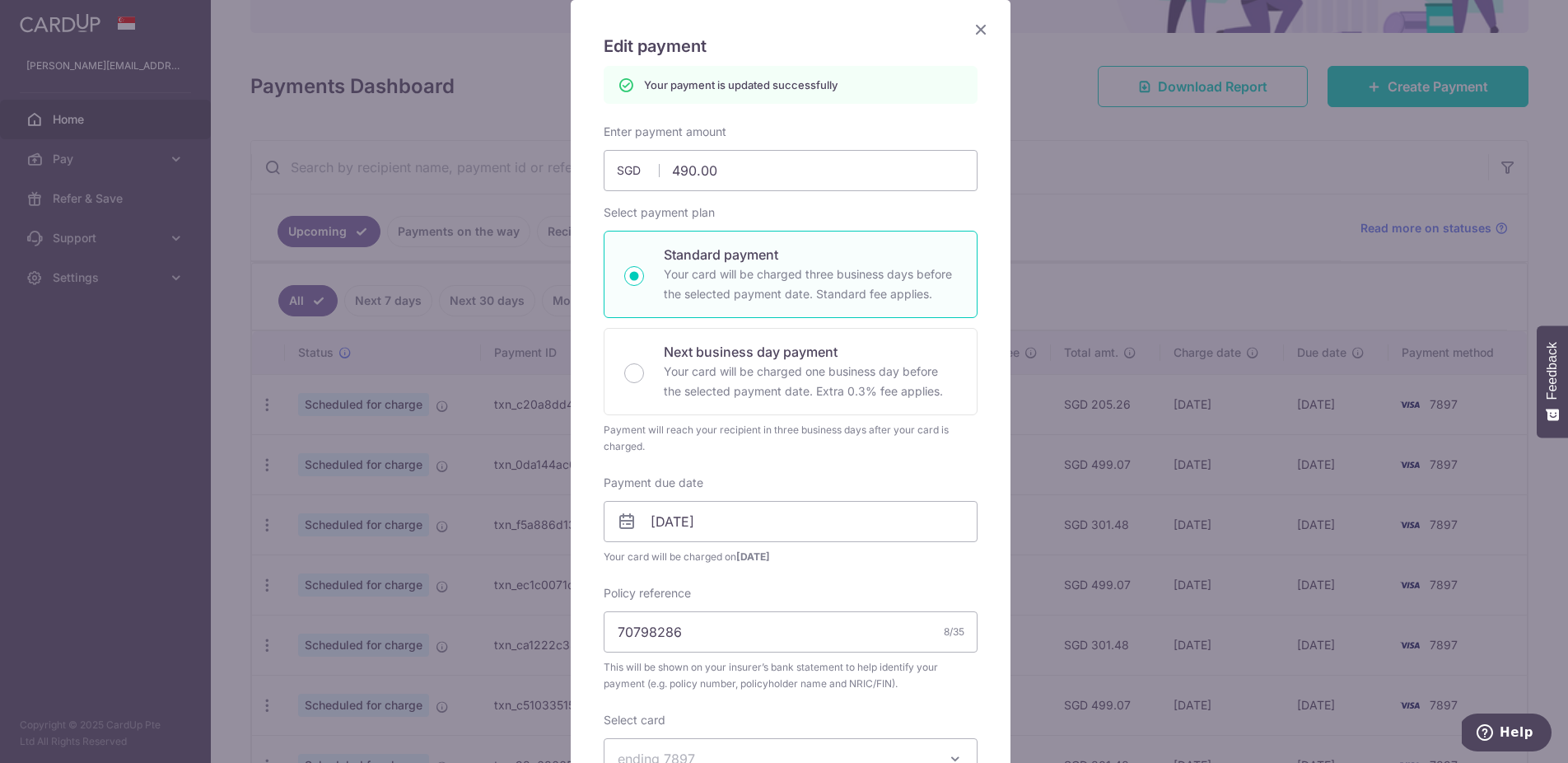
click at [979, 28] on icon "Close" at bounding box center [982, 29] width 20 height 20
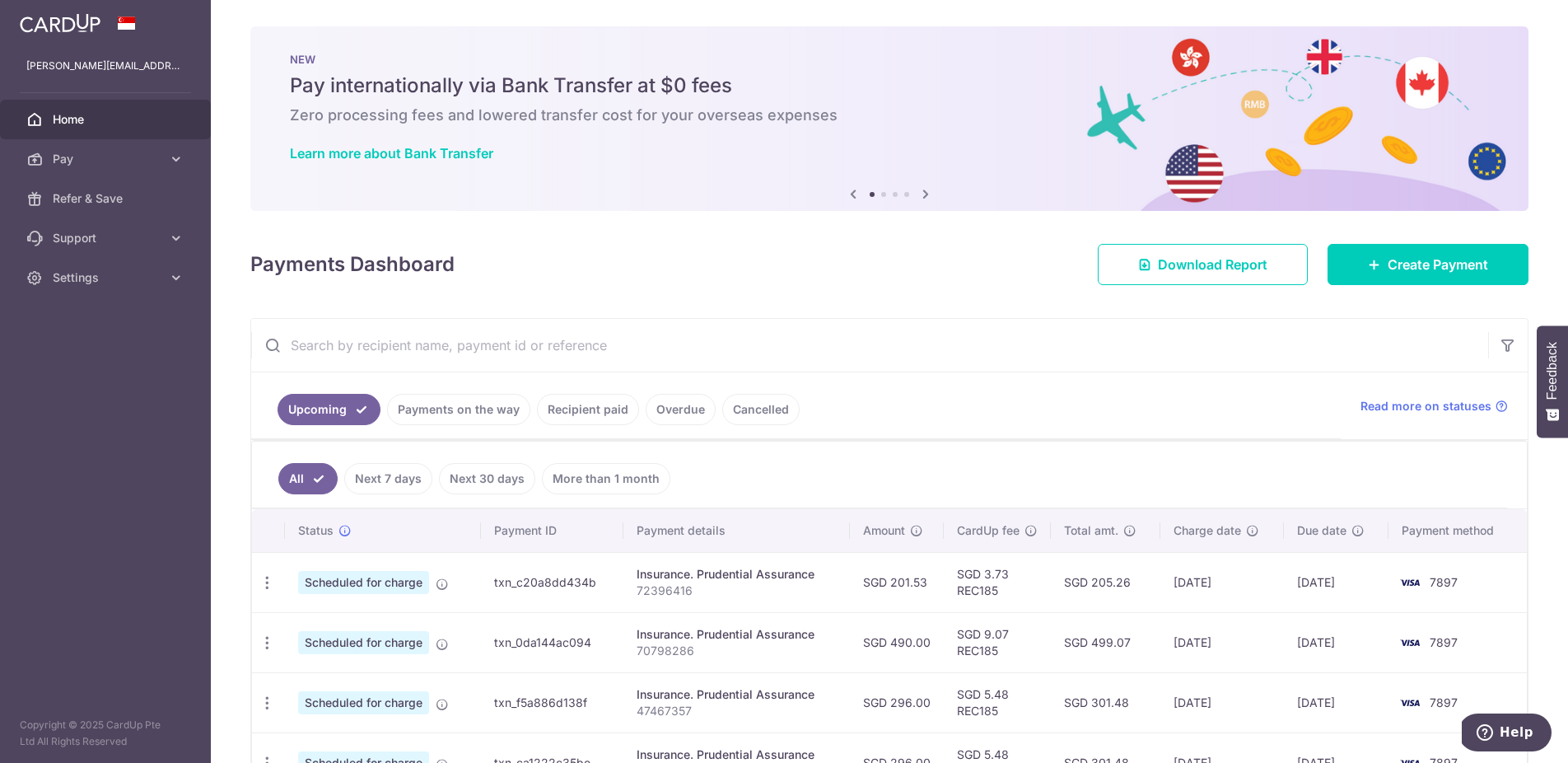
scroll to position [282, 0]
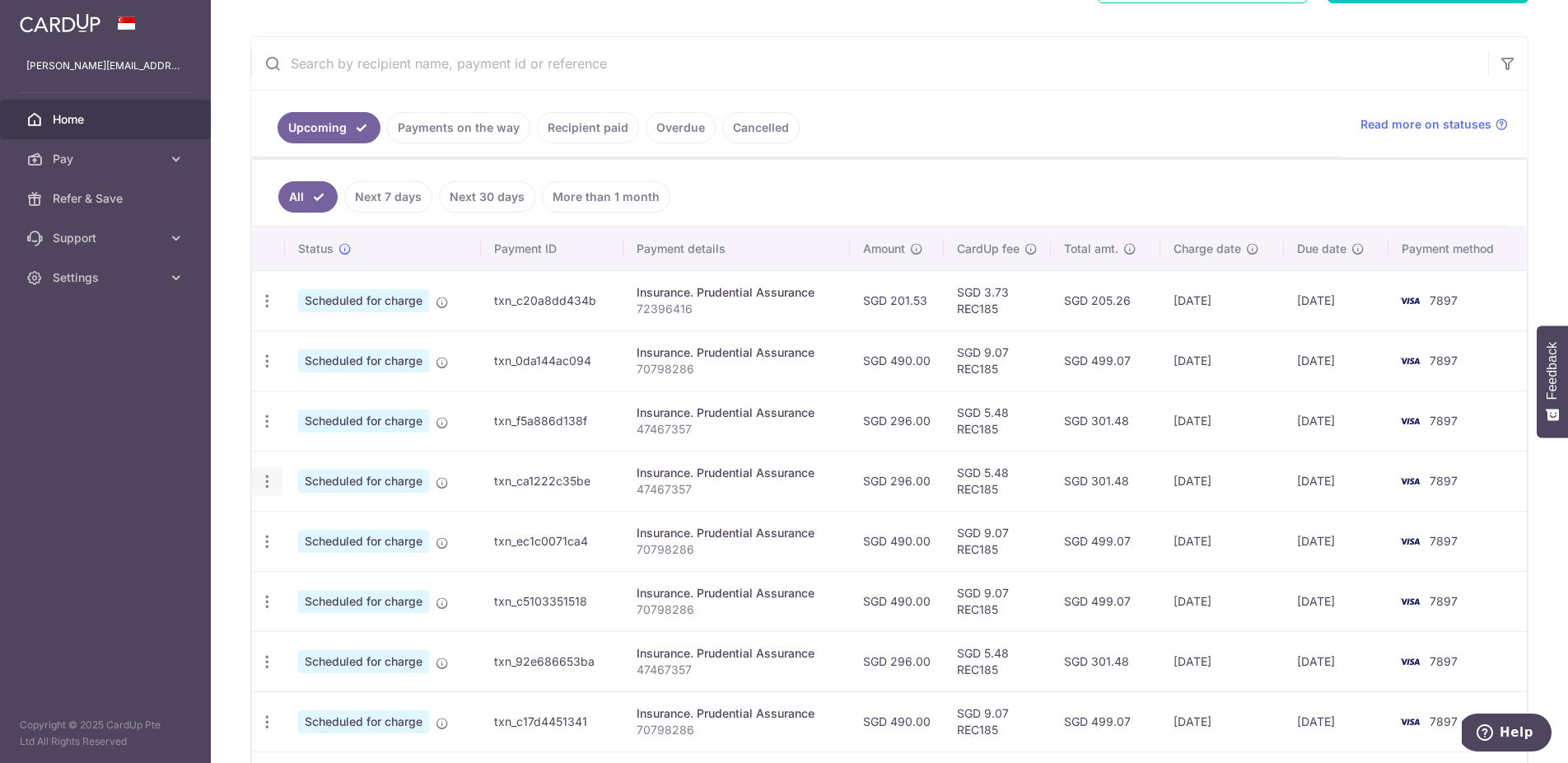
click at [267, 310] on icon "button" at bounding box center [267, 301] width 17 height 17
click at [375, 530] on span "Update payment" at bounding box center [355, 527] width 112 height 20
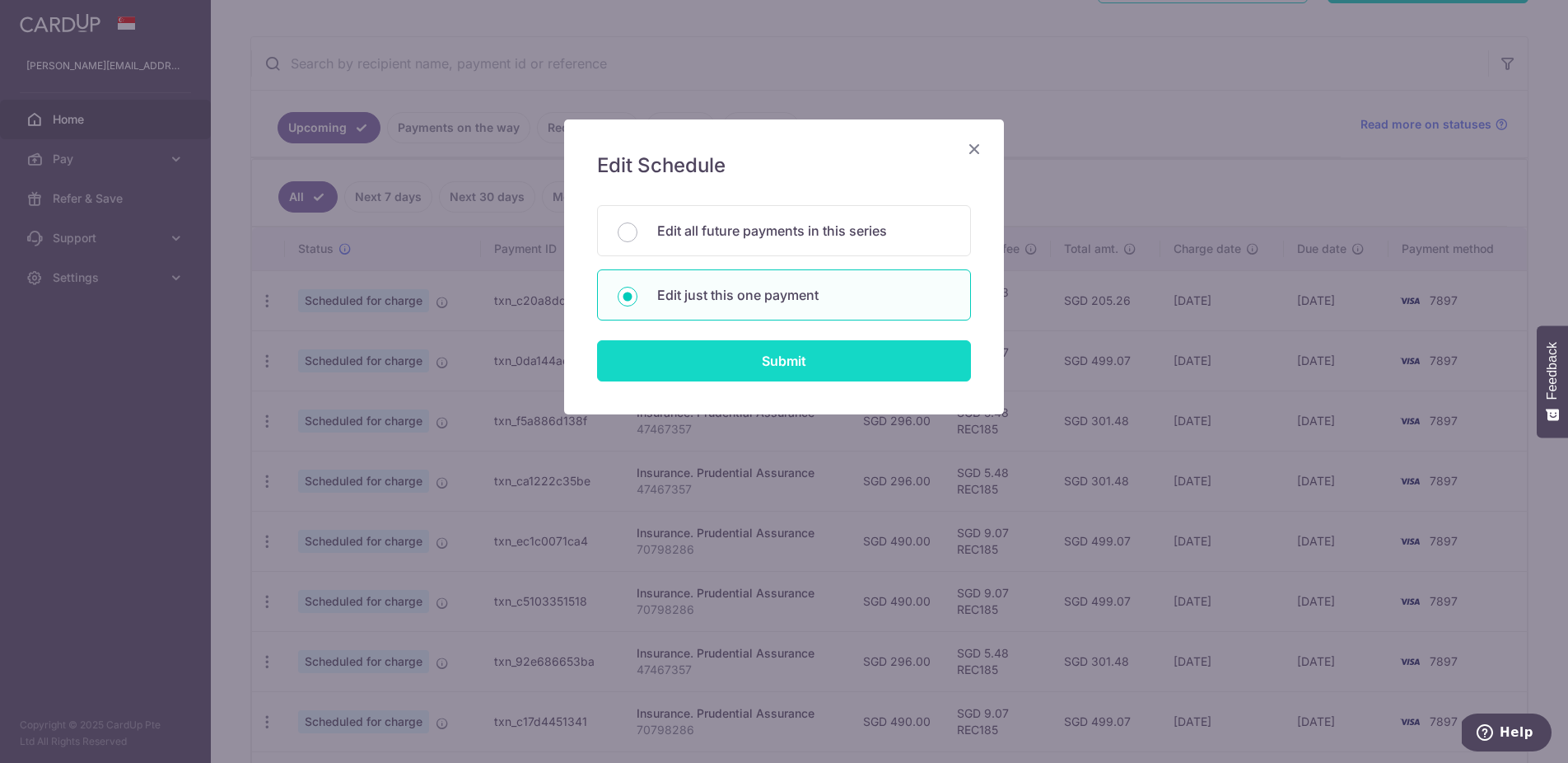
click at [812, 362] on input "Submit" at bounding box center [784, 360] width 374 height 41
radio input "true"
type input "296.00"
type input "[DATE]"
type input "47467357"
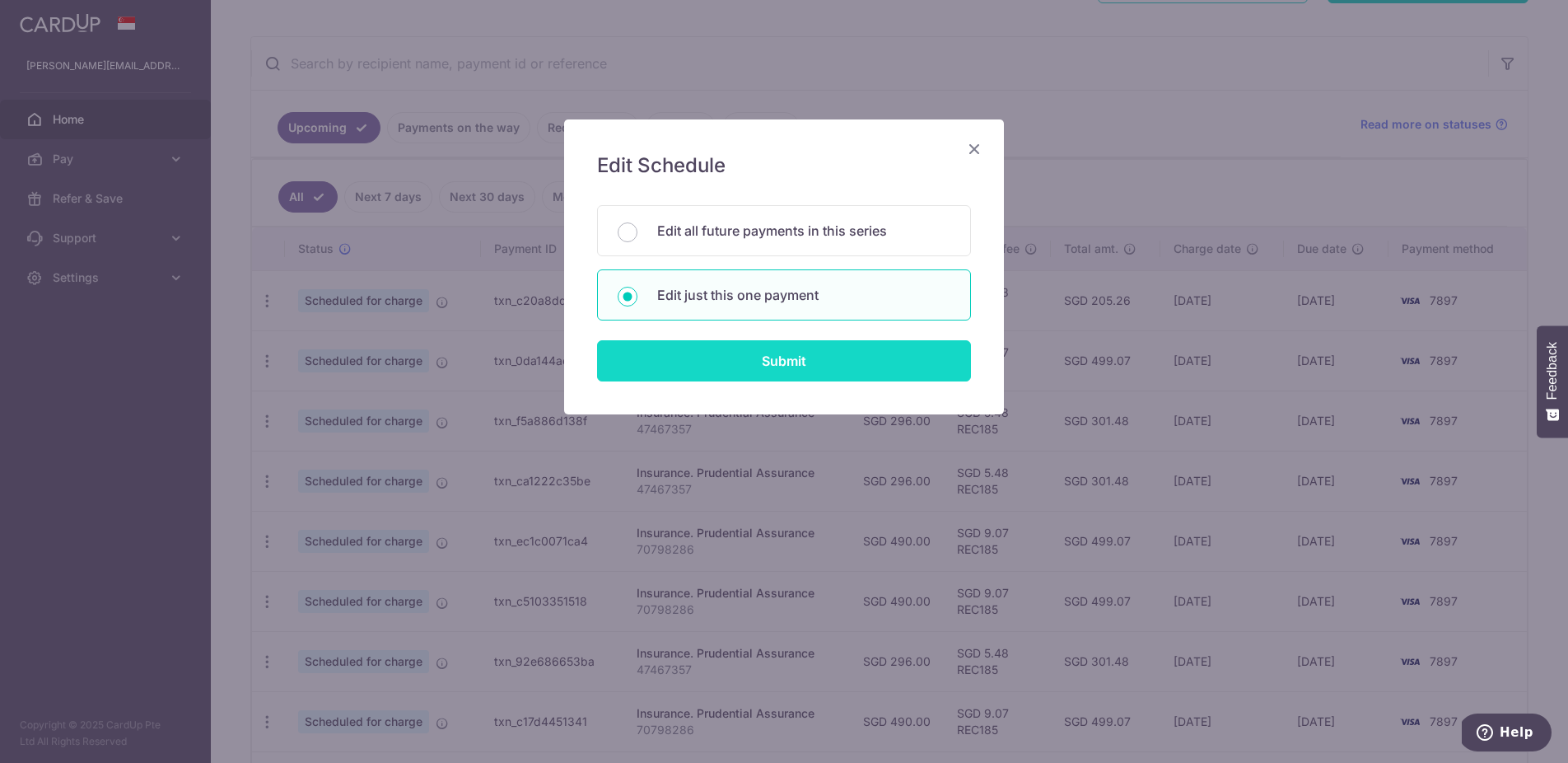
type input "REC185"
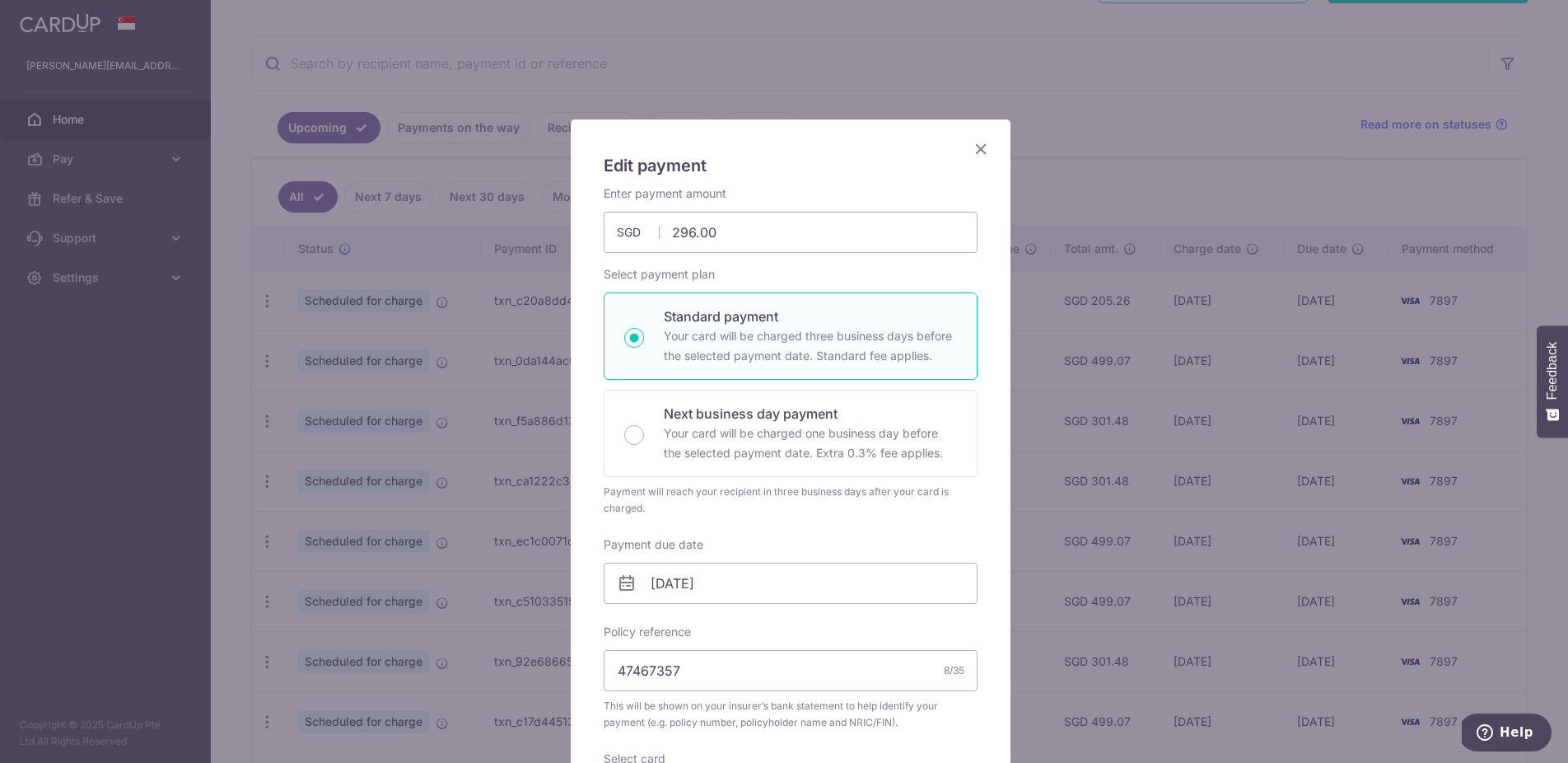
scroll to position [178, 0]
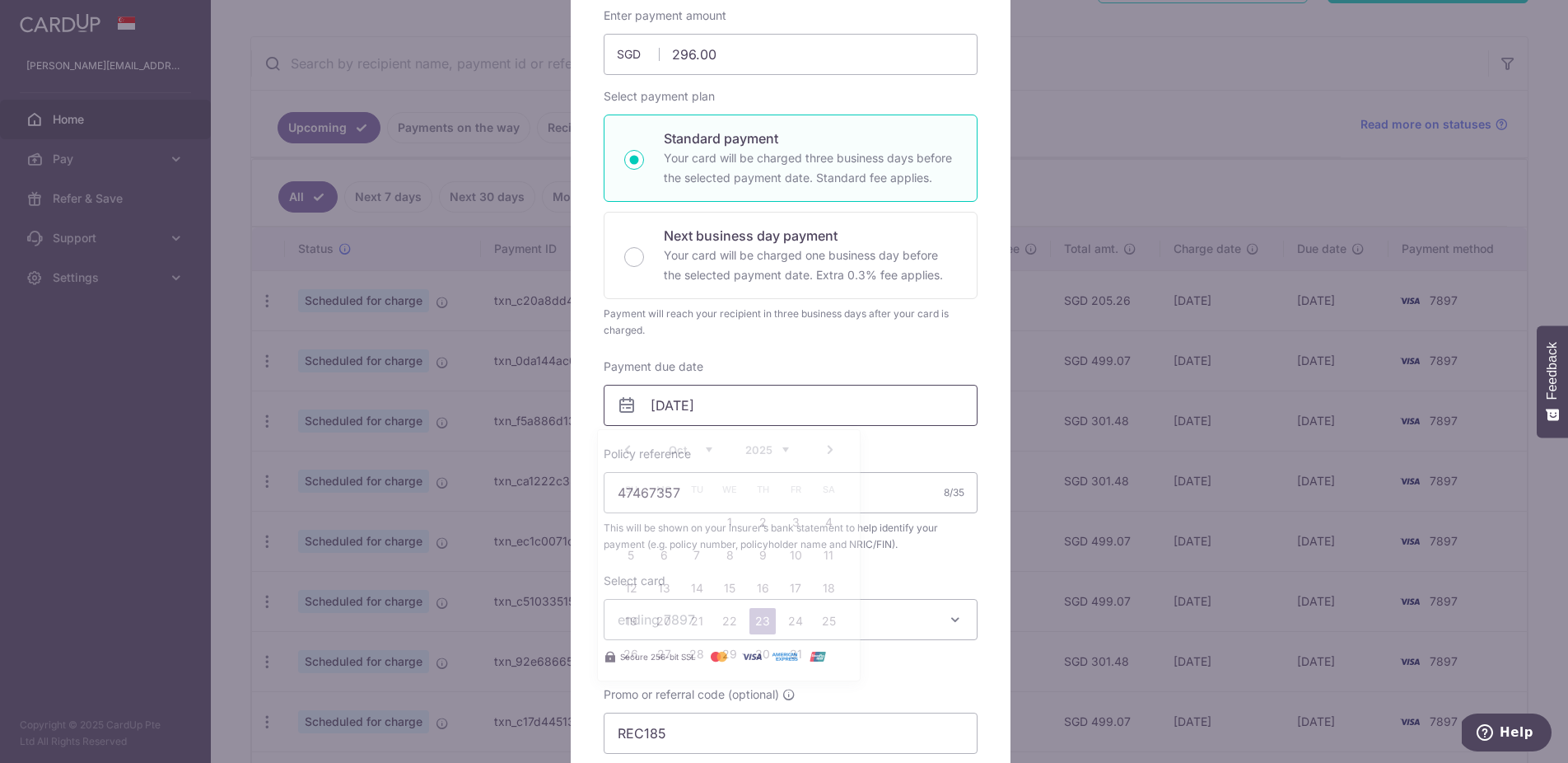
click at [806, 405] on input "[DATE]" at bounding box center [790, 405] width 374 height 41
click at [796, 612] on link "24" at bounding box center [795, 621] width 27 height 27
type input "[DATE]"
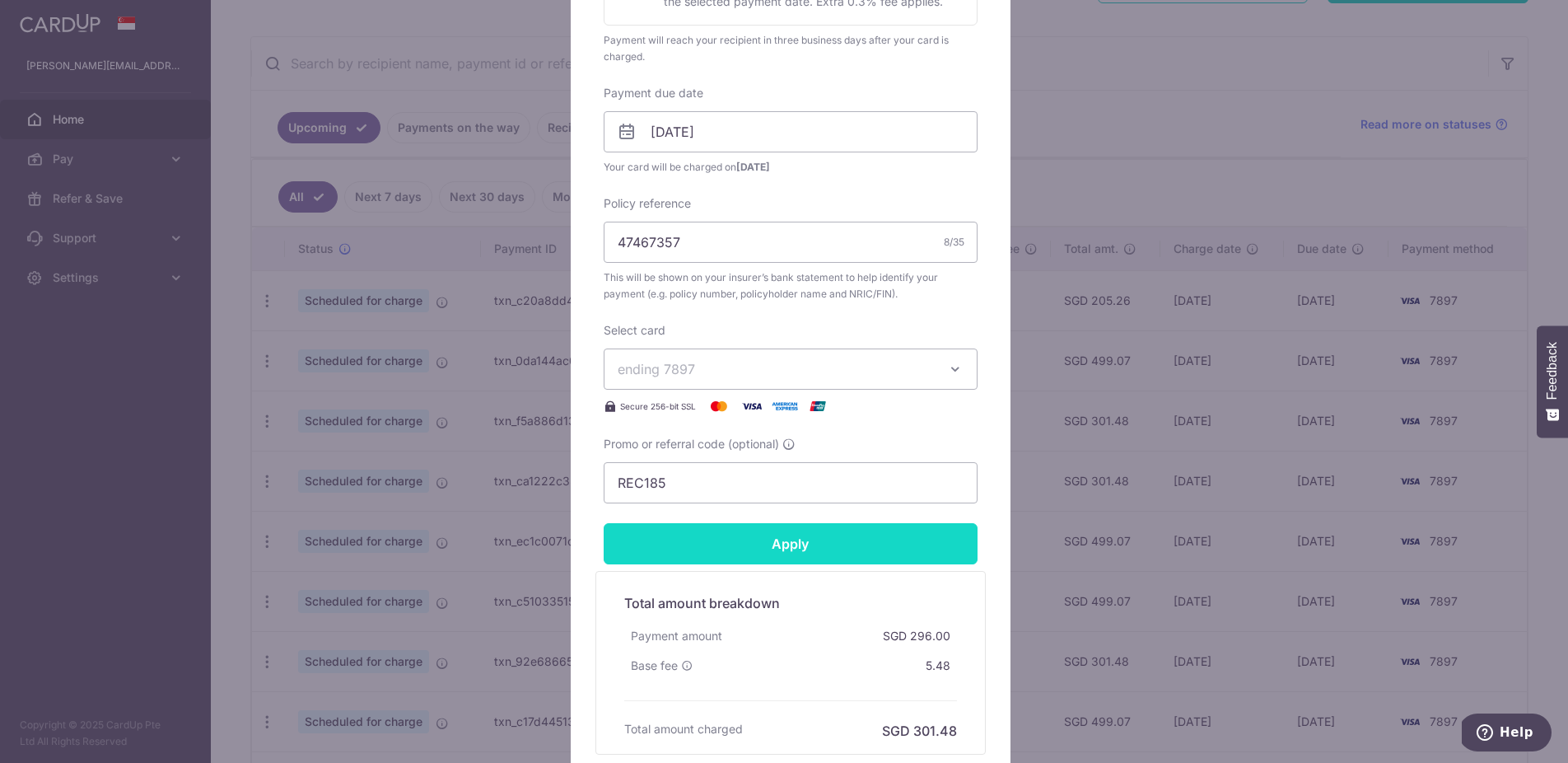
scroll to position [505, 0]
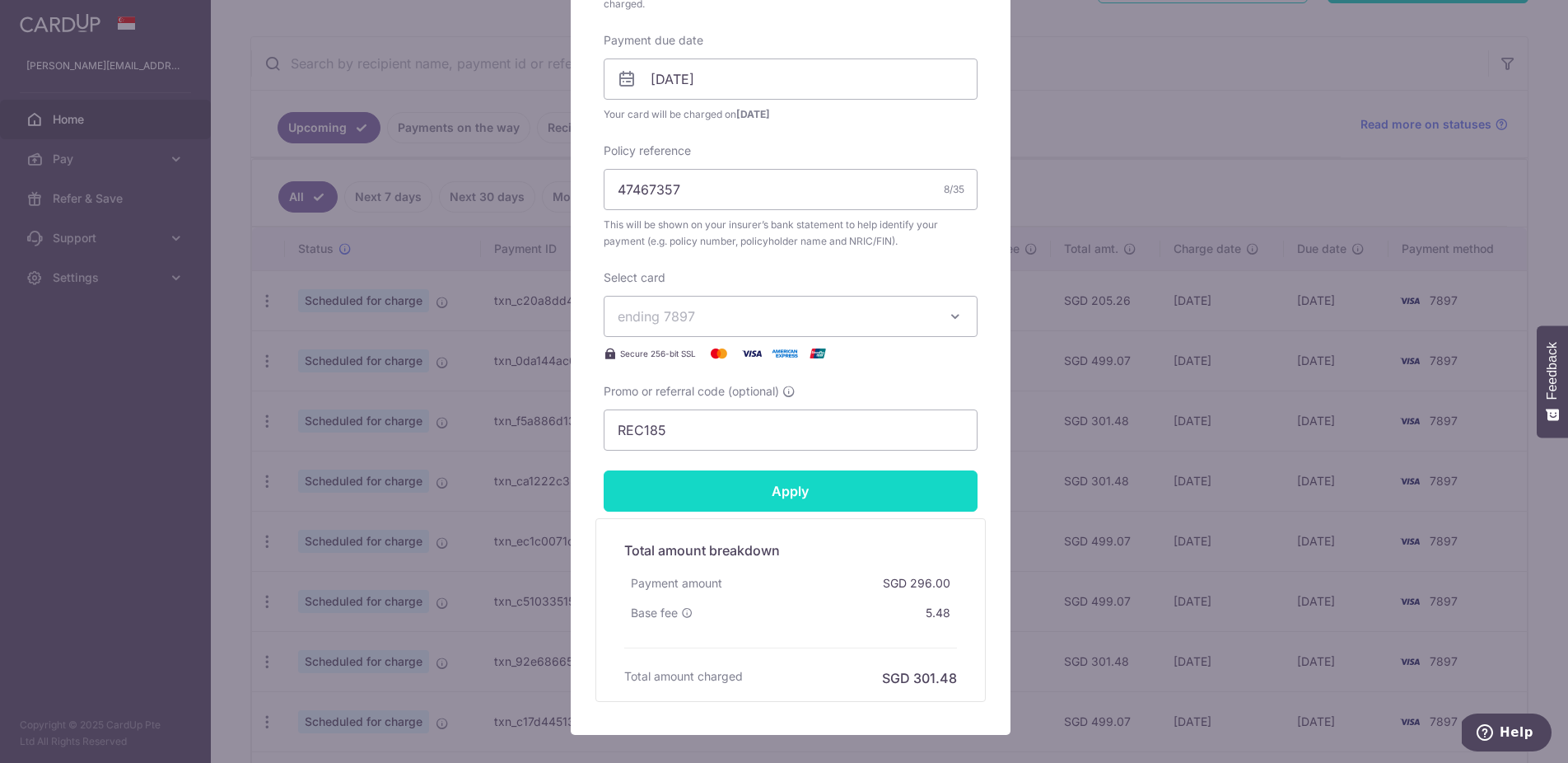
click at [894, 494] on input "Apply" at bounding box center [790, 491] width 374 height 41
type input "Successfully Applied"
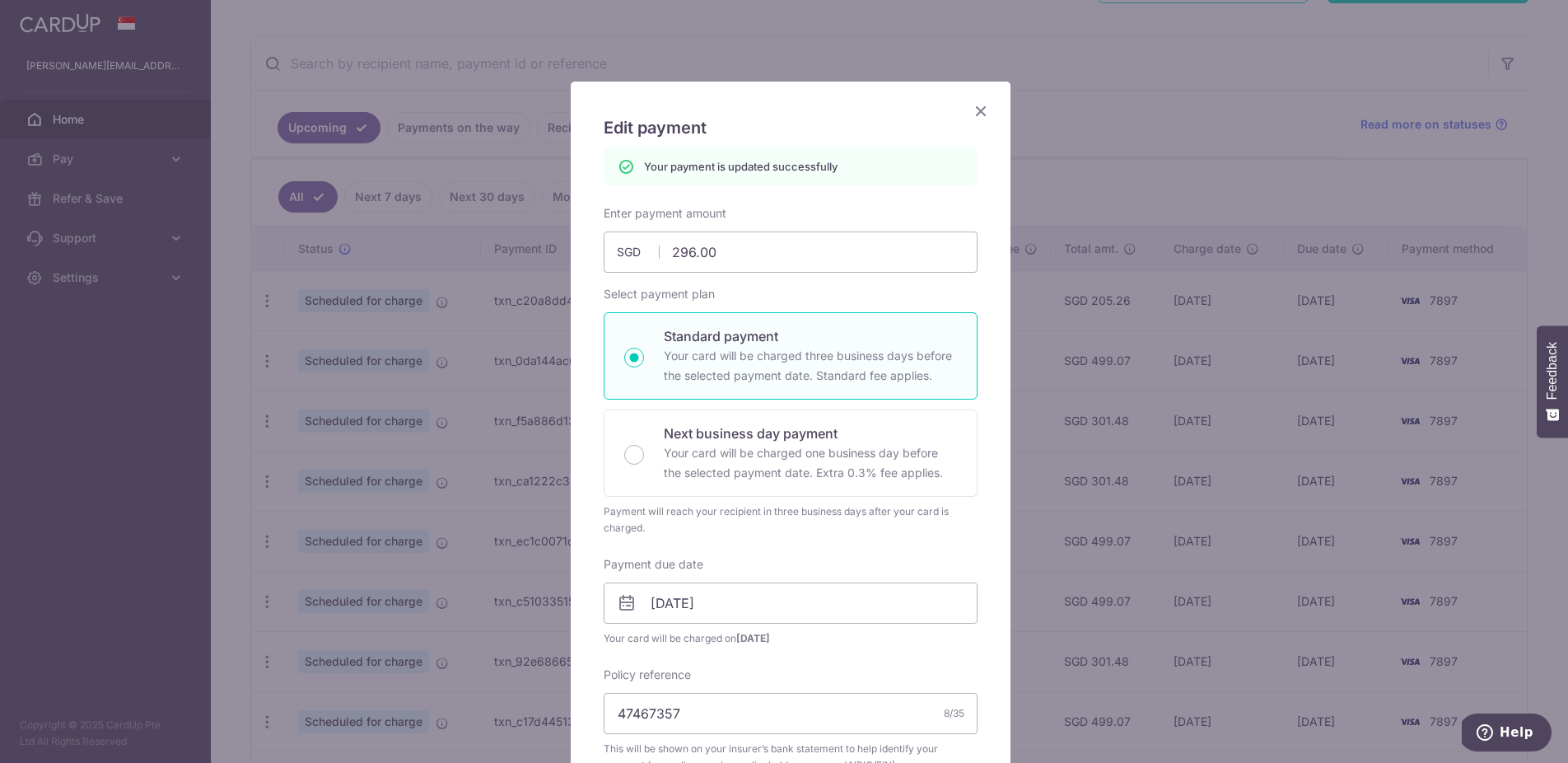
scroll to position [13, 0]
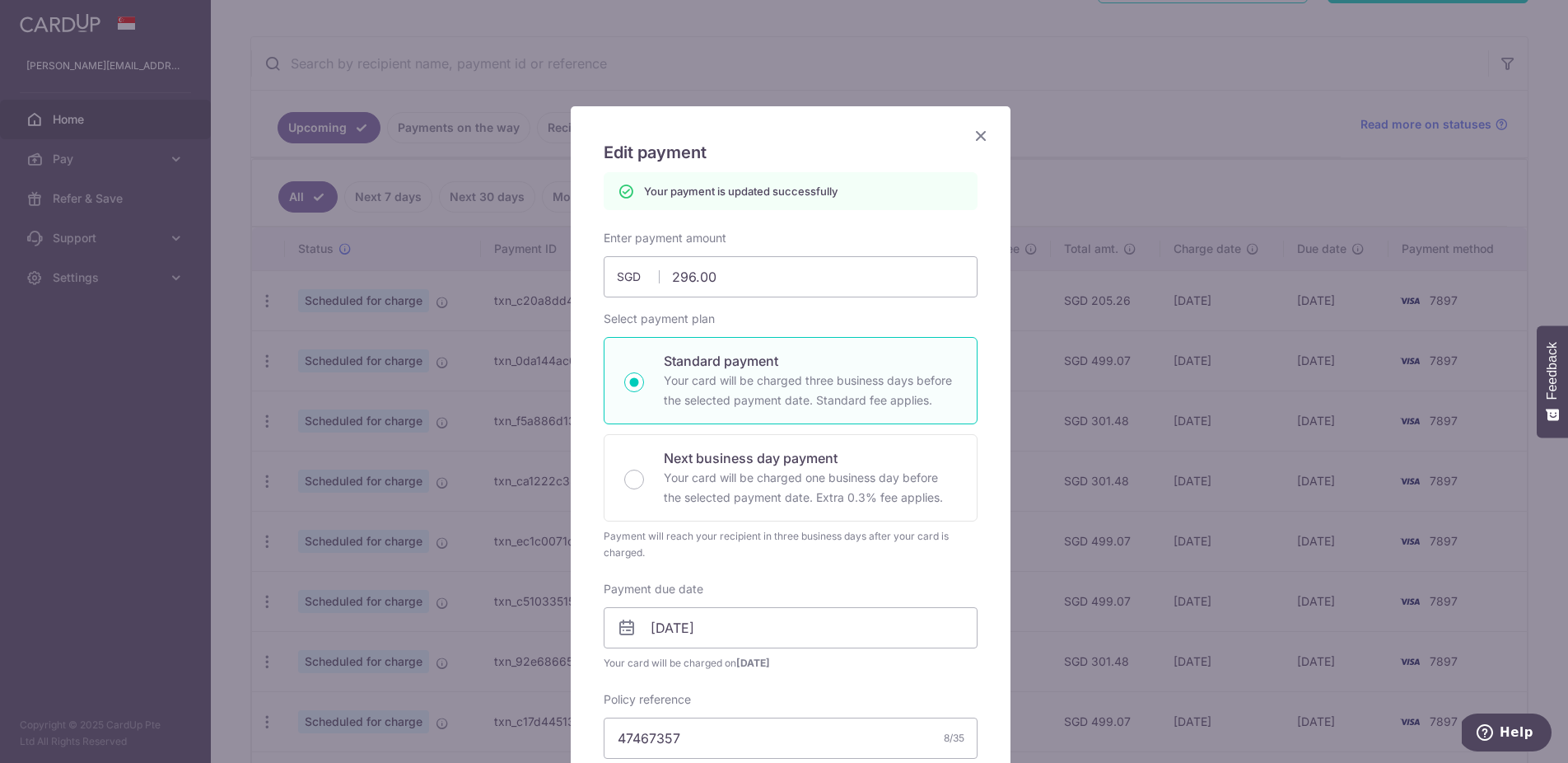
click at [971, 132] on icon "Close" at bounding box center [982, 135] width 20 height 20
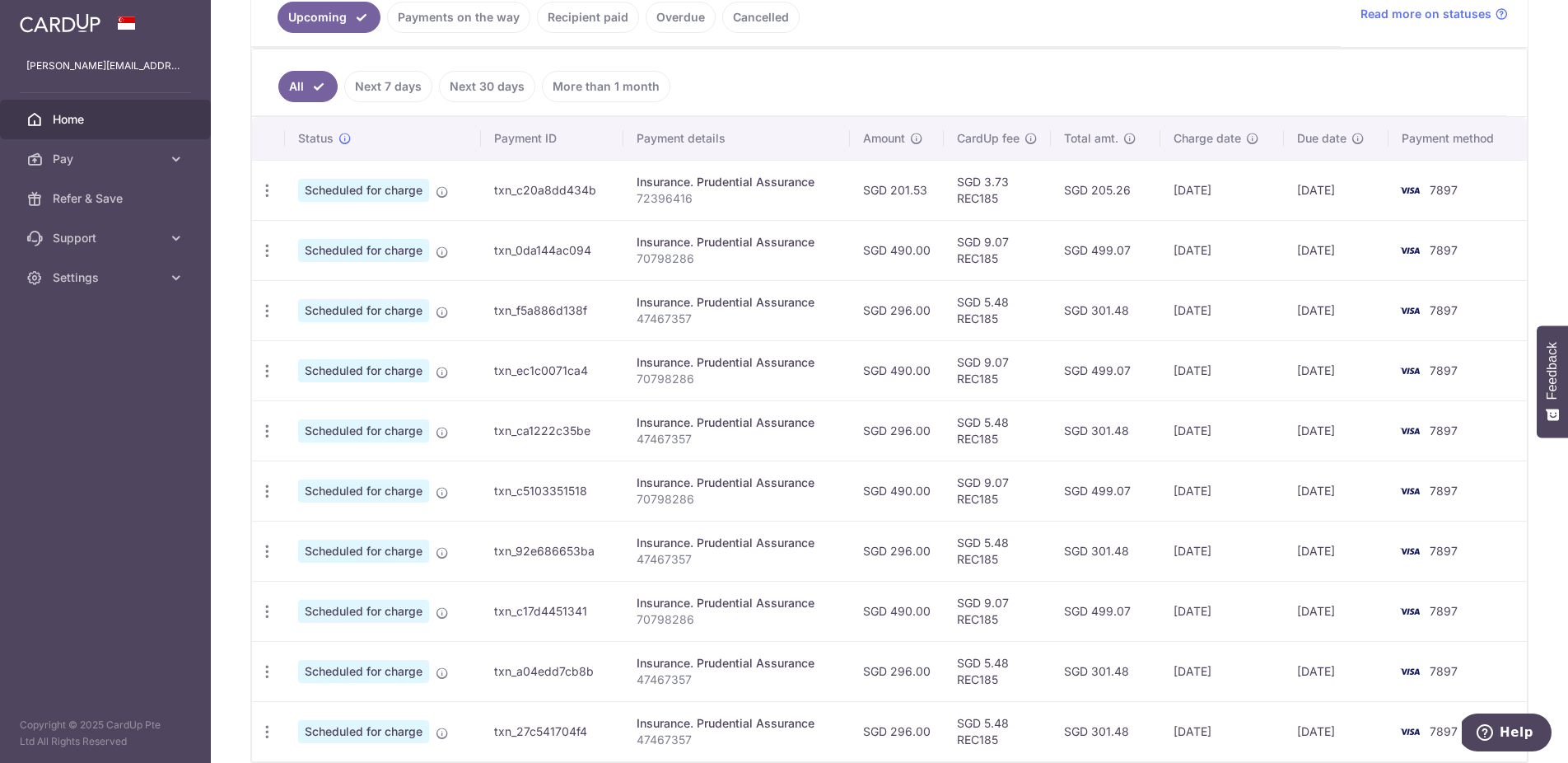
scroll to position [397, 0]
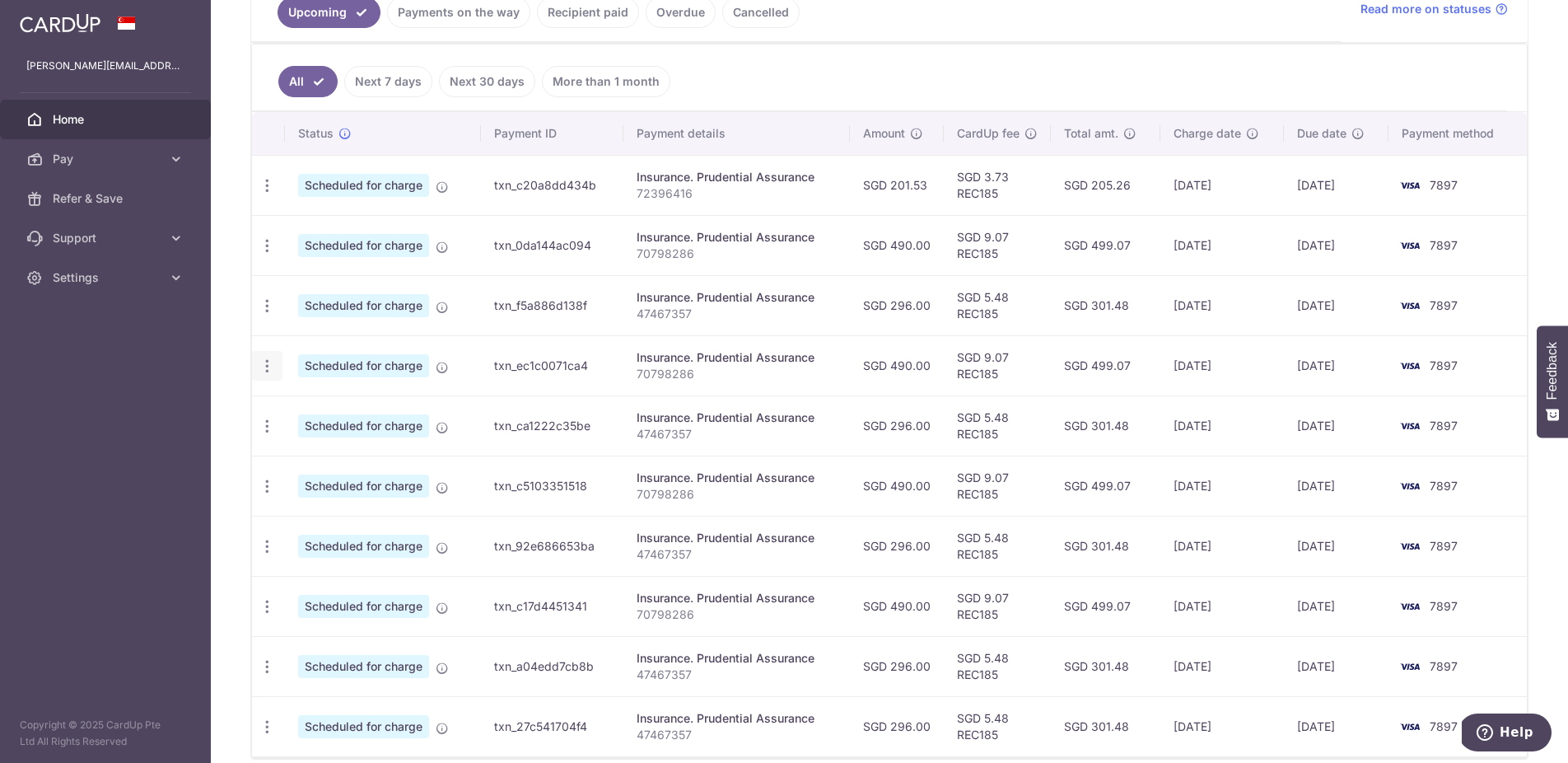
click at [274, 195] on icon "button" at bounding box center [267, 186] width 17 height 17
click at [342, 416] on span "Update payment" at bounding box center [355, 411] width 112 height 20
radio input "true"
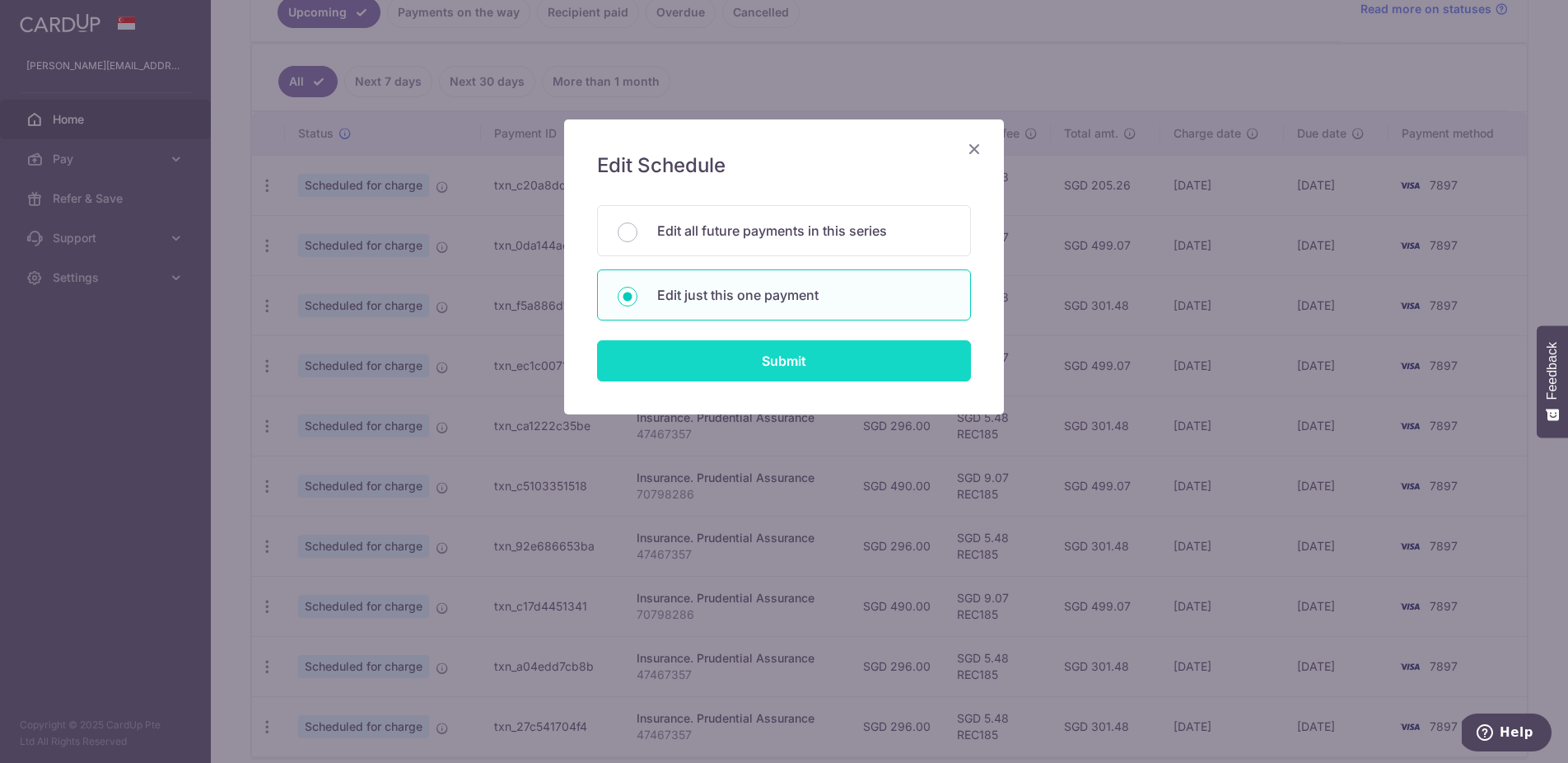
click at [750, 351] on input "Submit" at bounding box center [784, 360] width 374 height 41
radio input "true"
type input "490.00"
type input "[DATE]"
type input "70798286"
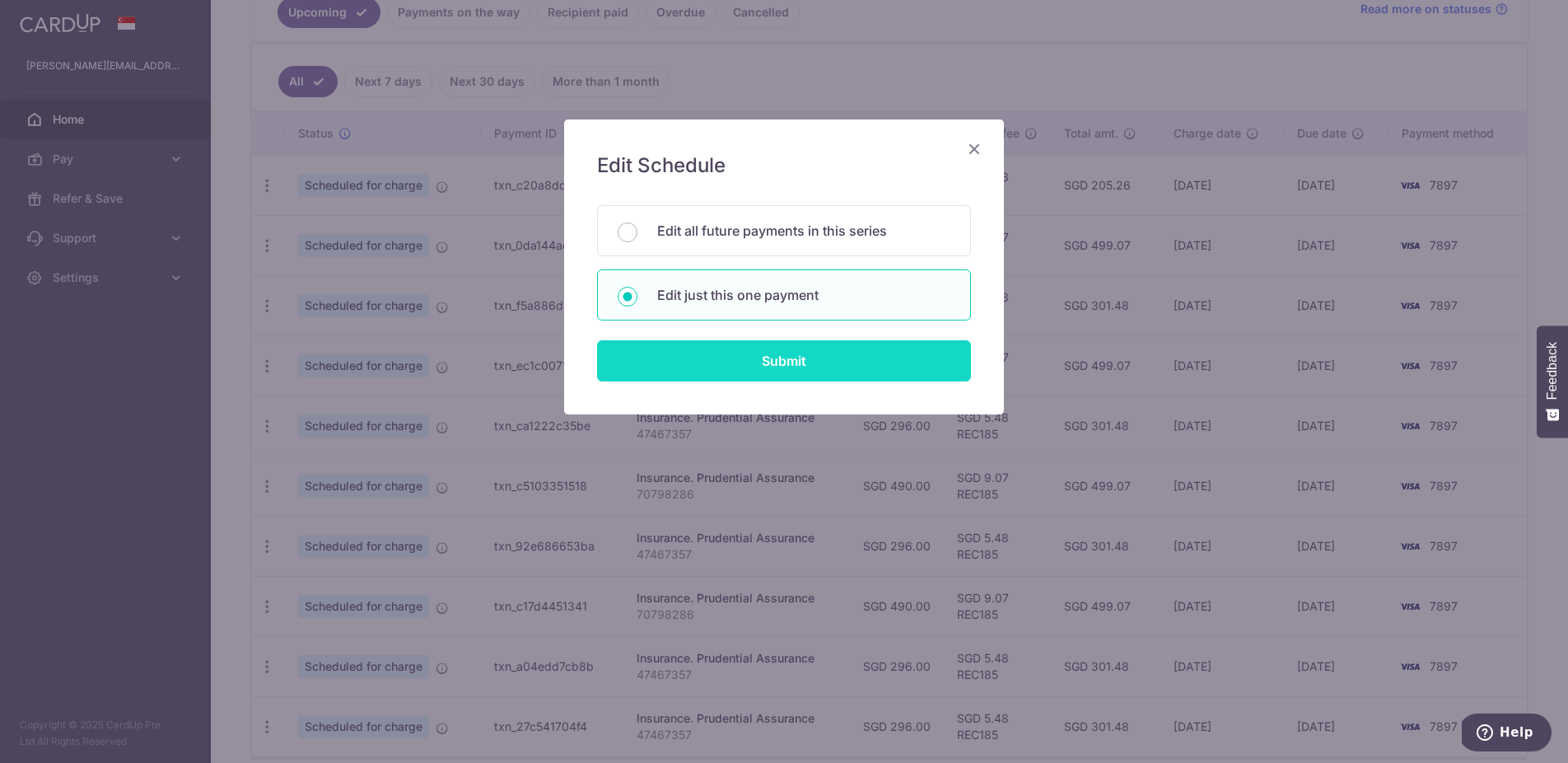
type input "REC185"
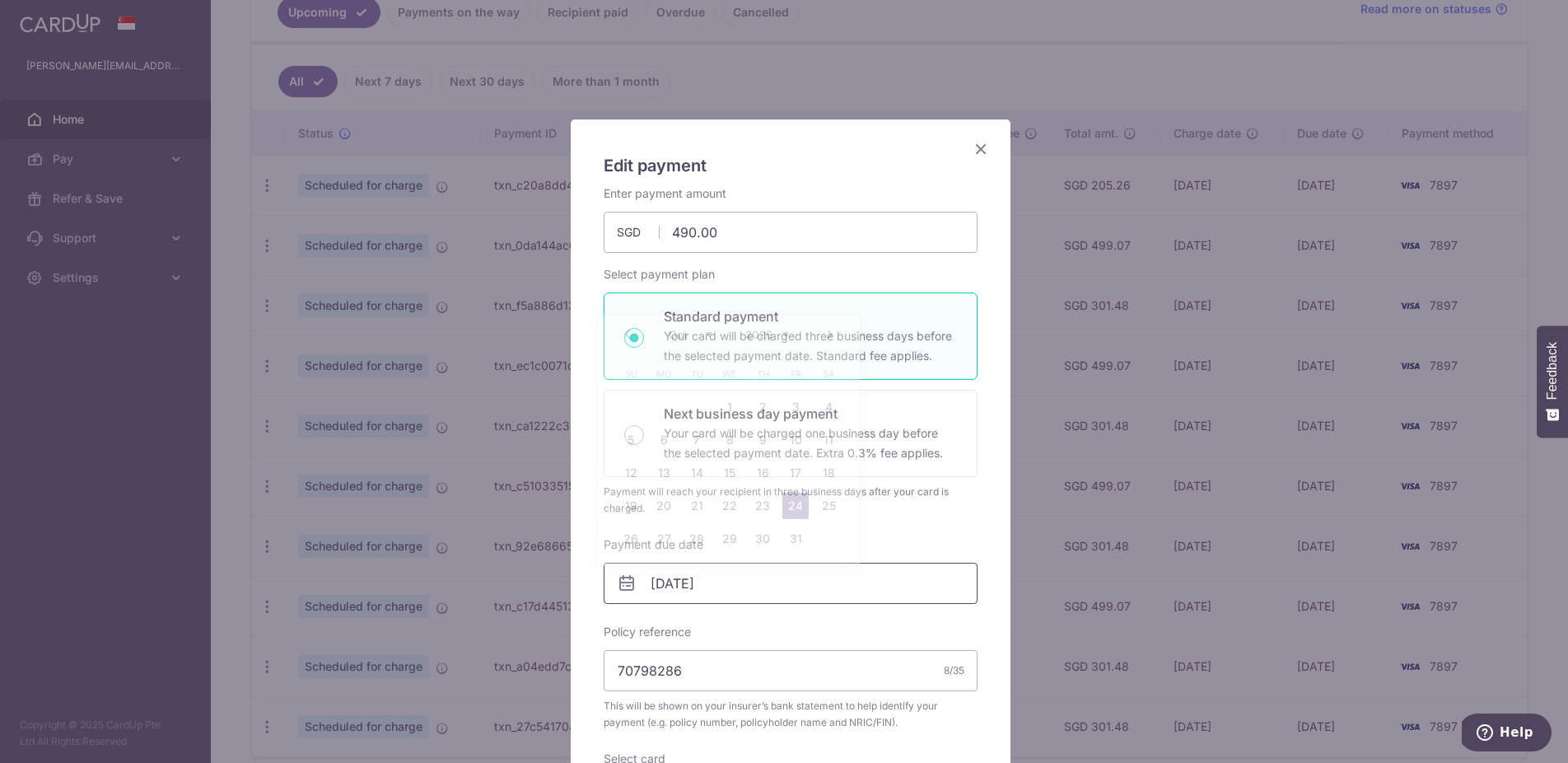
click at [738, 582] on input "[DATE]" at bounding box center [790, 583] width 374 height 41
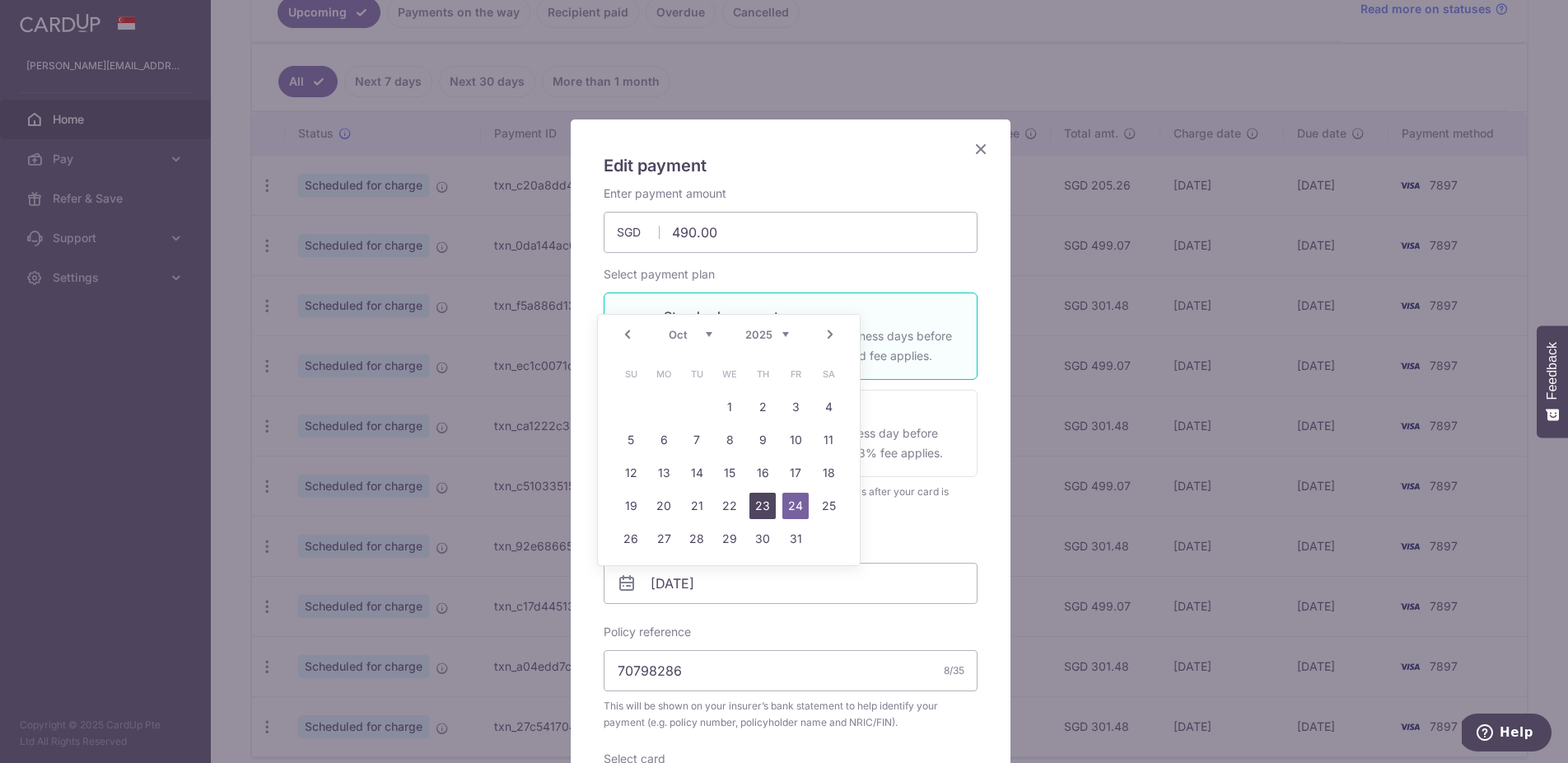
click at [755, 505] on link "23" at bounding box center [763, 506] width 27 height 27
type input "[DATE]"
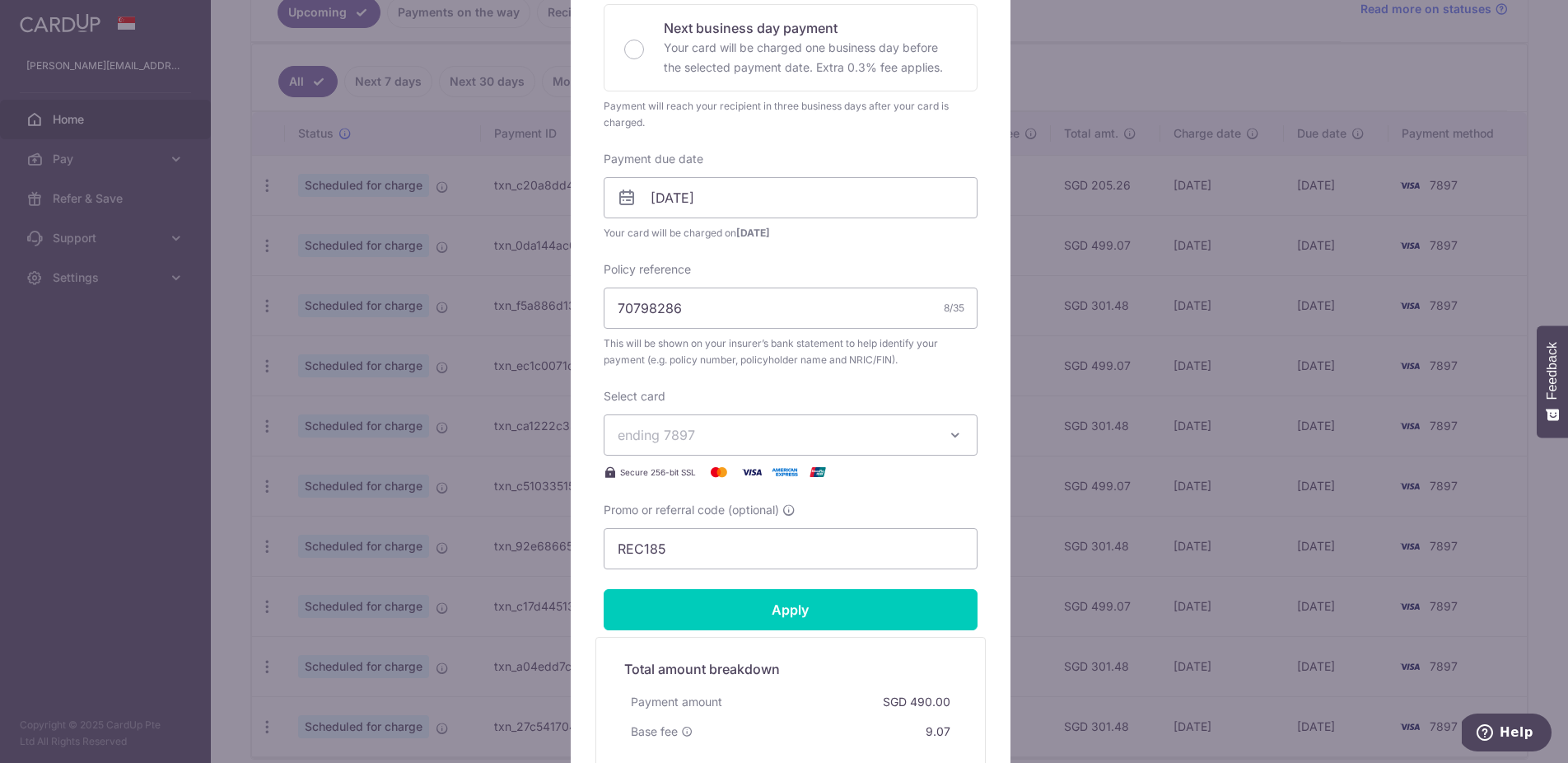
scroll to position [564, 0]
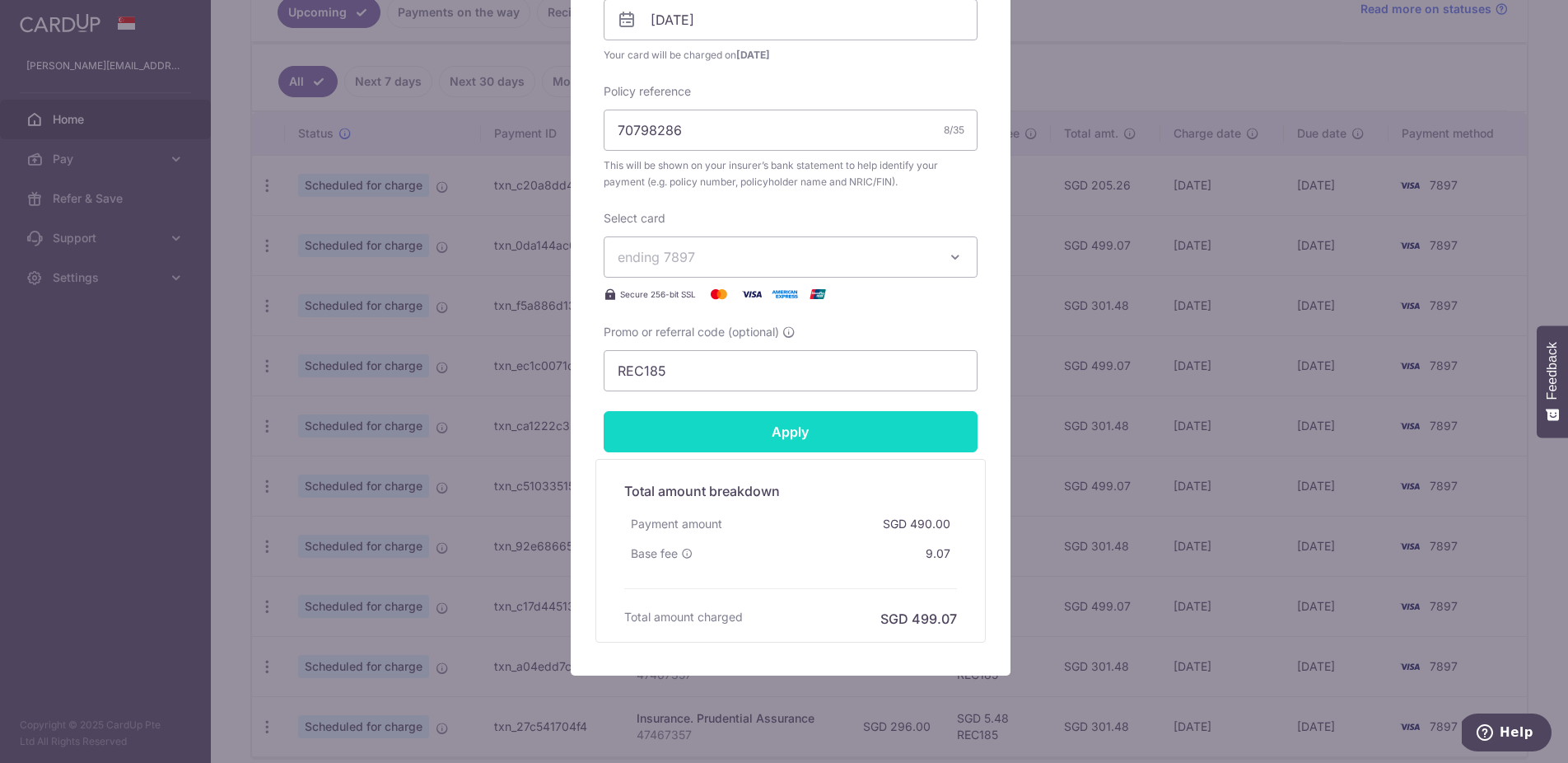
click at [869, 425] on input "Apply" at bounding box center [790, 431] width 374 height 41
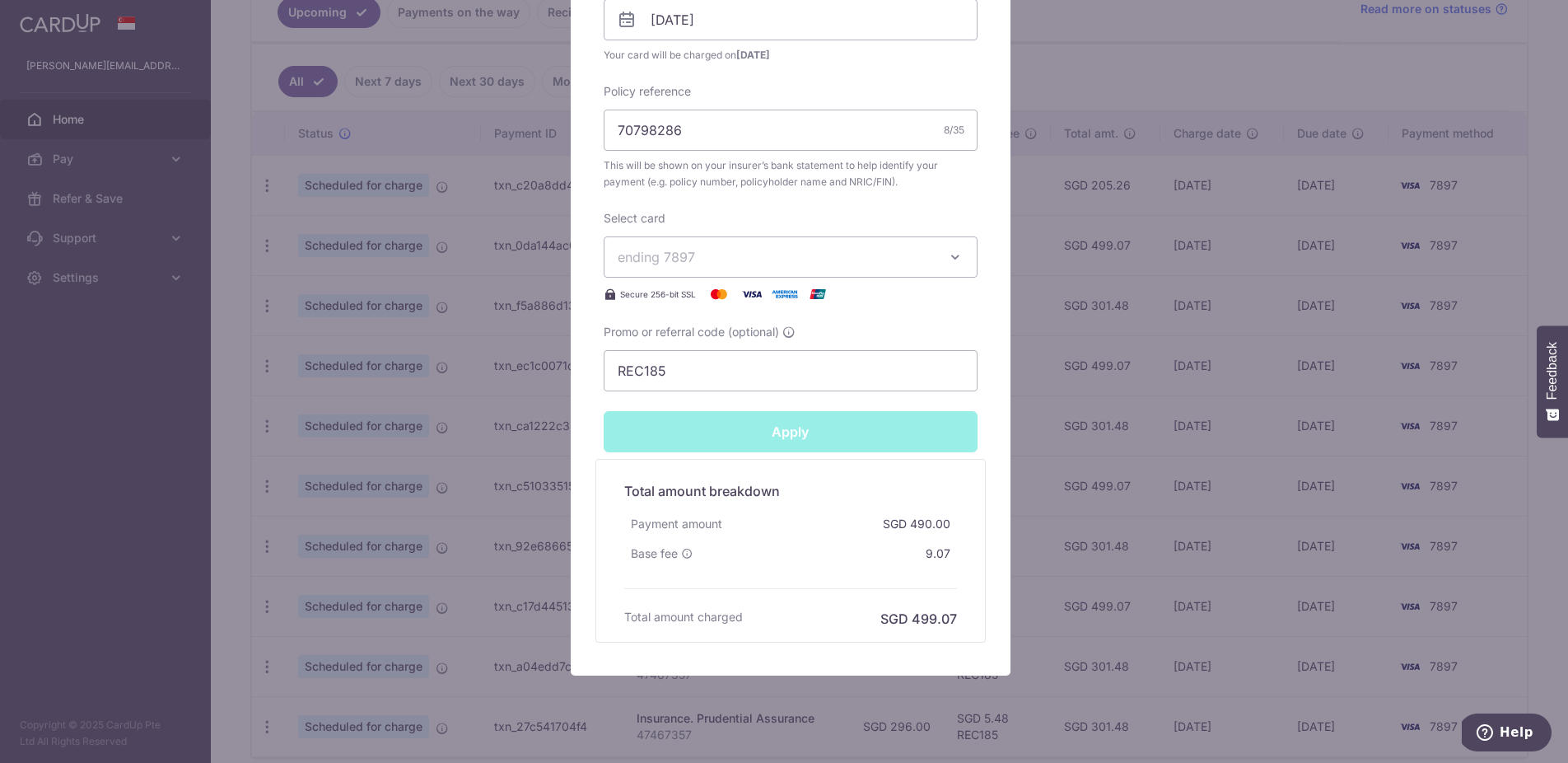
type input "Successfully Applied"
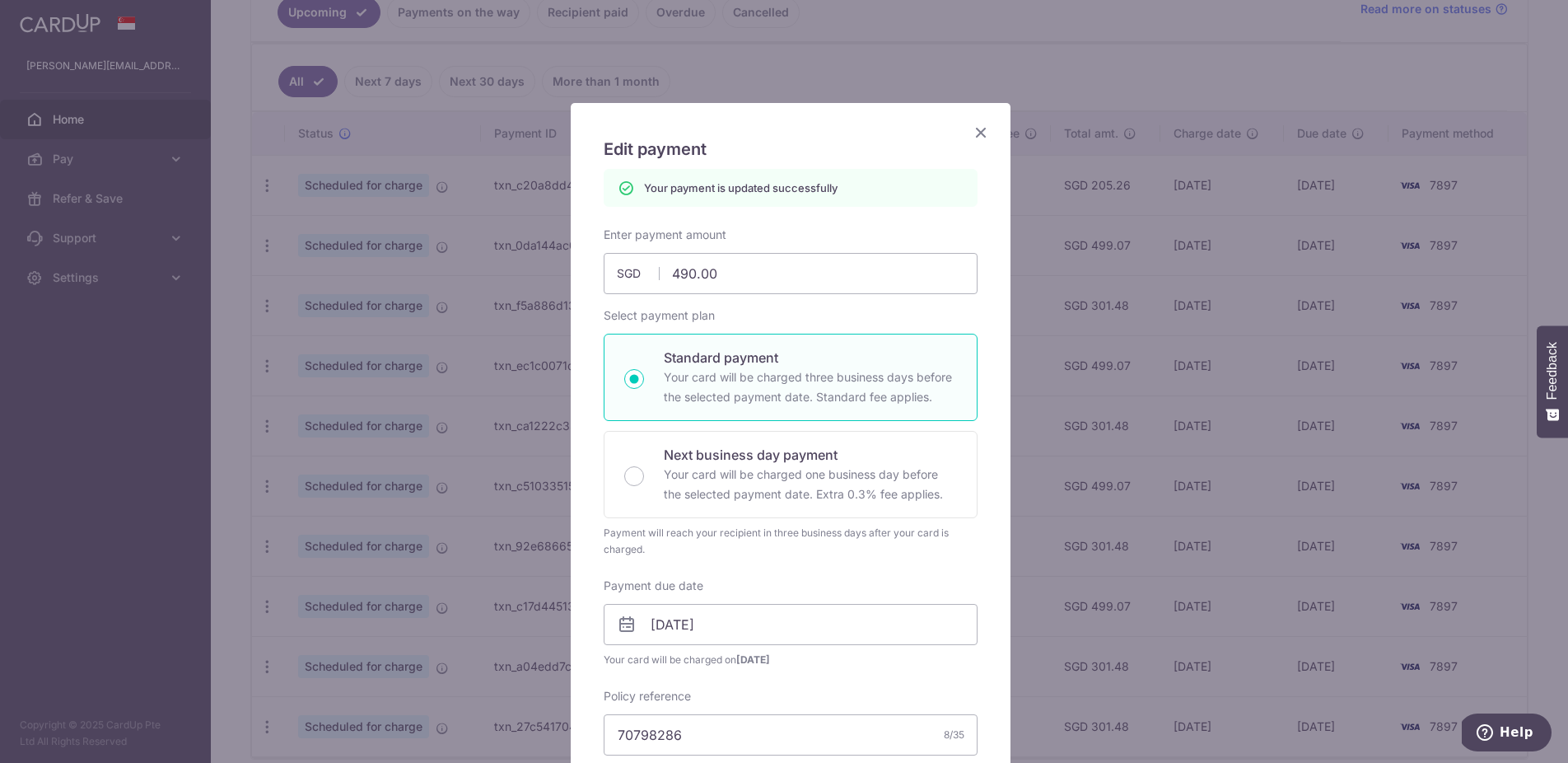
scroll to position [0, 0]
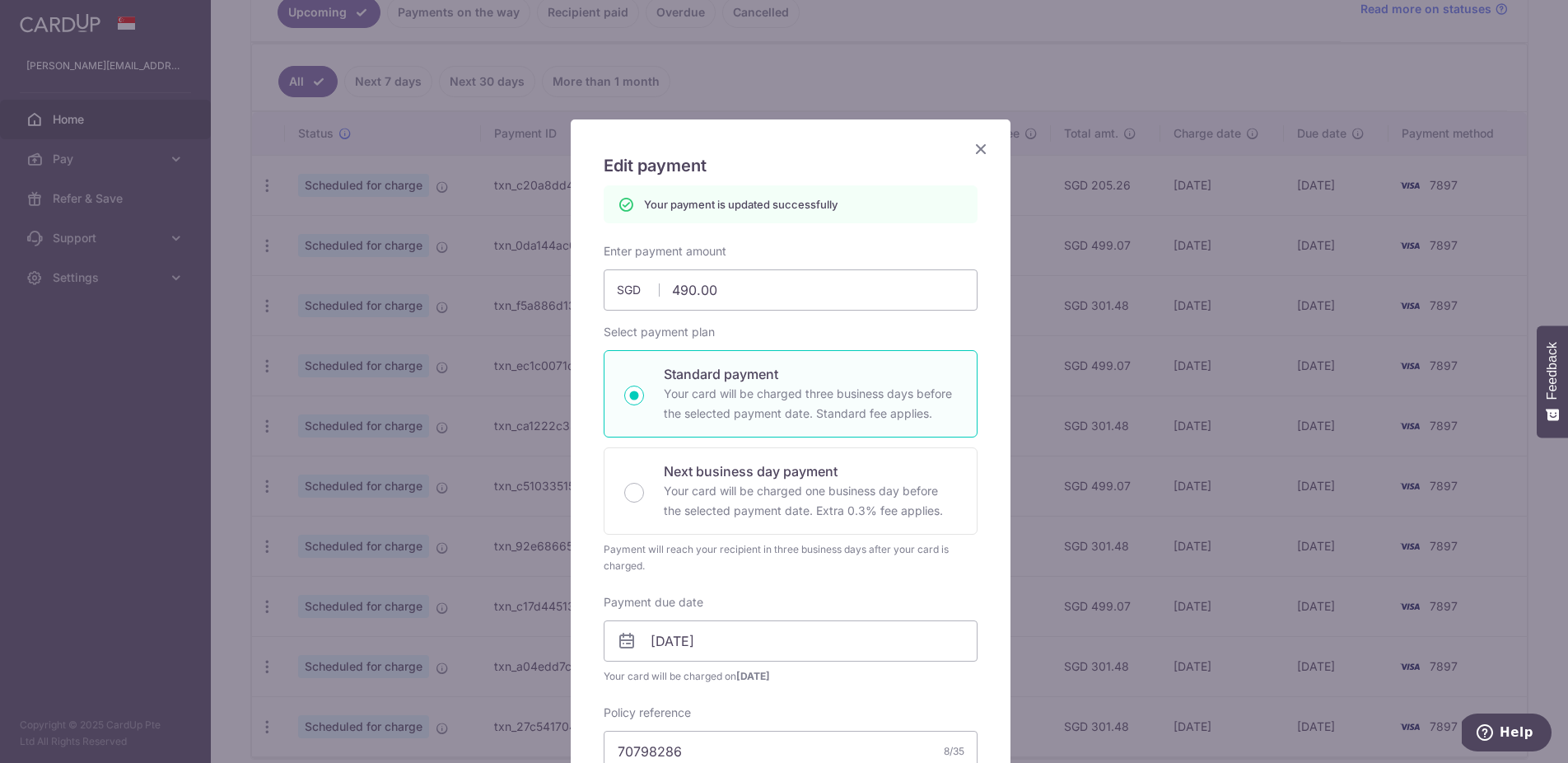
click at [971, 149] on icon "Close" at bounding box center [982, 149] width 20 height 20
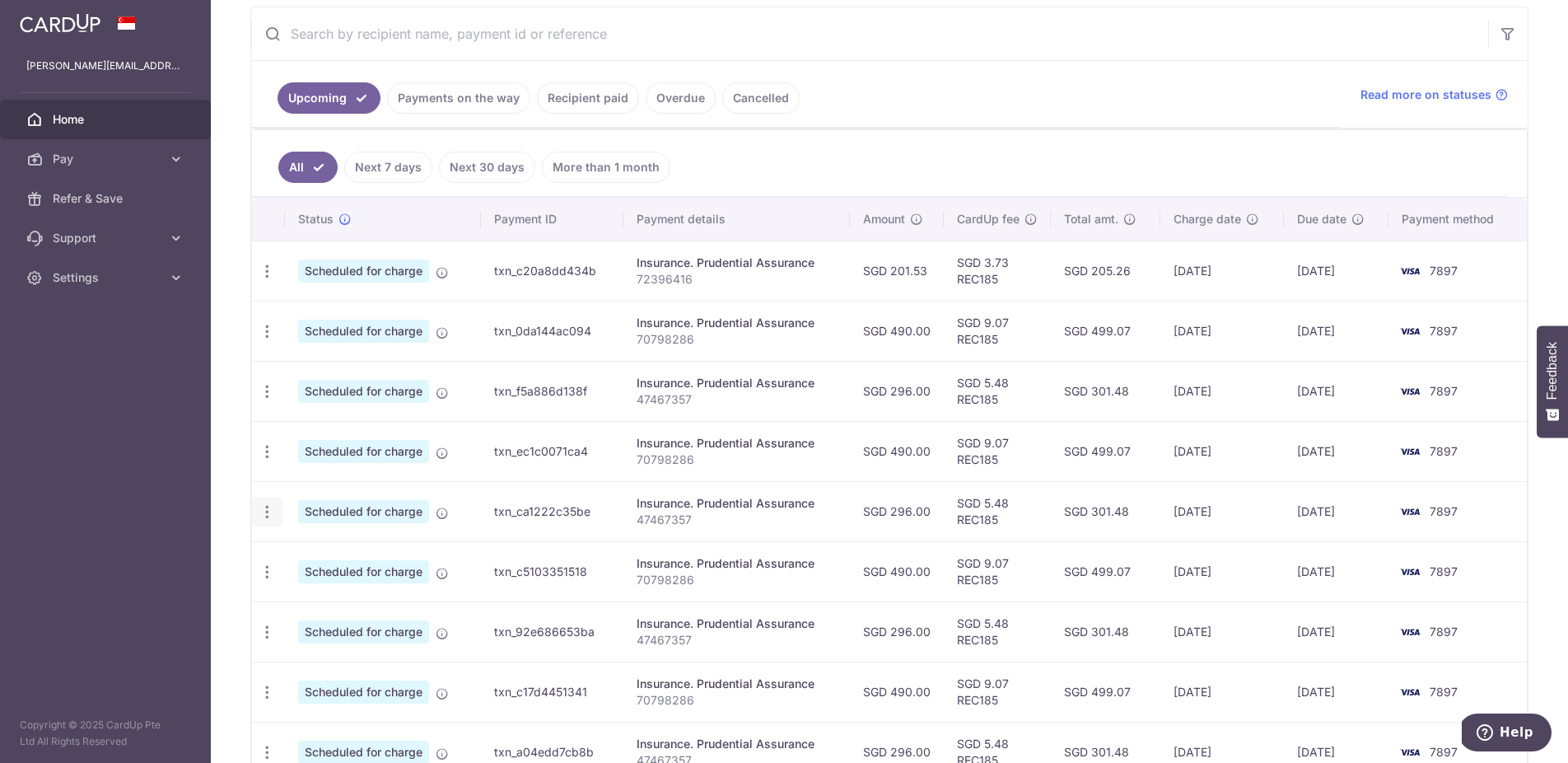
click at [274, 280] on icon "button" at bounding box center [267, 271] width 17 height 17
click at [360, 559] on span "Update payment" at bounding box center [355, 557] width 112 height 20
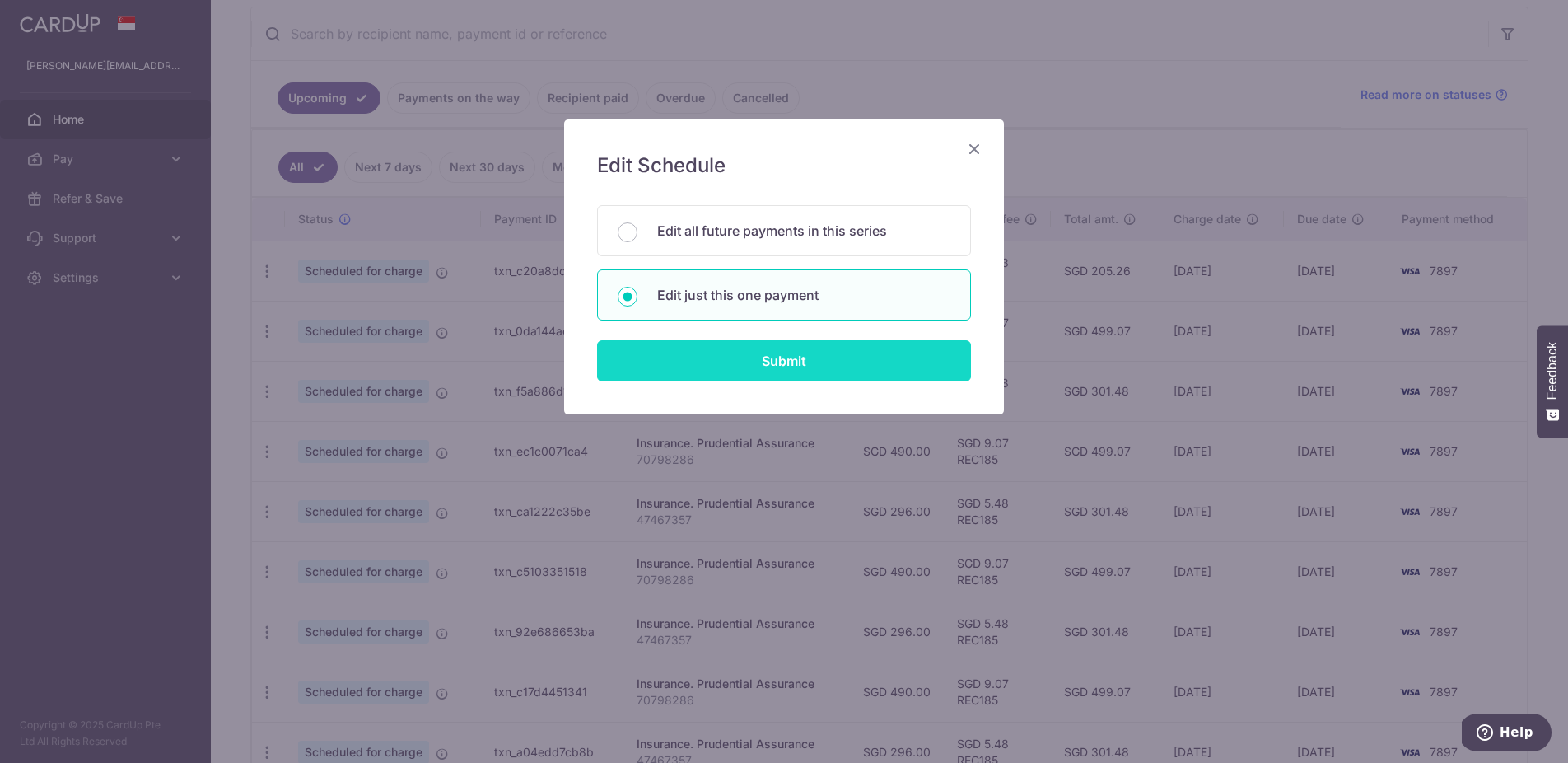
click at [802, 357] on input "Submit" at bounding box center [784, 360] width 374 height 41
radio input "true"
type input "296.00"
type input "24/10/2025"
type input "47467357"
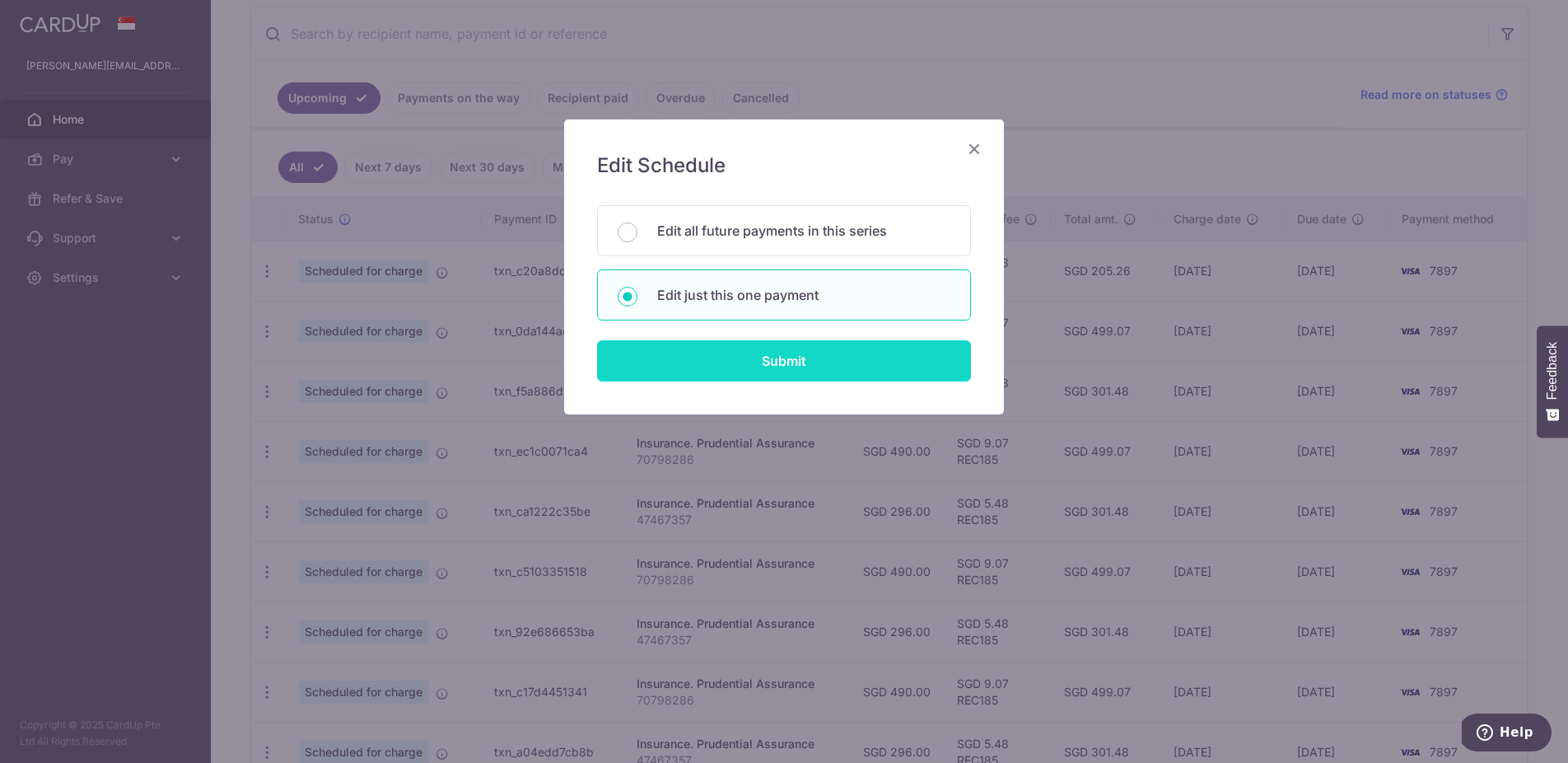
type input "REC185"
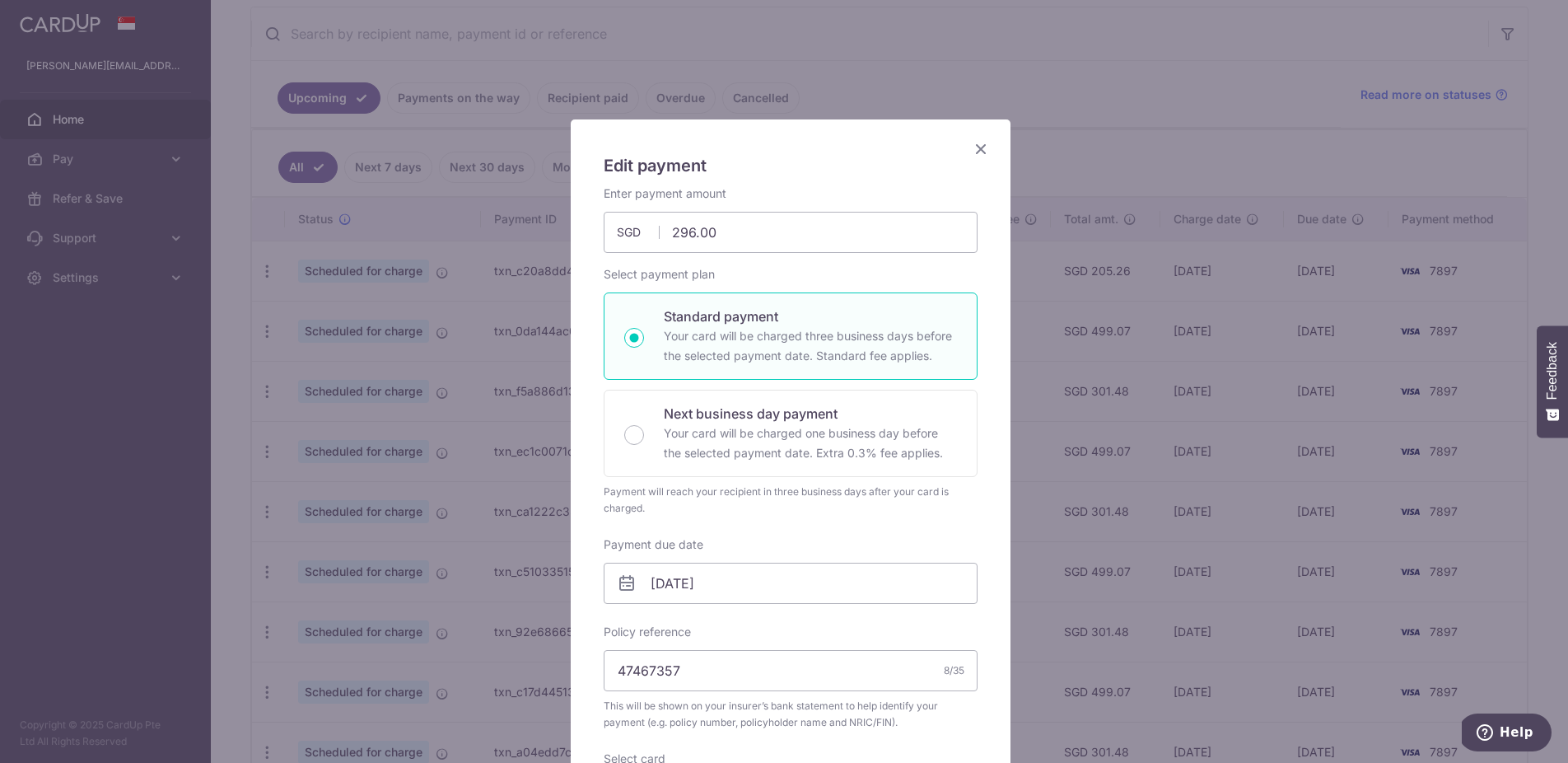
scroll to position [163, 0]
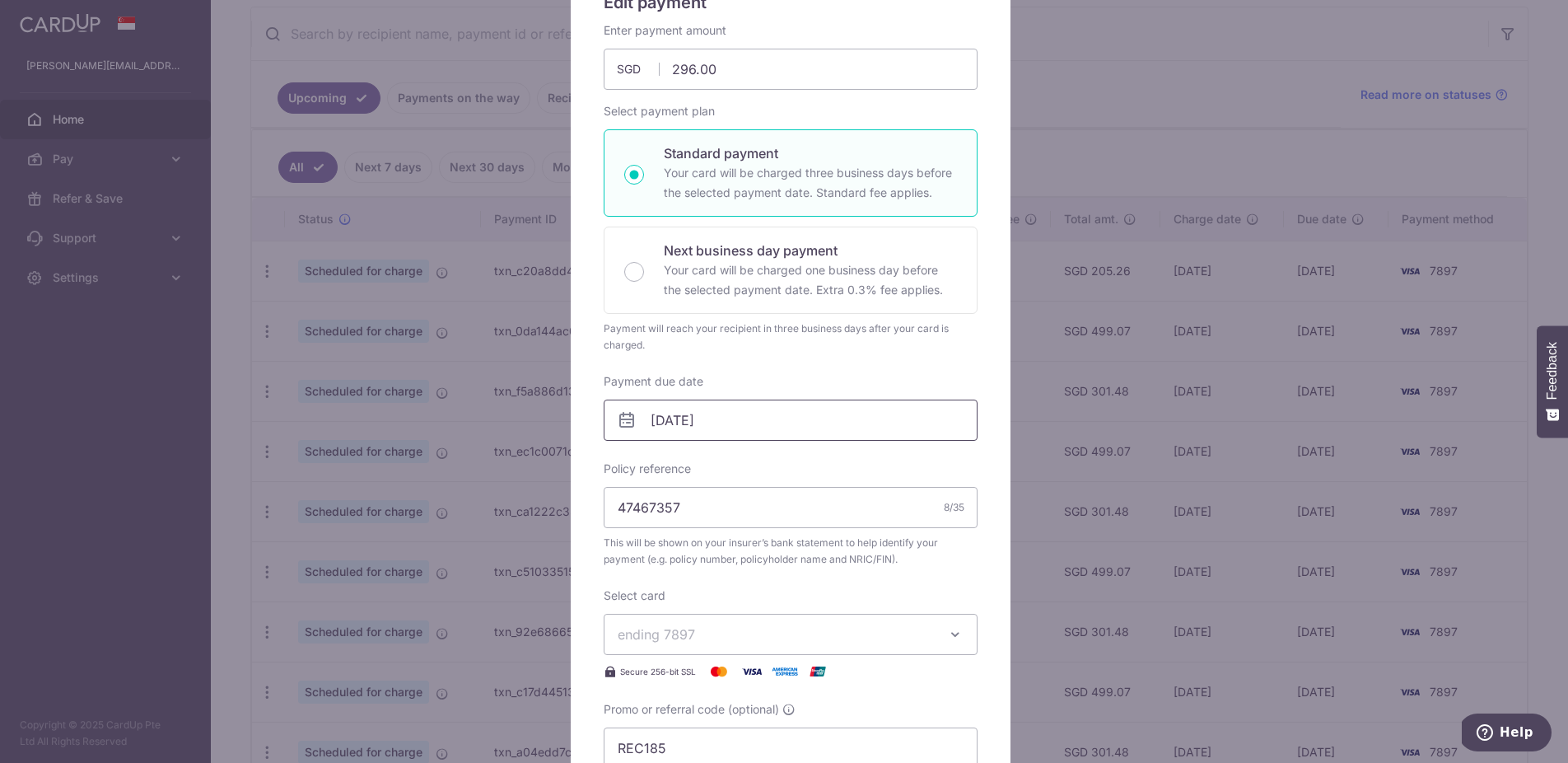
click at [774, 410] on input "24/10/2025" at bounding box center [790, 420] width 374 height 41
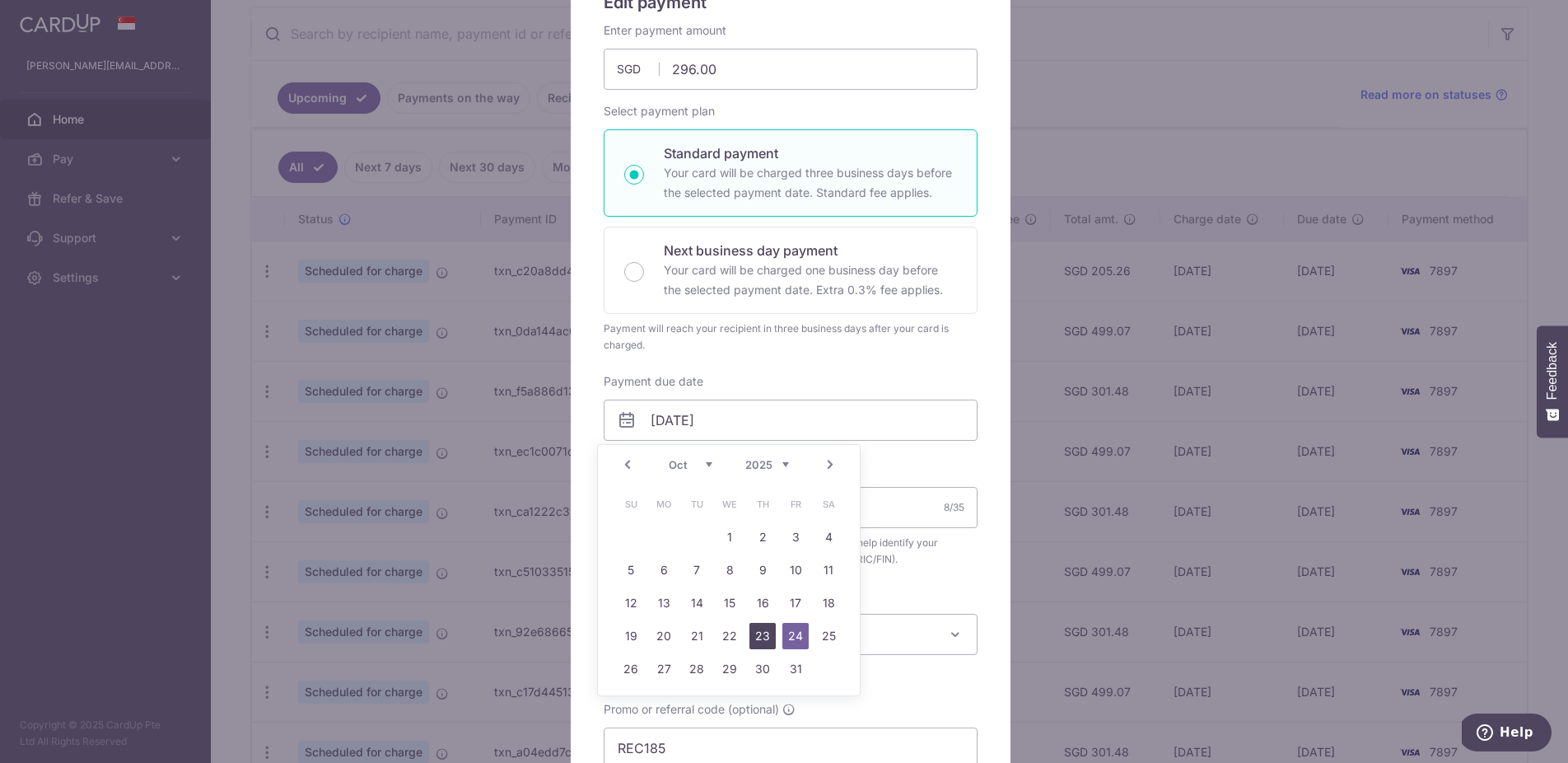
click at [761, 643] on link "23" at bounding box center [763, 636] width 27 height 27
type input "[DATE]"
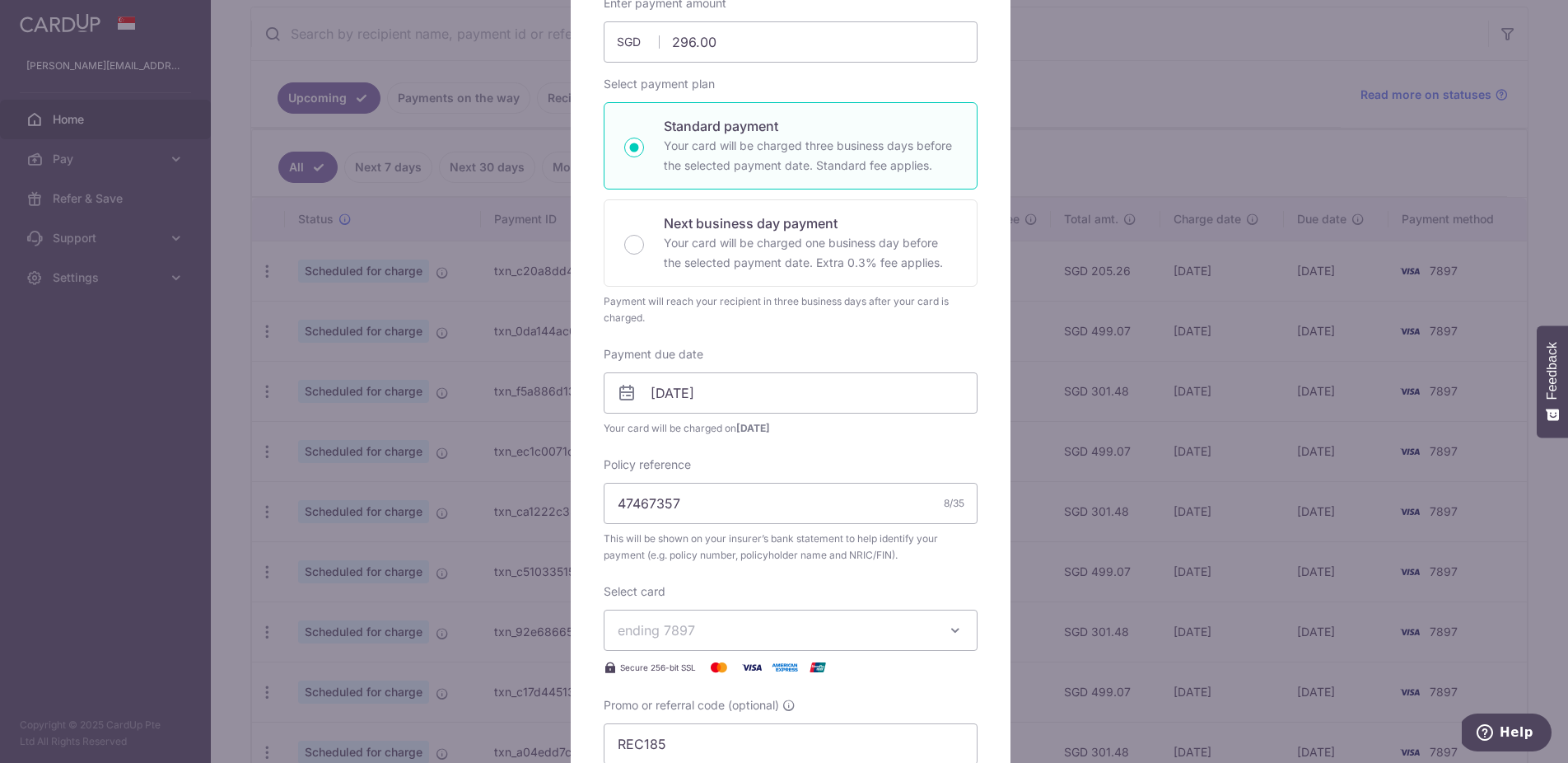
scroll to position [312, 0]
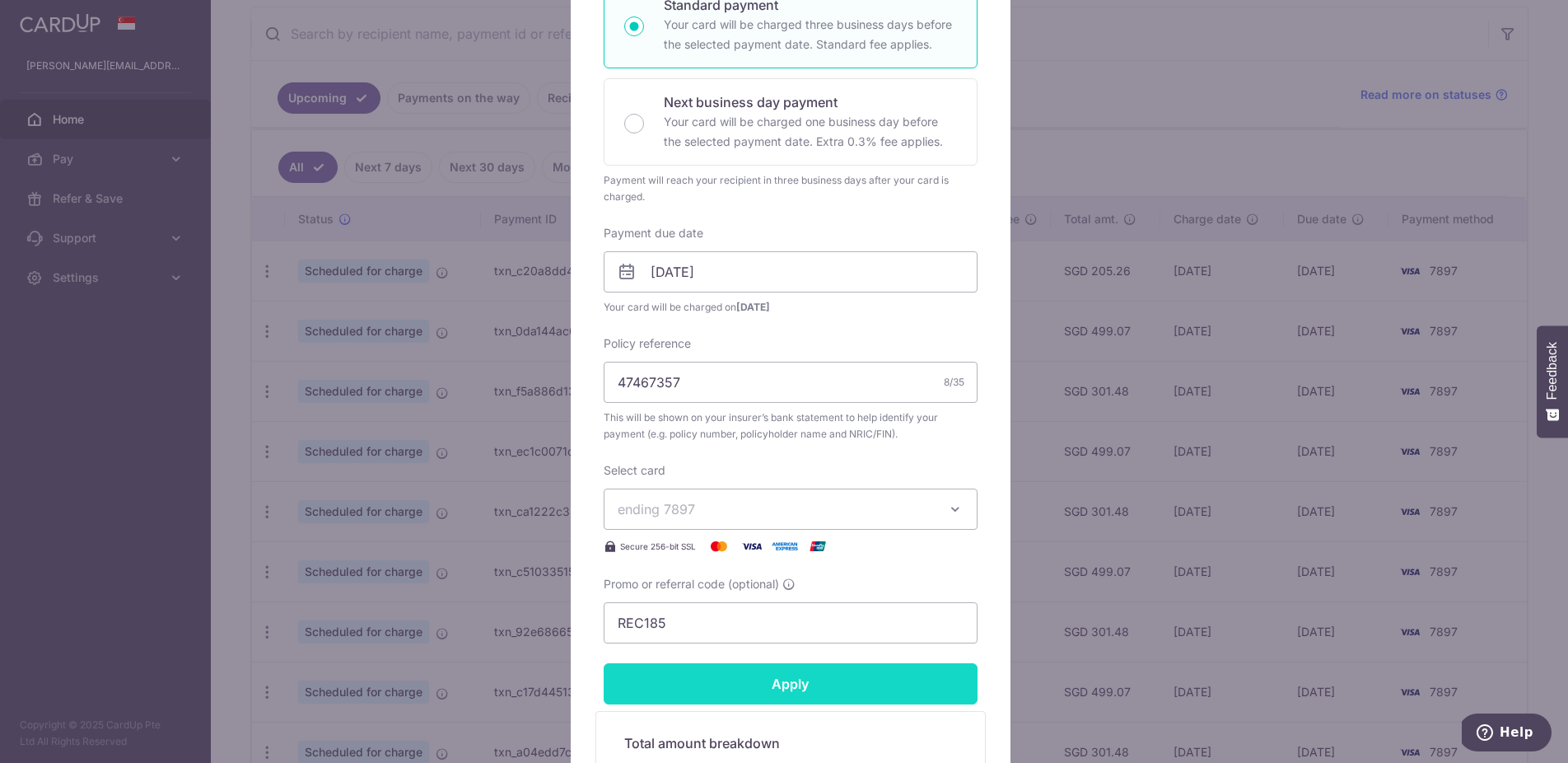
click at [823, 696] on input "Apply" at bounding box center [790, 683] width 374 height 41
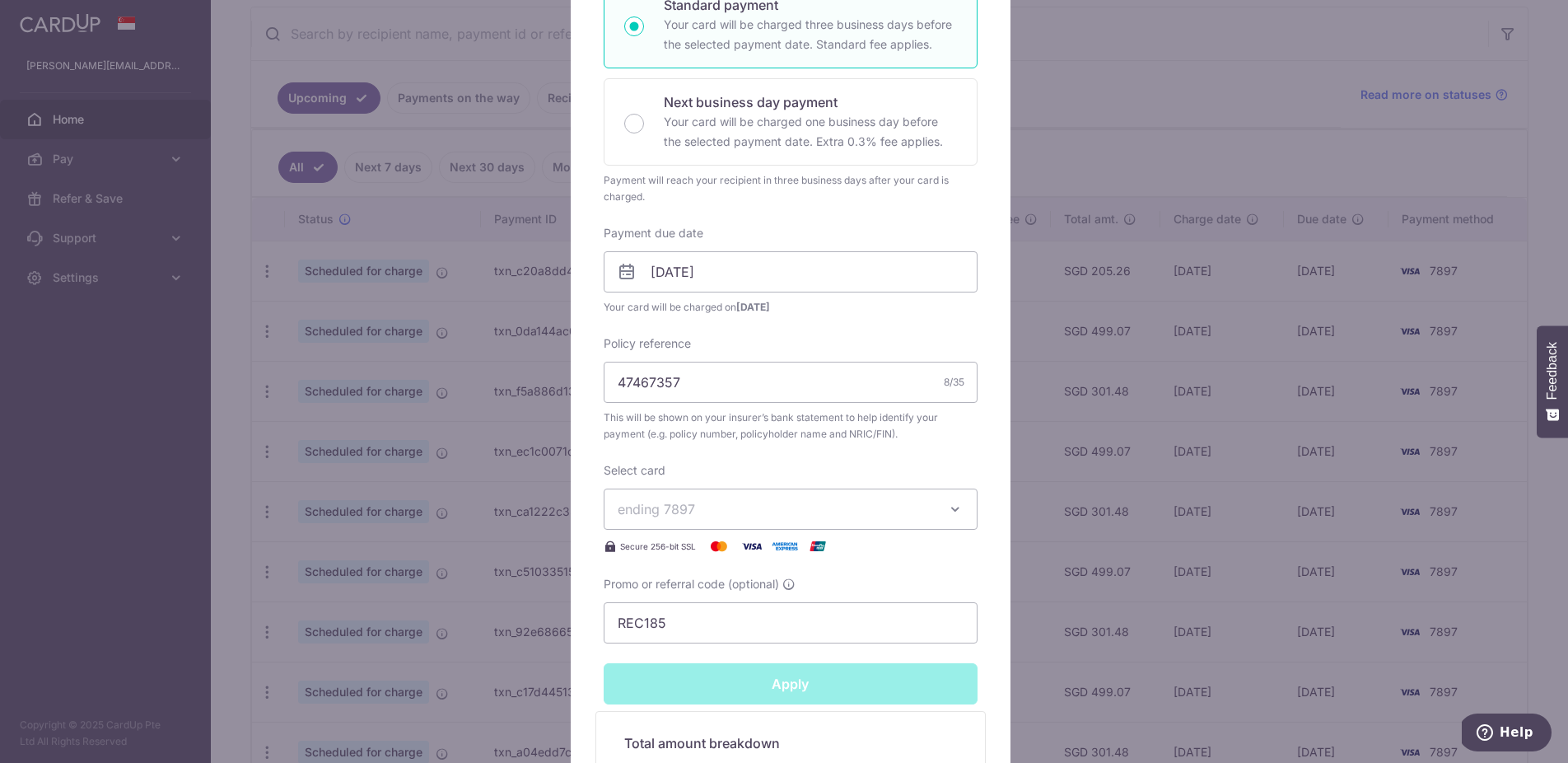
type input "Successfully Applied"
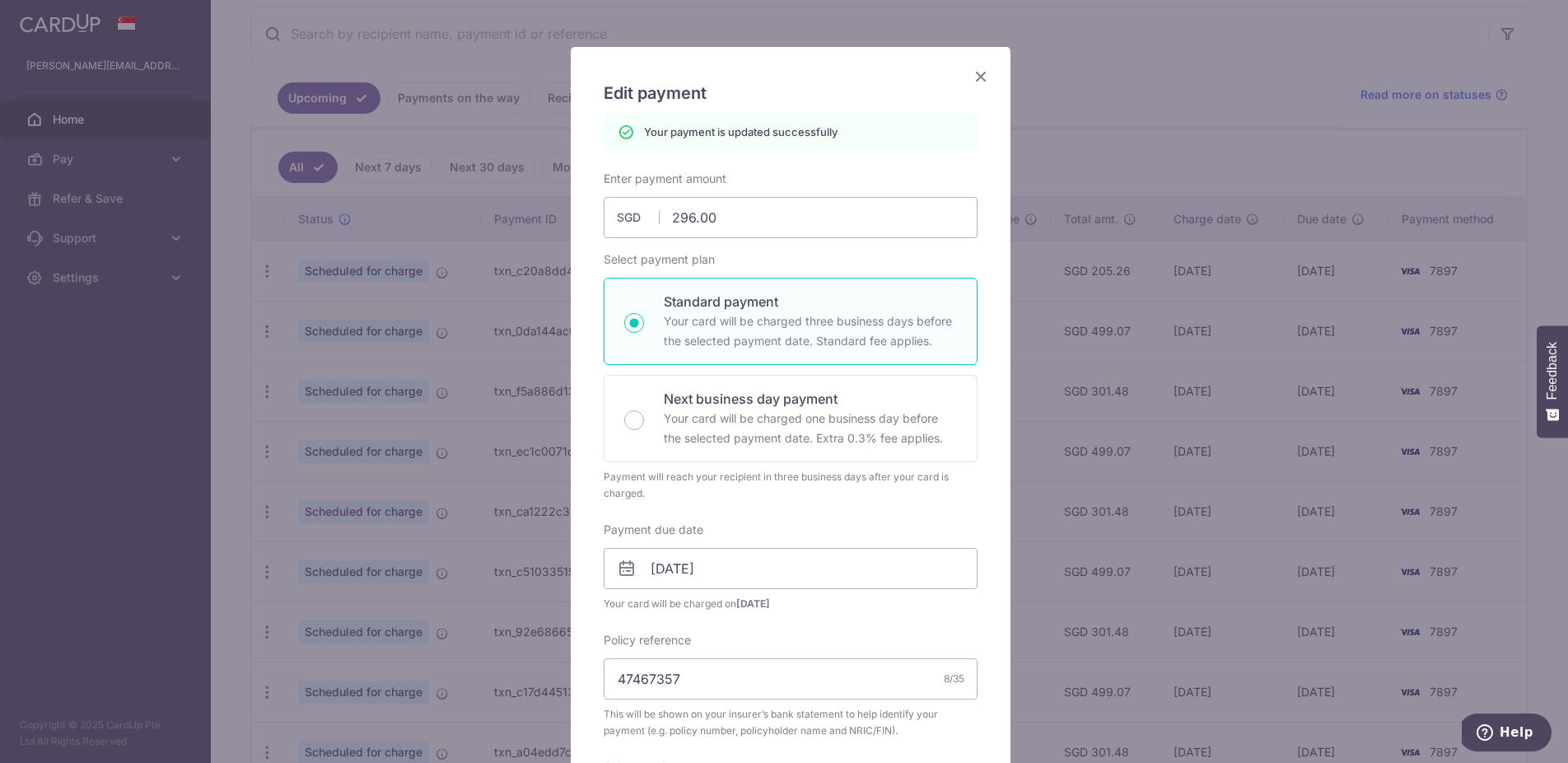
click at [976, 74] on icon "Close" at bounding box center [982, 76] width 20 height 20
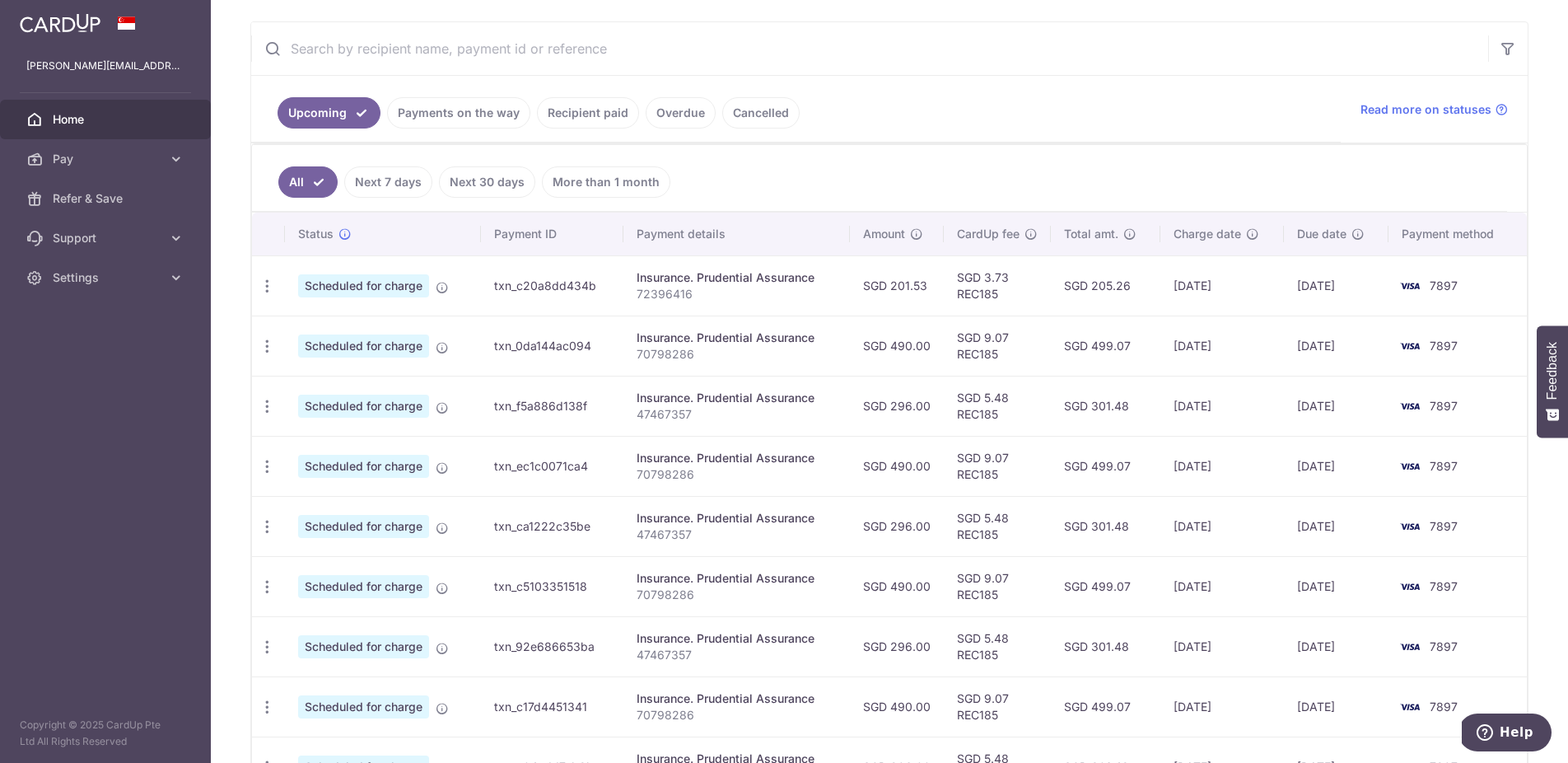
scroll to position [104, 0]
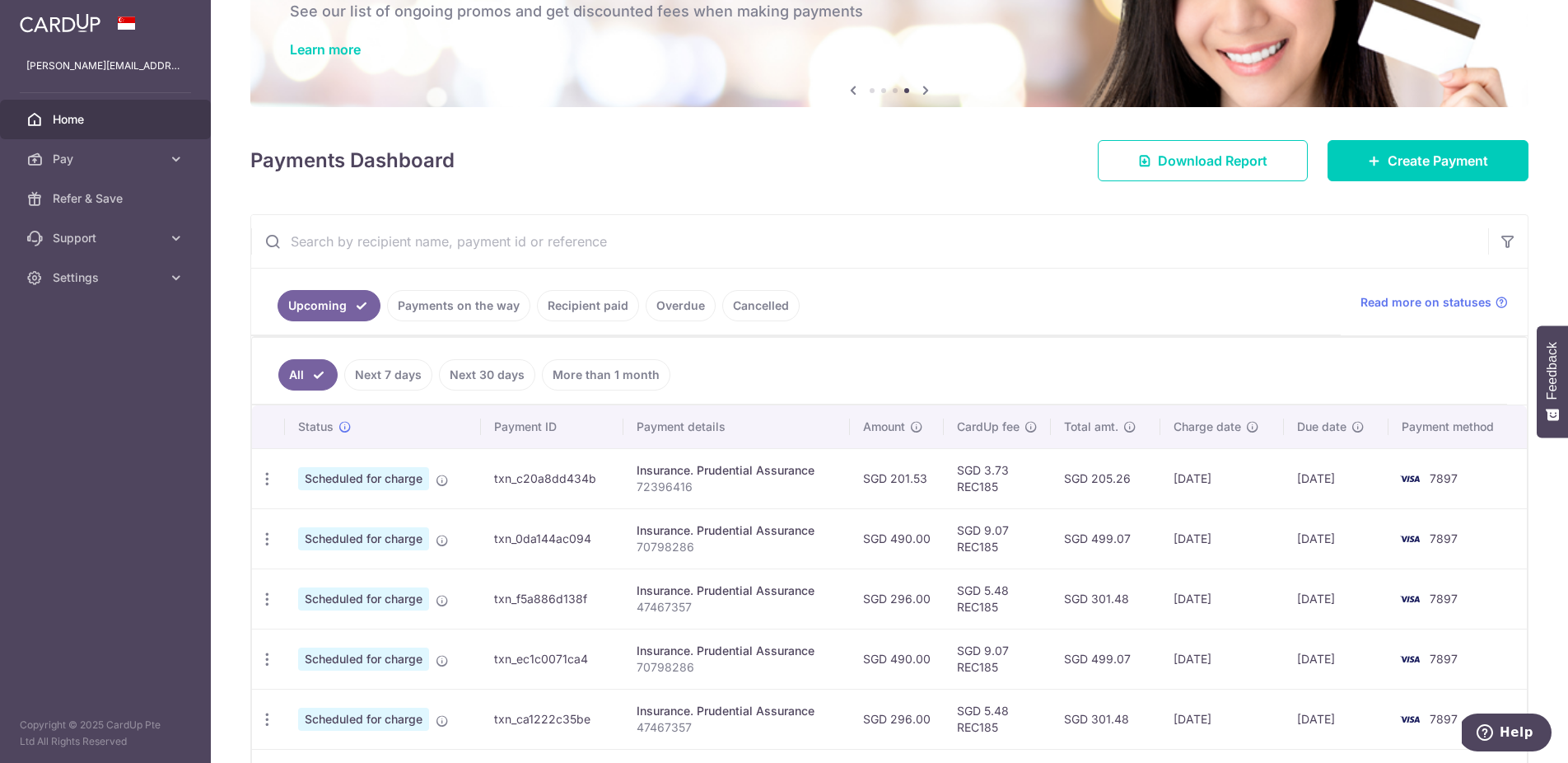
click at [269, 477] on icon "button" at bounding box center [267, 479] width 17 height 17
click at [337, 561] on span "Cancel payment" at bounding box center [355, 564] width 110 height 20
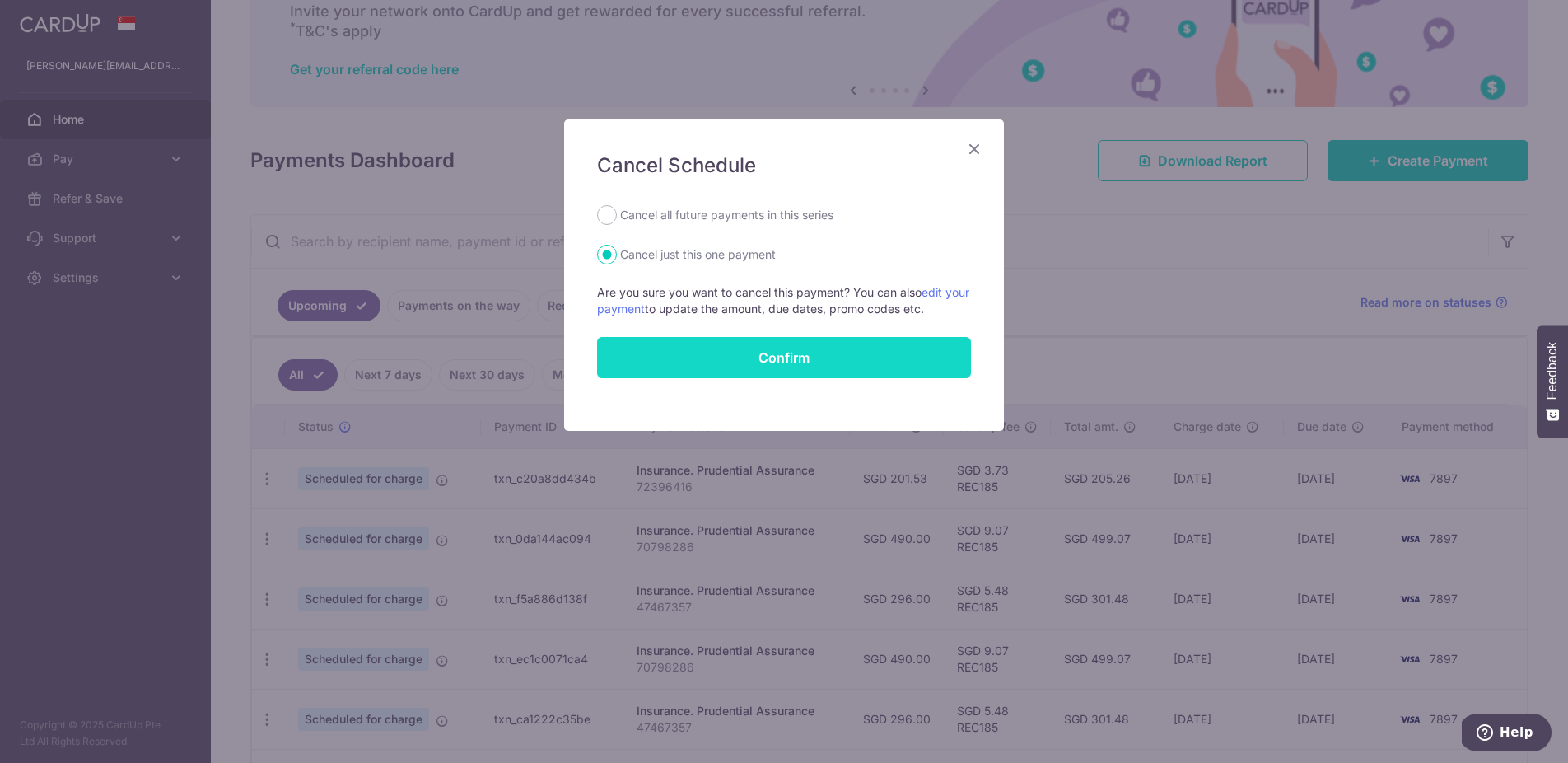
click at [870, 365] on button "Confirm" at bounding box center [784, 358] width 374 height 41
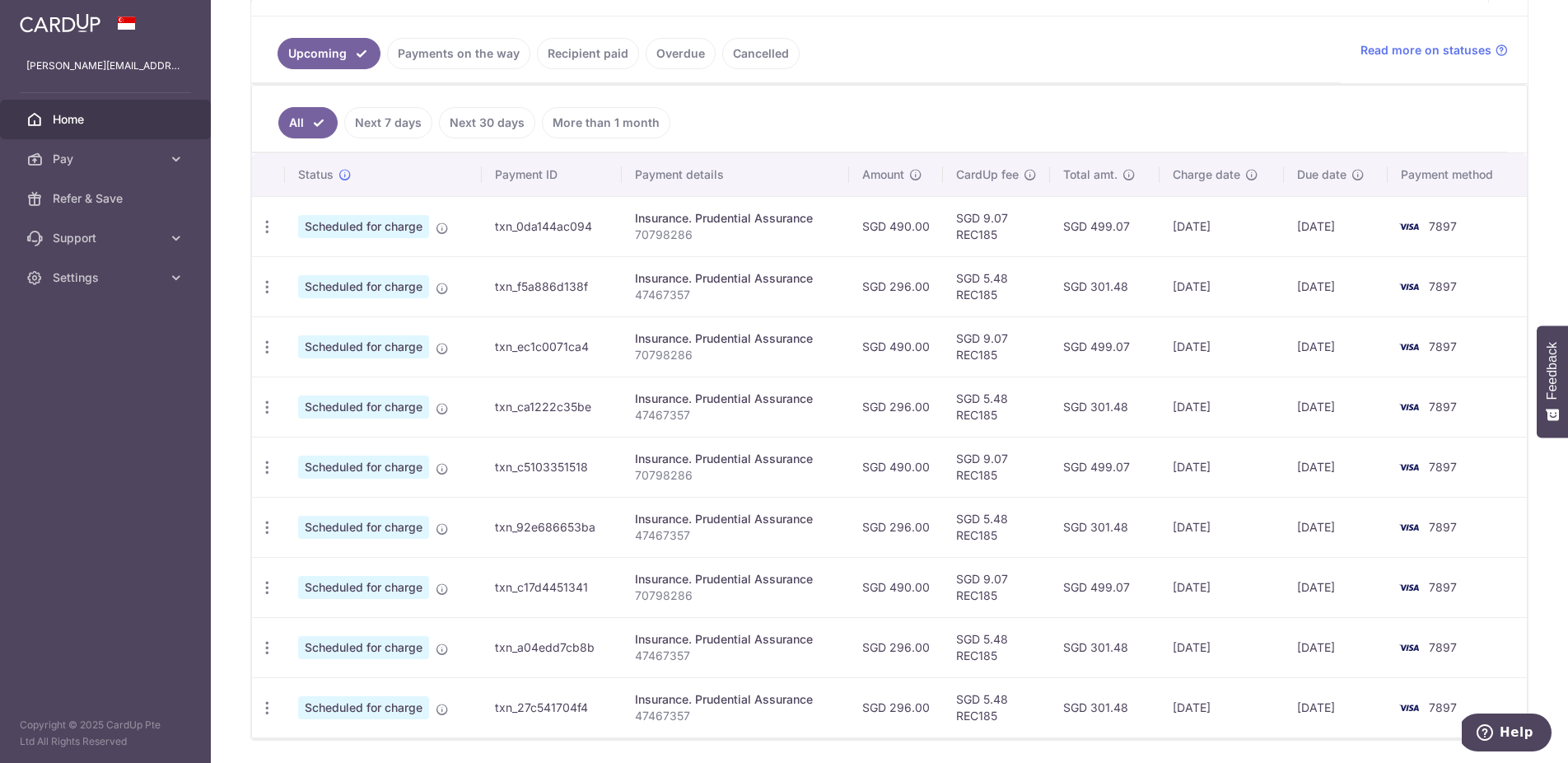
scroll to position [411, 0]
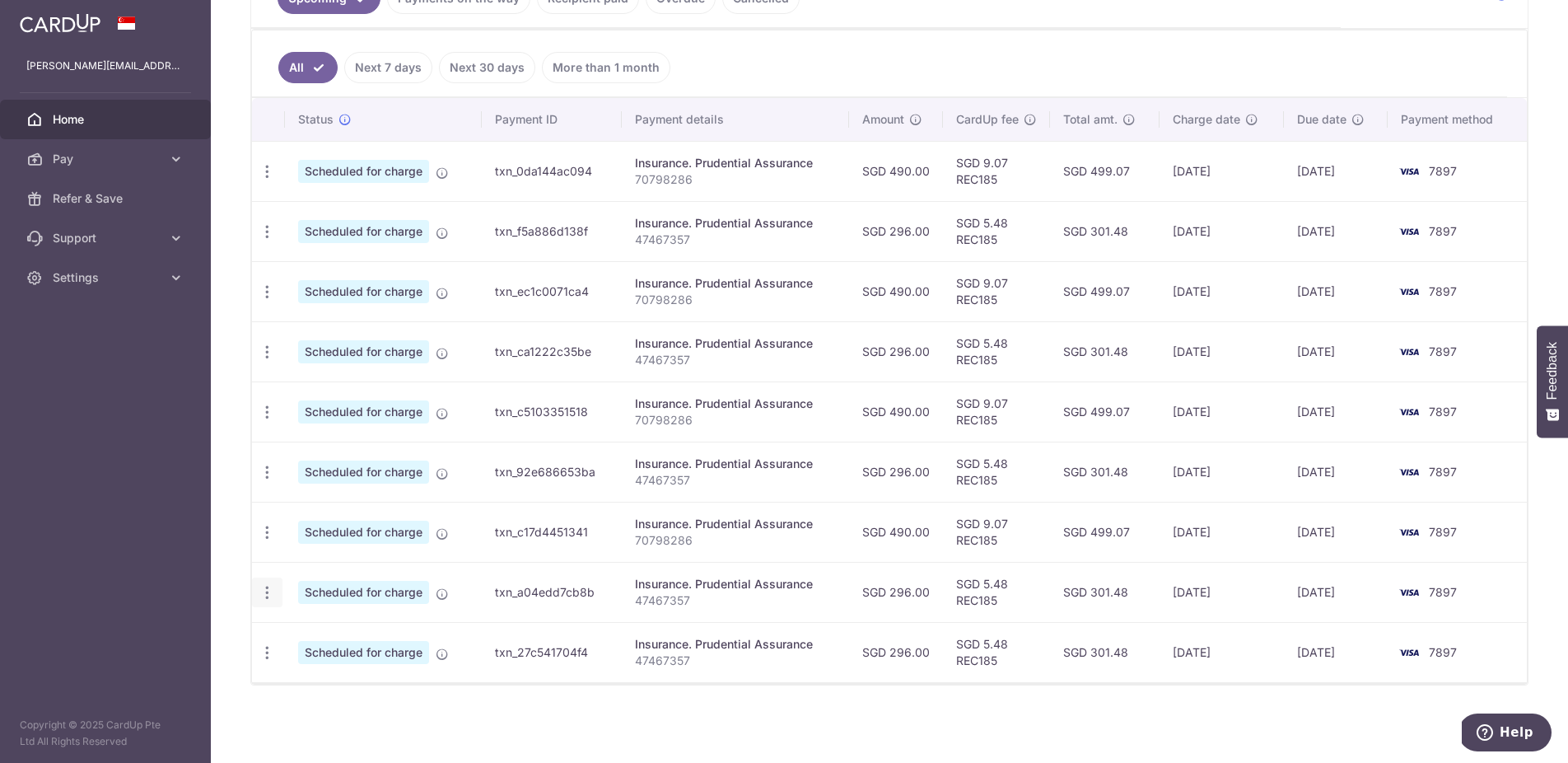
click at [273, 601] on div "Update payment Cancel payment" at bounding box center [267, 592] width 30 height 30
click at [271, 180] on icon "button" at bounding box center [267, 171] width 17 height 17
click at [377, 642] on span "Update payment" at bounding box center [355, 638] width 112 height 20
radio input "true"
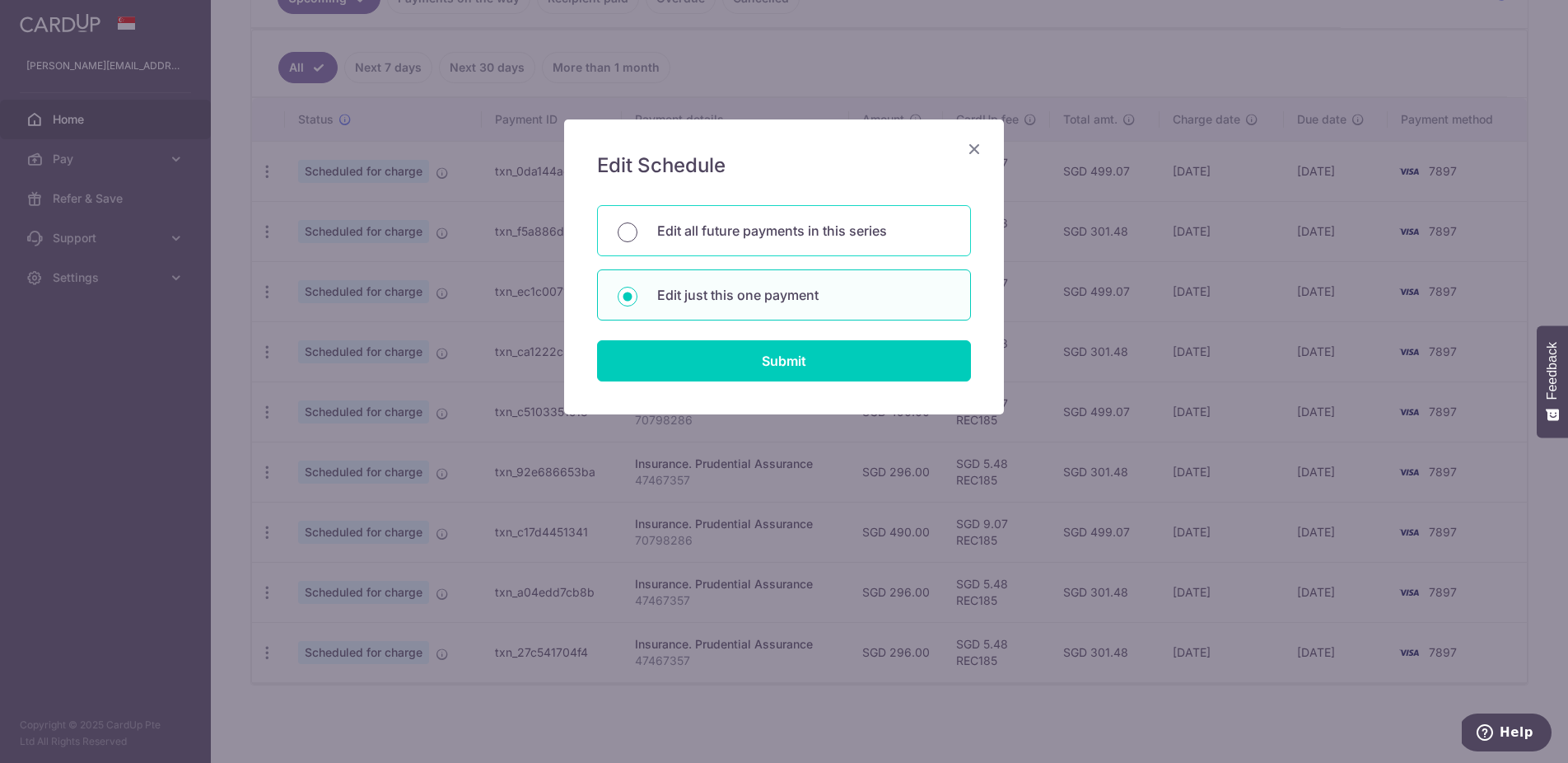
click at [631, 237] on input "Edit all future payments in this series" at bounding box center [628, 233] width 20 height 20
radio input "true"
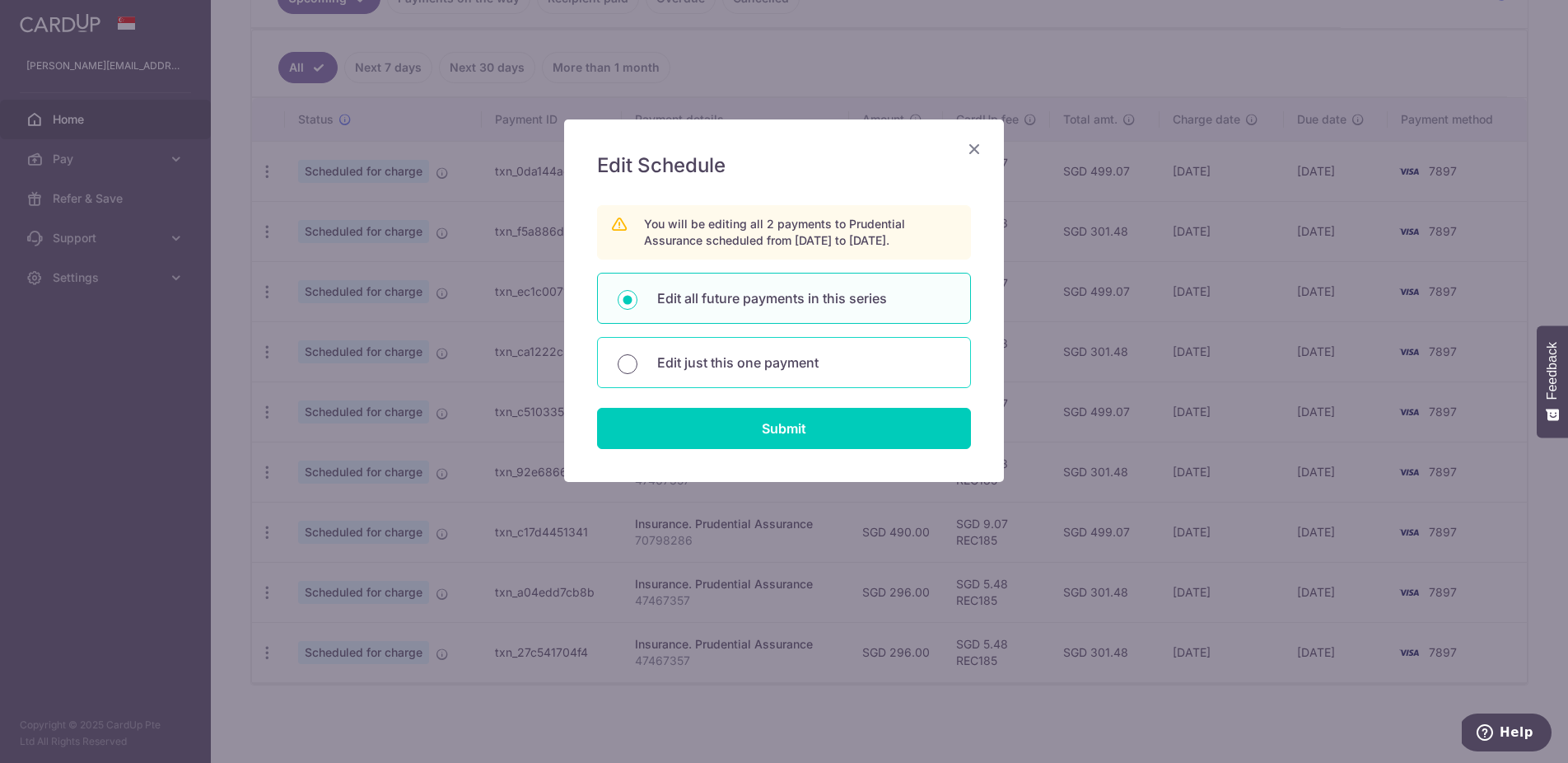
click at [631, 366] on input "Edit just this one payment" at bounding box center [628, 364] width 20 height 20
radio input "true"
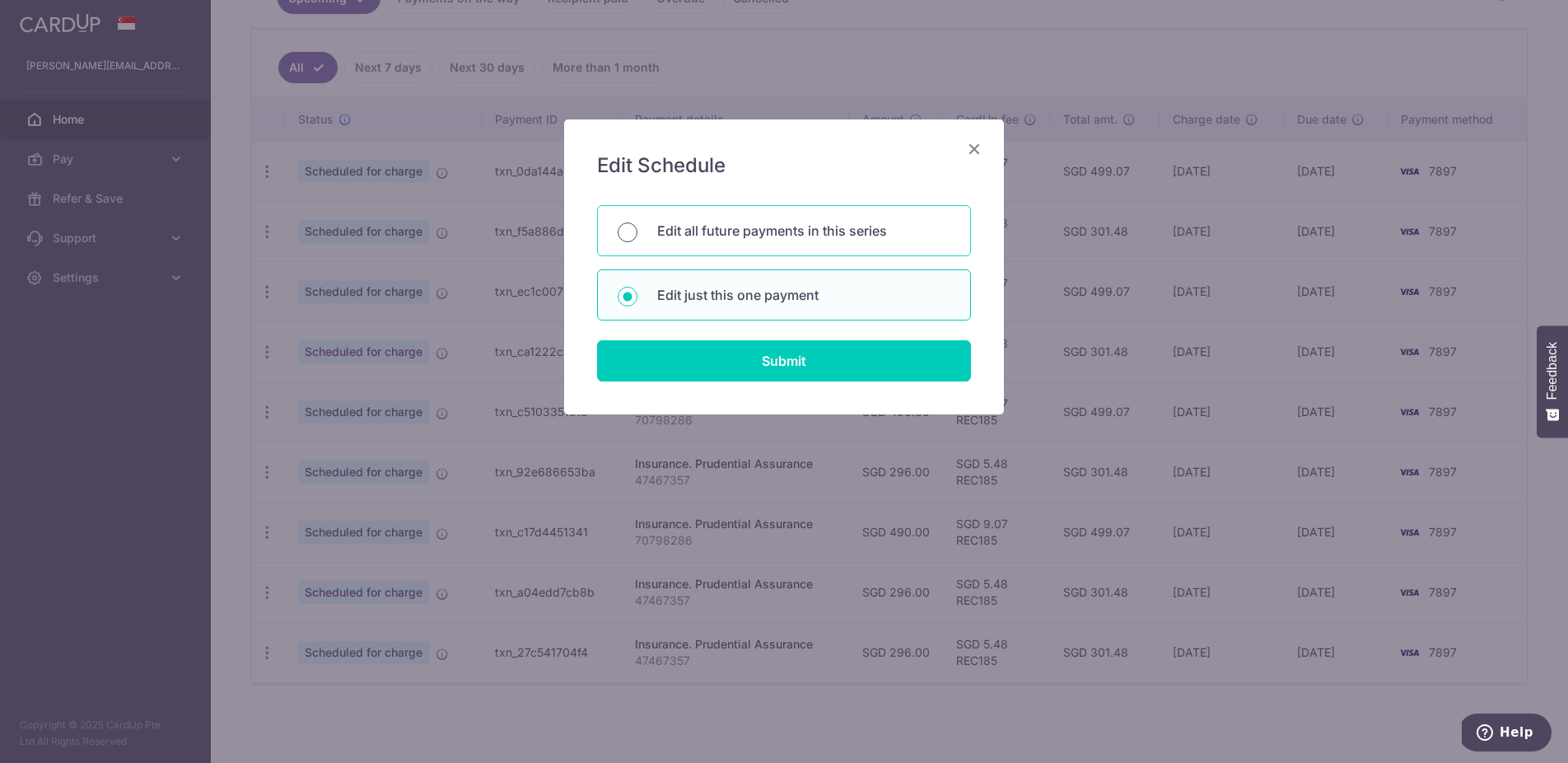
click at [630, 234] on input "Edit all future payments in this series" at bounding box center [628, 233] width 20 height 20
radio input "true"
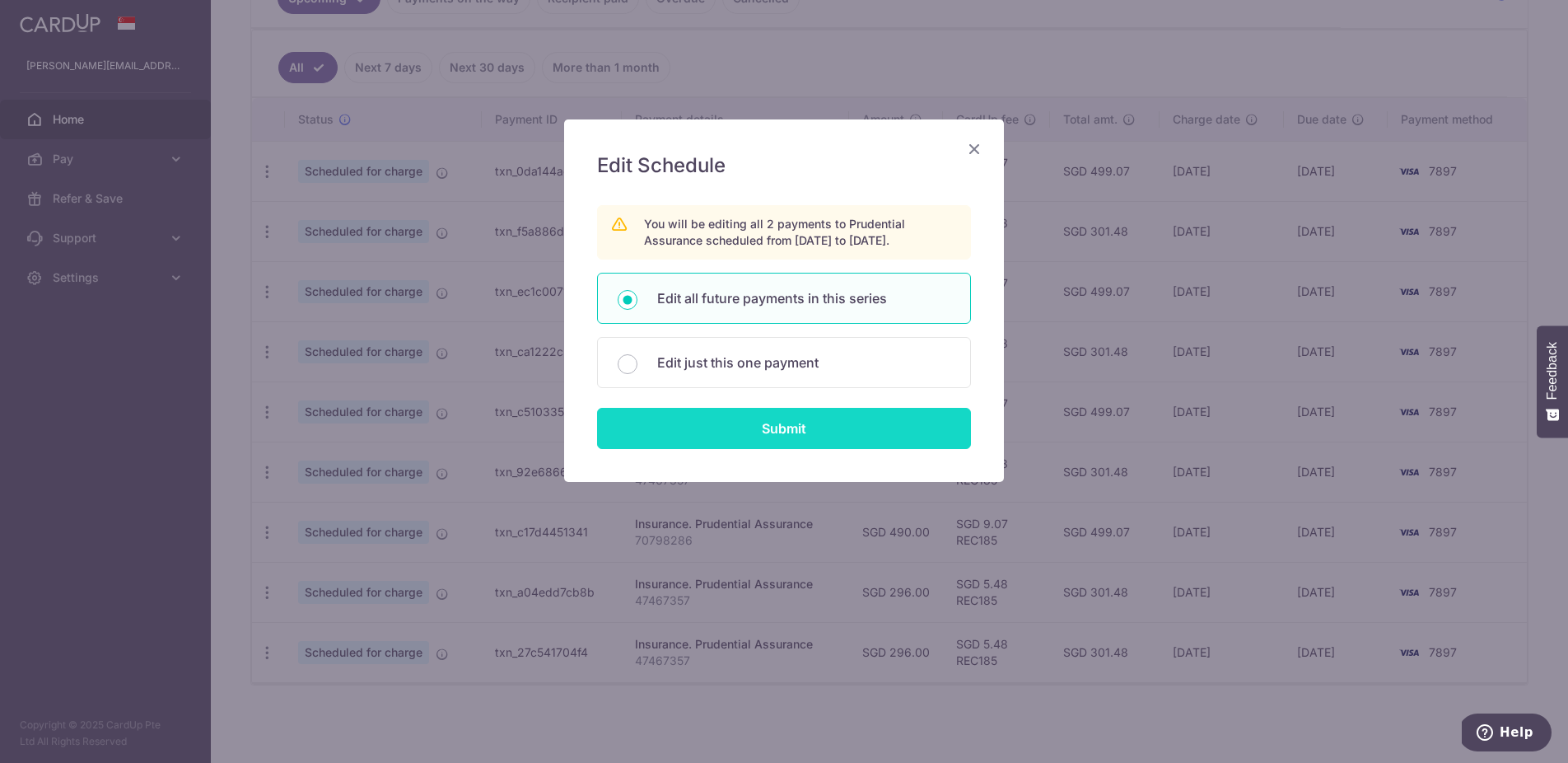
click at [750, 440] on input "Submit" at bounding box center [784, 428] width 374 height 41
radio input "true"
type input "296.00"
type input "47467357"
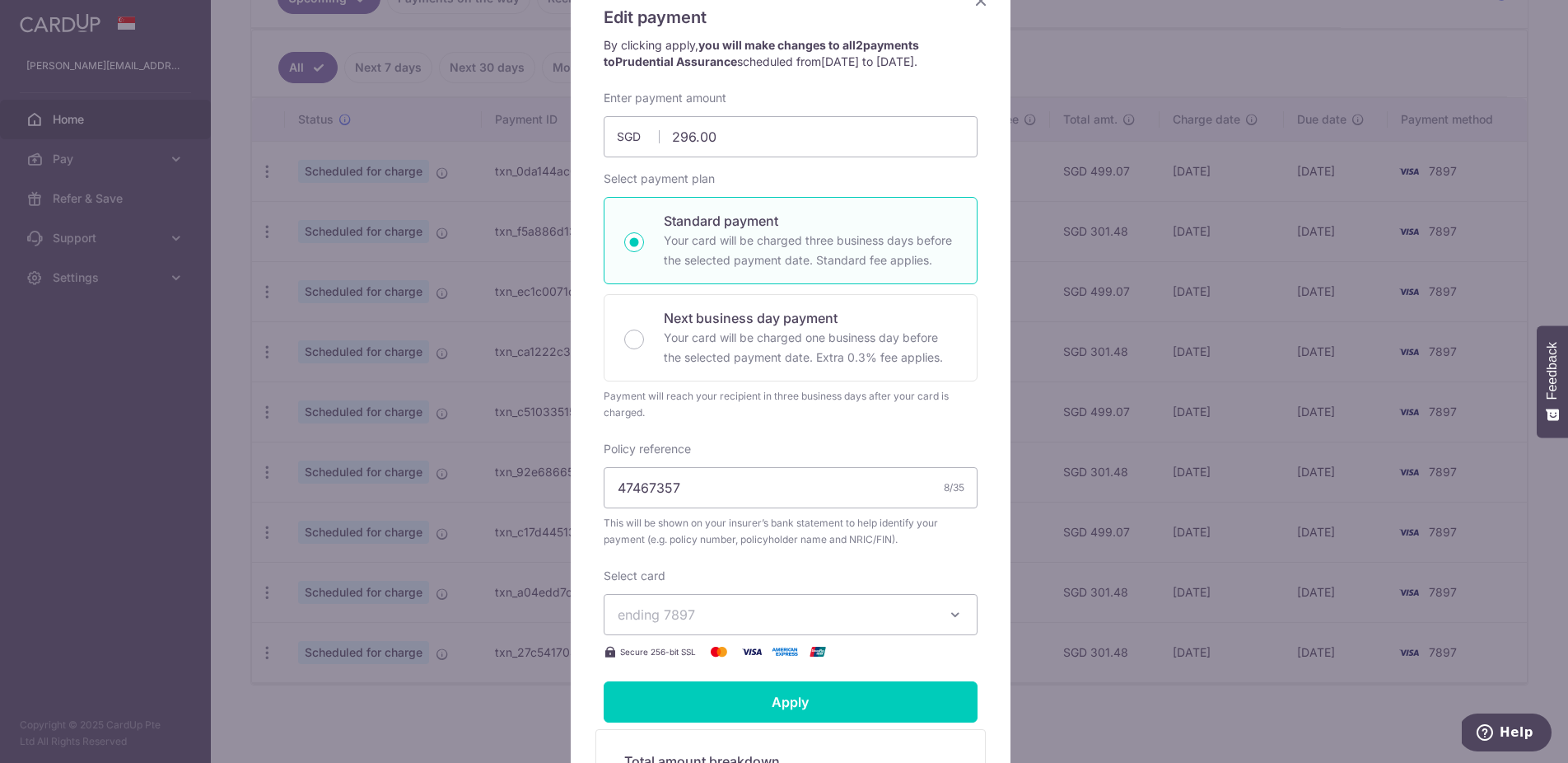
scroll to position [0, 0]
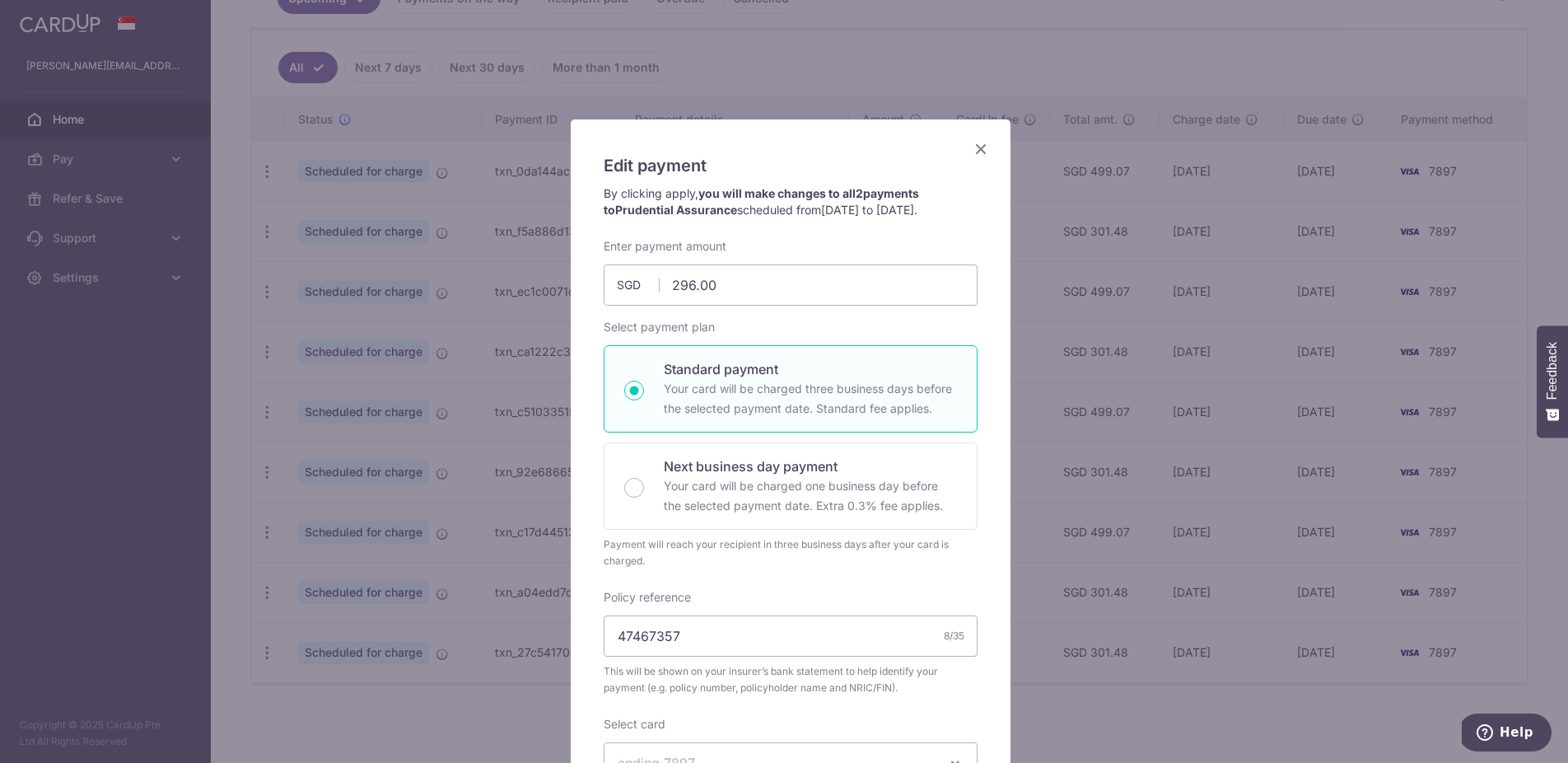
click at [896, 212] on span "[DATE] to [DATE]" at bounding box center [868, 209] width 93 height 14
click at [896, 187] on strong "you will make changes to all 2 payments to Prudential Assurance" at bounding box center [761, 201] width 315 height 30
click at [981, 151] on icon "Close" at bounding box center [982, 149] width 20 height 20
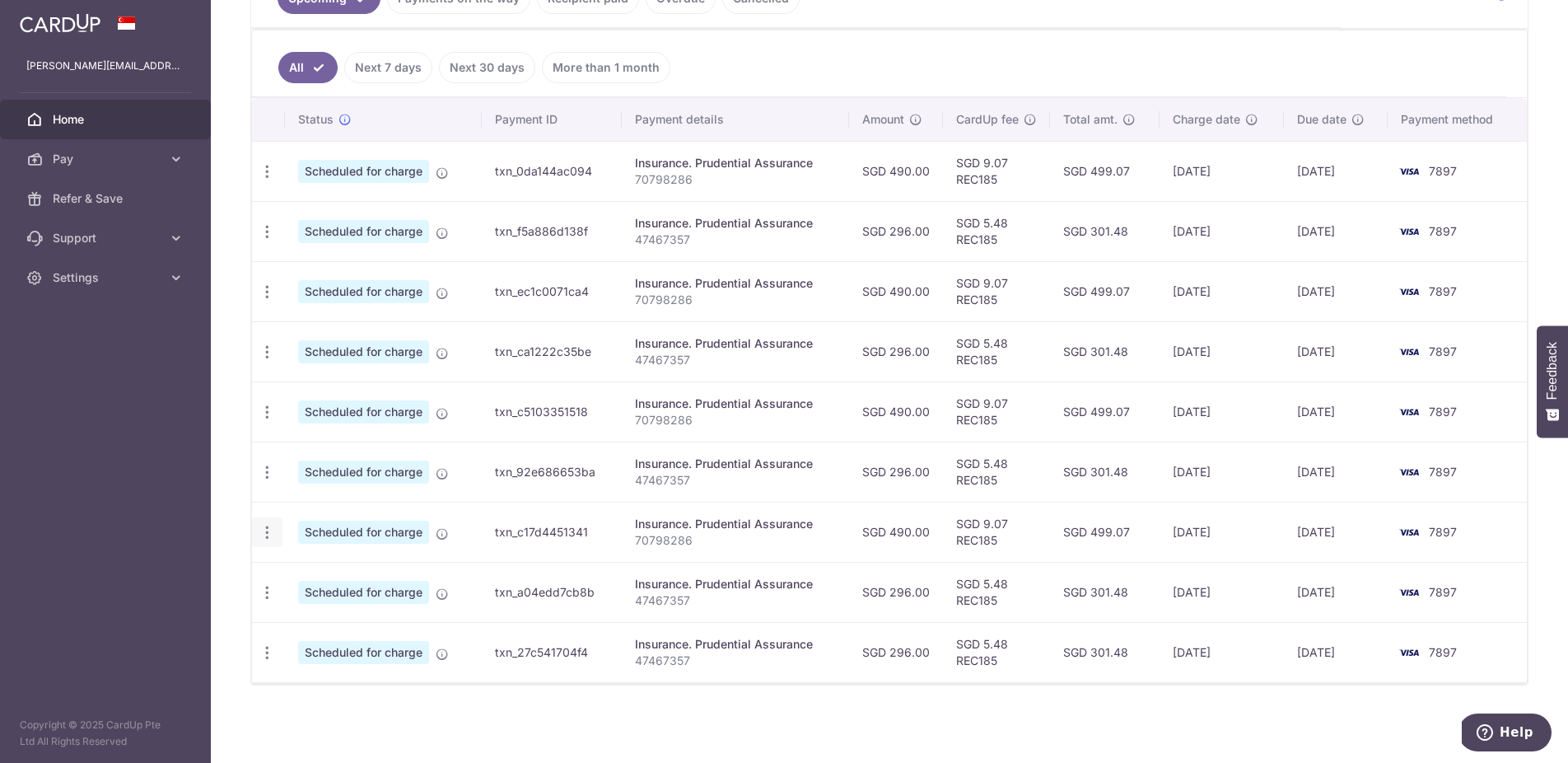
click at [270, 180] on icon "button" at bounding box center [267, 171] width 17 height 17
click at [377, 574] on span "Update payment" at bounding box center [355, 578] width 112 height 20
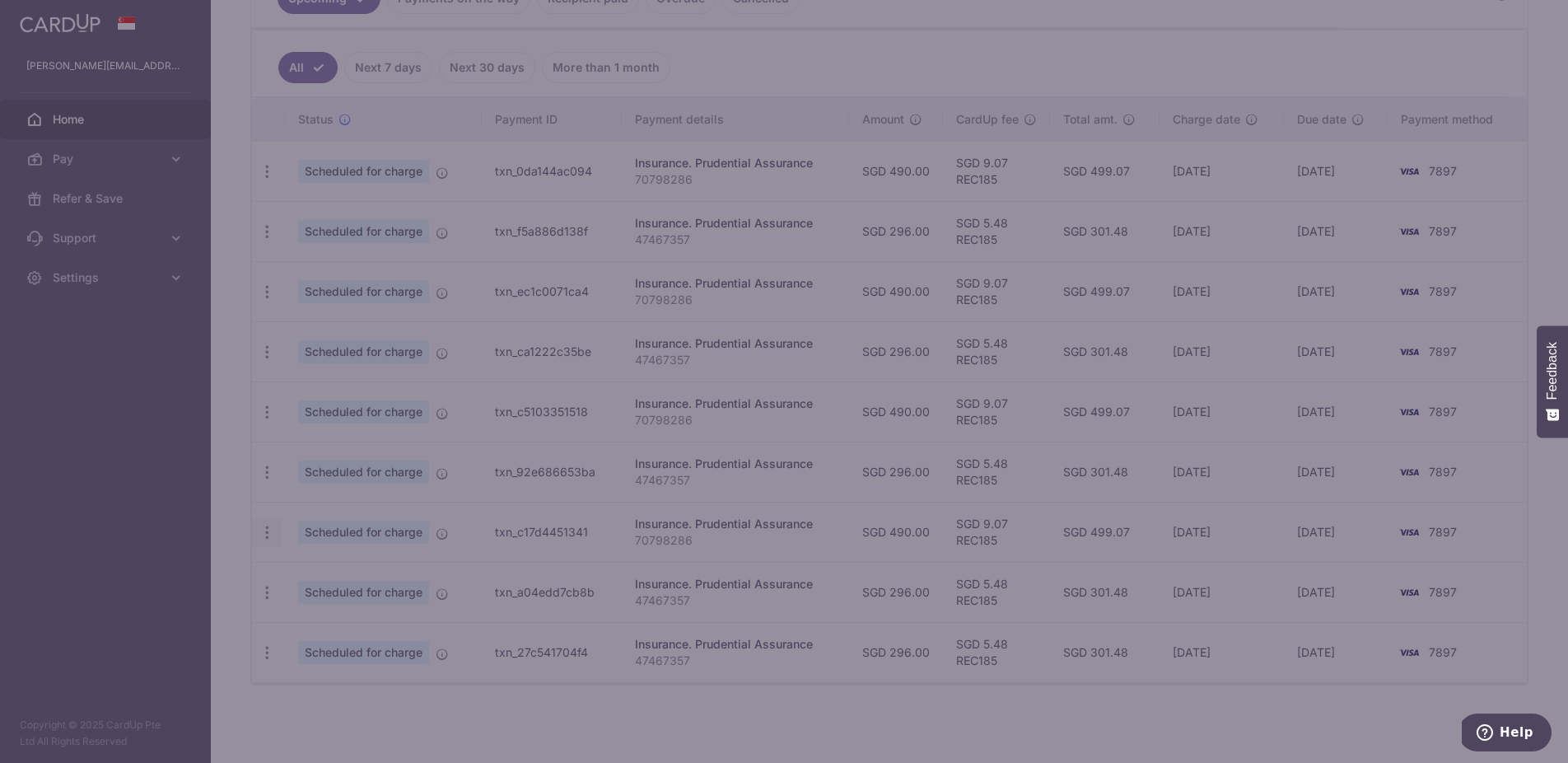
type input "490.00"
radio input "true"
type input "70798286"
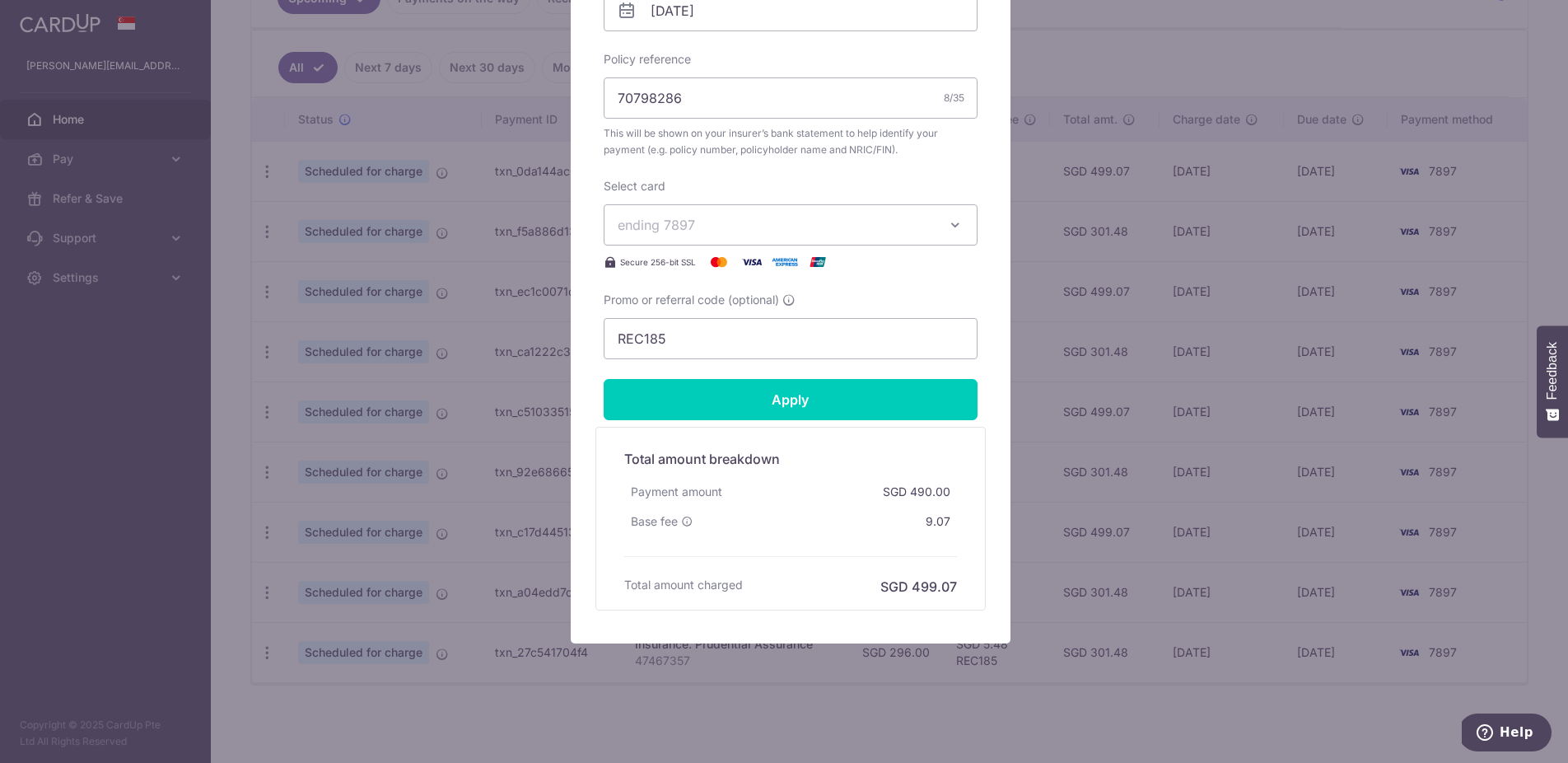
scroll to position [24, 0]
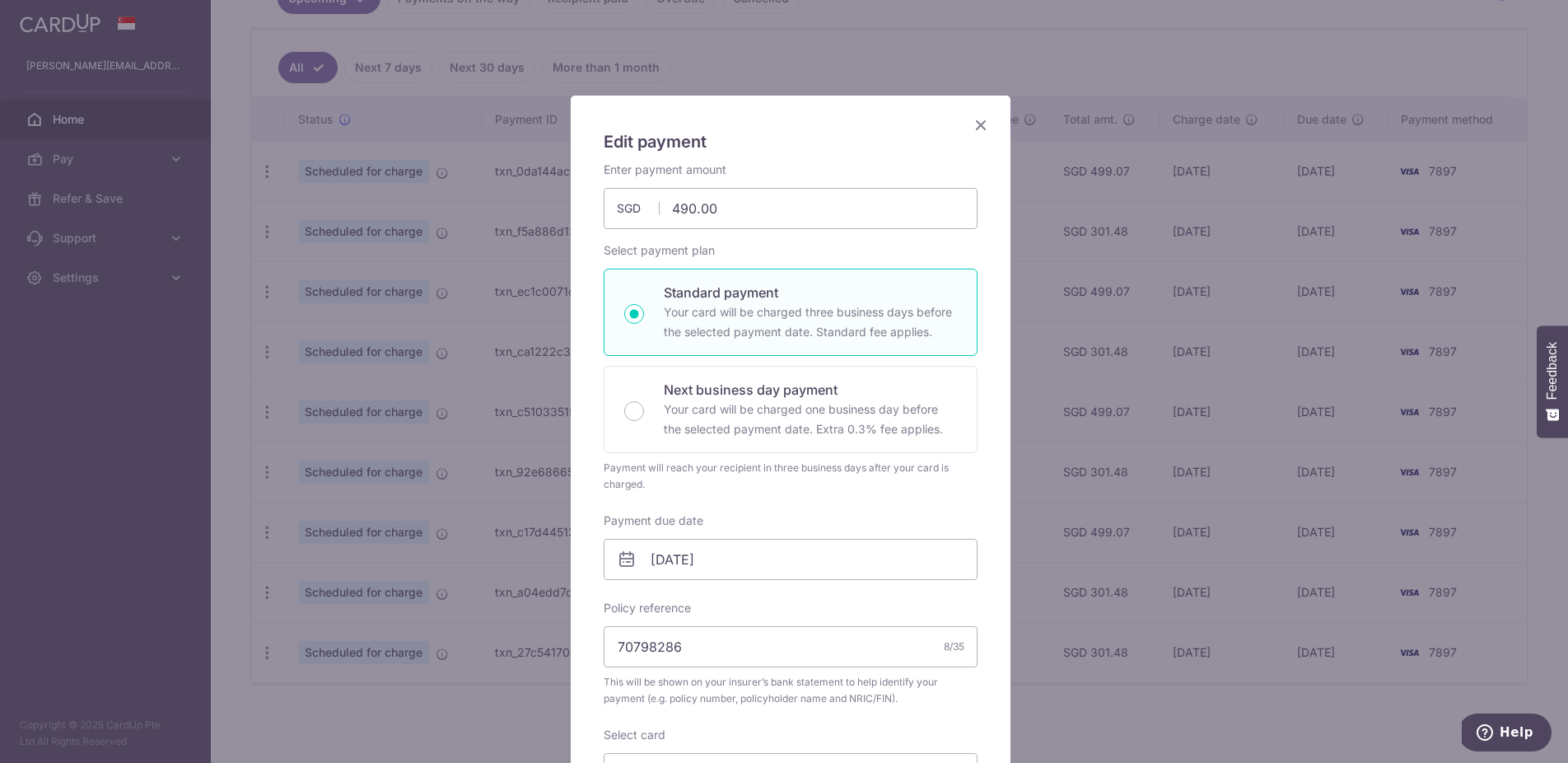
click at [976, 123] on icon "Close" at bounding box center [982, 125] width 20 height 20
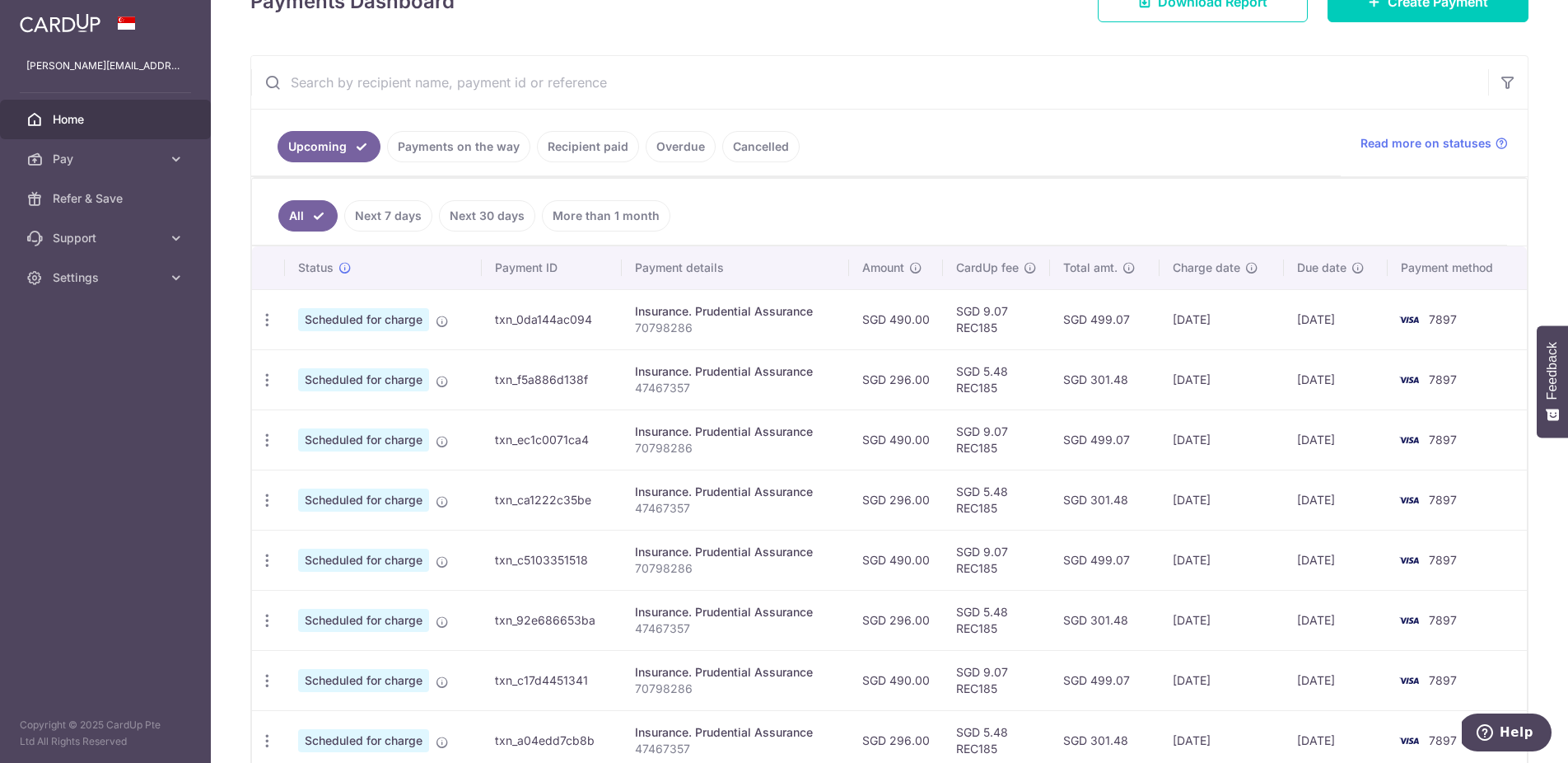
scroll to position [188, 0]
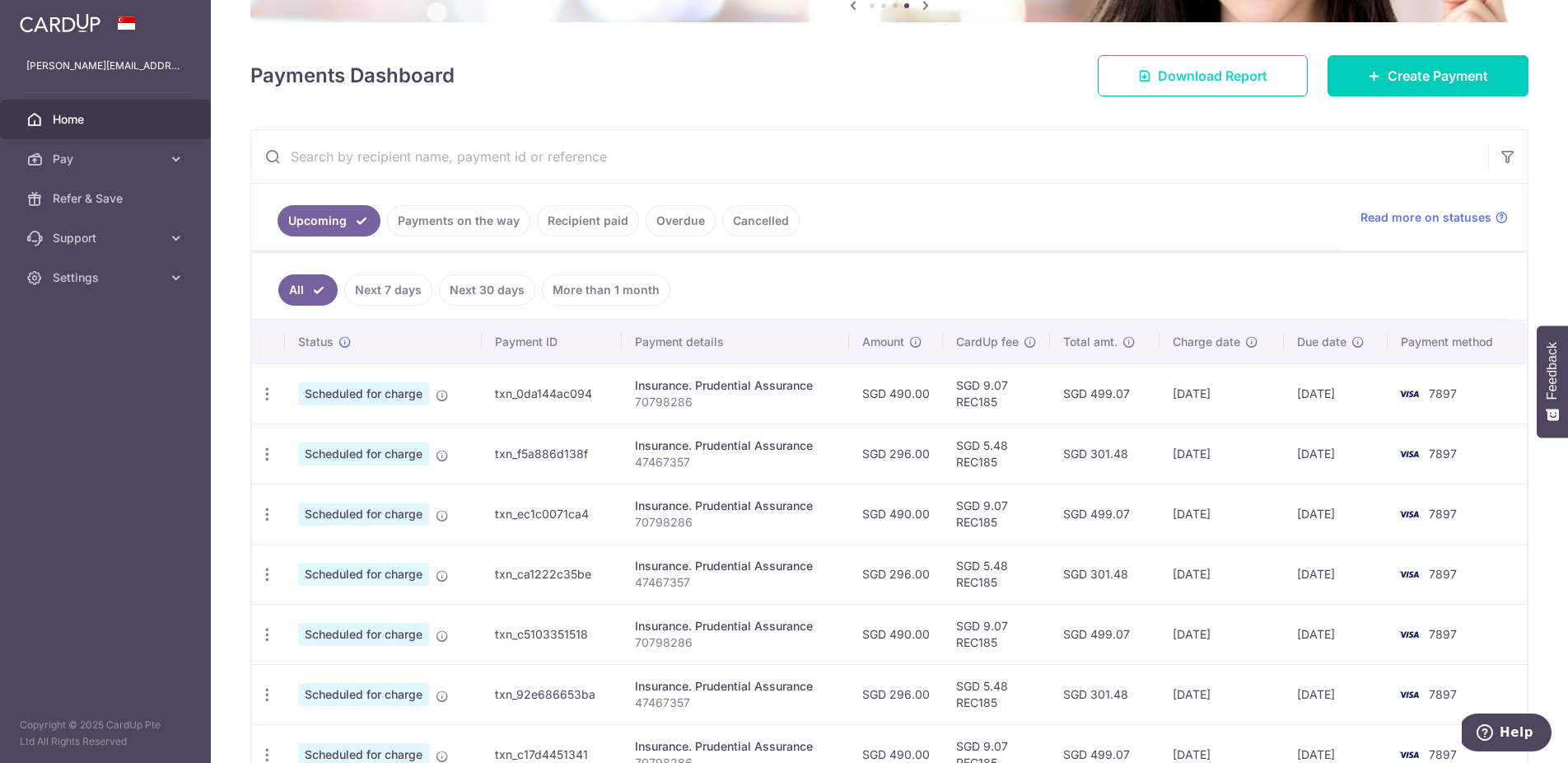
click at [1222, 77] on span "Download Report" at bounding box center [1212, 76] width 109 height 20
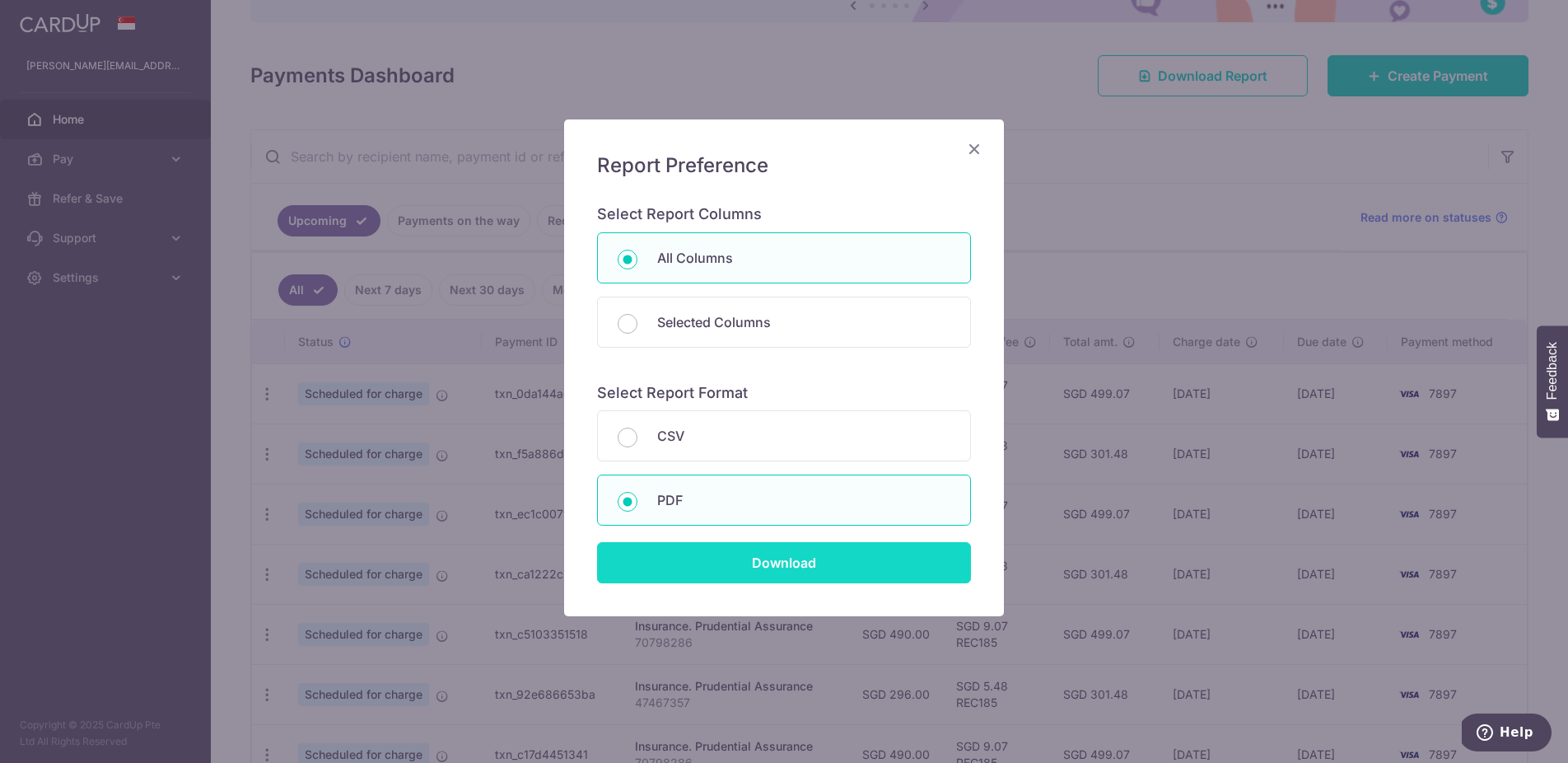
click at [914, 568] on input "Download" at bounding box center [784, 563] width 374 height 41
